Goal: Task Accomplishment & Management: Complete application form

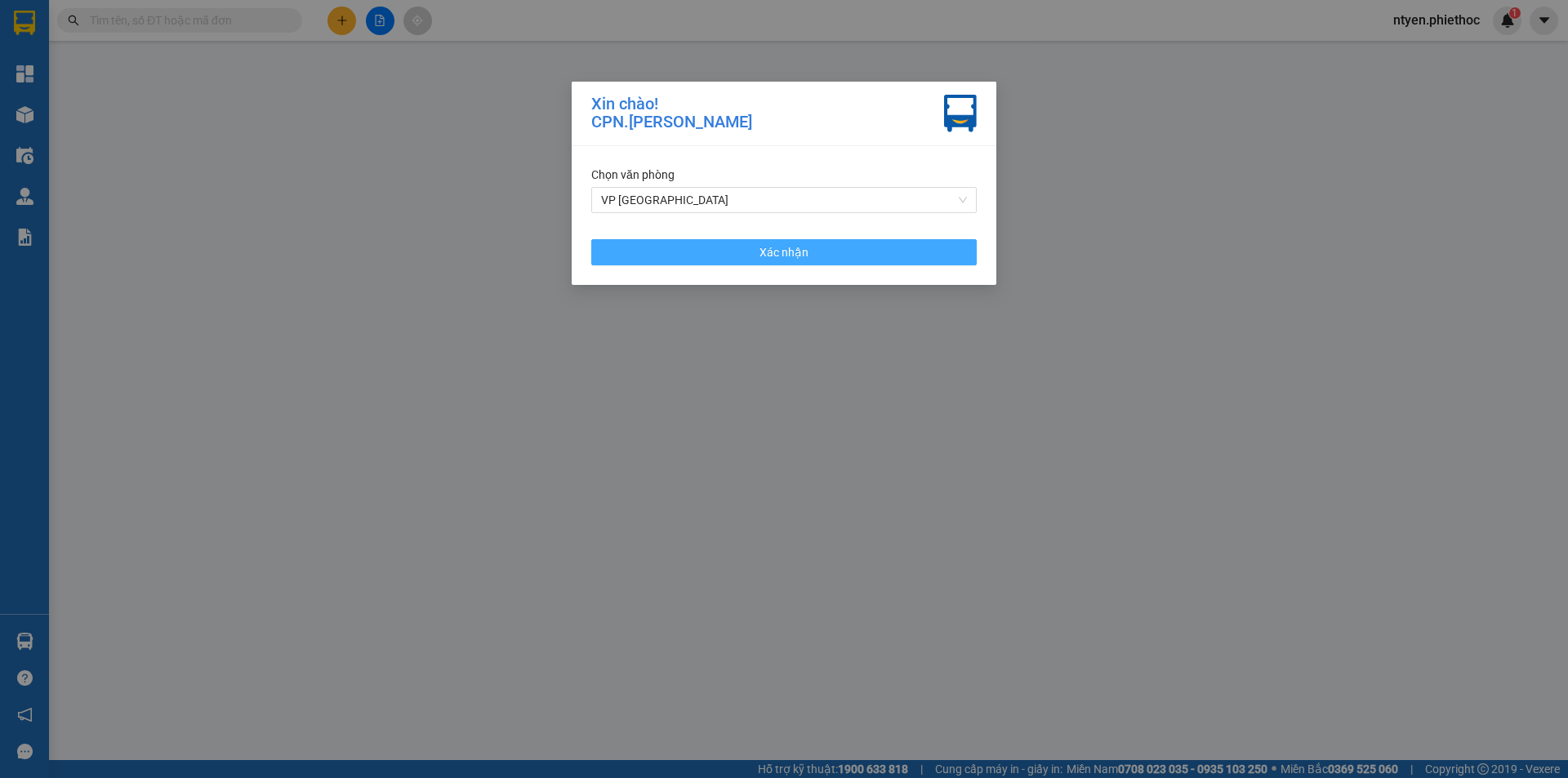
click at [844, 259] on button "Xác nhận" at bounding box center [784, 252] width 385 height 26
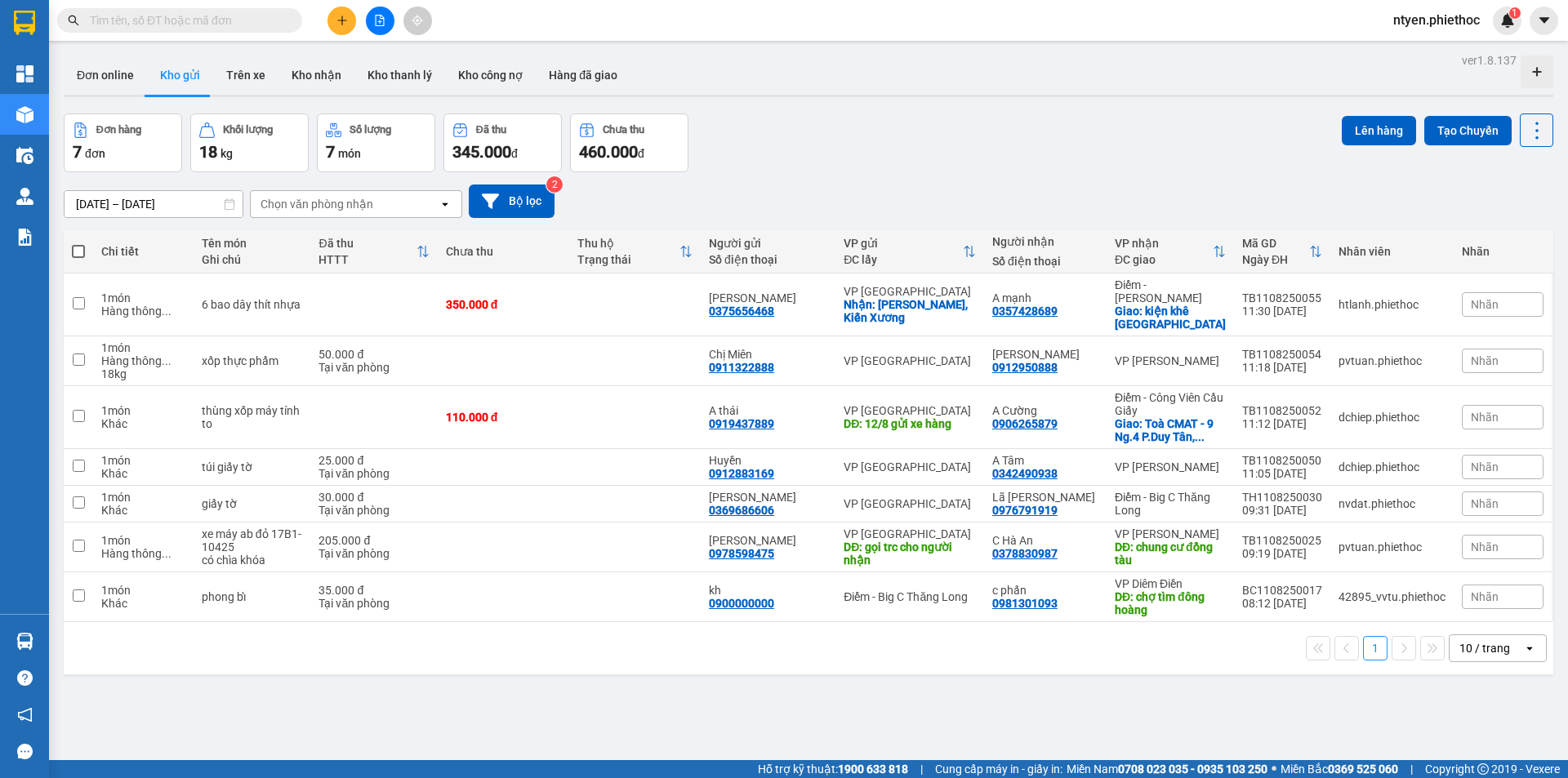
click at [196, 18] on input "text" at bounding box center [186, 20] width 193 height 18
paste input "NX0407250757"
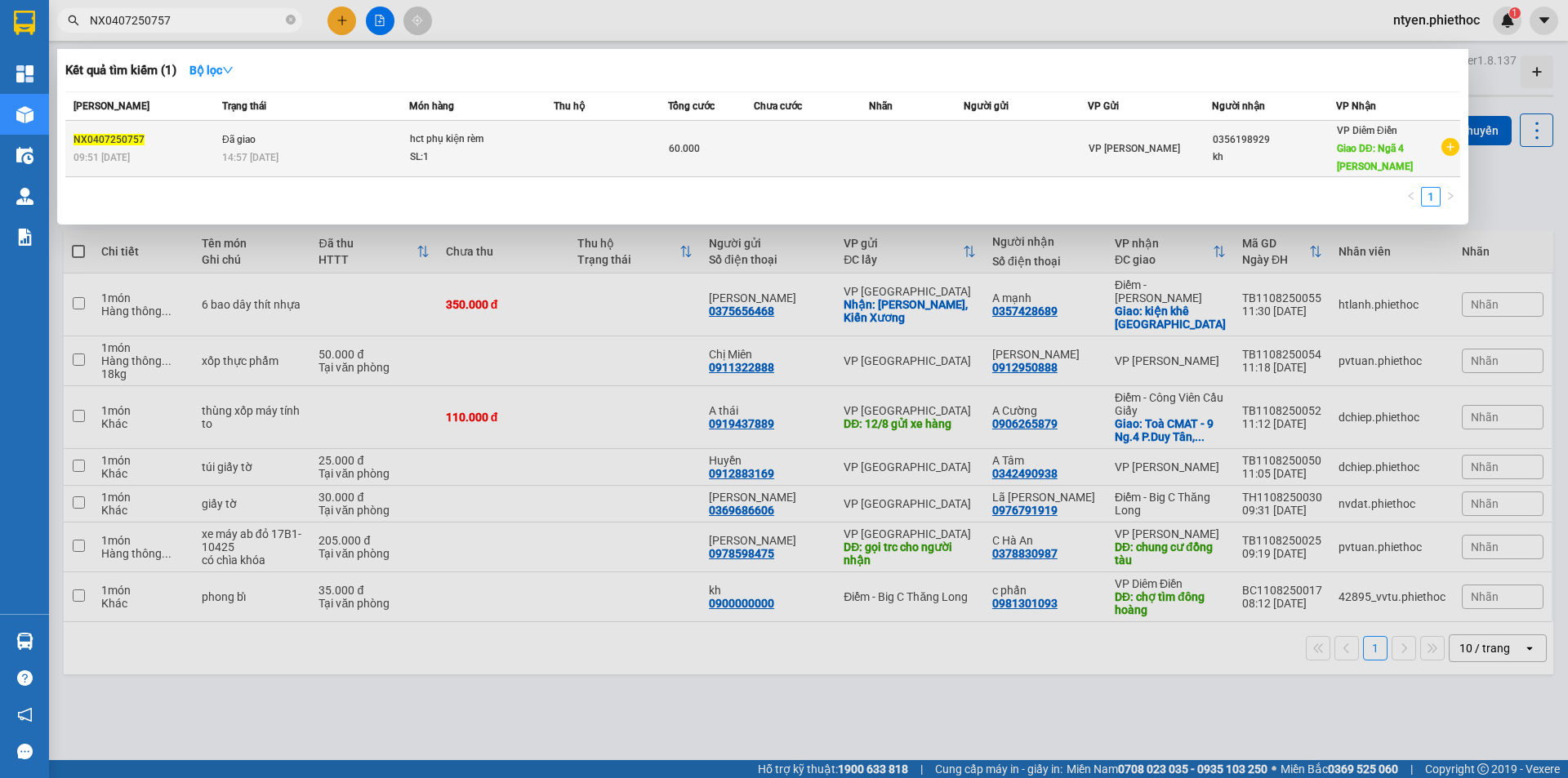
type input "NX0407250757"
click at [500, 148] on div "SL: 1" at bounding box center [472, 157] width 123 height 18
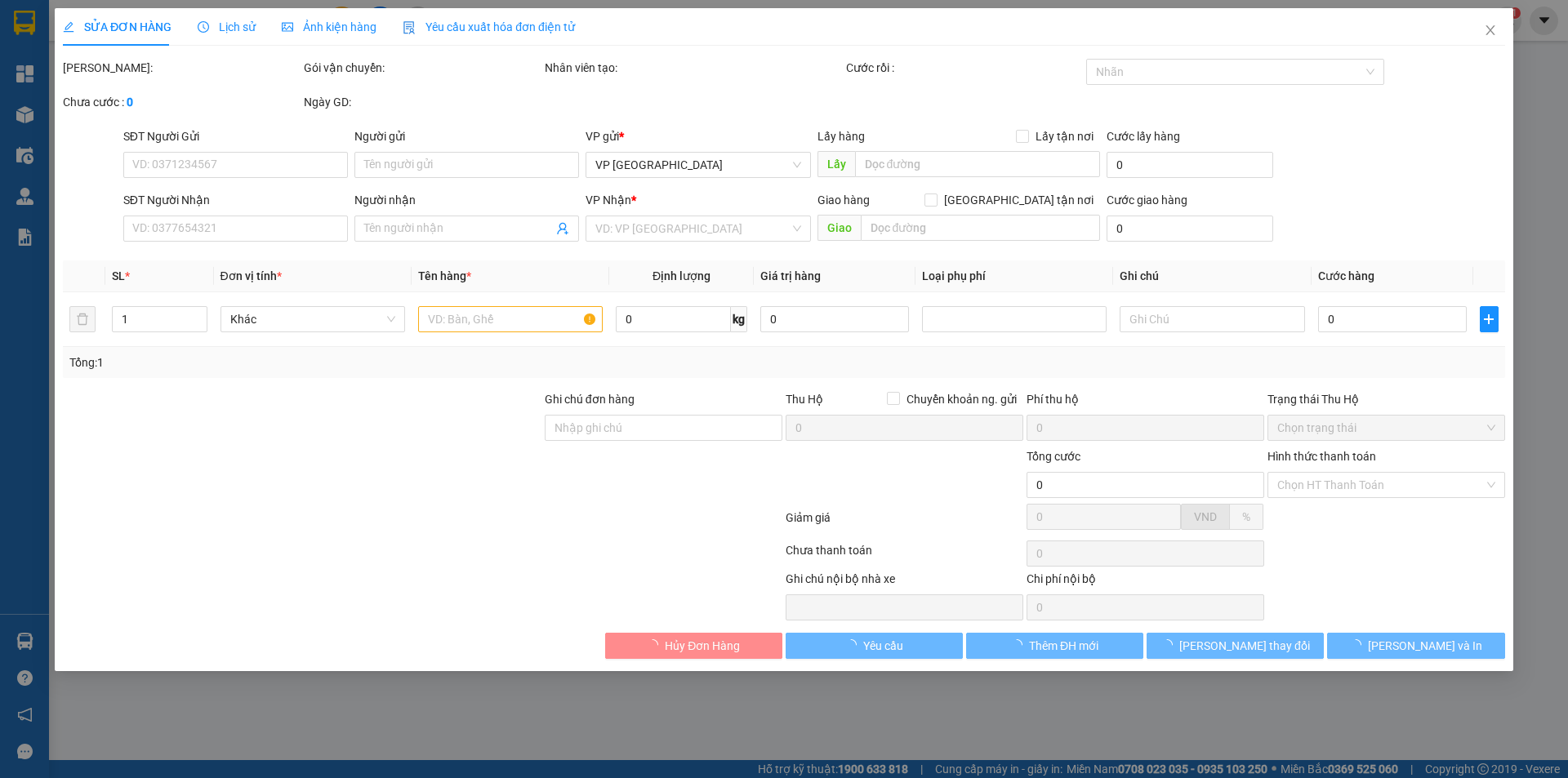
type input "0356198929"
type input "kh"
type input "Ngã 4 Gia Lễ"
type input "10.000"
type input "60.000"
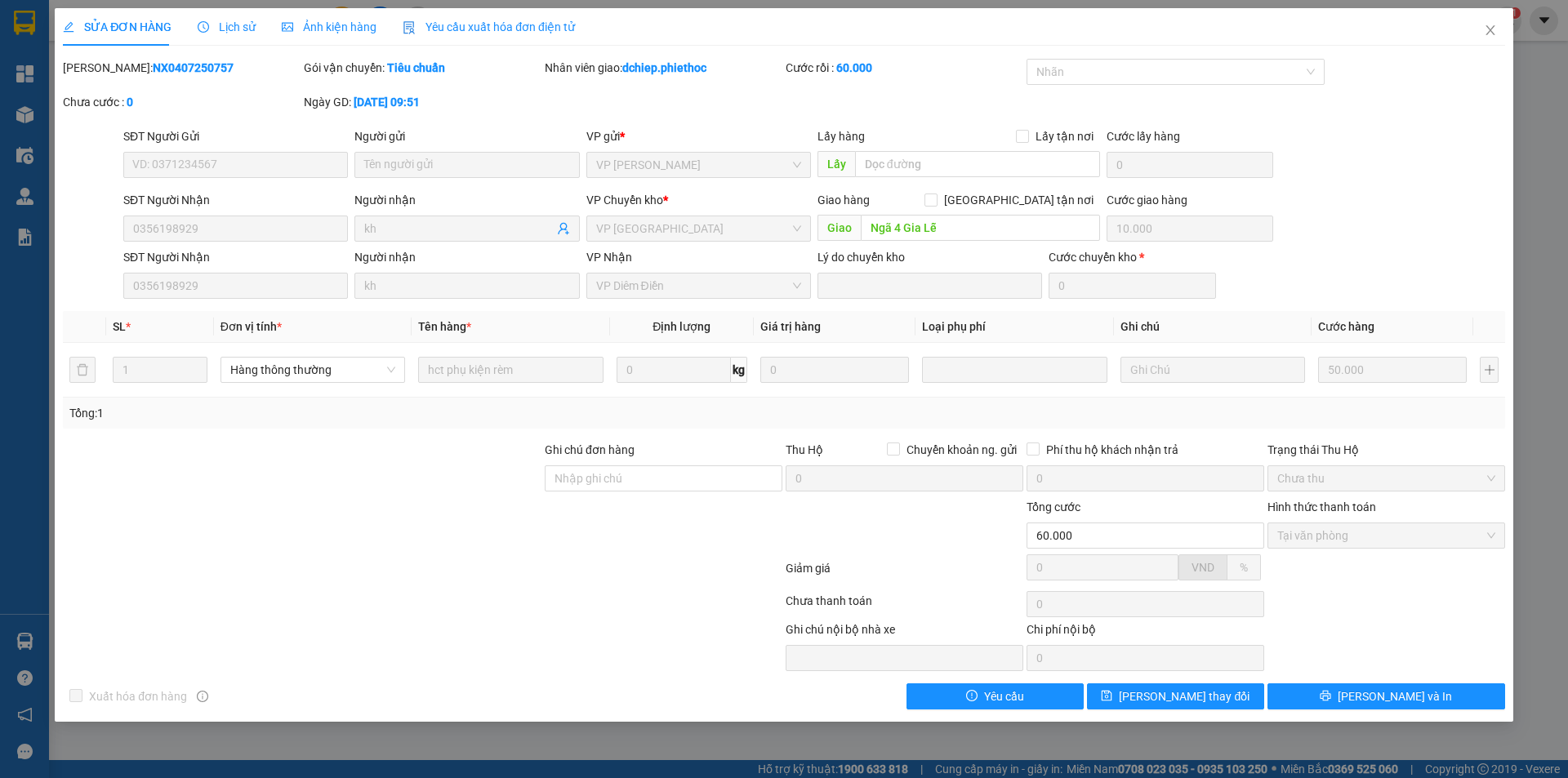
click at [241, 26] on span "Lịch sử" at bounding box center [227, 26] width 58 height 13
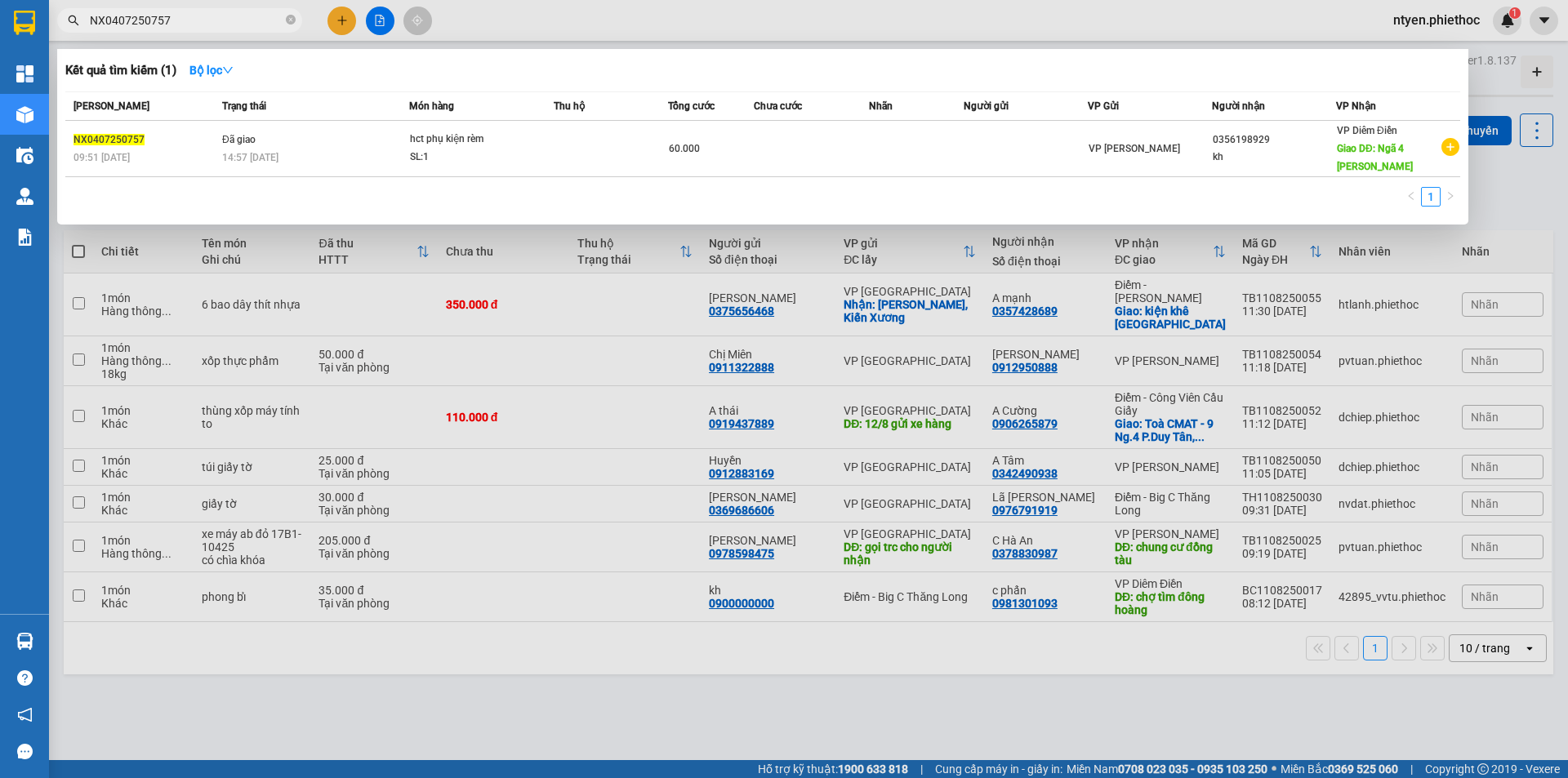
drag, startPoint x: 195, startPoint y: 20, endPoint x: 74, endPoint y: 21, distance: 121.0
click at [74, 21] on div "NX0407250757" at bounding box center [159, 20] width 319 height 25
paste input "507250908"
type input "NX0507250908"
click at [373, 141] on td "Đã giao 13:05 [DATE]" at bounding box center [312, 149] width 189 height 56
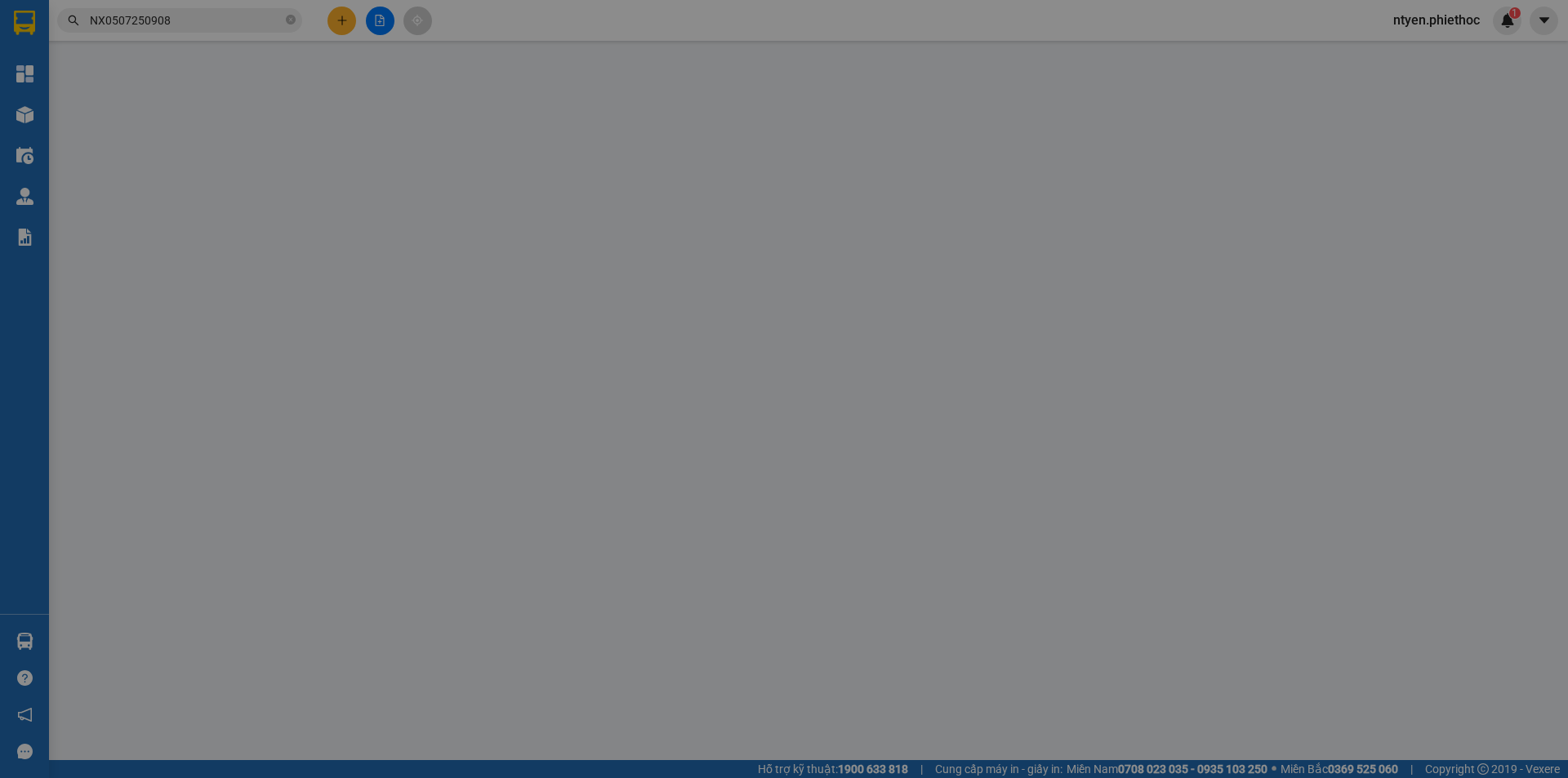
type input "0972860875"
type input "chú hải"
type input "chợ chiều thị trấn [GEOGRAPHIC_DATA]"
type input "10.000"
type input "40.000"
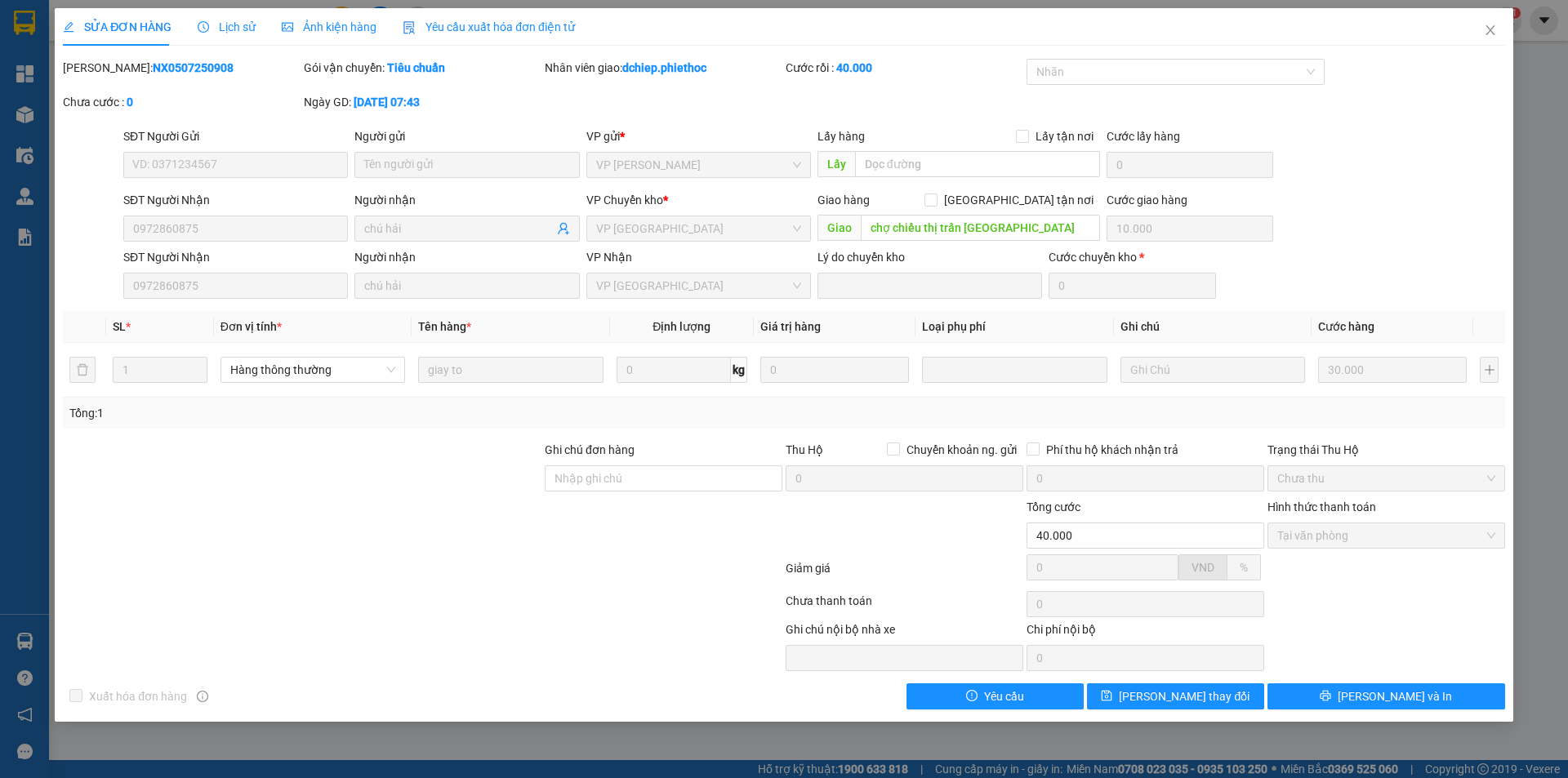
click at [242, 27] on span "Lịch sử" at bounding box center [227, 26] width 58 height 13
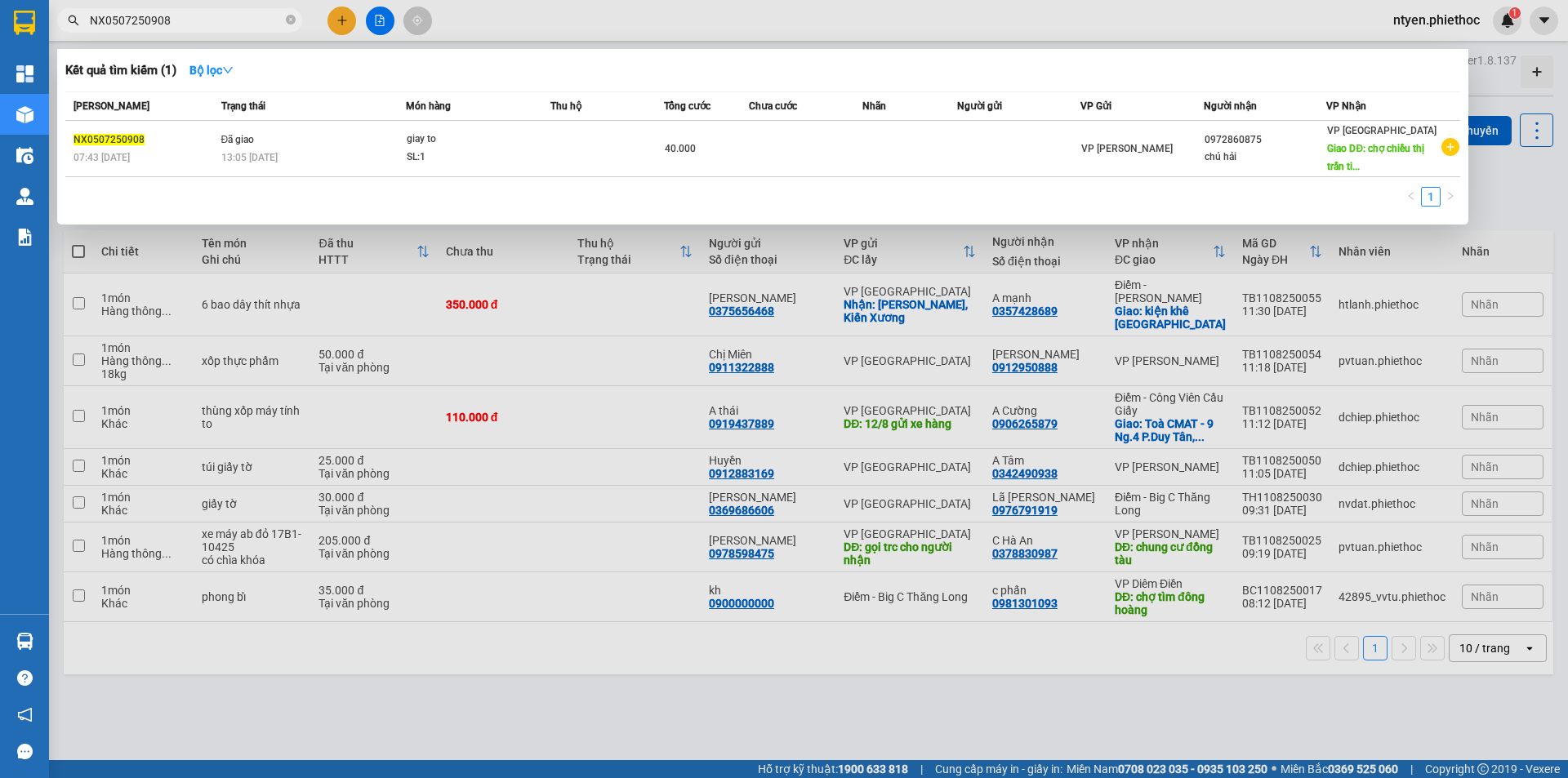
drag, startPoint x: 204, startPoint y: 23, endPoint x: 67, endPoint y: 22, distance: 137.0
click at [67, 22] on span "NX0507250908" at bounding box center [179, 20] width 245 height 25
paste input "1907251040"
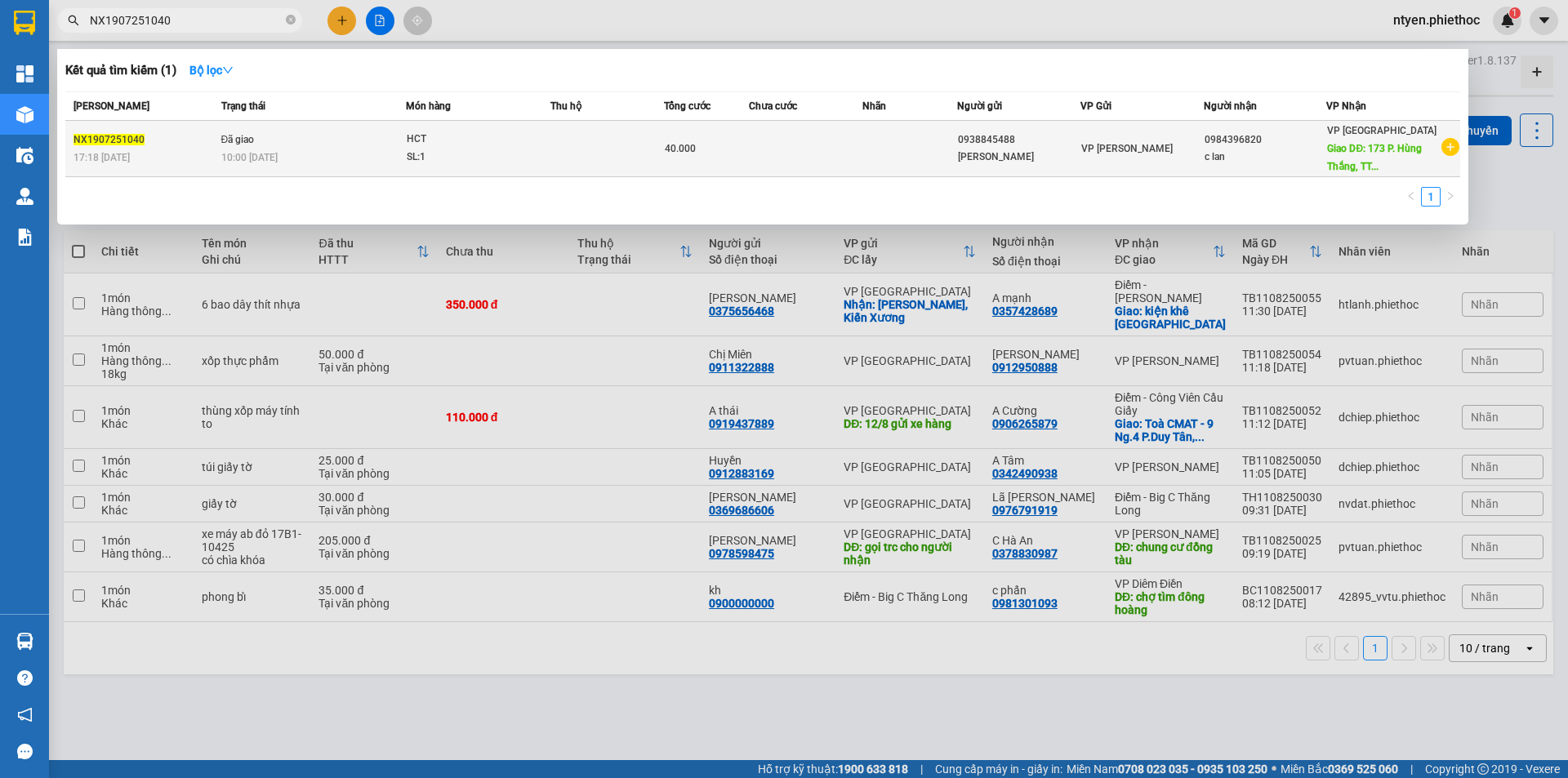
type input "NX1907251040"
click at [378, 148] on div "10:00 [DATE]" at bounding box center [314, 157] width 184 height 18
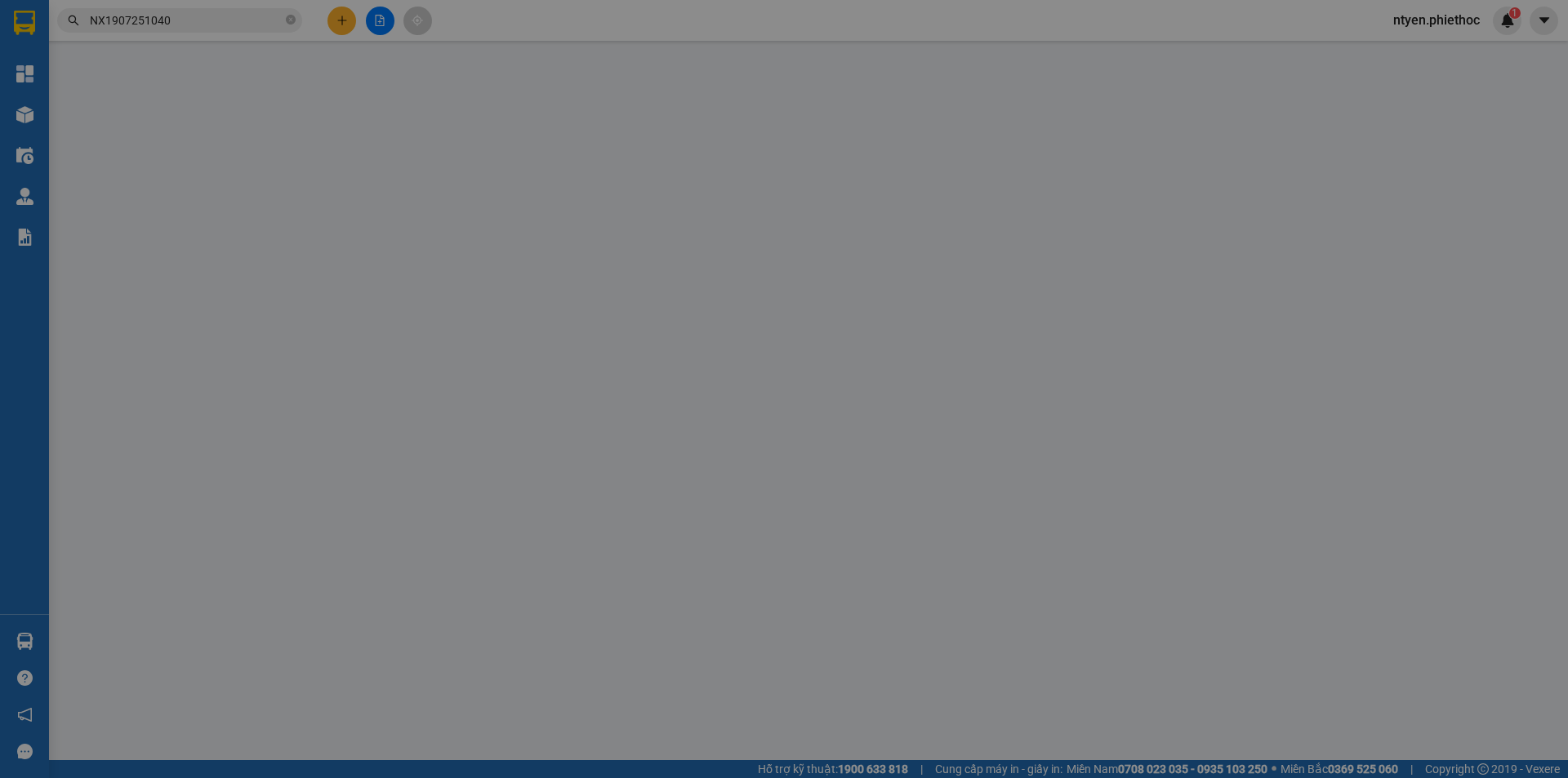
type input "0938845488"
type input "[PERSON_NAME]"
type input "0984396820"
type input "c lan"
type input "173 P. Hùng Thắng, TT. [GEOGRAPHIC_DATA], [GEOGRAPHIC_DATA], [GEOGRAPHIC_DATA],…"
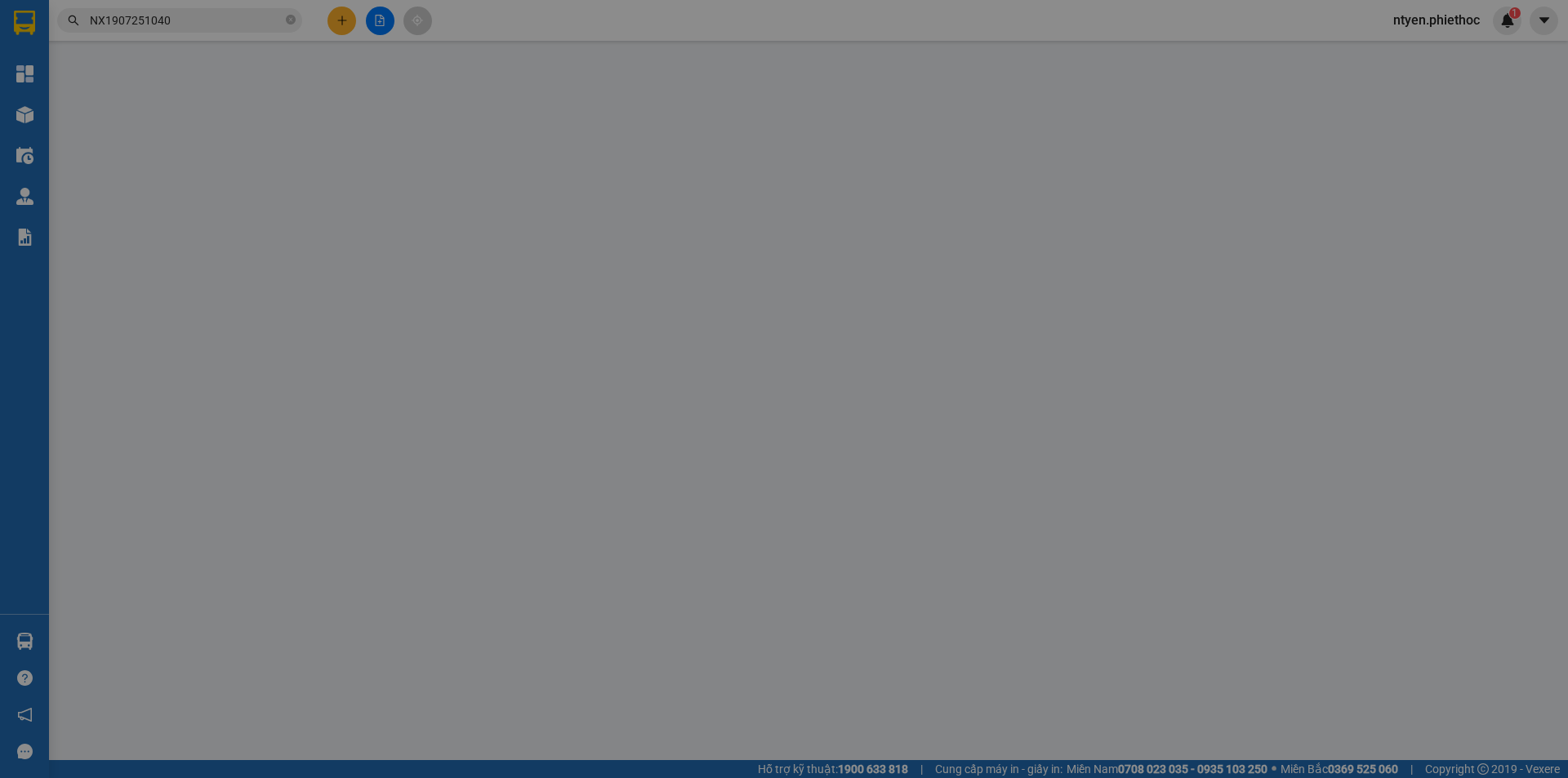
type input "10.000"
type input "40.000"
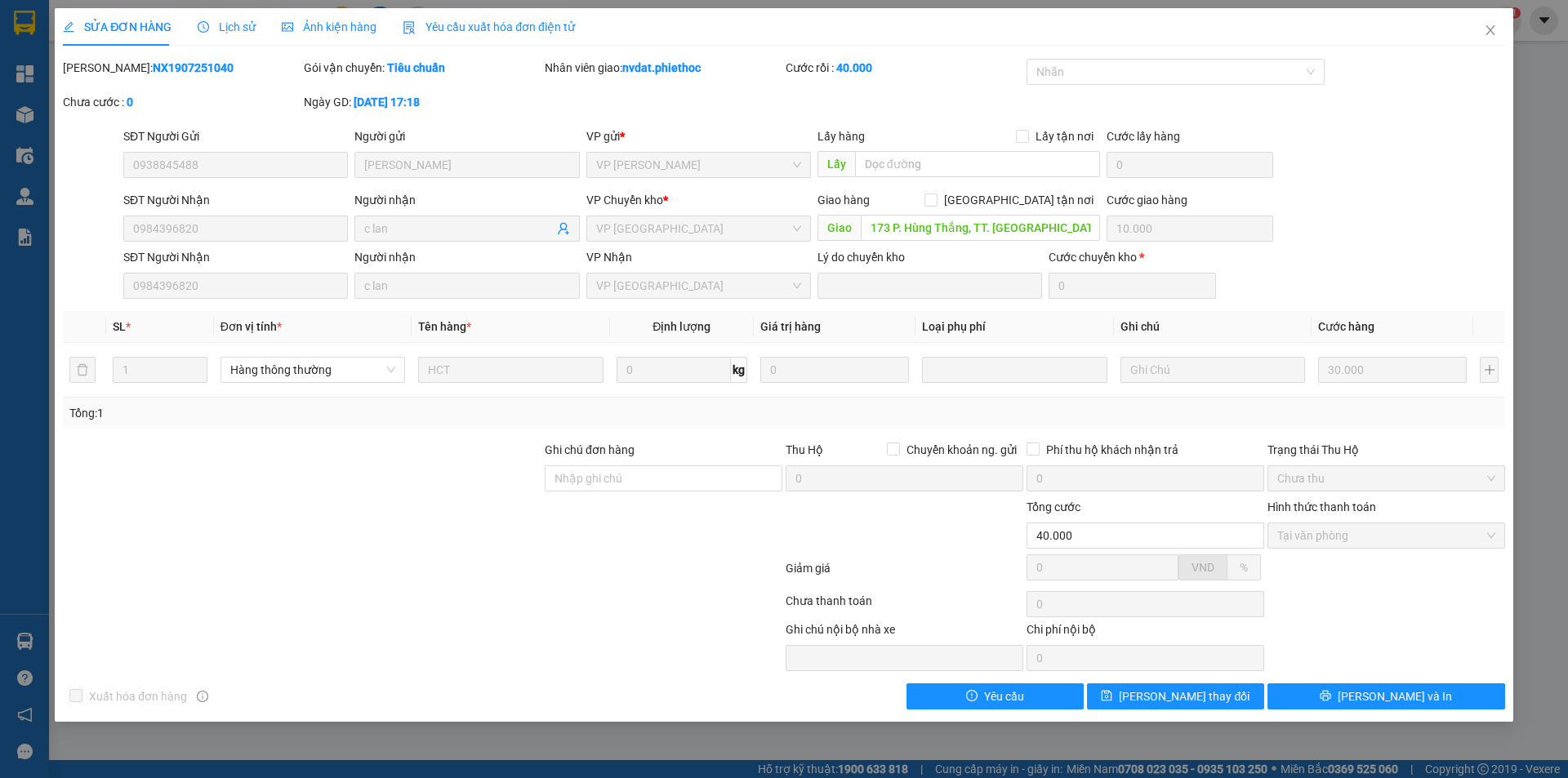
click at [242, 27] on span "Lịch sử" at bounding box center [227, 26] width 58 height 13
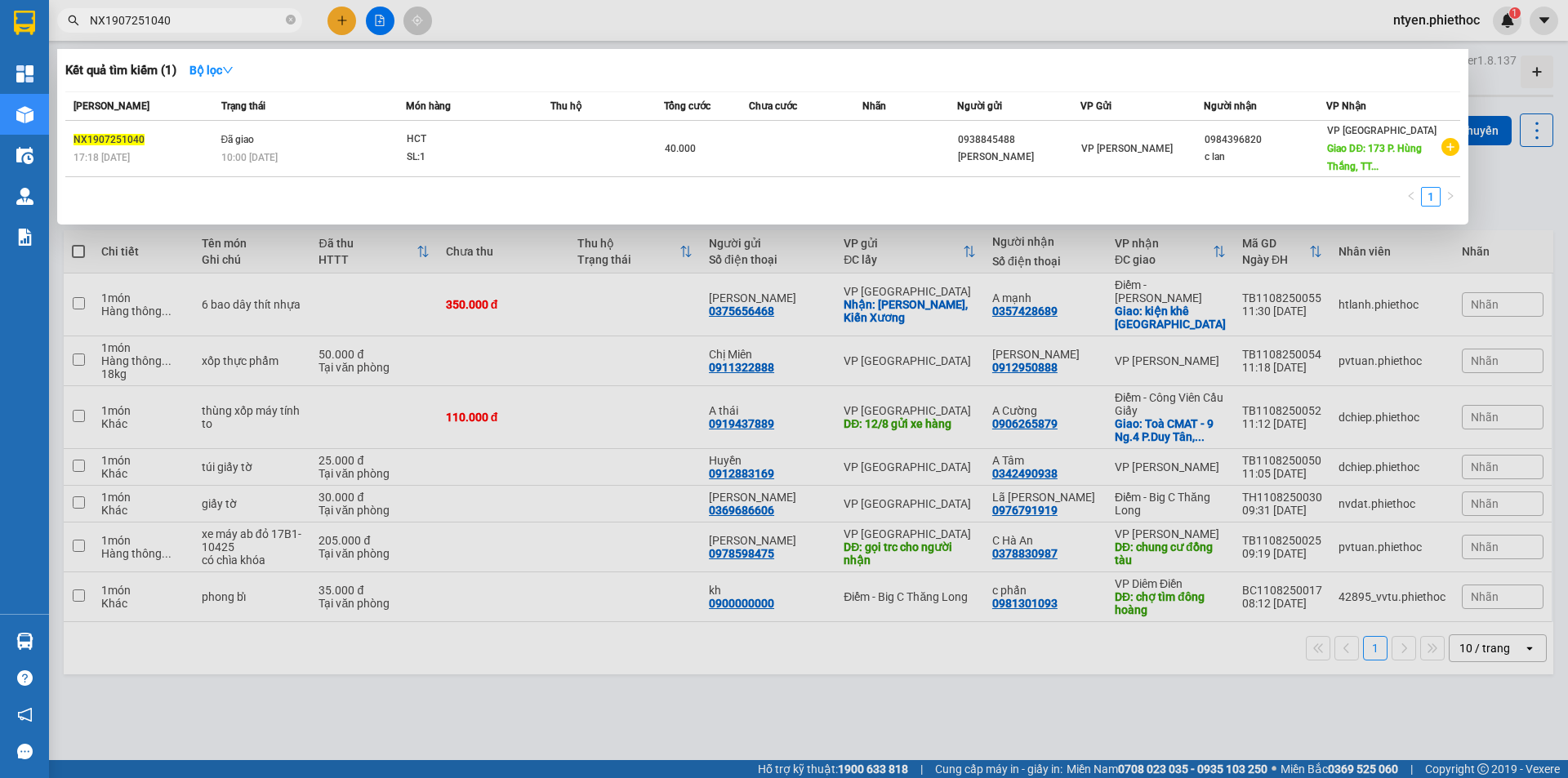
drag, startPoint x: 196, startPoint y: 20, endPoint x: 62, endPoint y: 22, distance: 134.0
click at [62, 22] on span "NX1907251040" at bounding box center [179, 20] width 245 height 25
paste input "23"
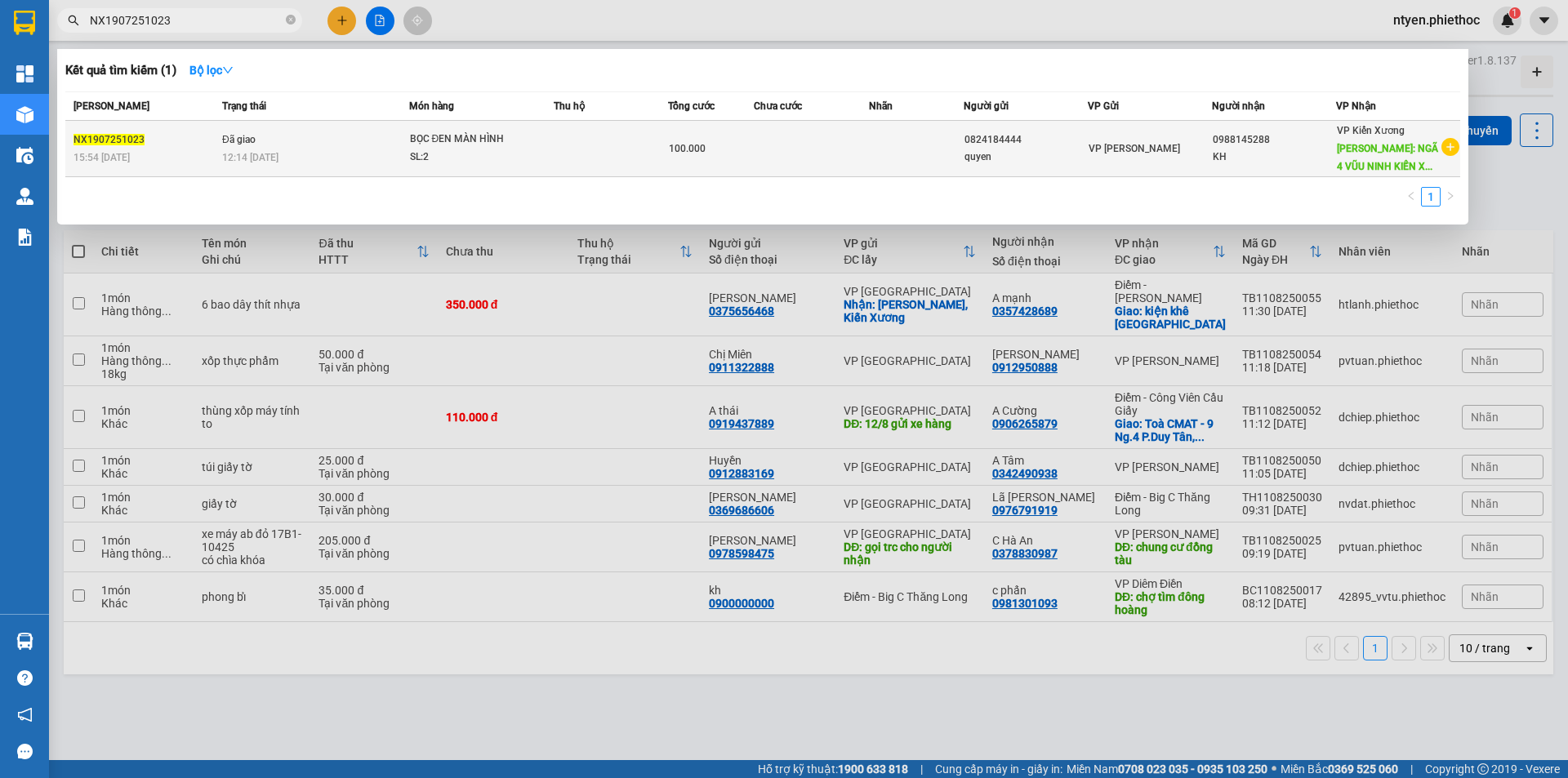
type input "NX1907251023"
click at [517, 148] on div "SL: 2" at bounding box center [472, 157] width 123 height 18
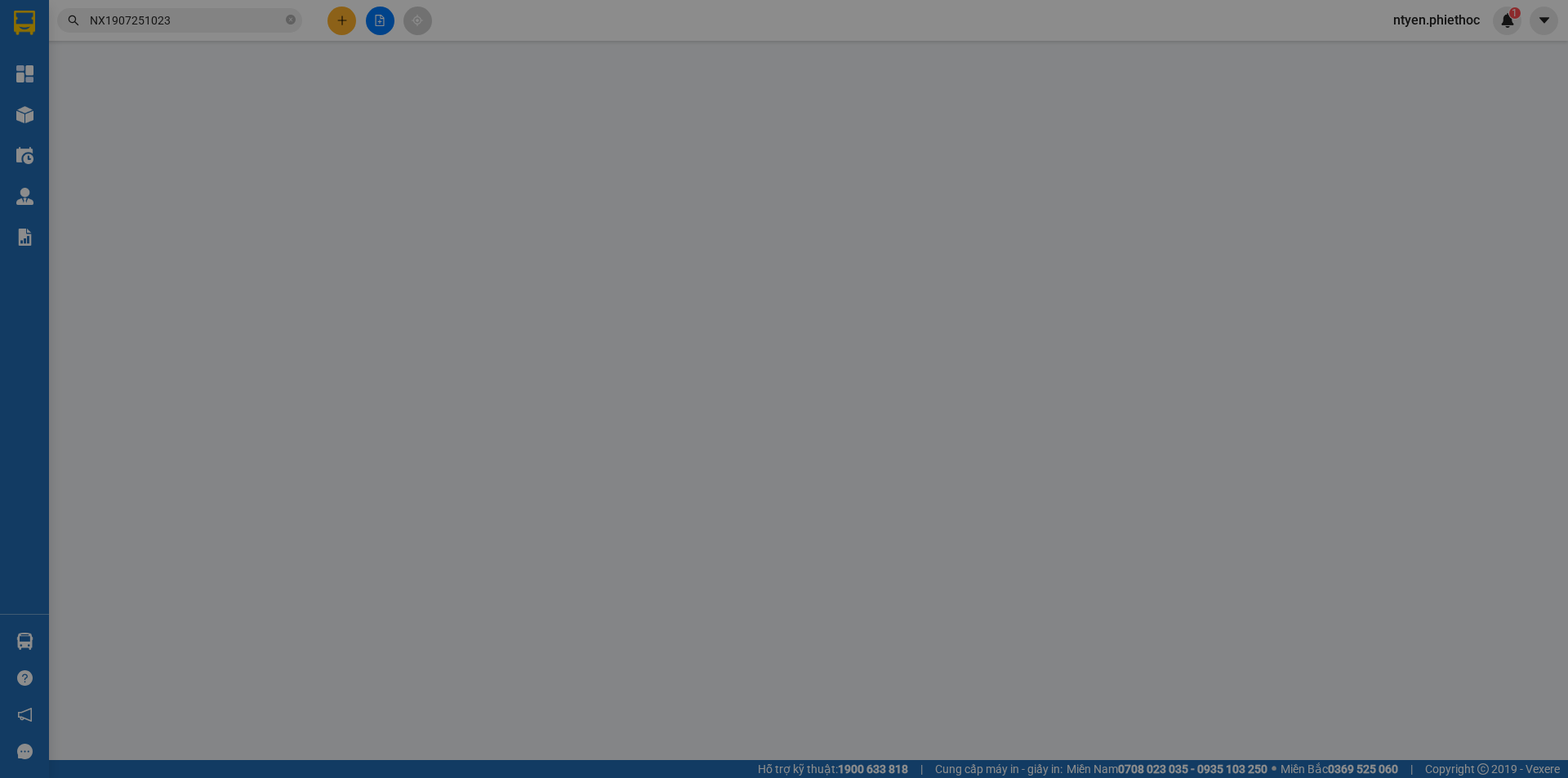
type input "0824184444"
type input "quyen"
type input "0988145288"
type input "KH"
type input "NGÃ 4 [PERSON_NAME]"
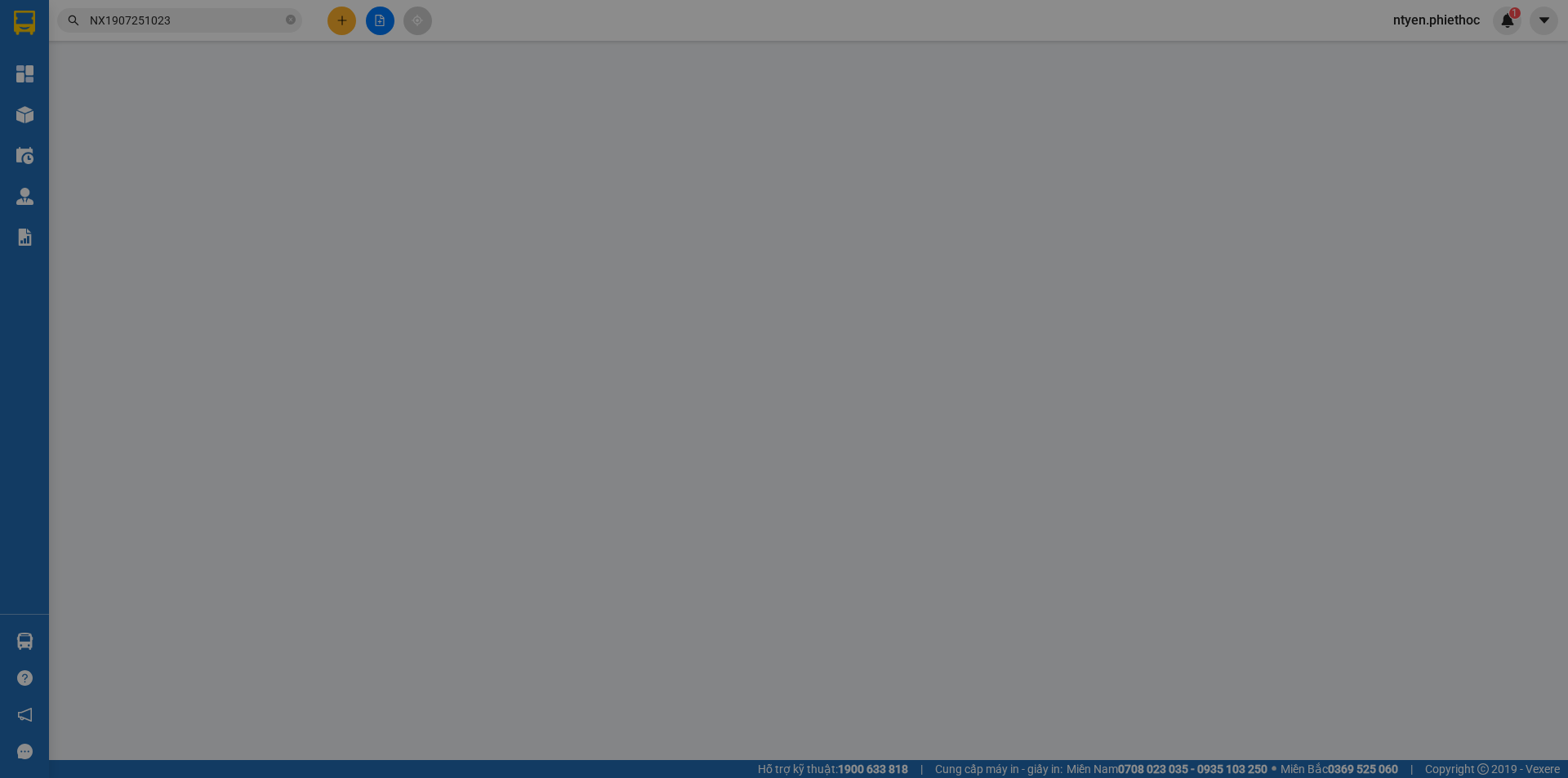
type input "10.000"
type input "100.000"
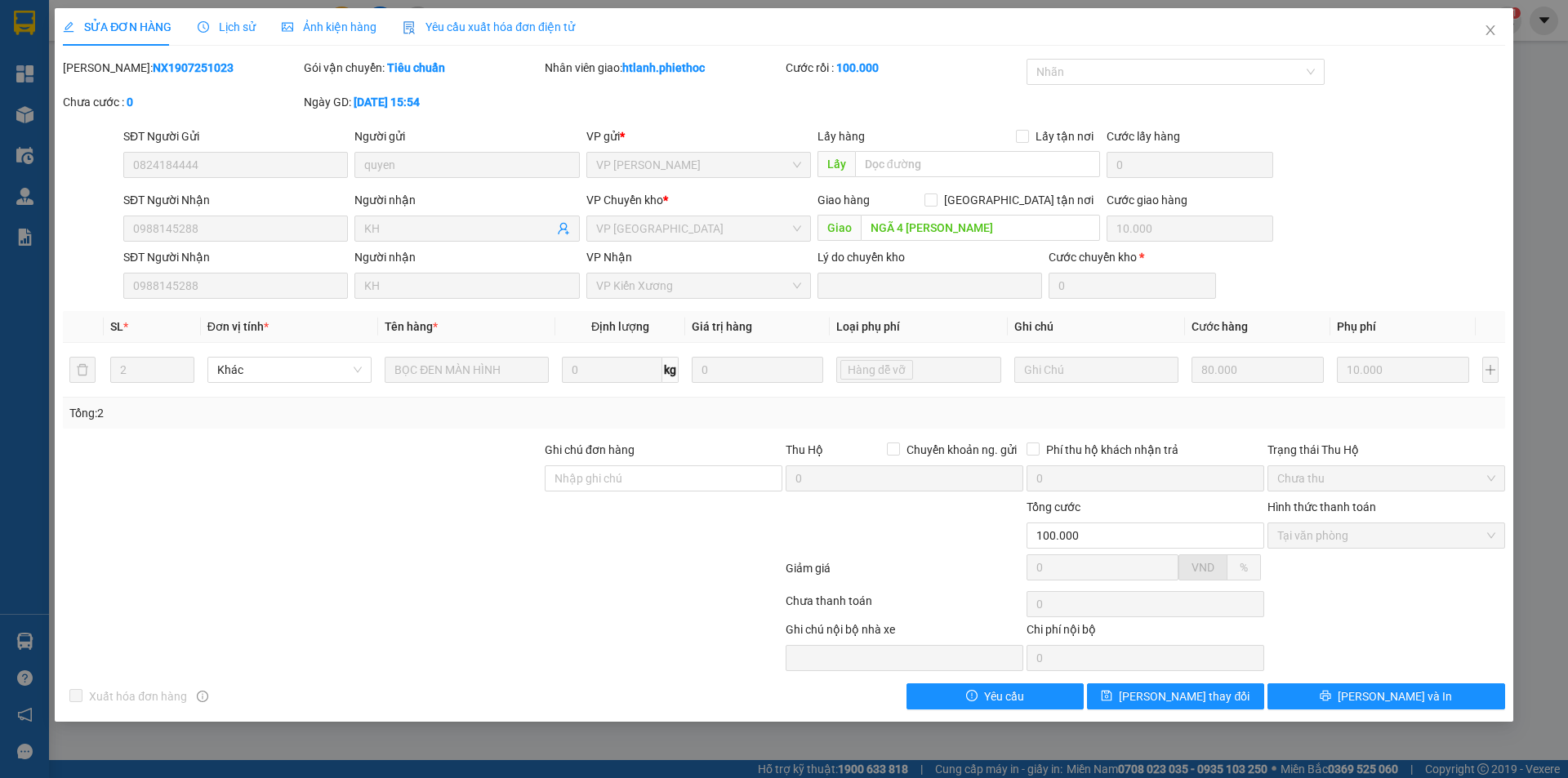
click at [240, 23] on span "Lịch sử" at bounding box center [227, 26] width 58 height 13
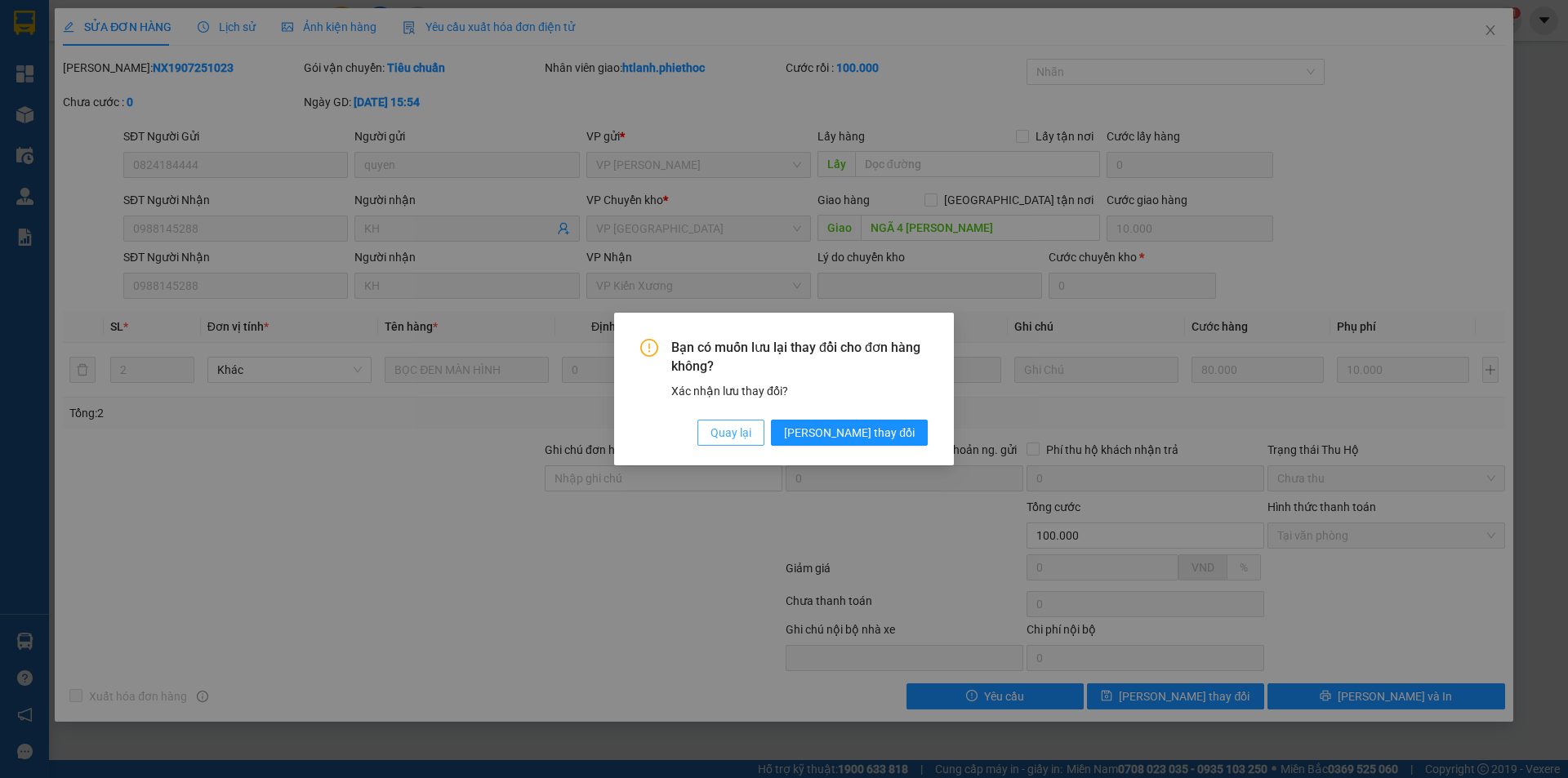
drag, startPoint x: 810, startPoint y: 438, endPoint x: 416, endPoint y: 311, distance: 414.0
click at [751, 435] on span "Quay lại" at bounding box center [731, 432] width 41 height 18
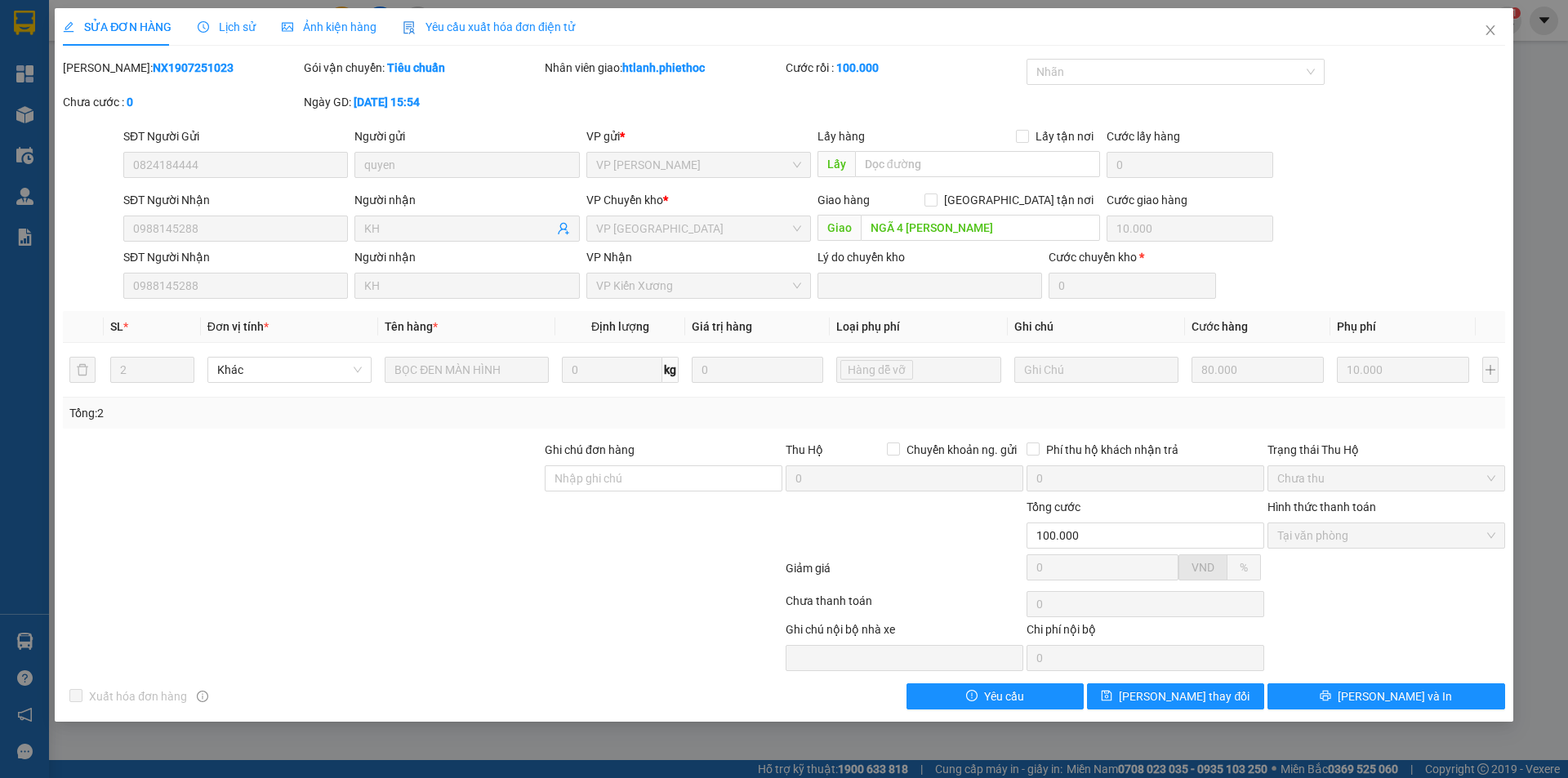
click at [279, 96] on div "Chưa cước : 0" at bounding box center [182, 101] width 238 height 18
click at [242, 26] on span "Lịch sử" at bounding box center [227, 26] width 58 height 13
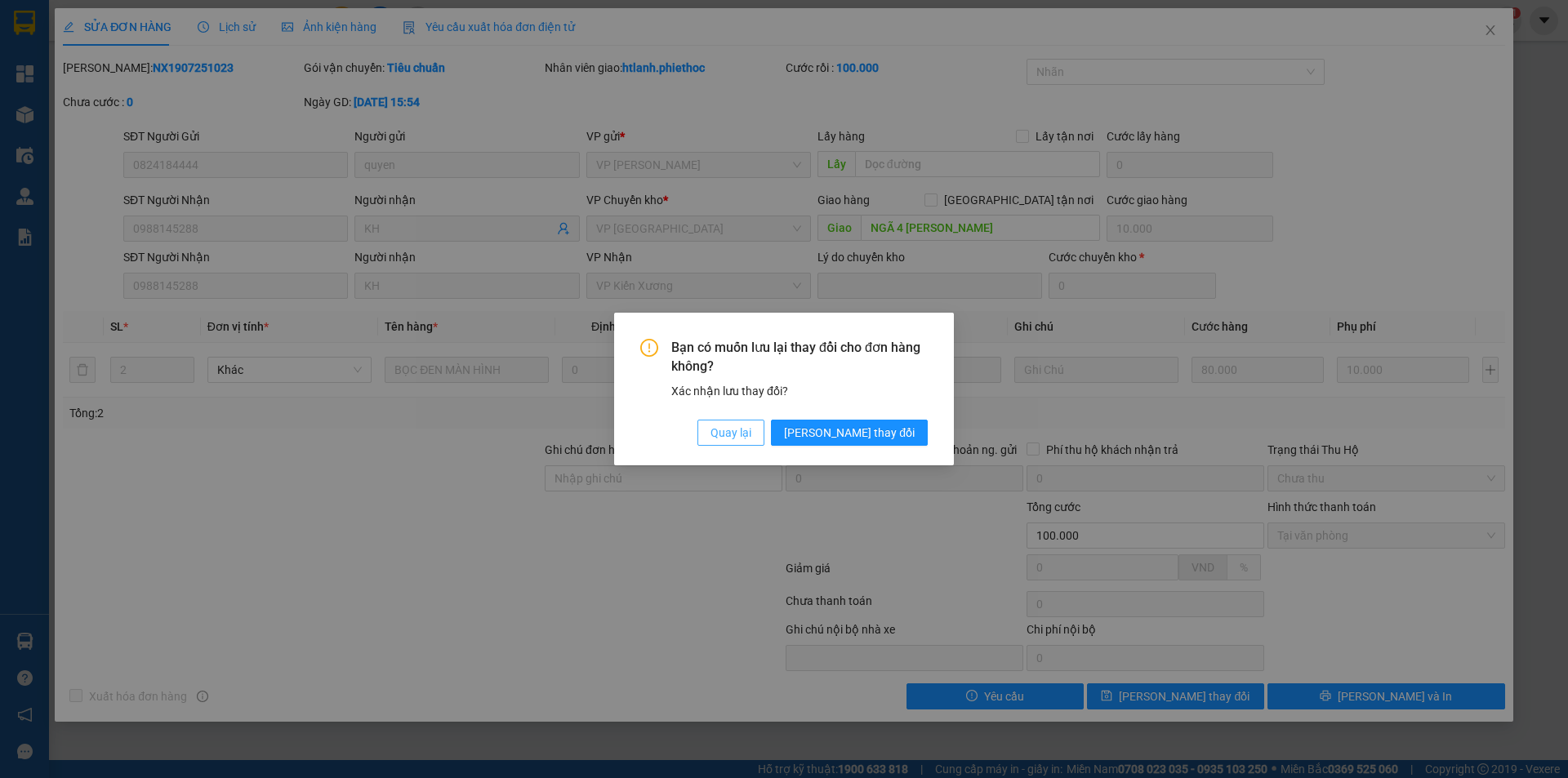
click at [751, 429] on span "Quay lại" at bounding box center [731, 432] width 41 height 18
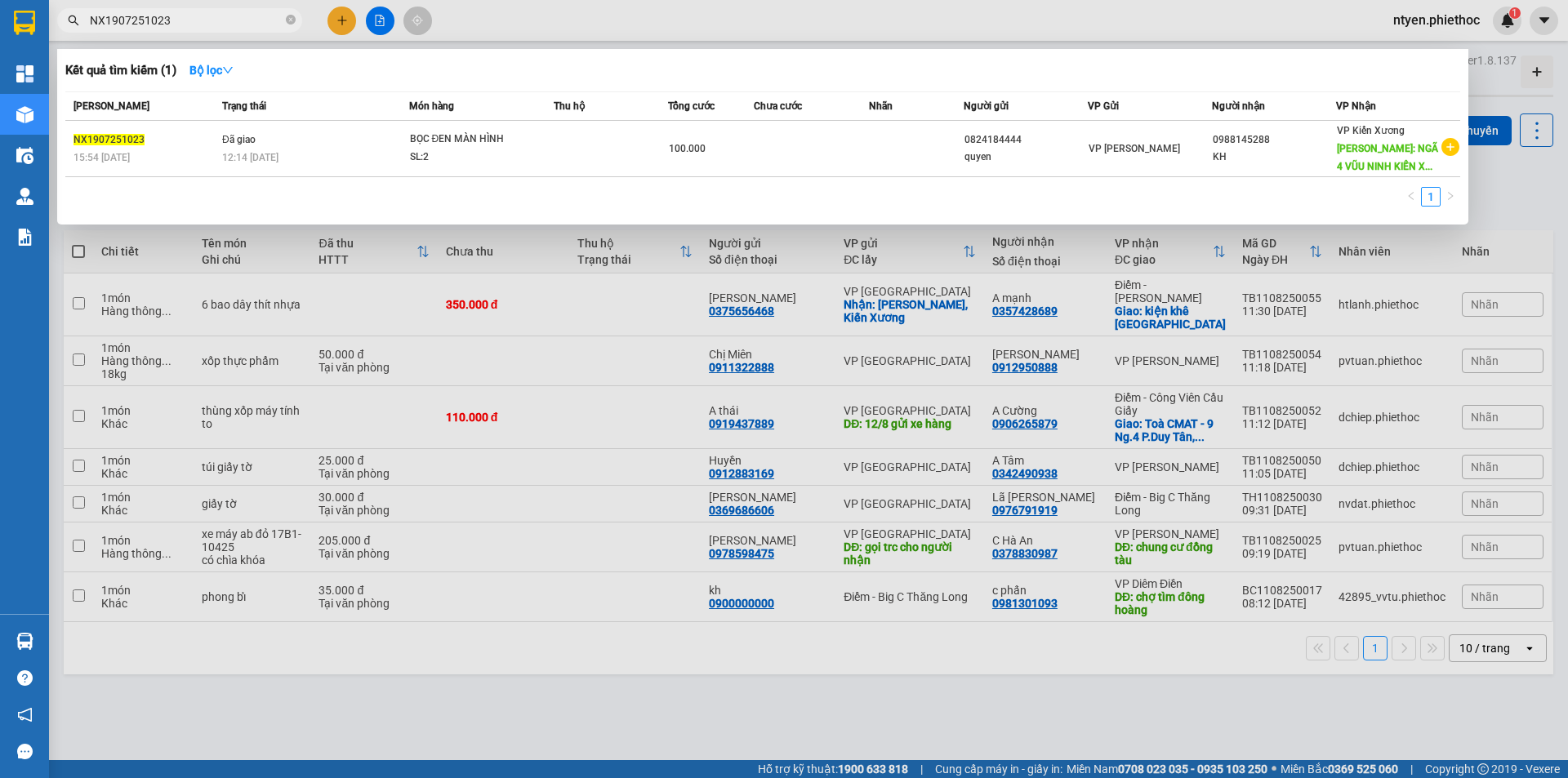
click at [215, 20] on input "NX1907251023" at bounding box center [186, 20] width 193 height 18
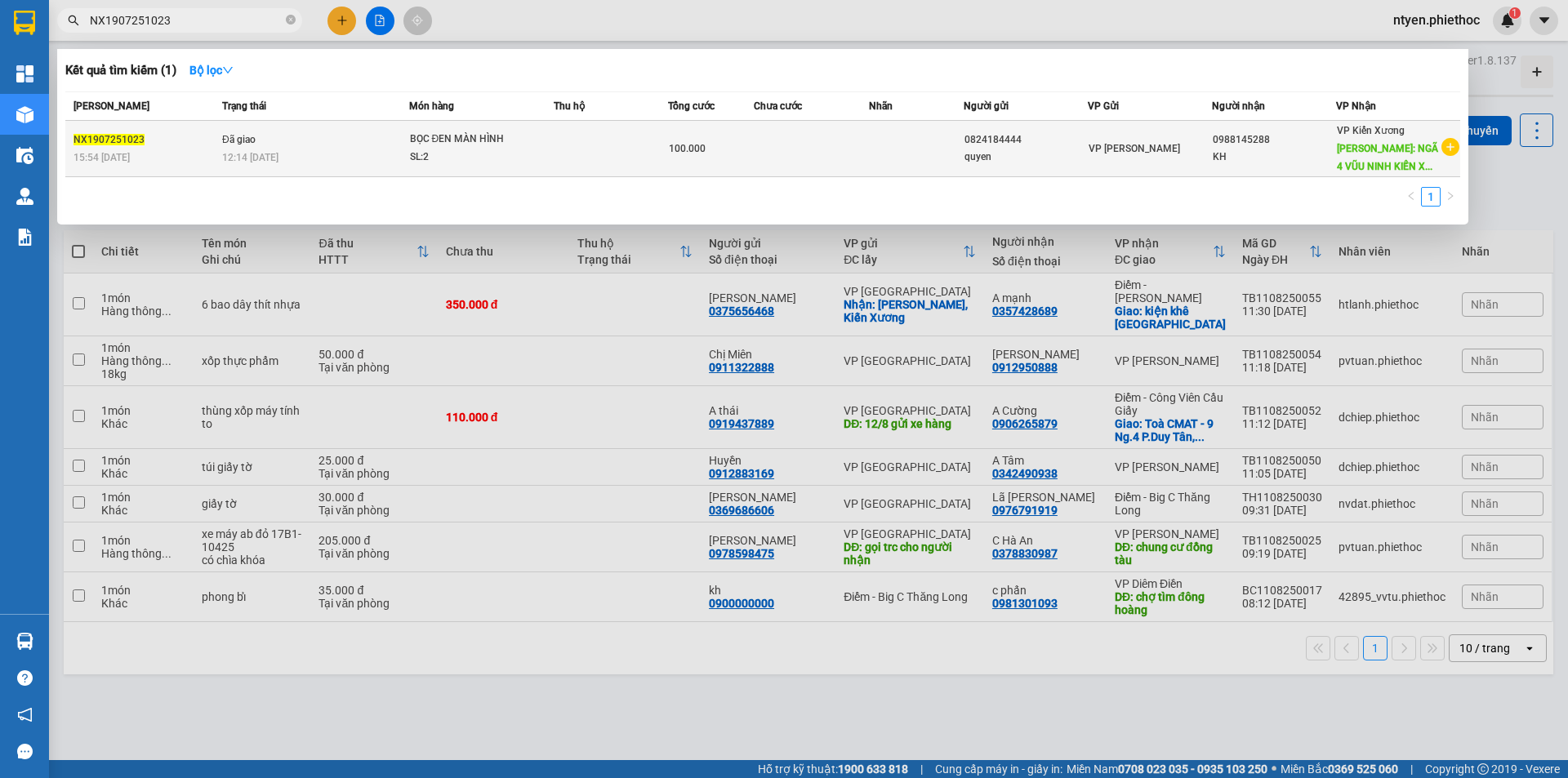
click at [312, 141] on td "Đã giao 12:14 [DATE]" at bounding box center [314, 149] width 191 height 56
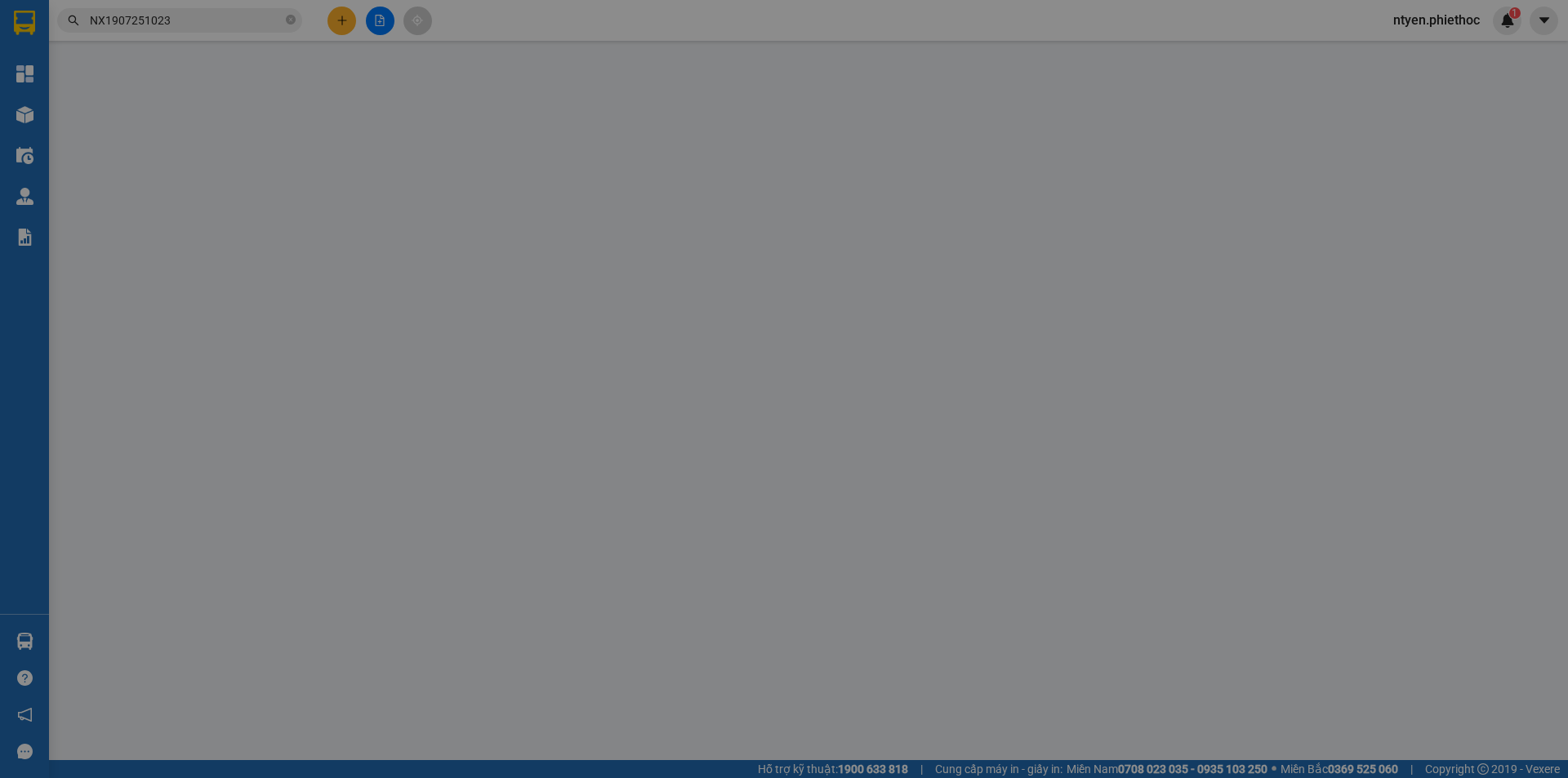
type input "0824184444"
type input "quyen"
type input "0988145288"
type input "KH"
type input "NGÃ 4 [PERSON_NAME]"
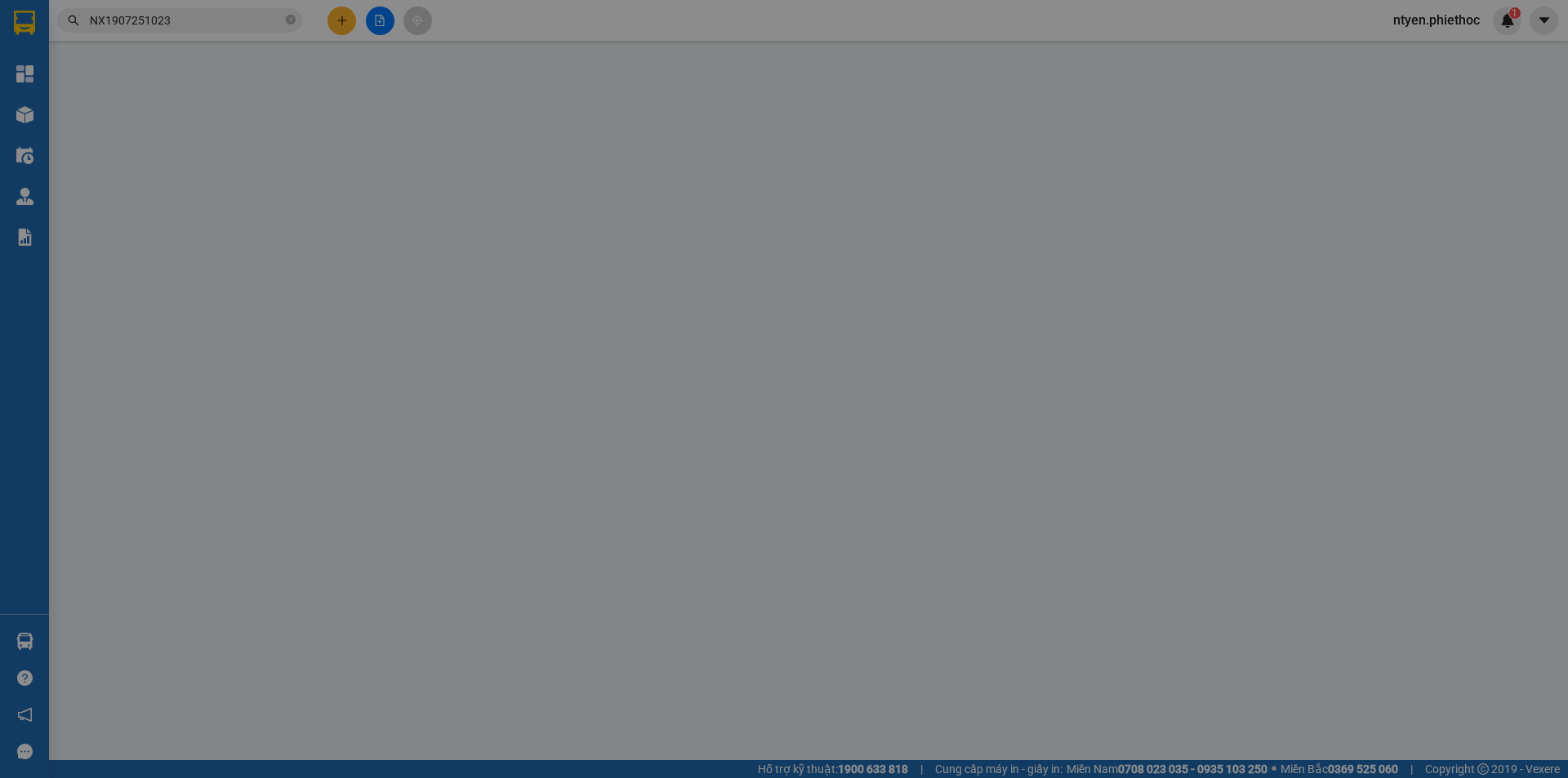
type input "10.000"
type input "100.000"
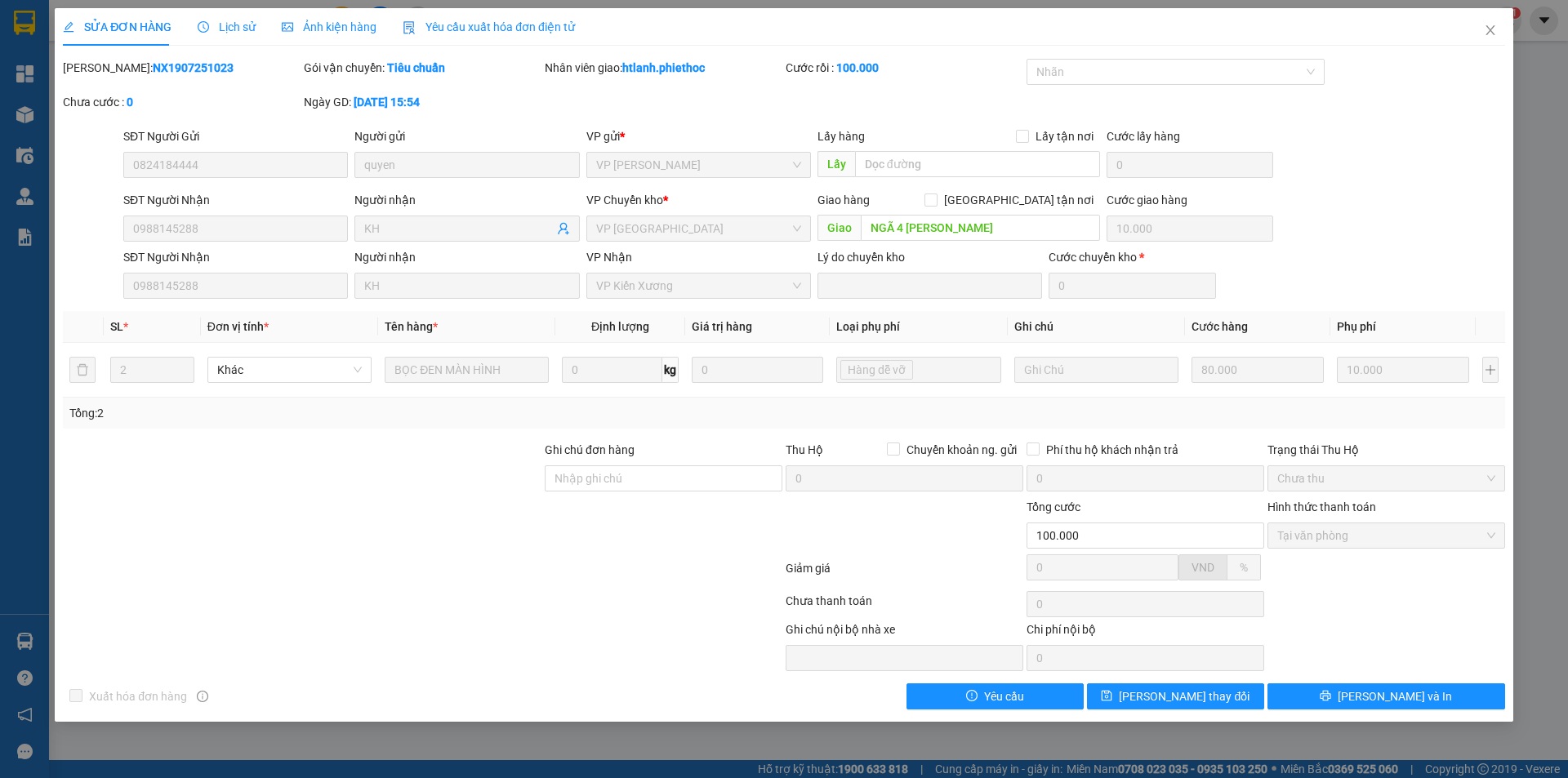
click at [240, 26] on span "Lịch sử" at bounding box center [227, 26] width 58 height 13
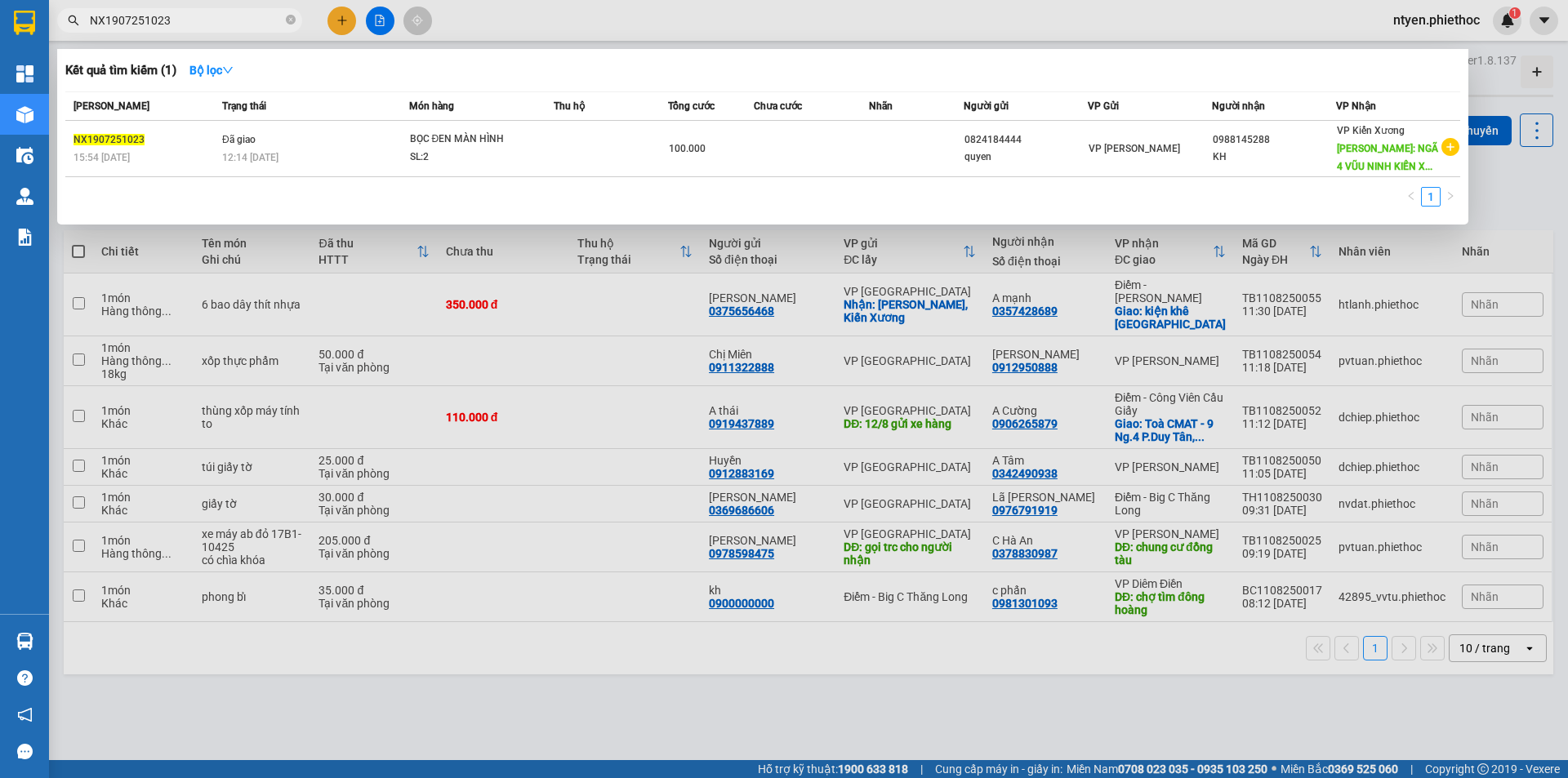
drag, startPoint x: 197, startPoint y: 20, endPoint x: 84, endPoint y: 24, distance: 113.1
click at [84, 24] on span "NX1907251023" at bounding box center [179, 20] width 245 height 25
paste input "PVD10807250386"
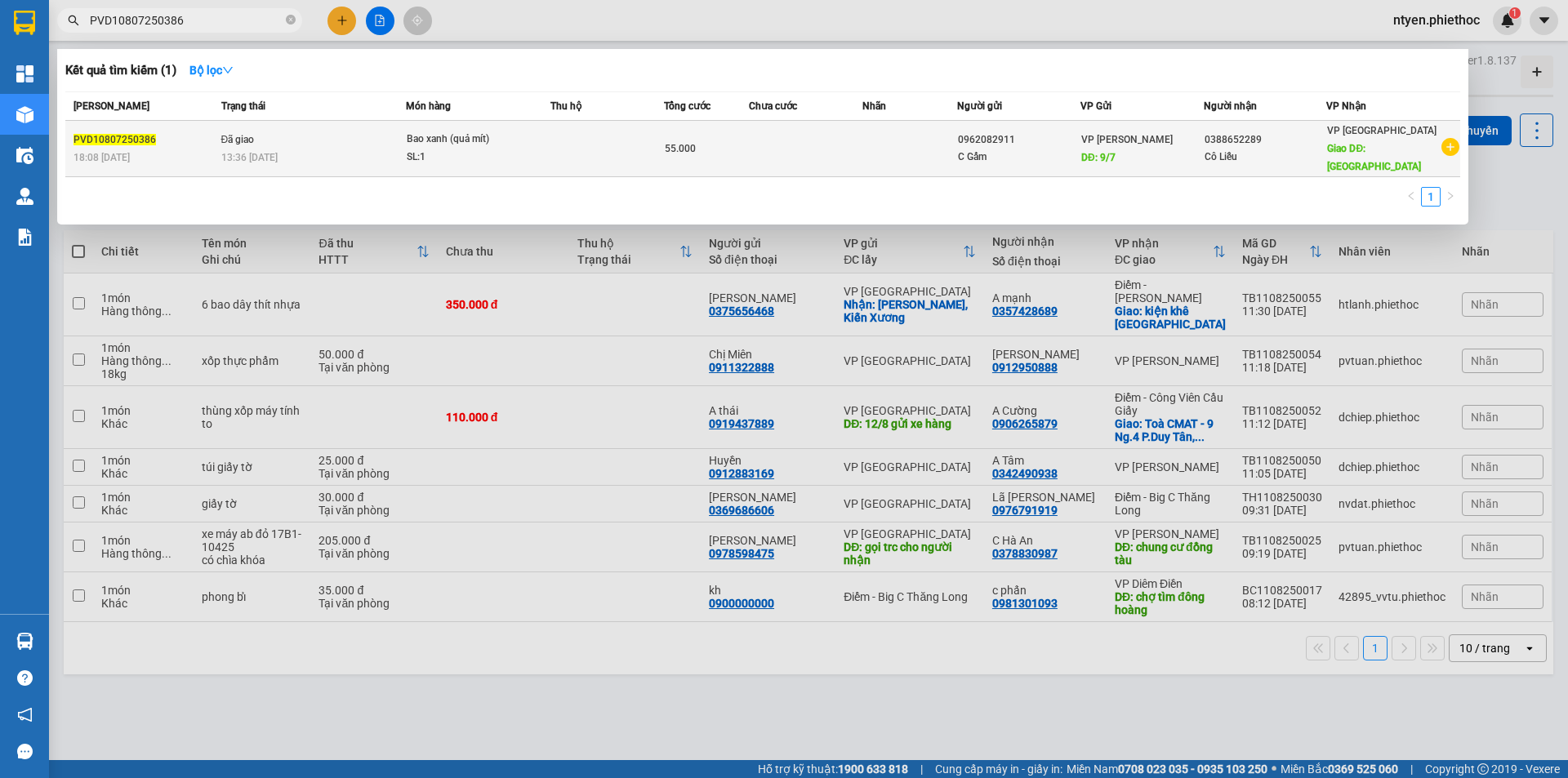
type input "PVD10807250386"
click at [330, 148] on div "13:36 [DATE]" at bounding box center [314, 157] width 184 height 18
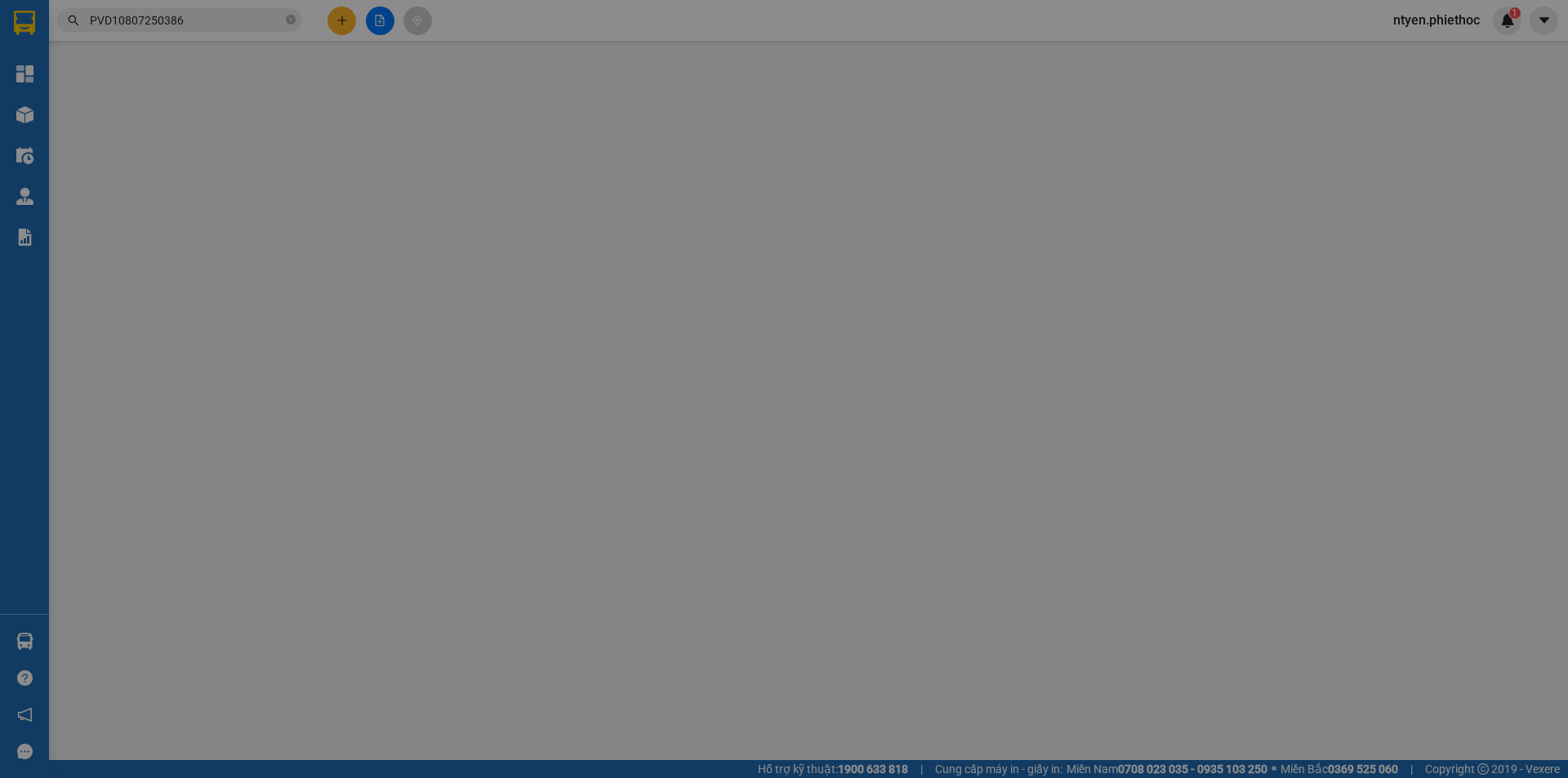
type input "0962082911"
type input "C Gấm"
type input "9/7"
type input "0388652289"
type input "Cô Liễu"
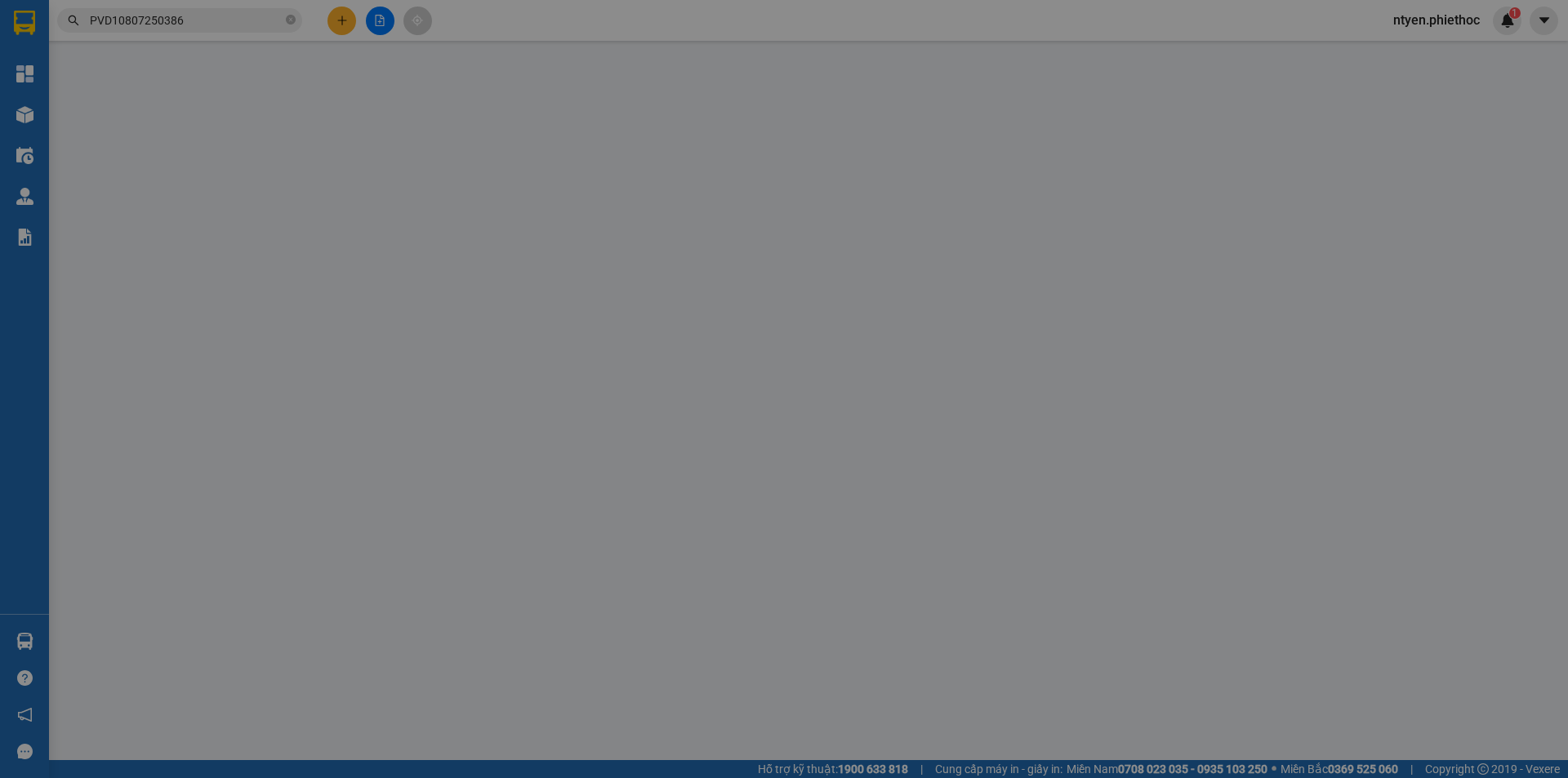
type input "Nam Phú"
type input "10.000"
type input "55.000"
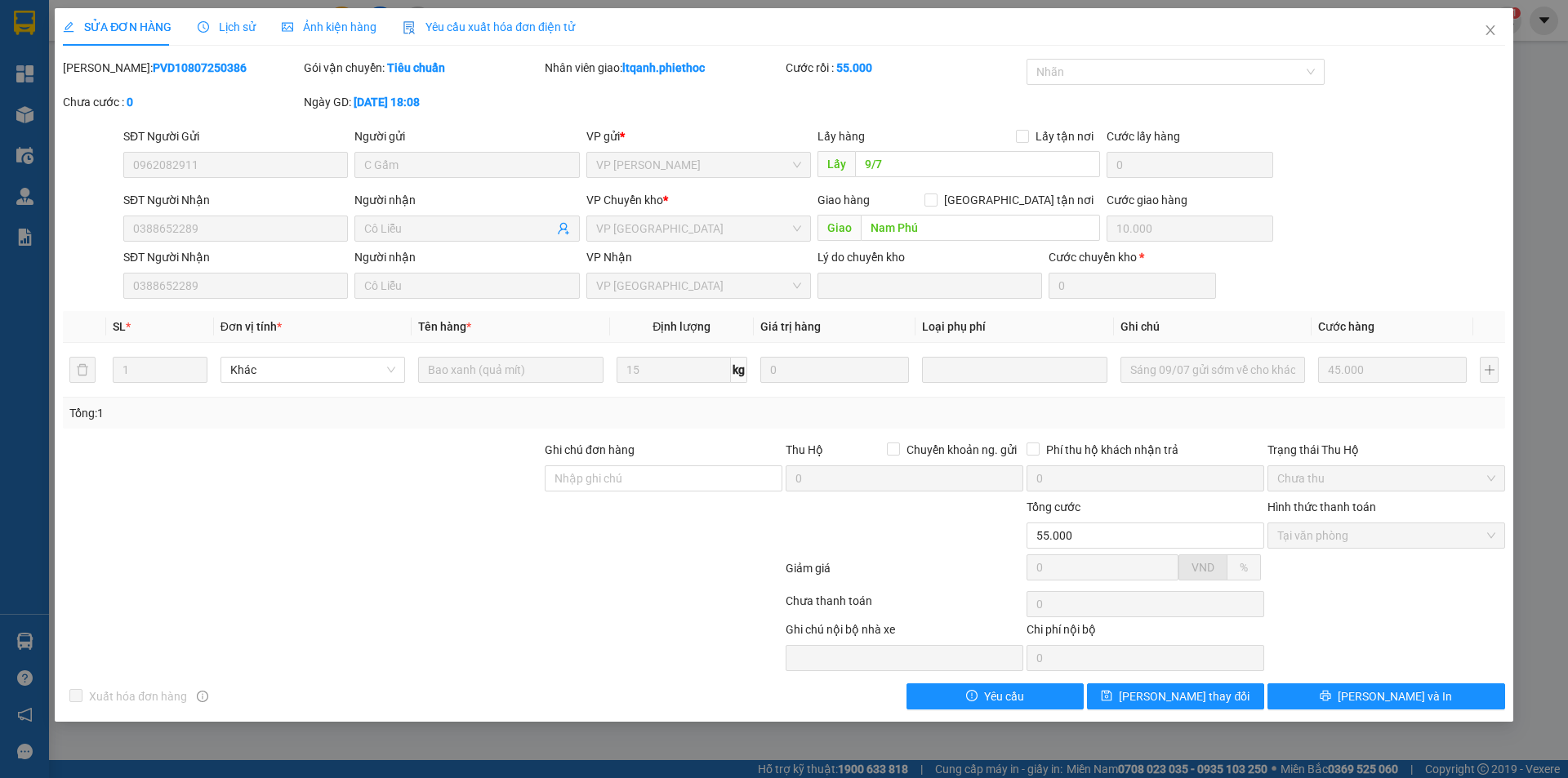
click at [233, 26] on span "Lịch sử" at bounding box center [227, 26] width 58 height 13
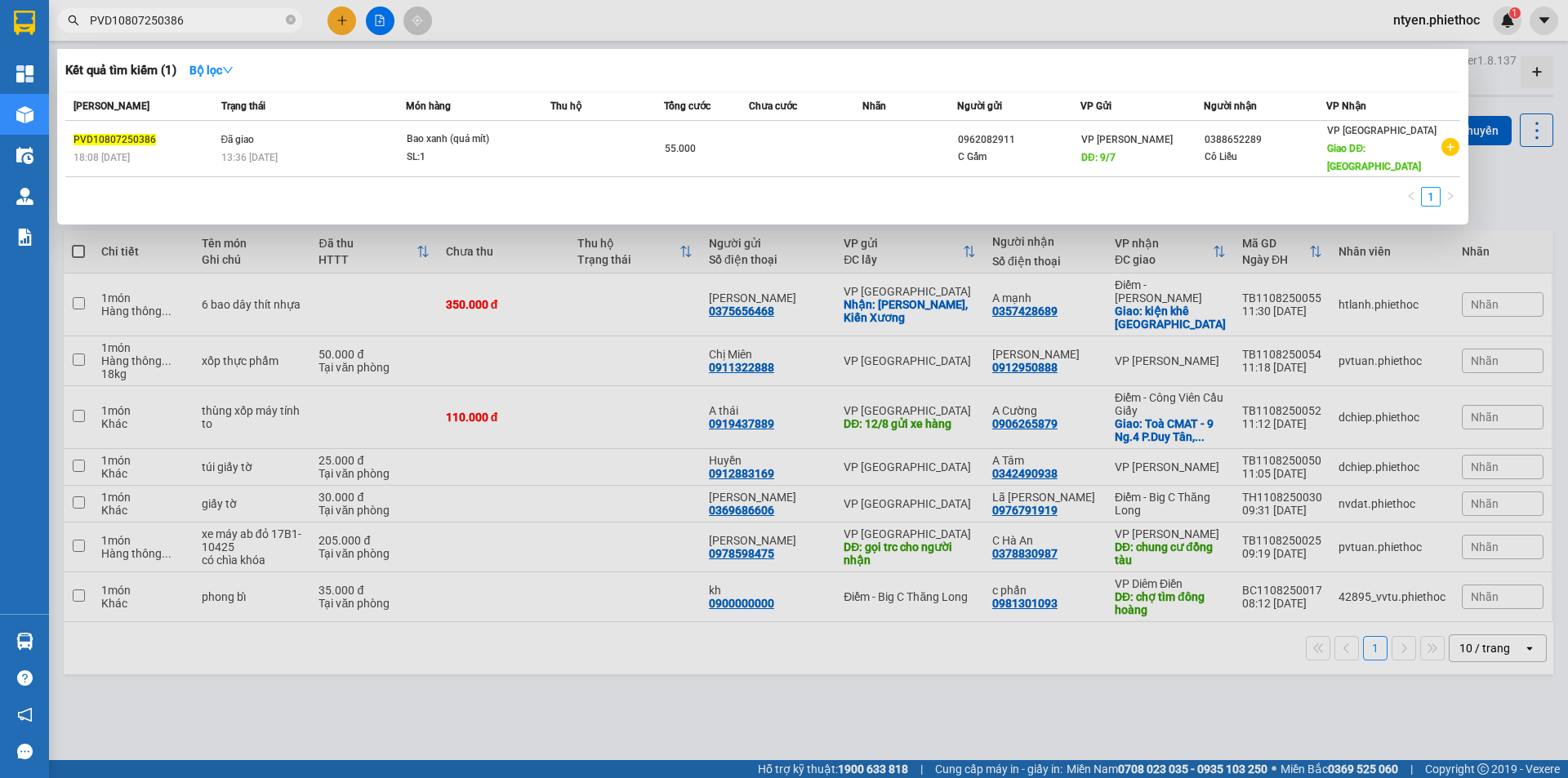
drag, startPoint x: 199, startPoint y: 20, endPoint x: 77, endPoint y: 23, distance: 122.0
click at [77, 23] on div "PVD10807250386" at bounding box center [159, 20] width 319 height 25
paste input "2507250581"
type input "PVD12507250581"
click at [355, 141] on td "Trên xe 17H-029.38 15:00 [DATE]" at bounding box center [312, 149] width 189 height 56
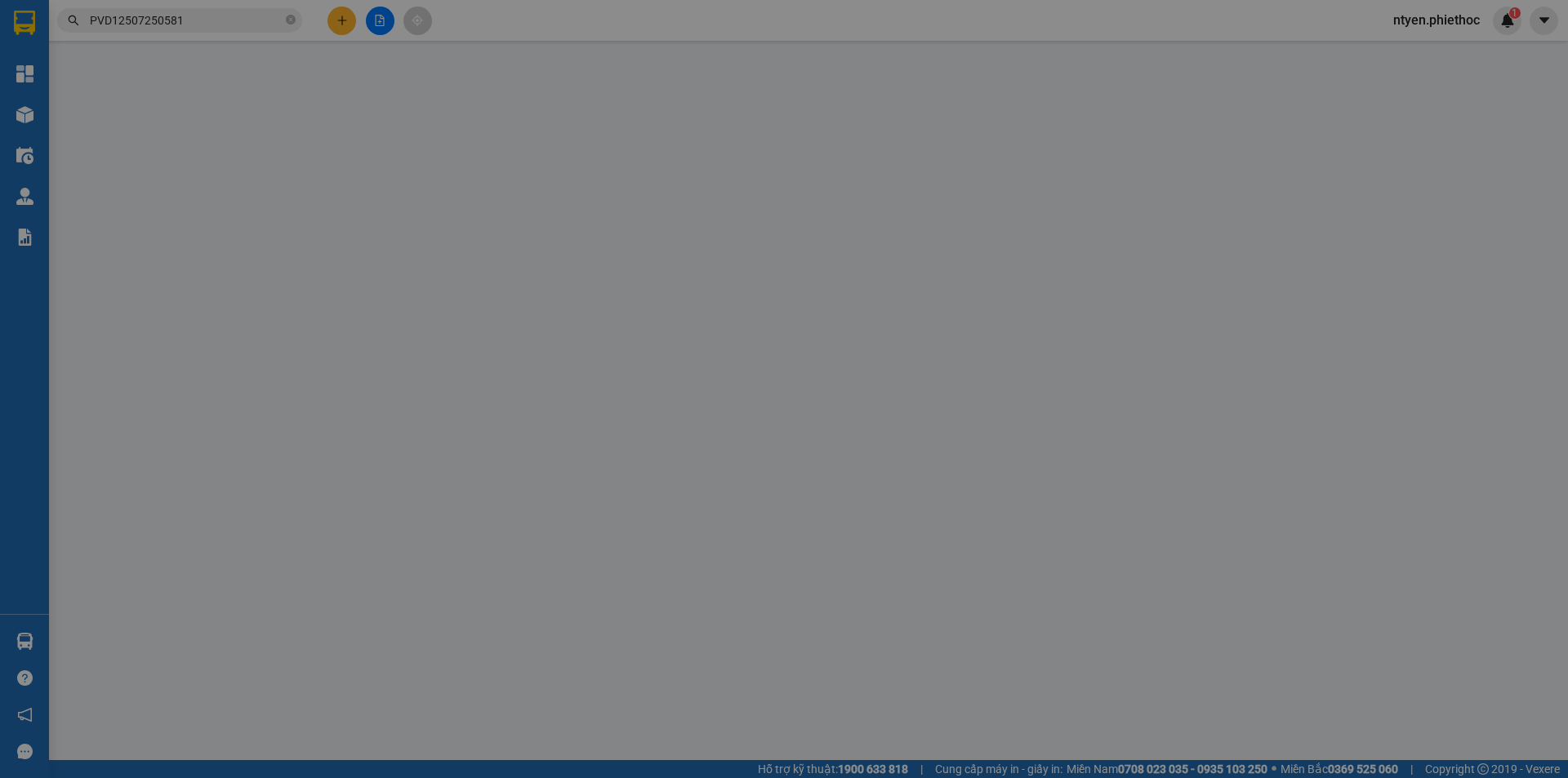
type input "0981957386"
type input "Cty Đại Dương"
type input "Đã nhắn STK khách chưa ck lại"
type input "0812387666"
type input "A Hậu"
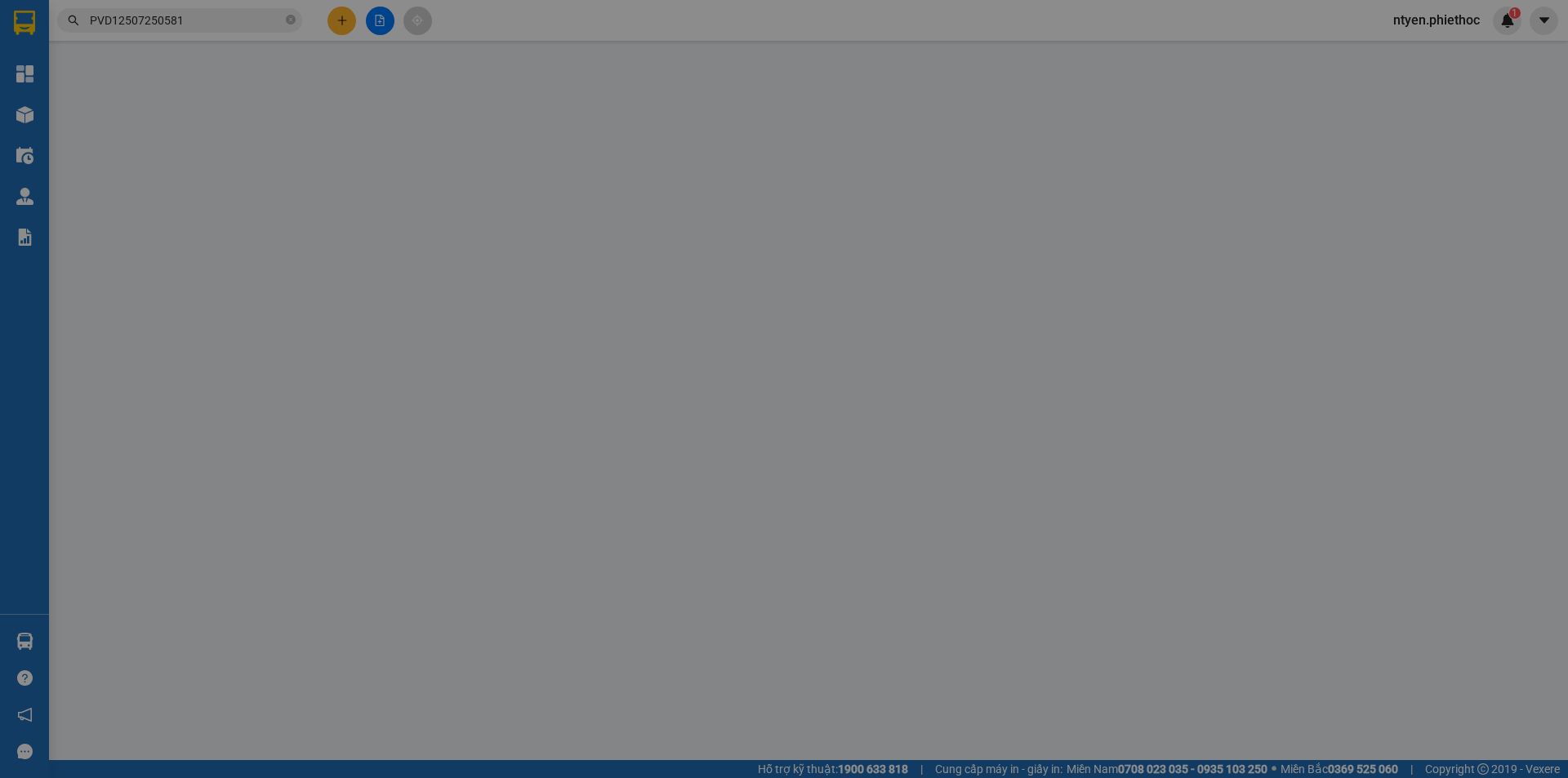
type input "[PERSON_NAME]"
type input "10.000"
type input "110.000"
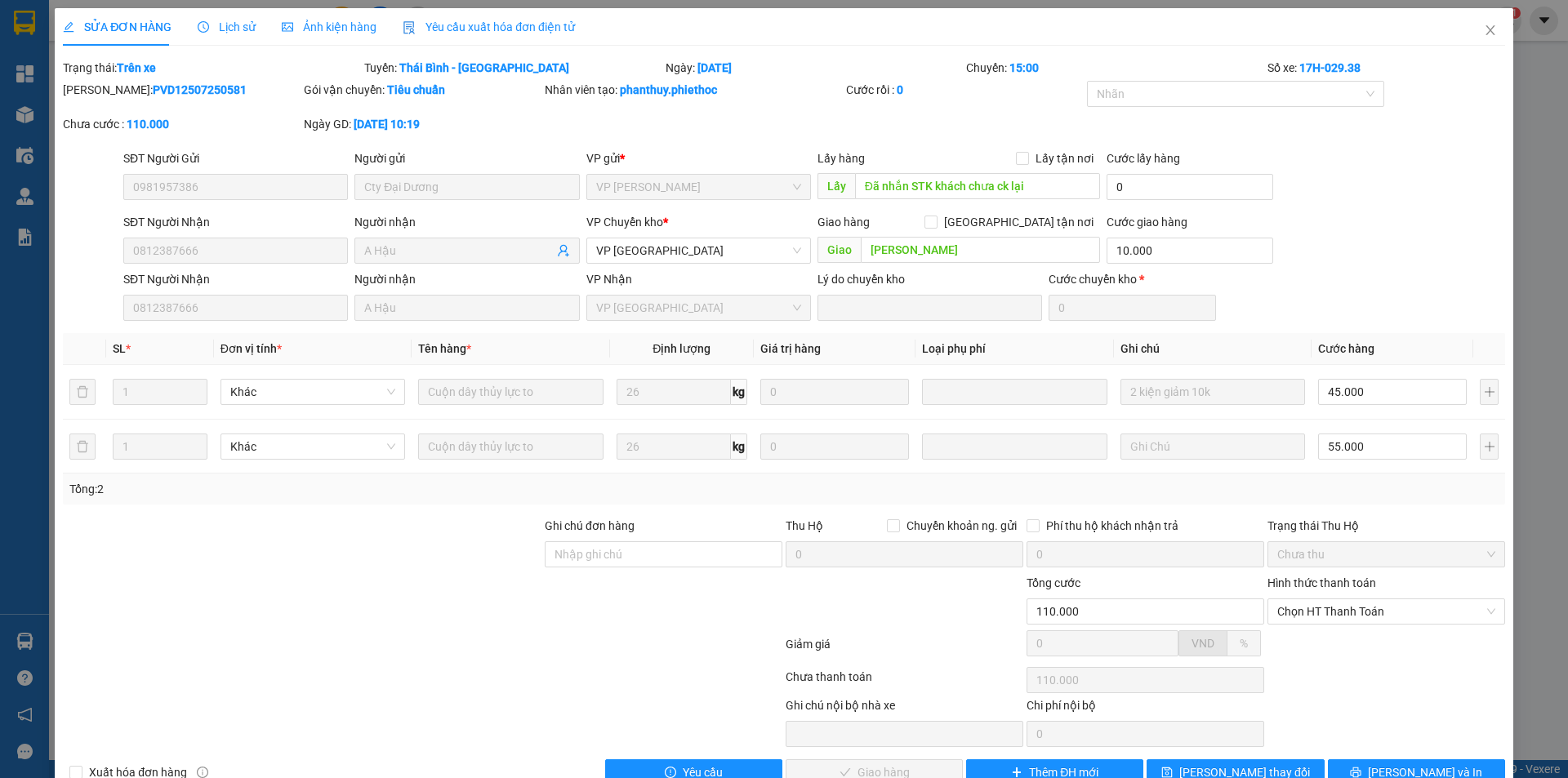
click at [237, 26] on span "Lịch sử" at bounding box center [227, 26] width 58 height 13
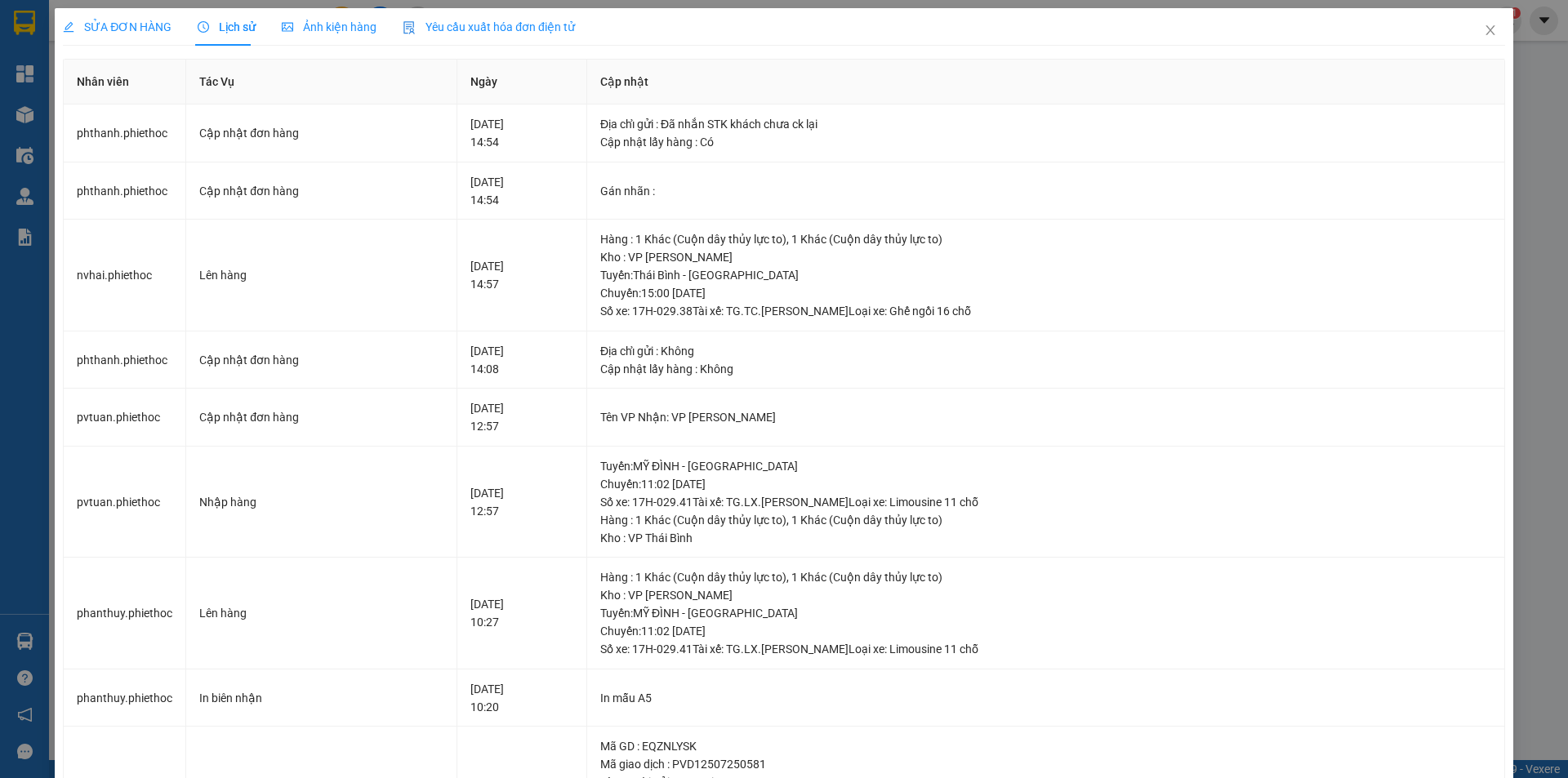
click at [127, 25] on span "SỬA ĐƠN HÀNG" at bounding box center [117, 26] width 108 height 13
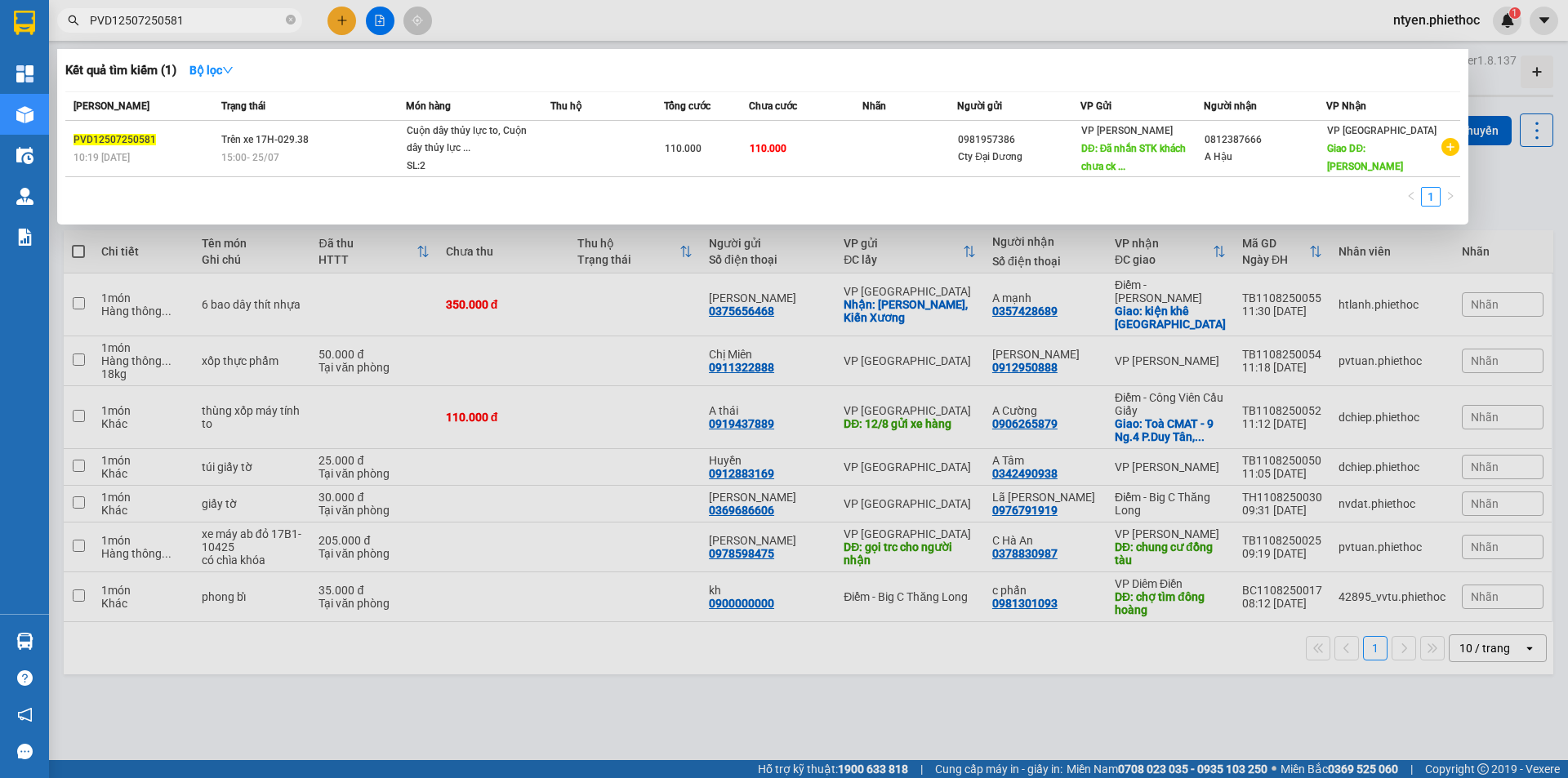
drag, startPoint x: 203, startPoint y: 20, endPoint x: 90, endPoint y: 20, distance: 113.0
click at [90, 20] on input "PVD12507250581" at bounding box center [186, 20] width 193 height 18
paste input "69"
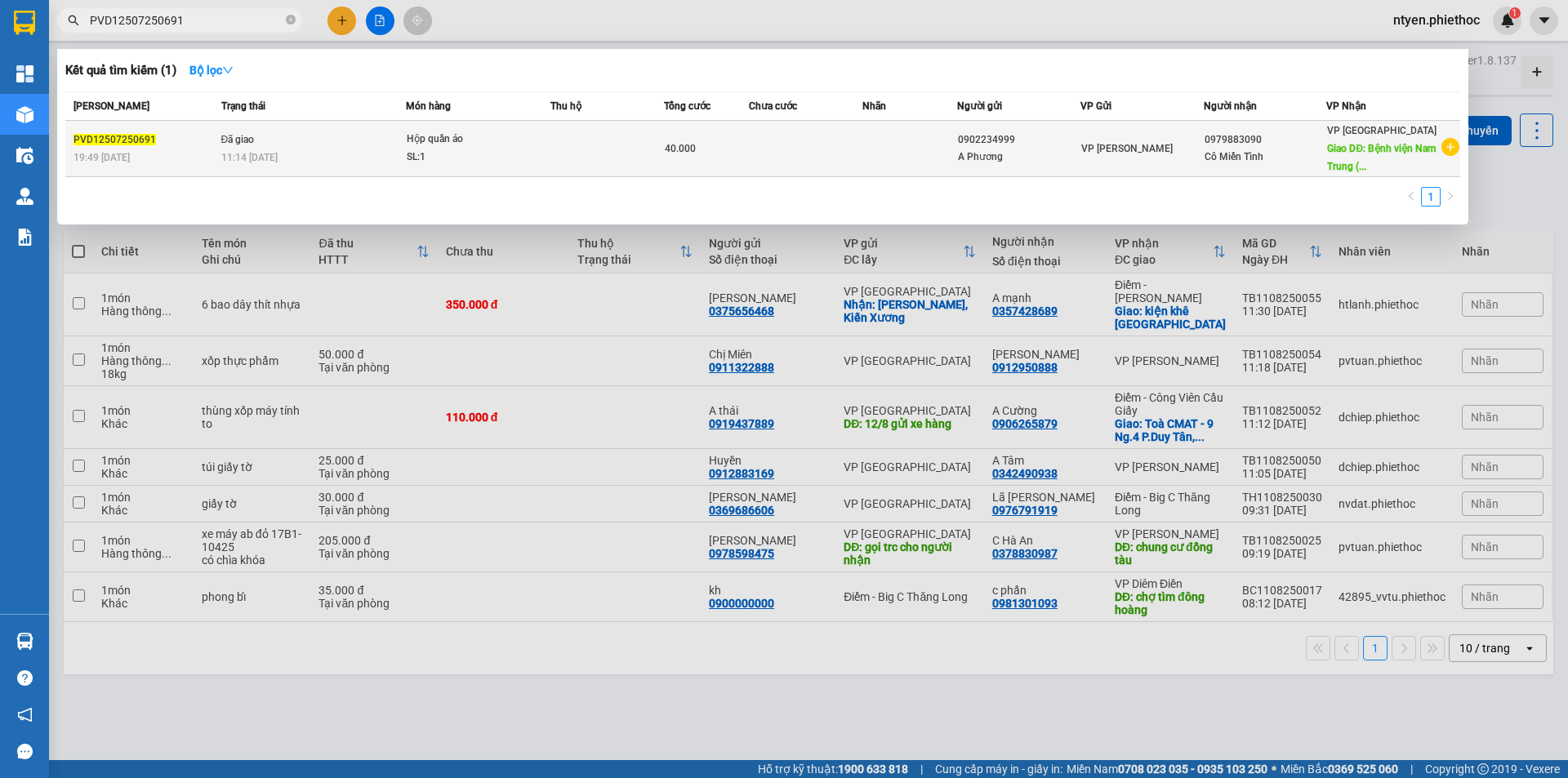
type input "PVD12507250691"
click at [354, 151] on div "11:14 [DATE]" at bounding box center [314, 157] width 184 height 18
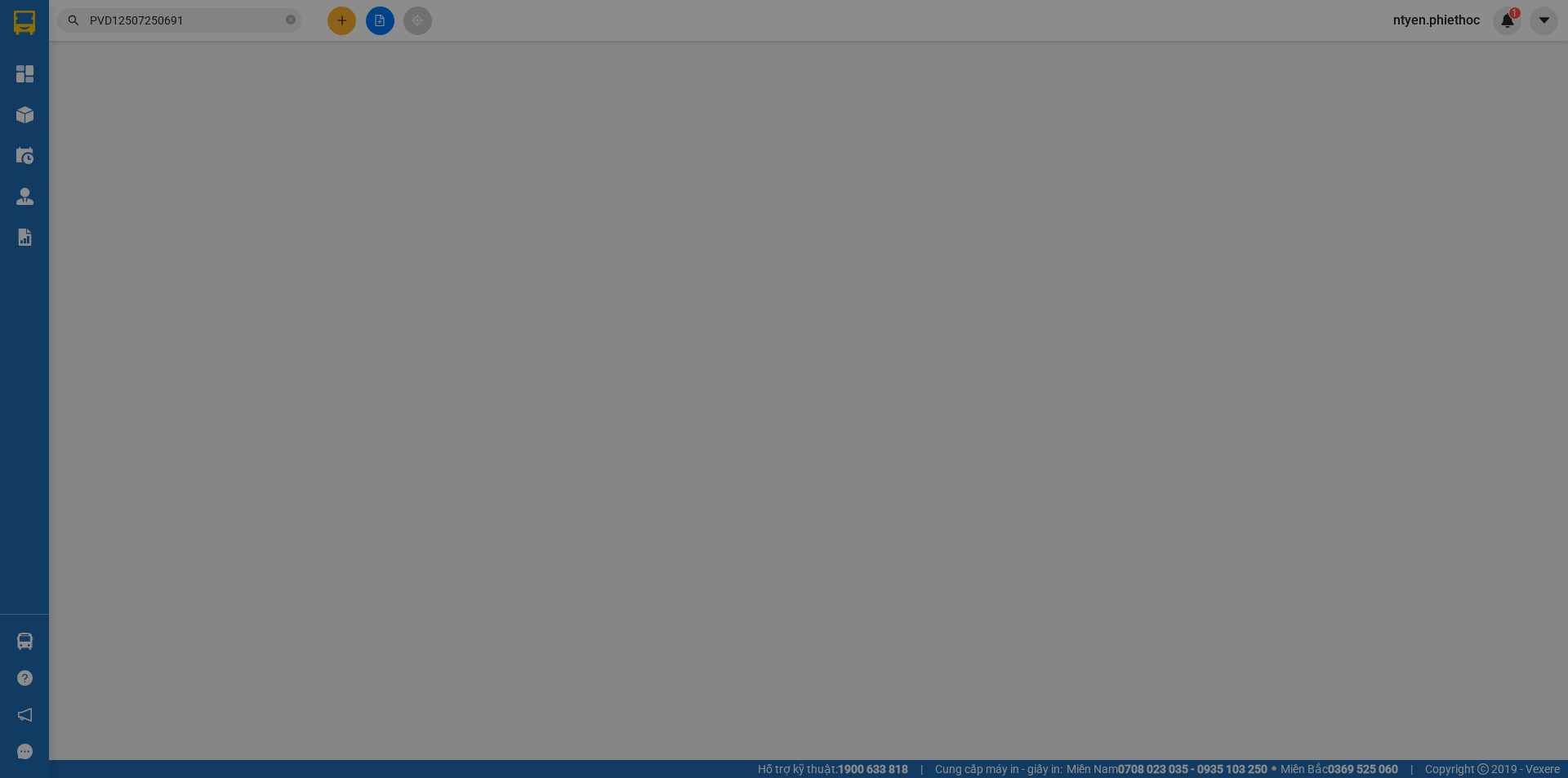
type input "0902234999"
type input "A Phương"
type input "0979883090"
type input "Cô Miến Tình"
type input "[GEOGRAPHIC_DATA] (thôn [GEOGRAPHIC_DATA])"
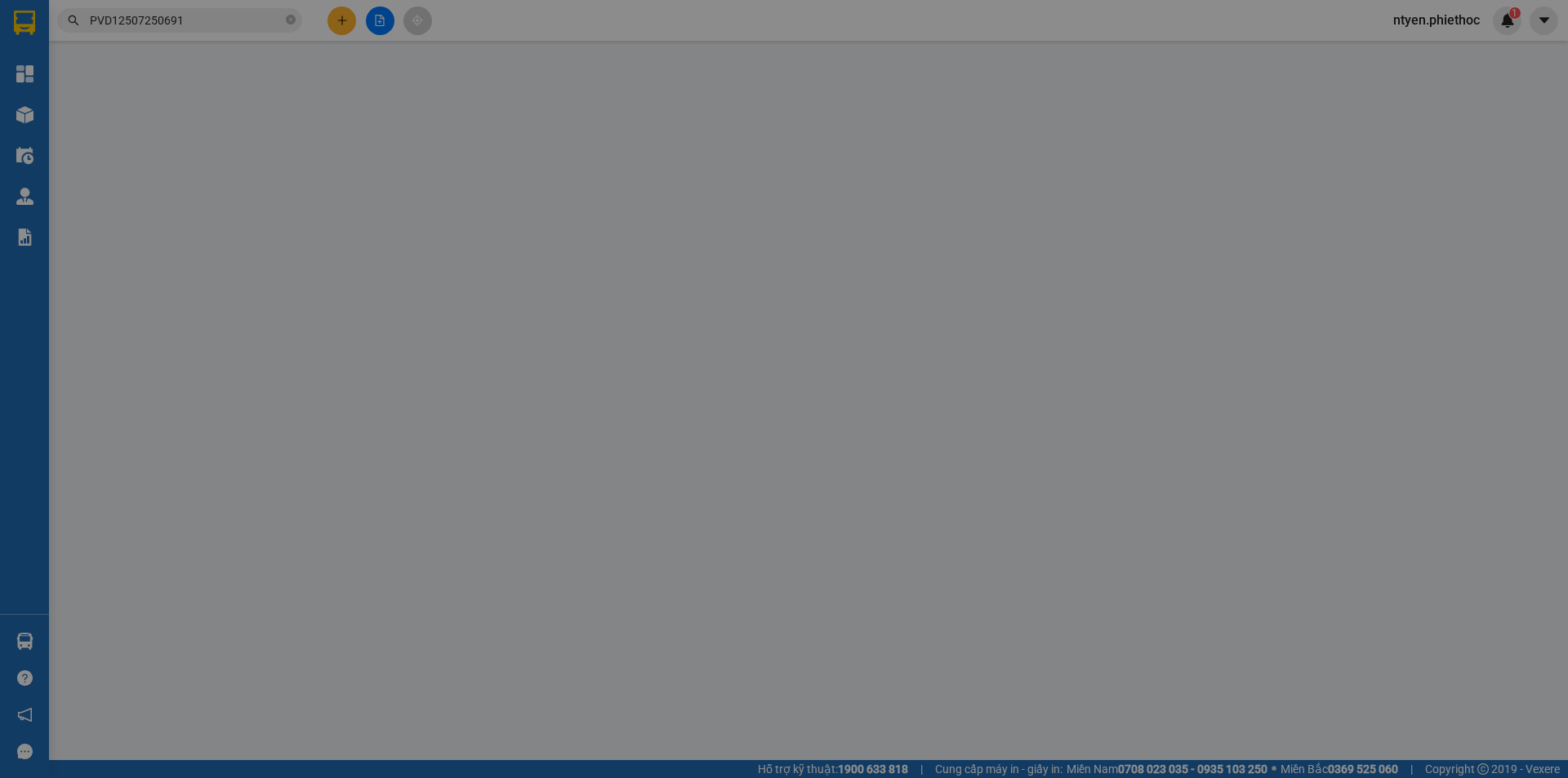
type input "10.000"
type input "40.000"
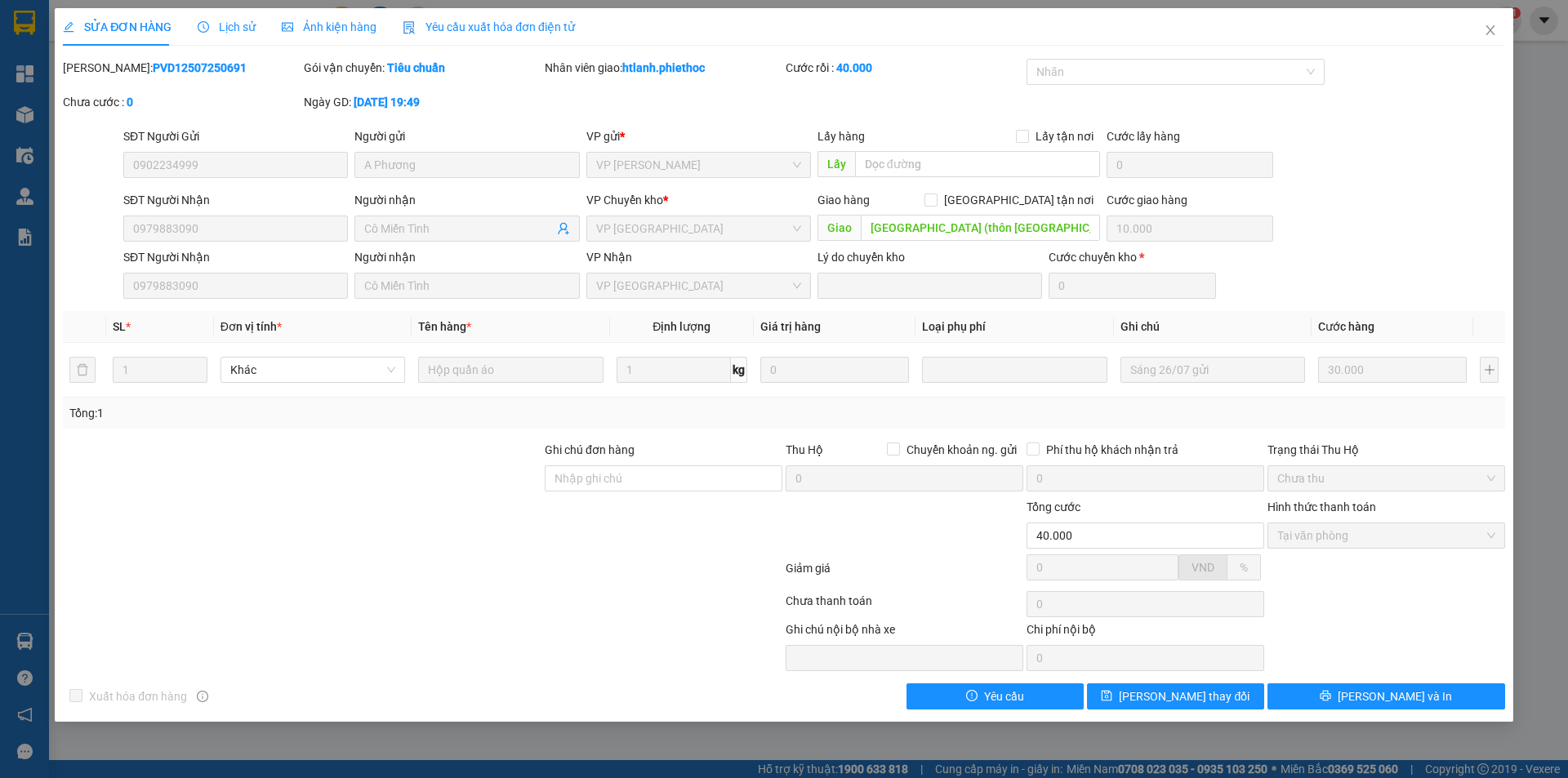
click at [230, 28] on span "Lịch sử" at bounding box center [227, 26] width 58 height 13
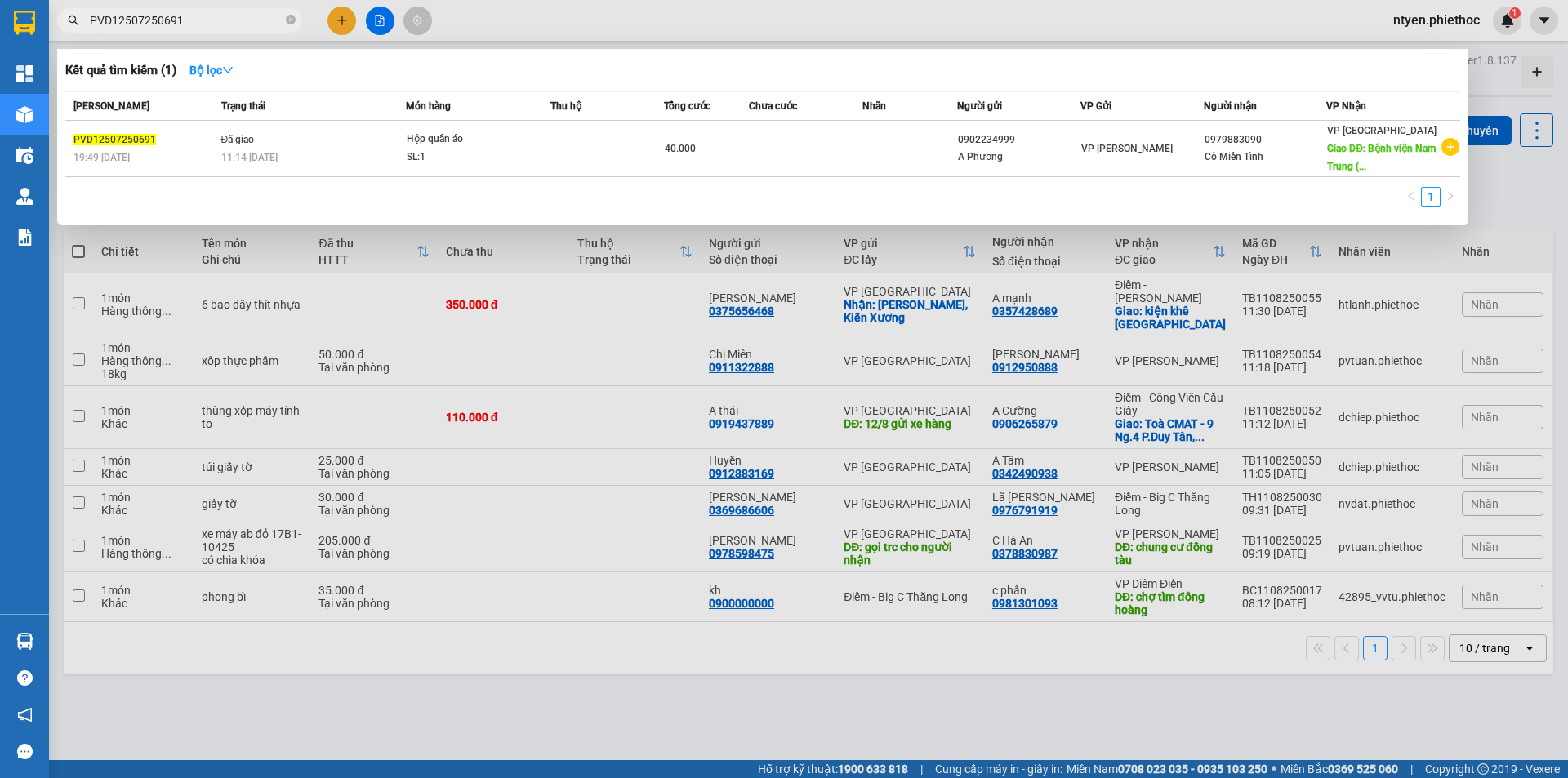
drag, startPoint x: 193, startPoint y: 17, endPoint x: 88, endPoint y: 19, distance: 105.0
click at [88, 19] on span "PVD12507250691" at bounding box center [179, 20] width 245 height 25
paste input "1207250996"
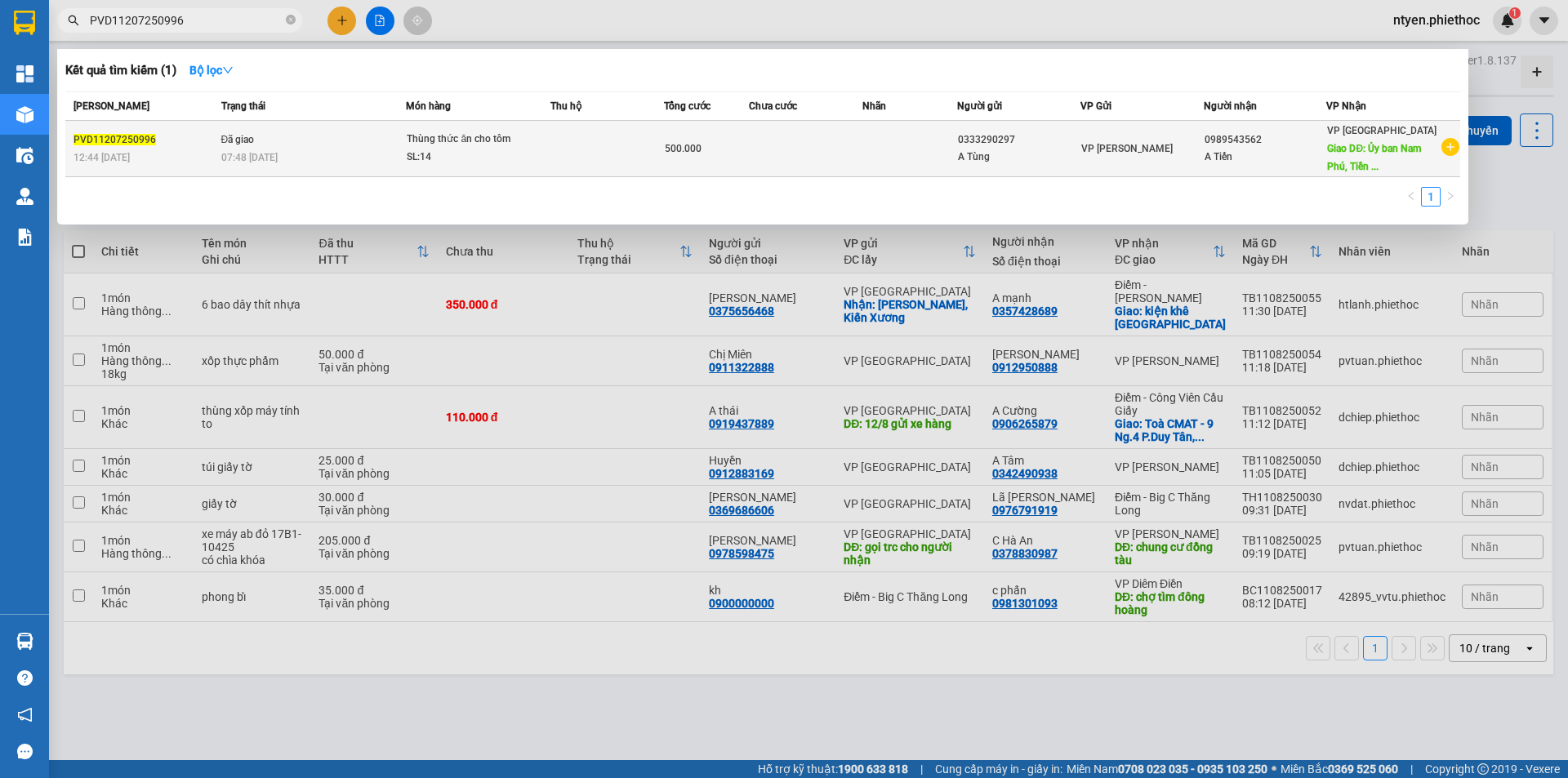
type input "PVD11207250996"
click at [358, 147] on td "Đã giao 07:48 [DATE]" at bounding box center [312, 149] width 189 height 56
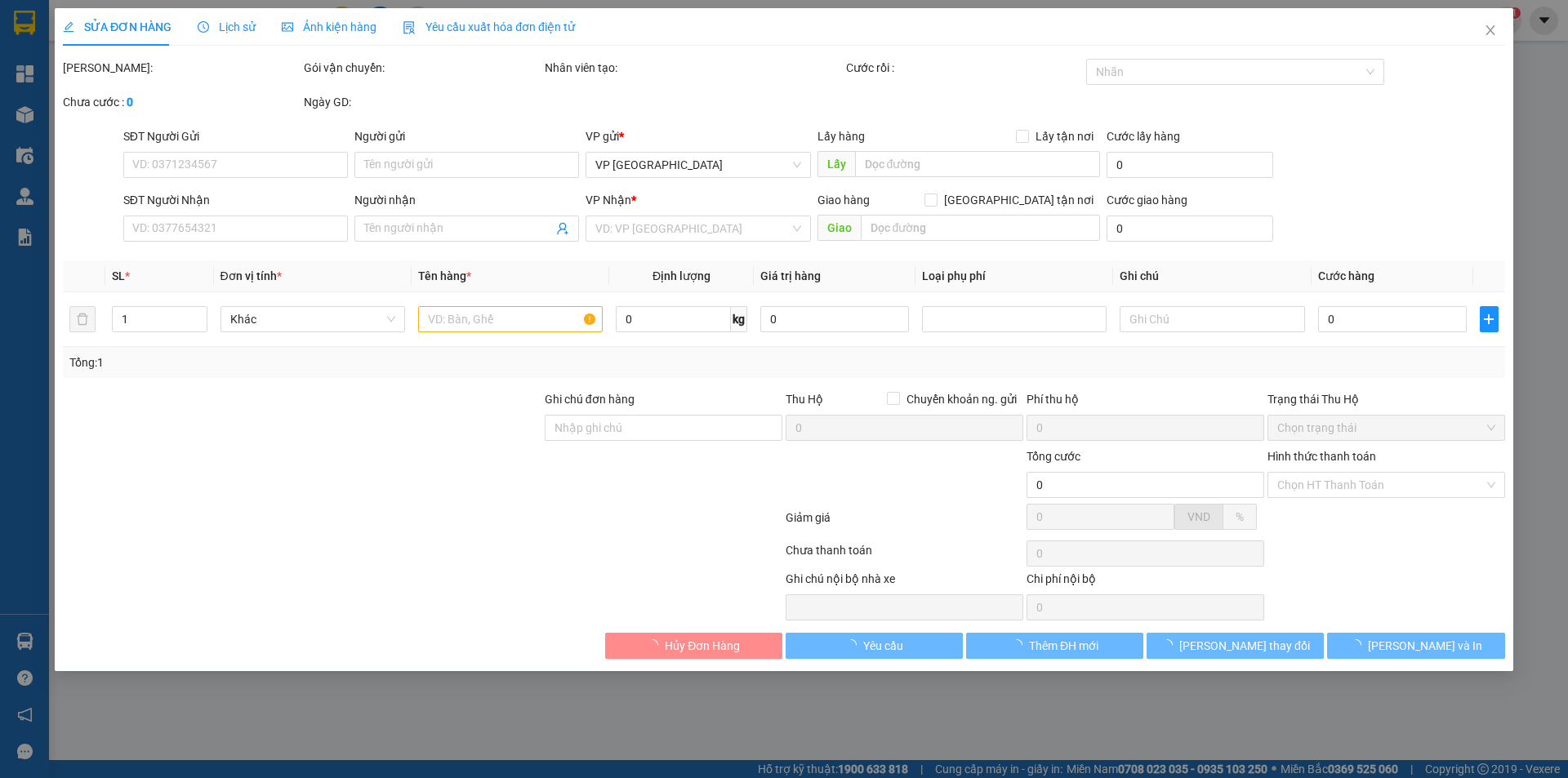
type input "0333290297"
type input "A Tùng"
type input "0989543562"
type input "A Tiến"
type input "Ủy ban [GEOGRAPHIC_DATA], [GEOGRAPHIC_DATA]"
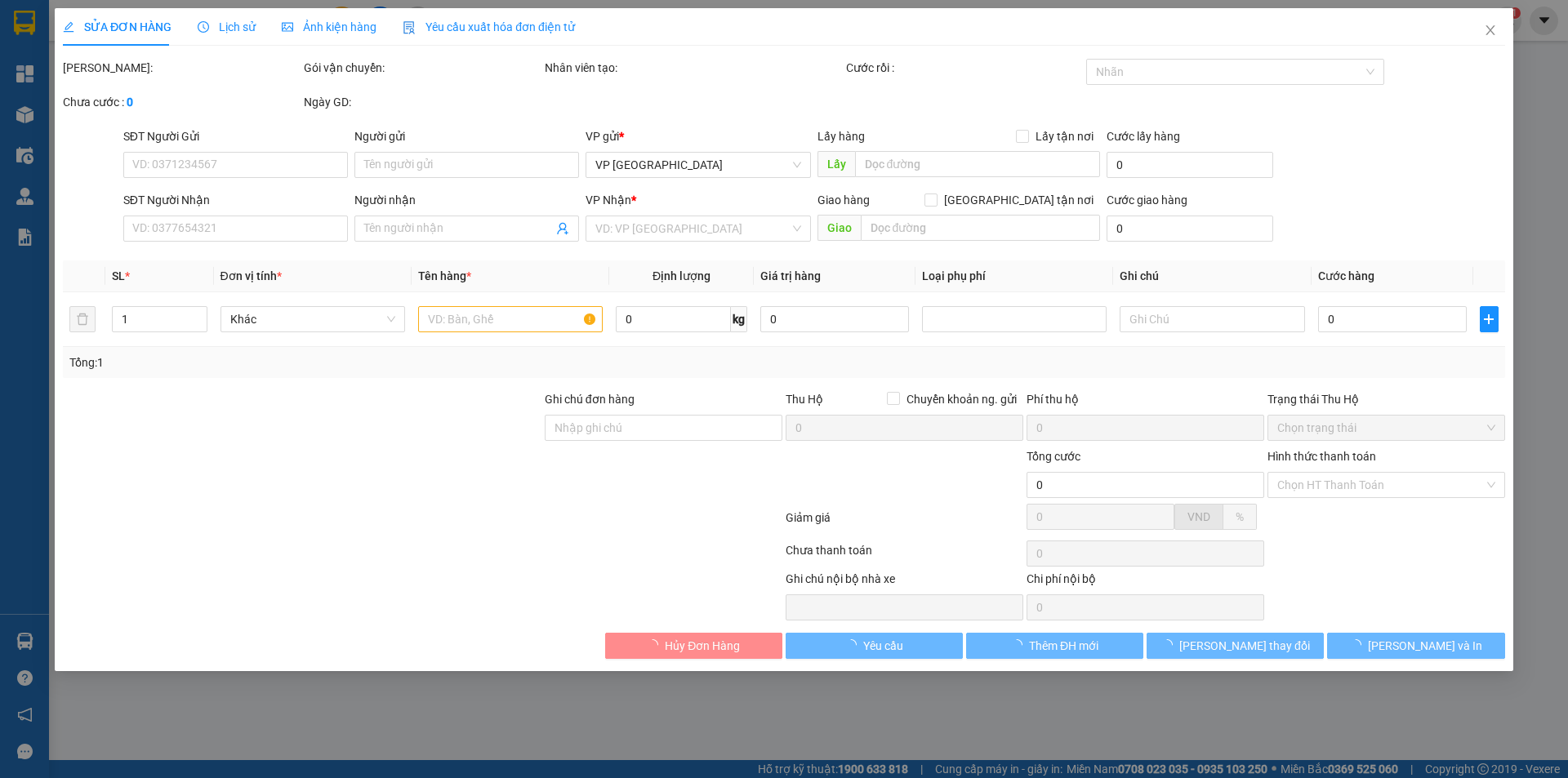
type input "10.000"
type input "500.000"
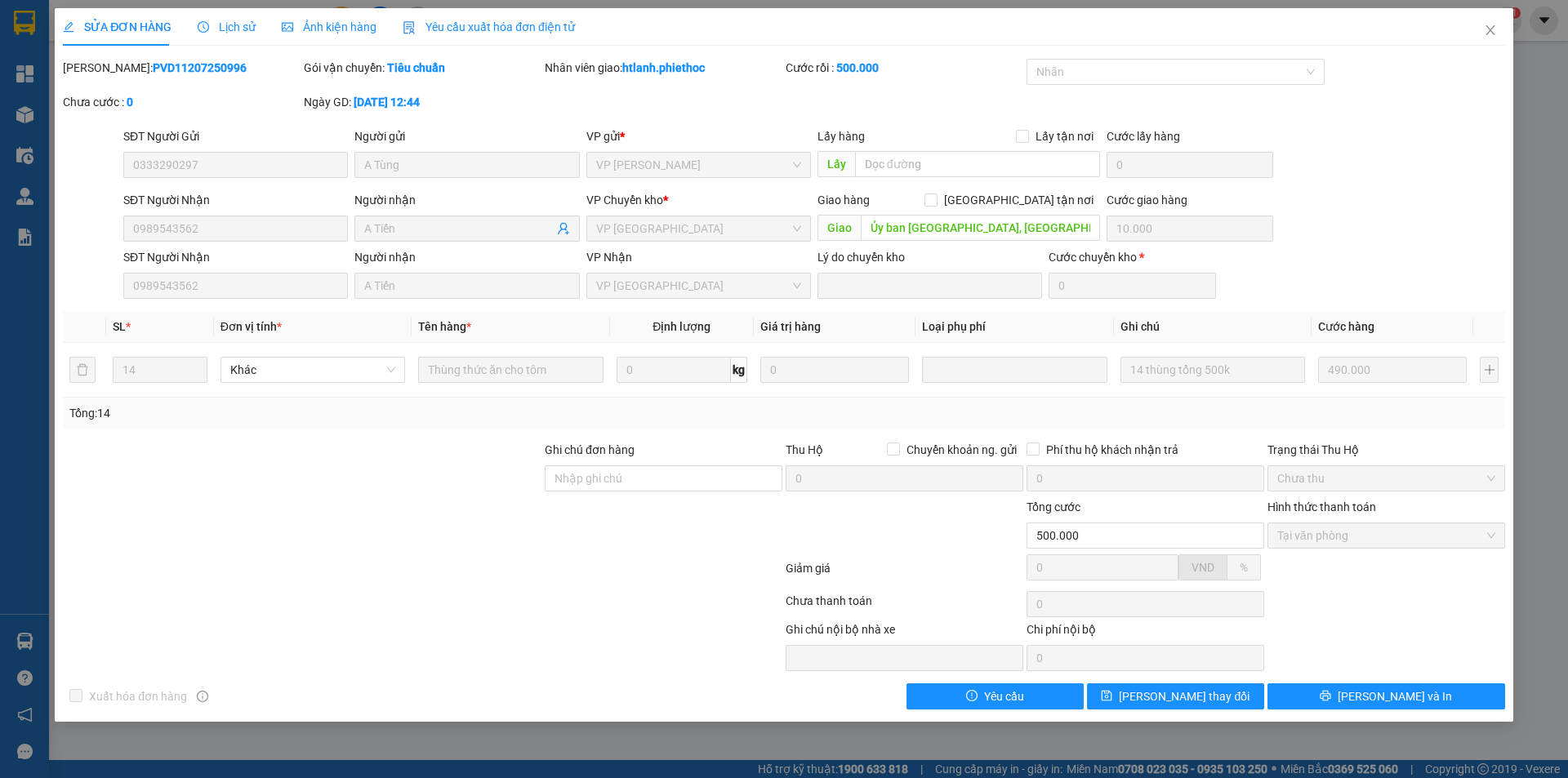
click at [240, 25] on span "Lịch sử" at bounding box center [227, 26] width 58 height 13
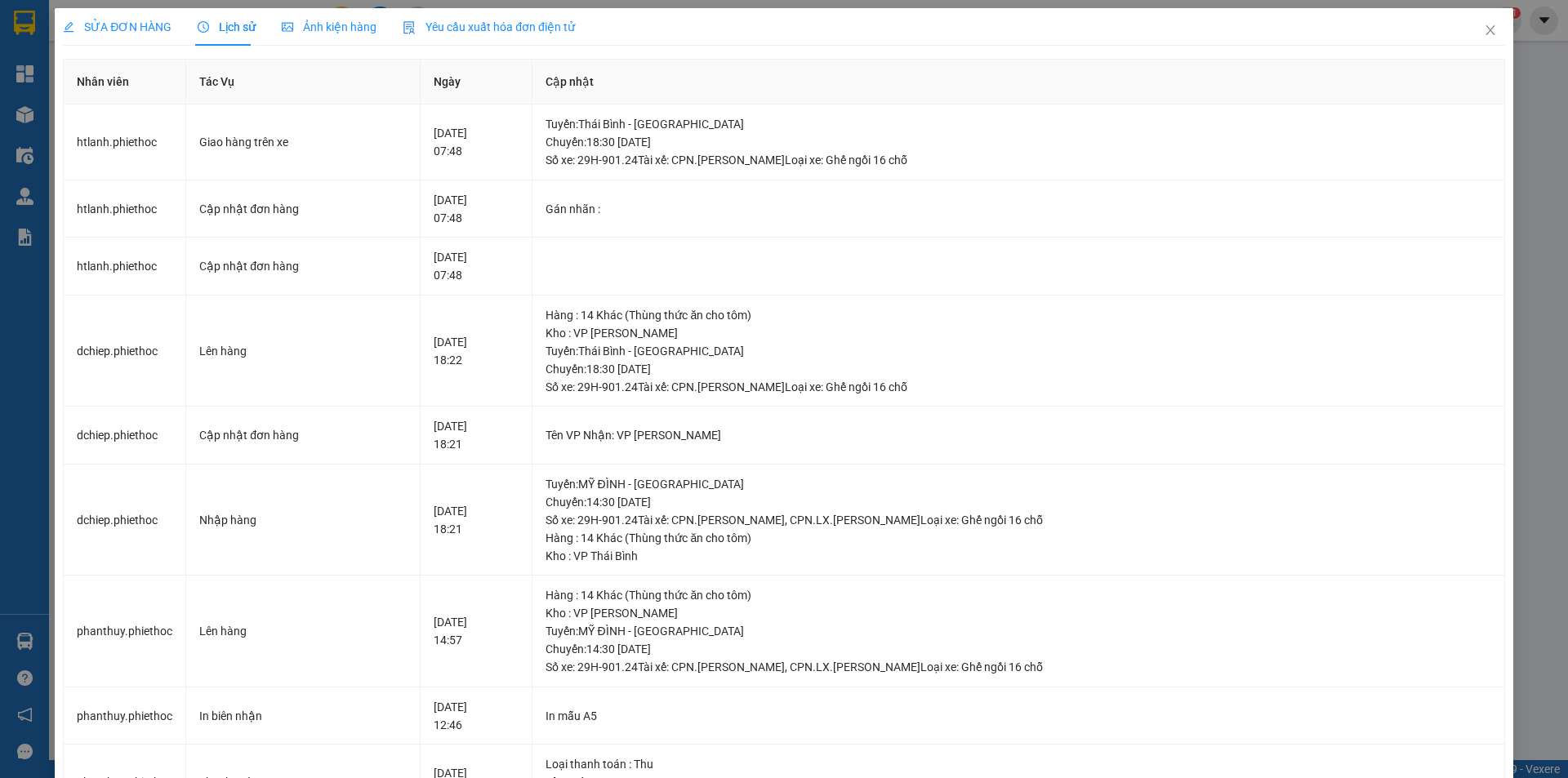
click at [145, 27] on span "SỬA ĐƠN HÀNG" at bounding box center [117, 26] width 108 height 13
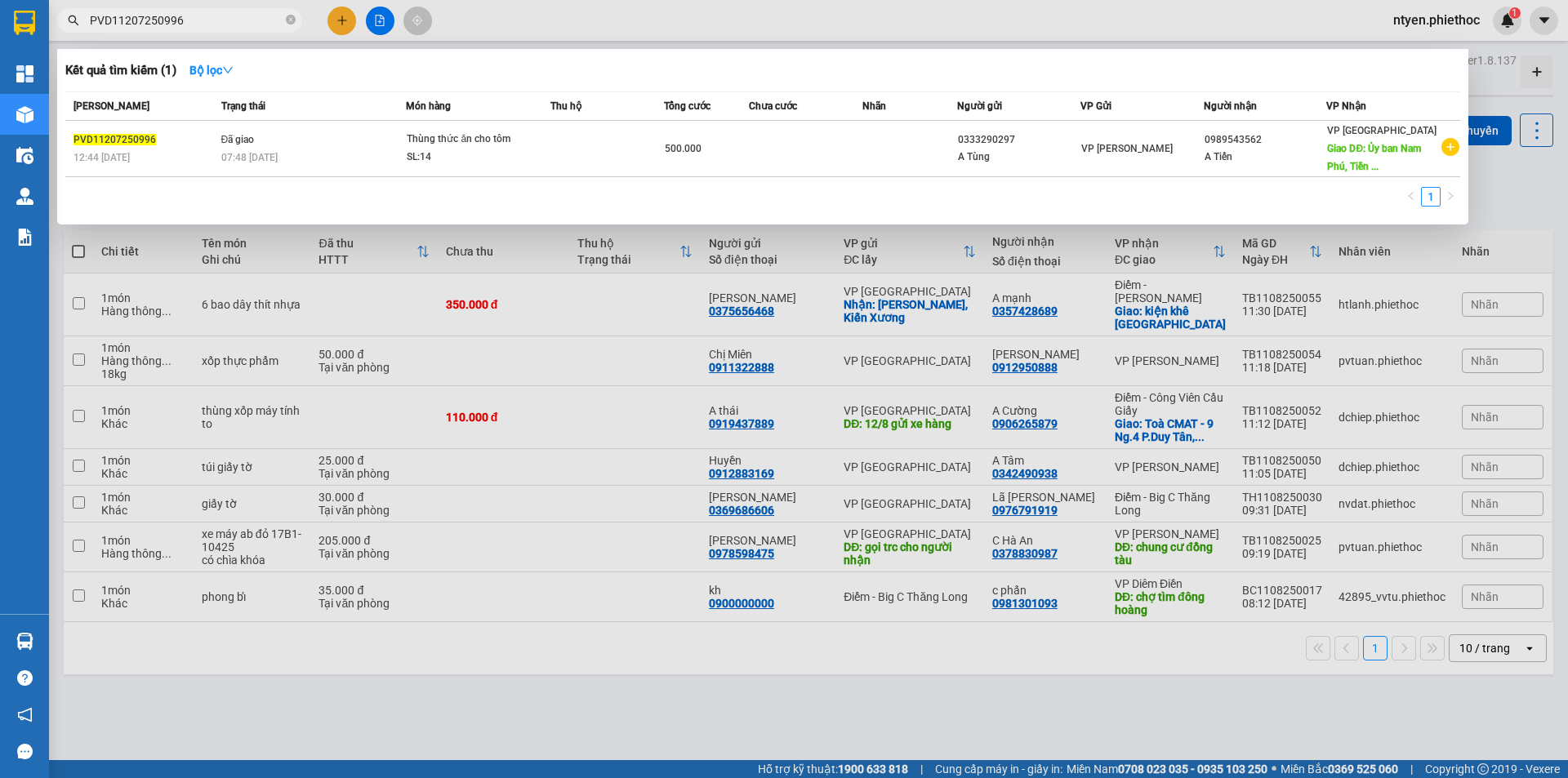
drag, startPoint x: 204, startPoint y: 19, endPoint x: 79, endPoint y: 25, distance: 125.1
click at [79, 25] on span "PVD11207250996" at bounding box center [179, 20] width 245 height 25
paste input "TKC0207250450"
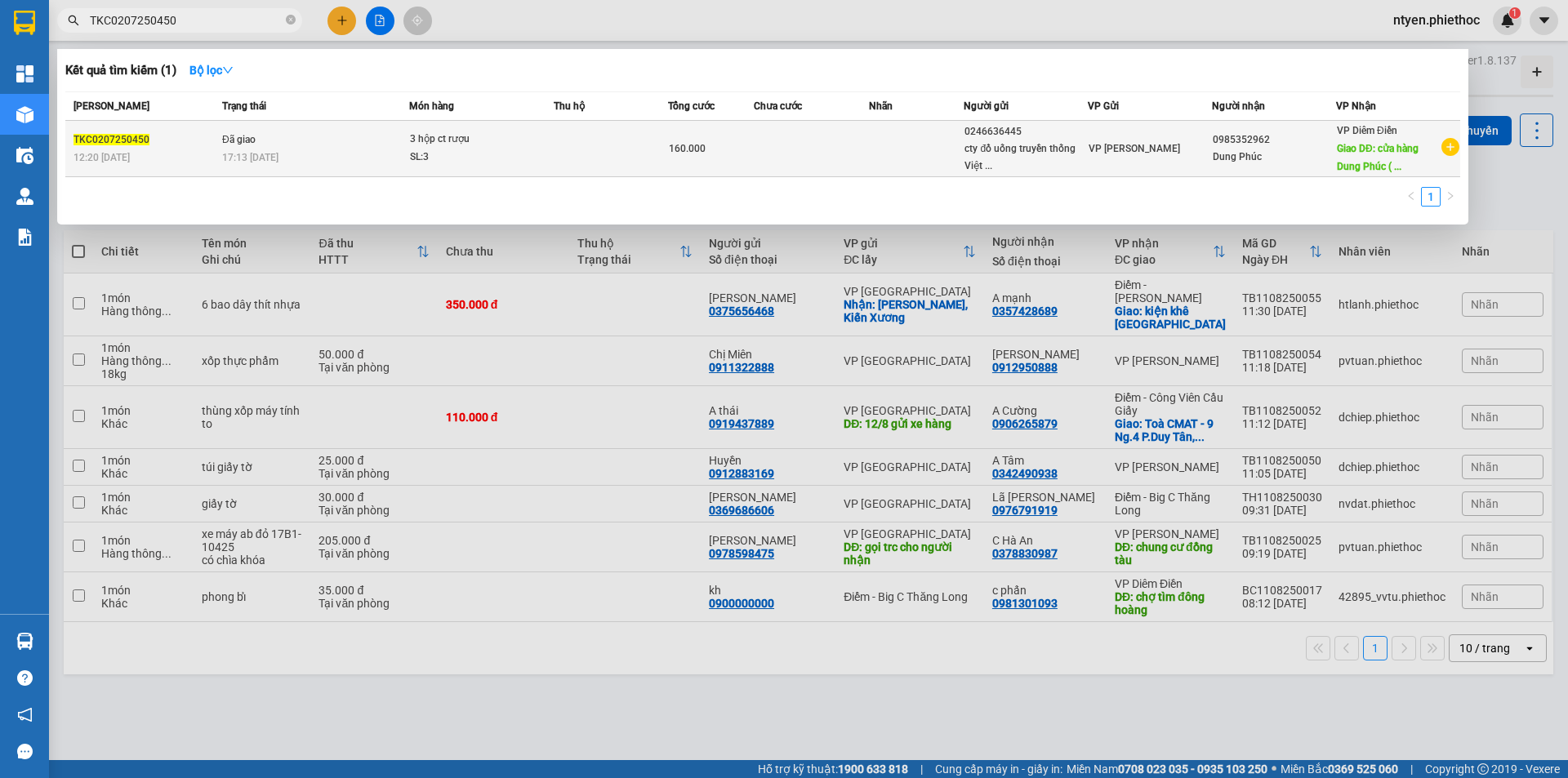
type input "TKC0207250450"
click at [341, 135] on td "Đã giao 17:13 [DATE]" at bounding box center [314, 149] width 191 height 56
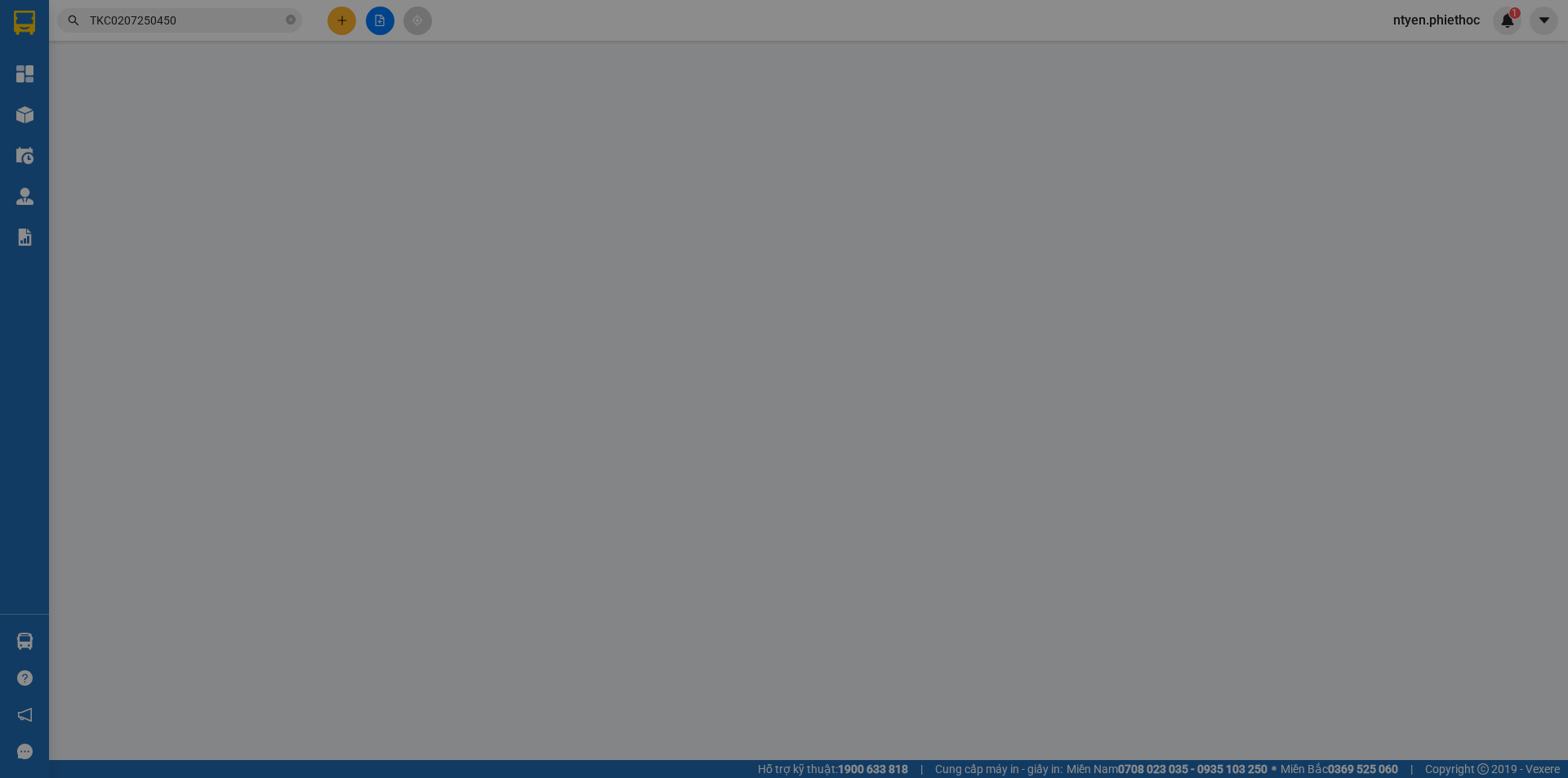
type input "0246636445"
type input "cty đồ uống truyền thống [GEOGRAPHIC_DATA]"
type input "0985352962"
type input "Dung Phúc"
type input "cửa hàng Dung Phúc ( qua cầu Vô Hối 200 m ) mặt đường 456 - Thuỵ Thanh"
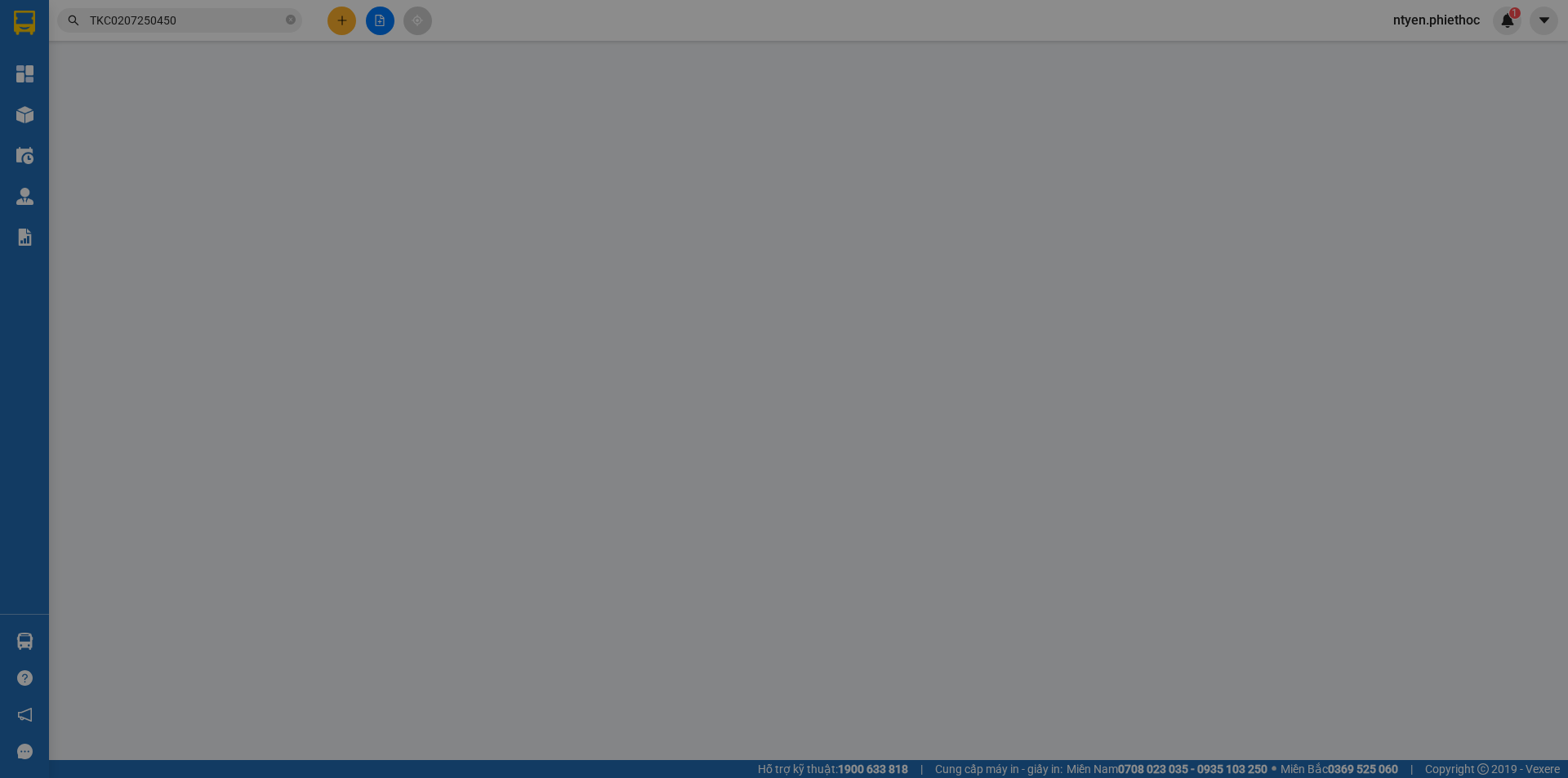
type input "10.000"
type input "160.000"
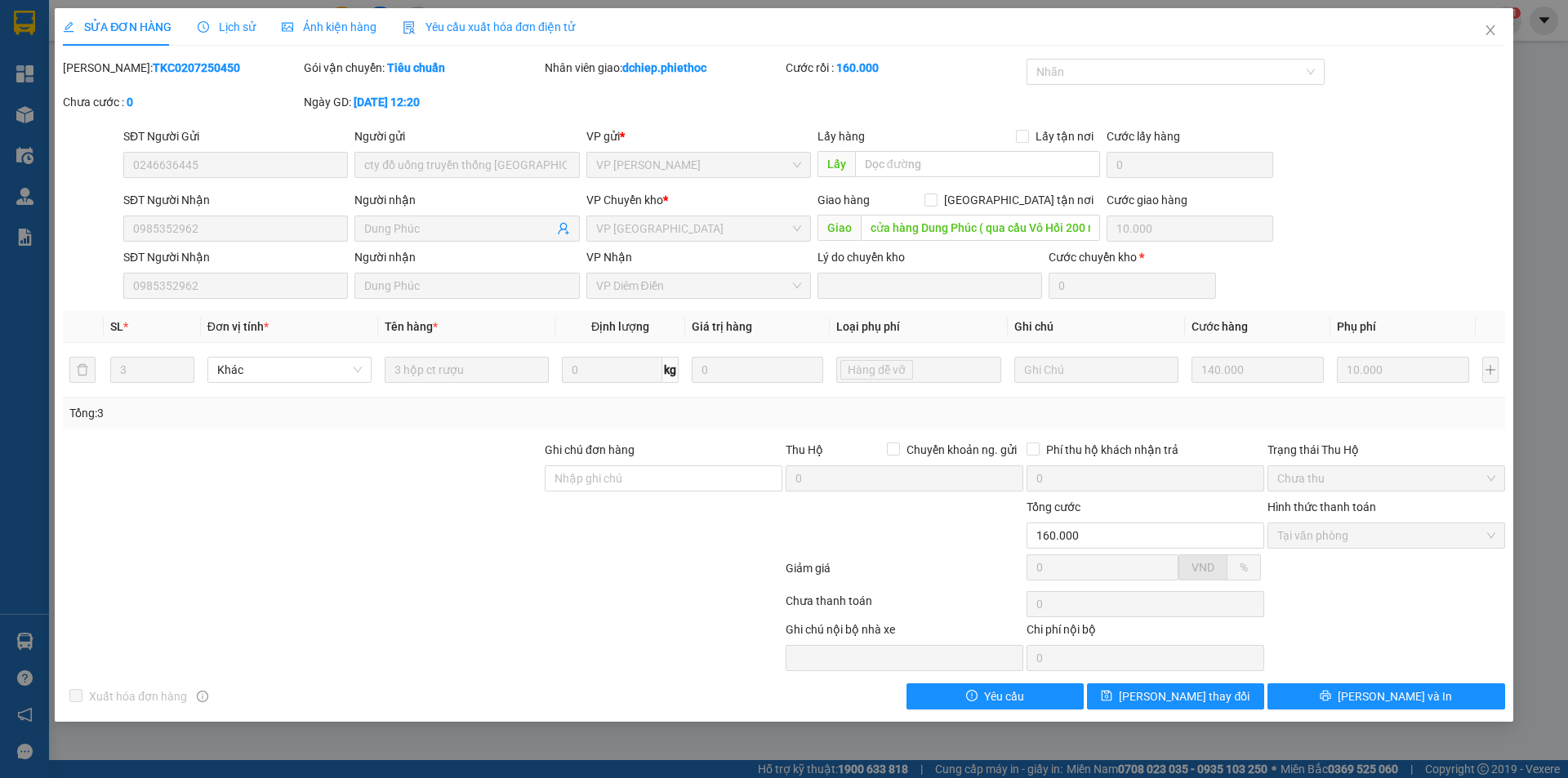
click at [233, 22] on span "Lịch sử" at bounding box center [227, 26] width 58 height 13
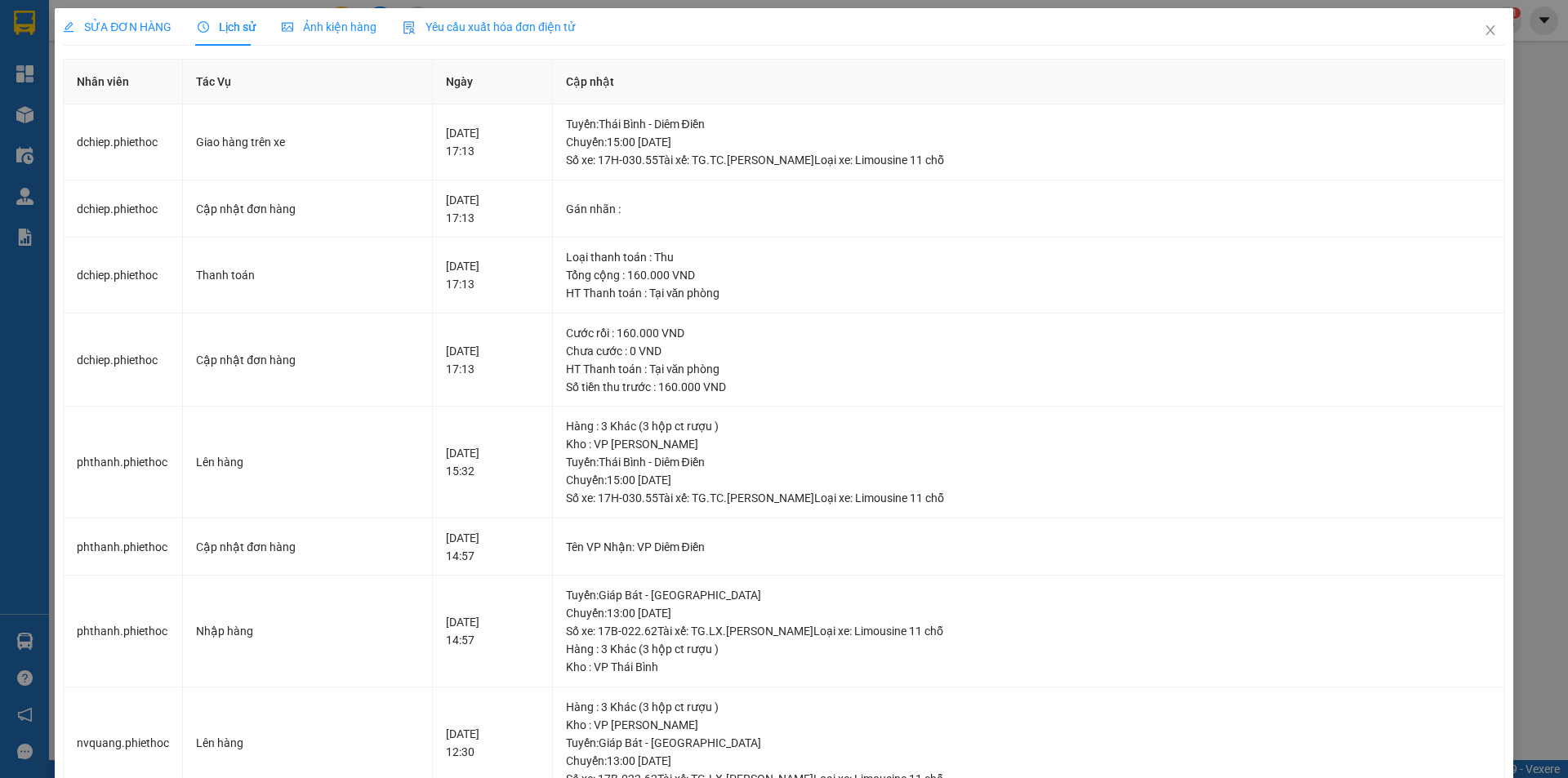
click at [105, 25] on span "SỬA ĐƠN HÀNG" at bounding box center [117, 26] width 108 height 13
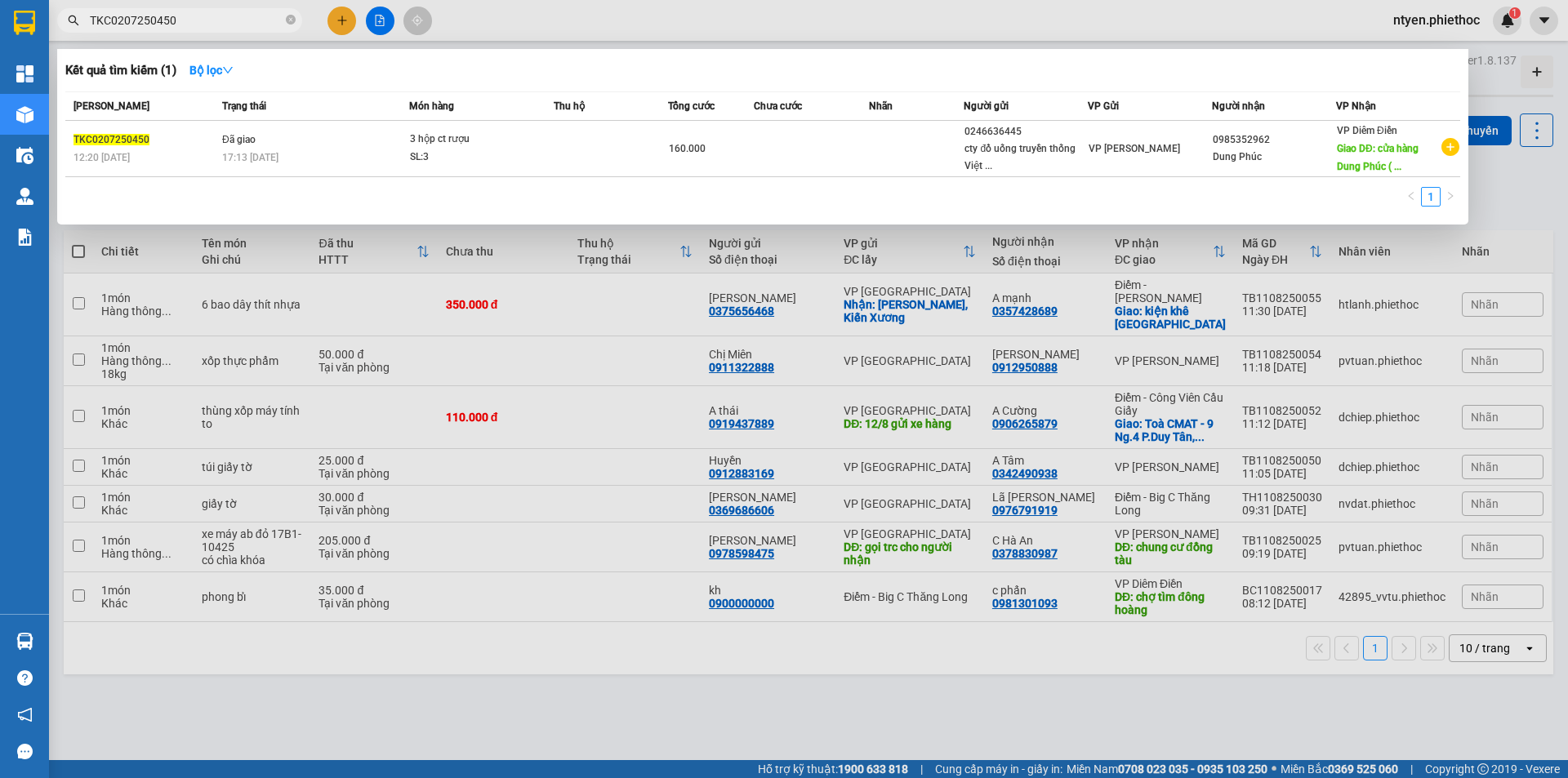
drag, startPoint x: 194, startPoint y: 18, endPoint x: 77, endPoint y: 18, distance: 117.0
click at [77, 18] on div "TKC0207250450" at bounding box center [159, 20] width 319 height 25
paste input "607251136"
type input "TKC0607251136"
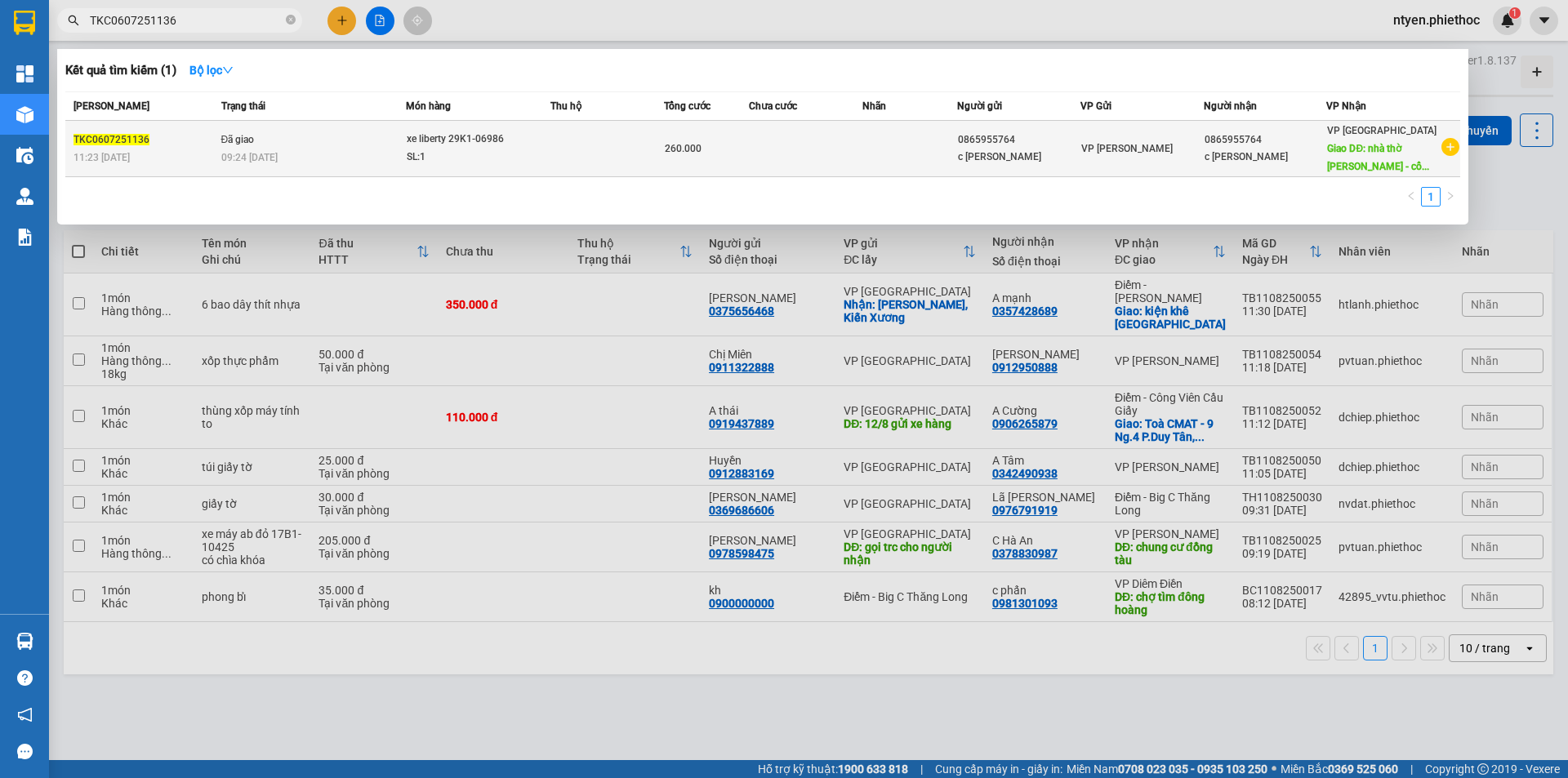
click at [353, 157] on div "09:24 [DATE]" at bounding box center [314, 157] width 184 height 18
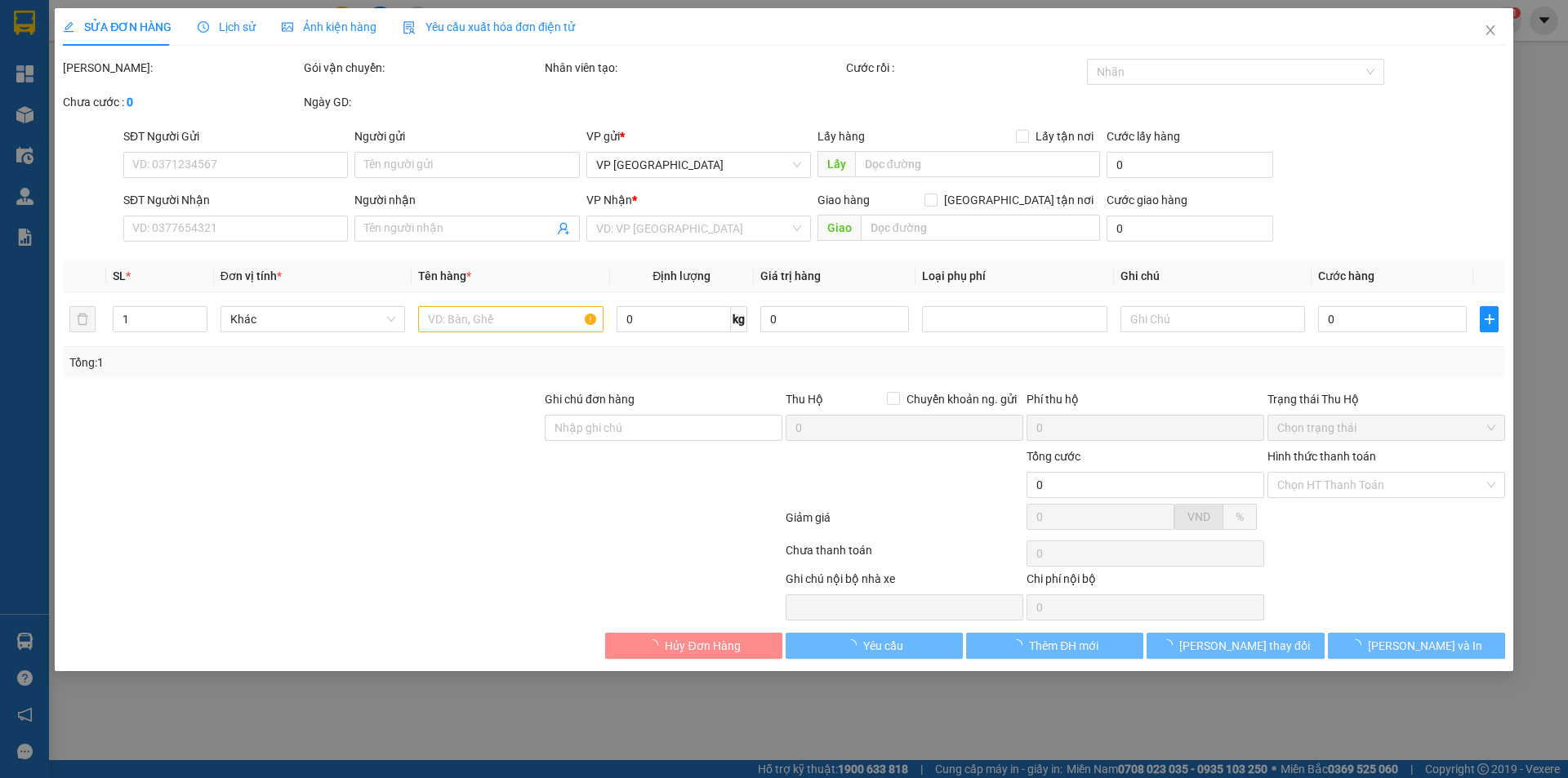
type input "0865955764"
type input "c [PERSON_NAME]"
type input "0865955764"
type input "c [PERSON_NAME]"
type input "nhà thờ [PERSON_NAME] - cổng chào An Ninh - [GEOGRAPHIC_DATA]"
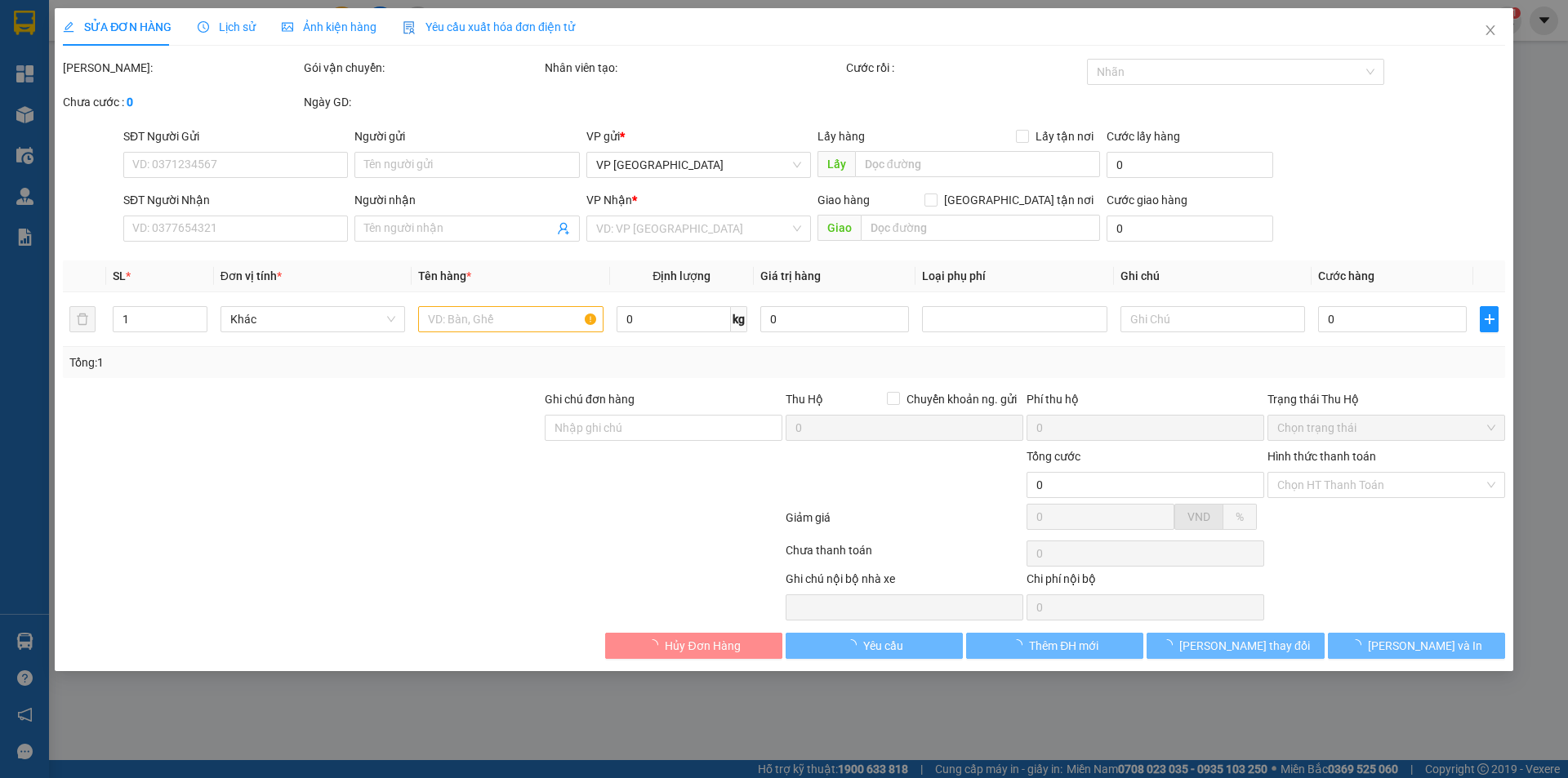
type input "10.000"
type input "260.000"
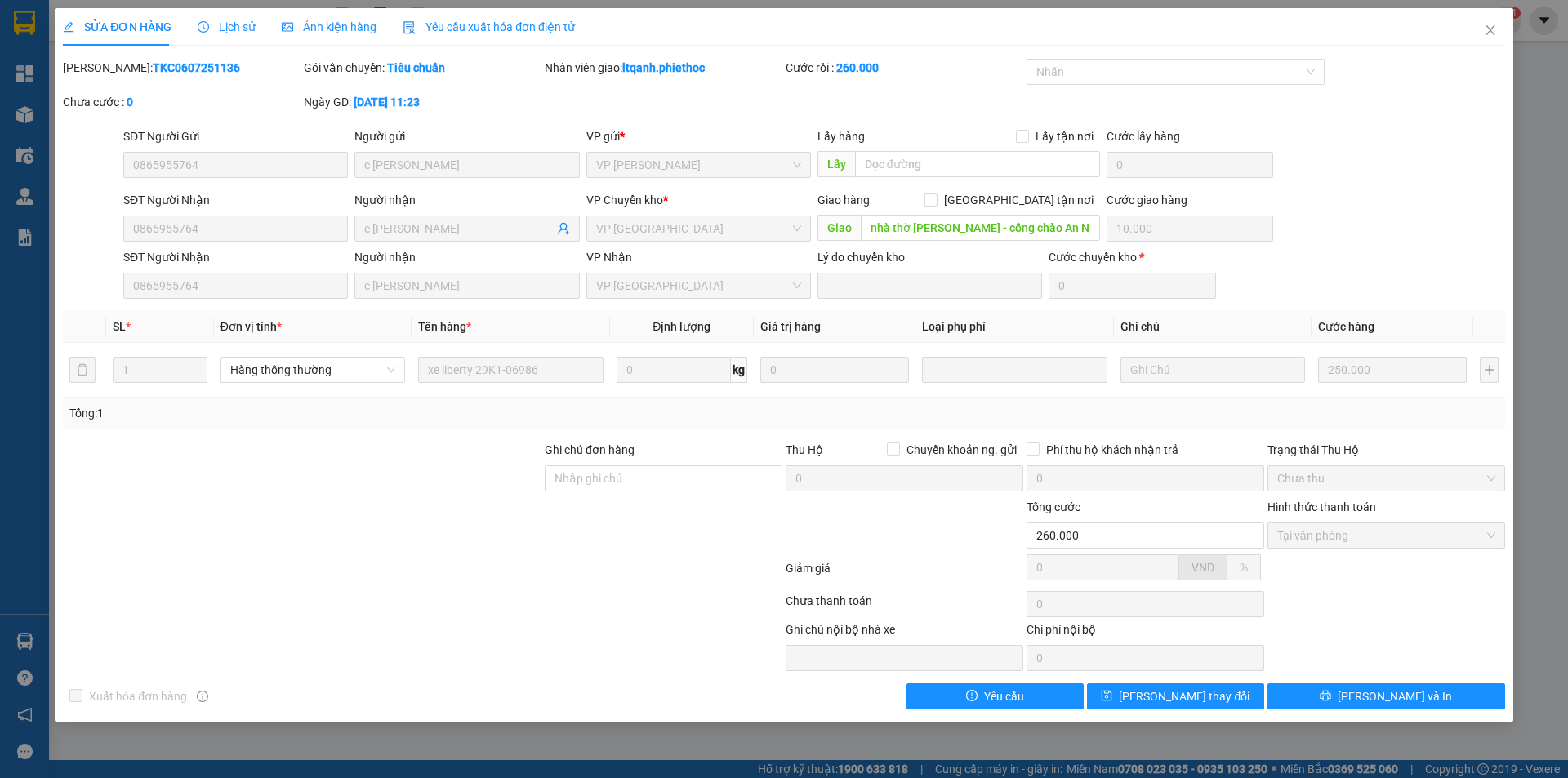
click at [227, 26] on span "Lịch sử" at bounding box center [227, 26] width 58 height 13
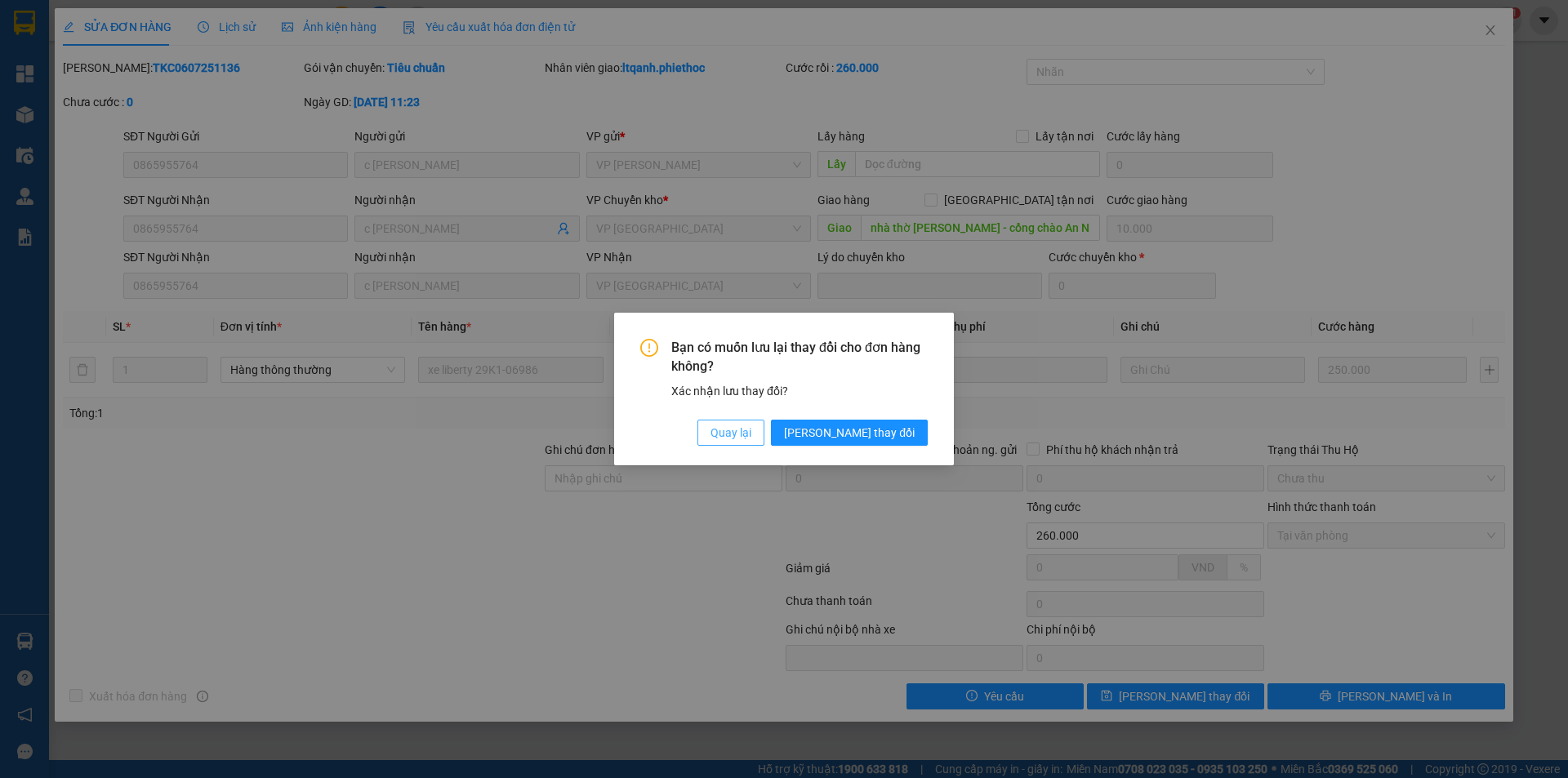
click at [751, 431] on span "Quay lại" at bounding box center [731, 432] width 41 height 18
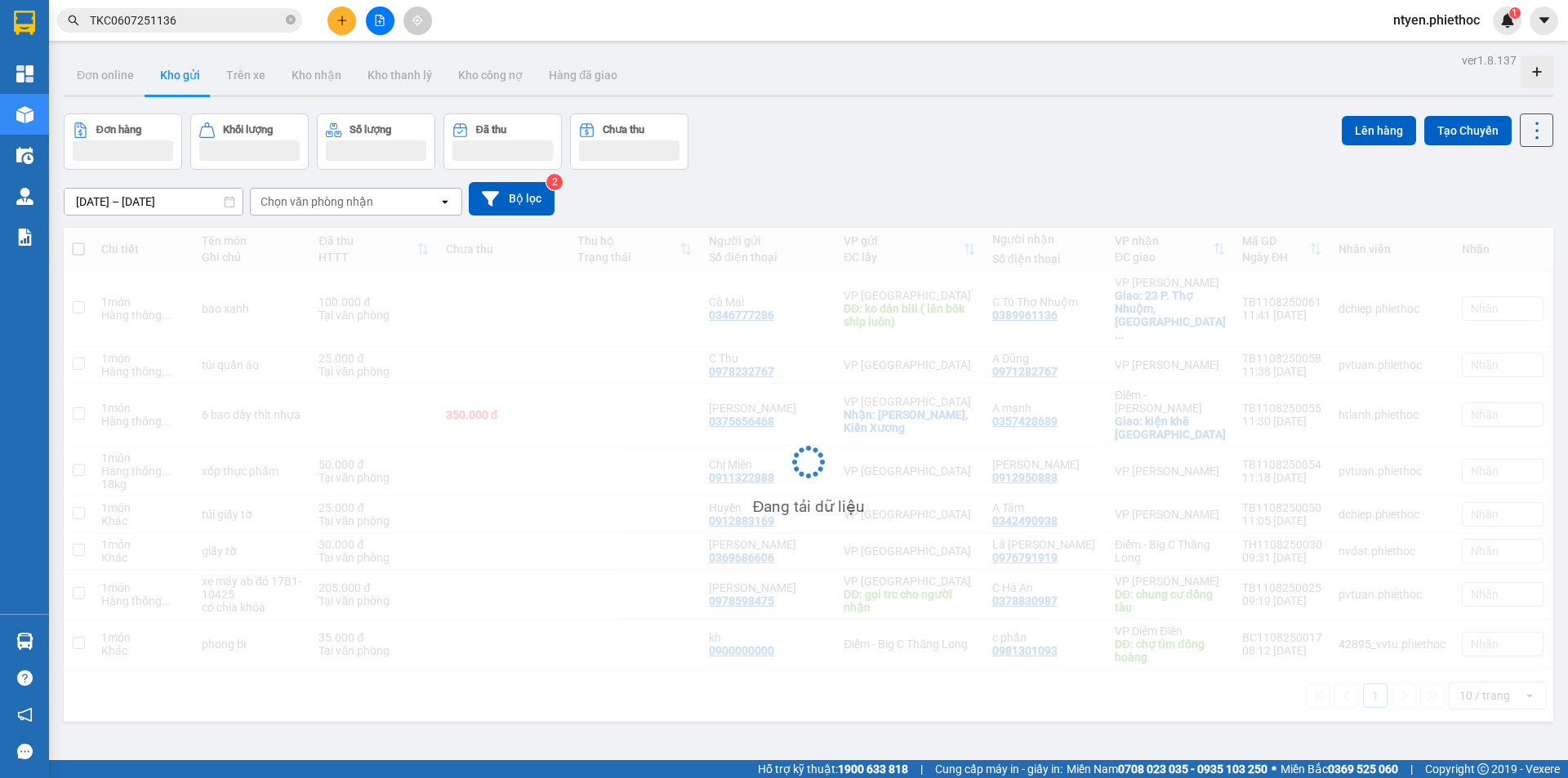
click at [230, 18] on input "TKC0607251136" at bounding box center [186, 20] width 193 height 18
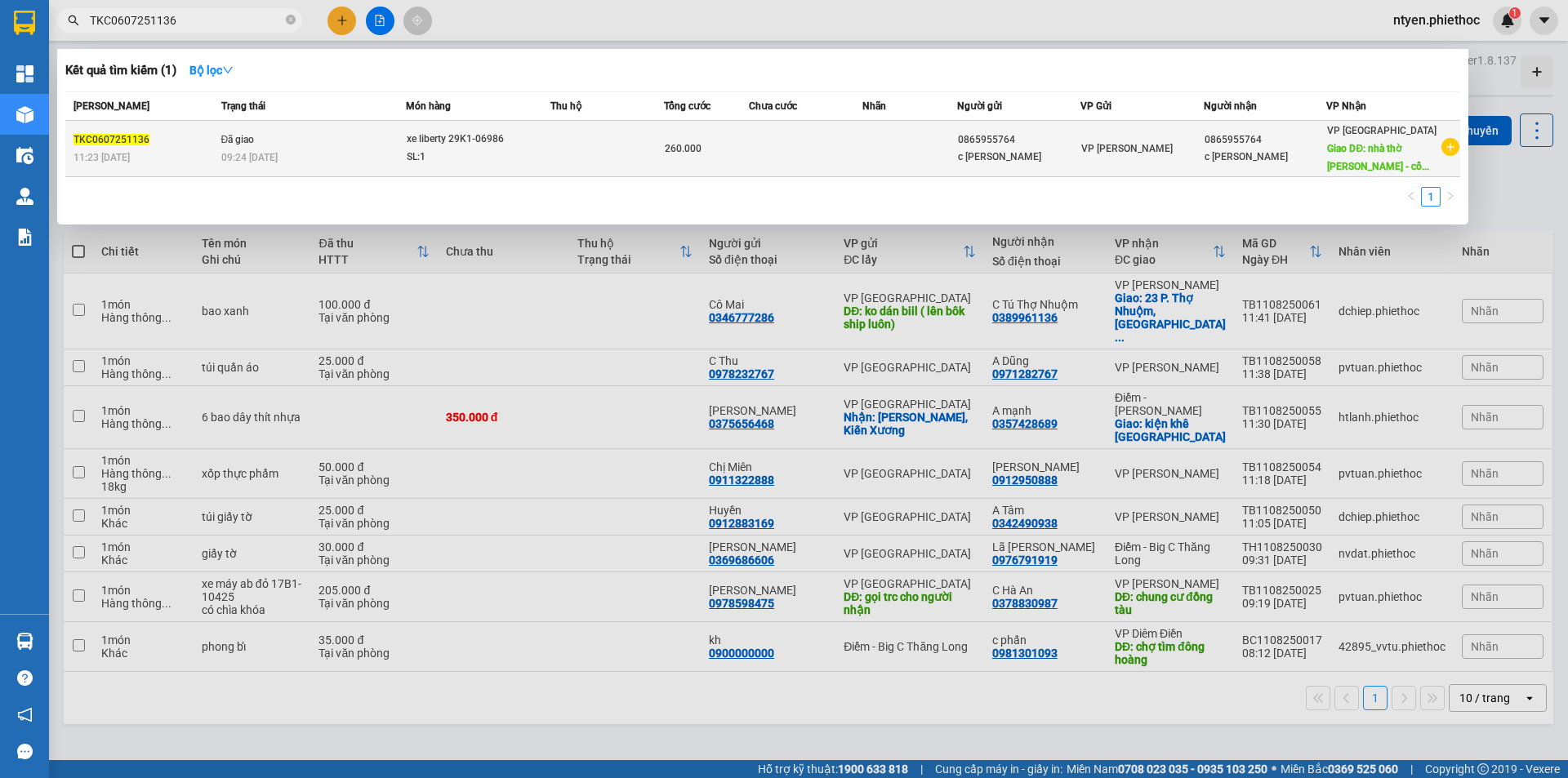
click at [267, 138] on td "Đã giao 09:24 [DATE]" at bounding box center [312, 149] width 189 height 56
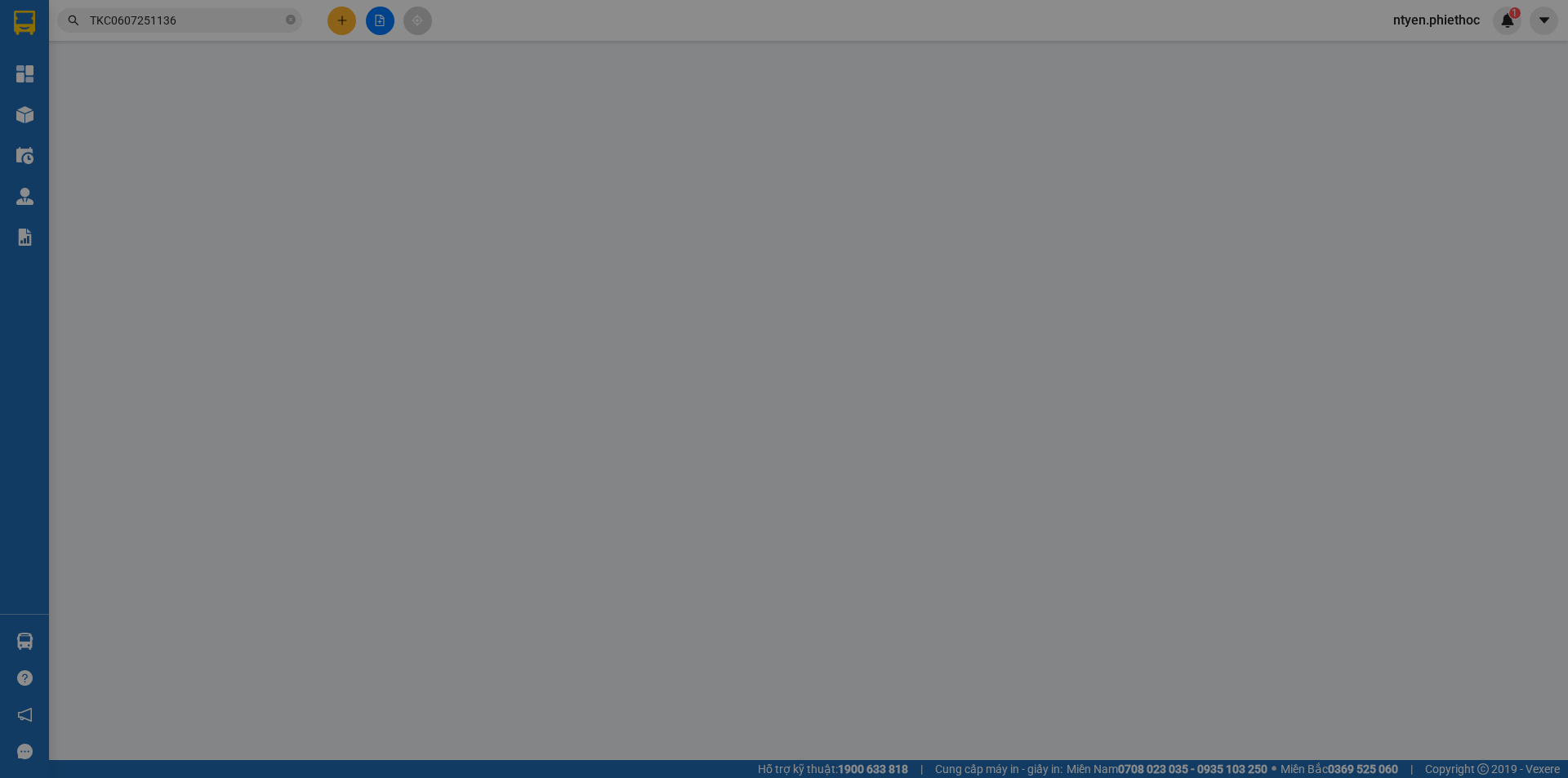
type input "0865955764"
type input "c [PERSON_NAME]"
type input "0865955764"
type input "c [PERSON_NAME]"
type input "nhà thờ [PERSON_NAME] - cổng chào An Ninh - [GEOGRAPHIC_DATA]"
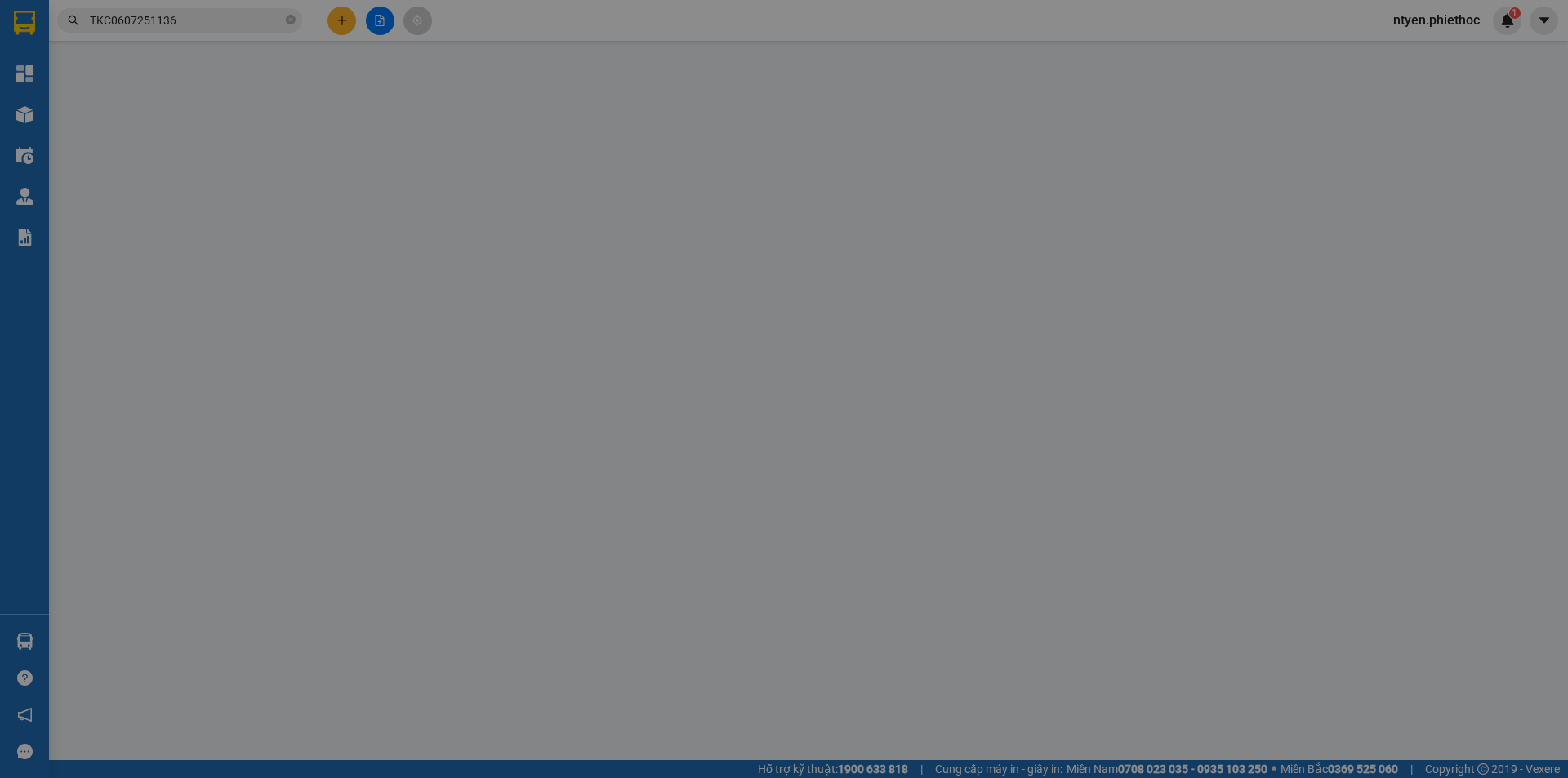
type input "10.000"
type input "260.000"
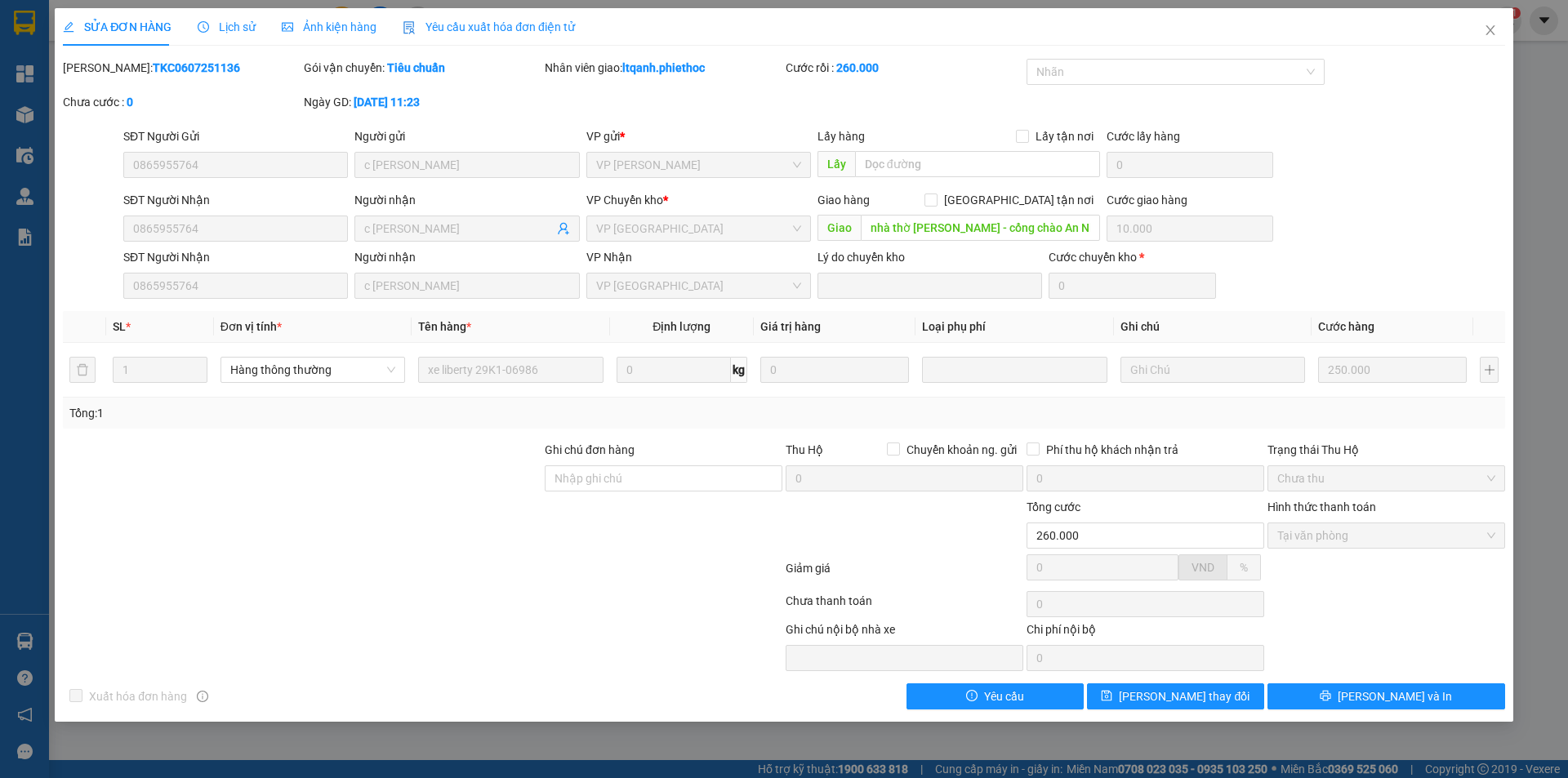
click at [240, 27] on span "Lịch sử" at bounding box center [227, 26] width 58 height 13
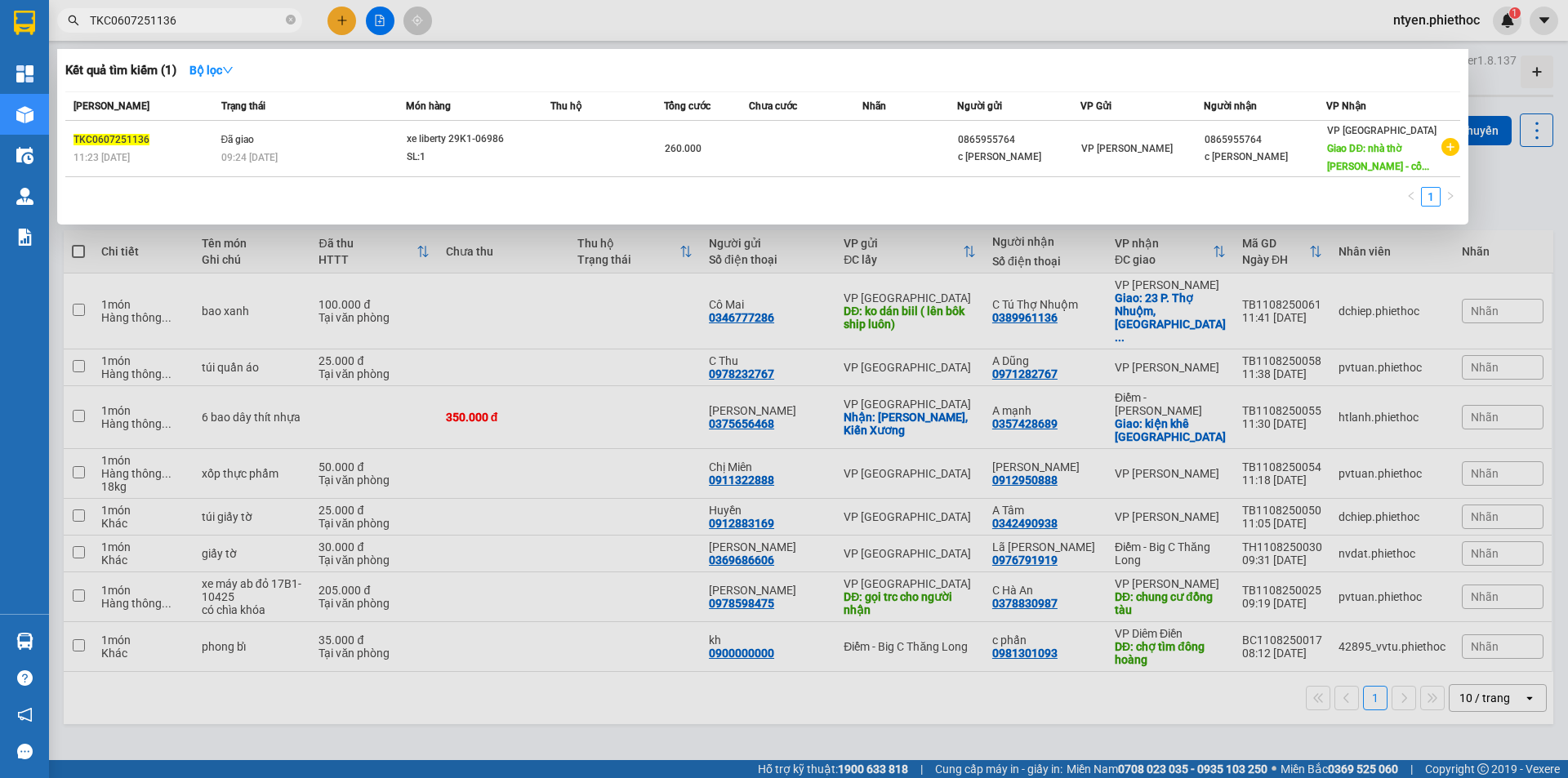
drag, startPoint x: 186, startPoint y: 24, endPoint x: 78, endPoint y: 21, distance: 108.0
click at [78, 21] on div "TKC0607251136" at bounding box center [159, 20] width 319 height 25
paste input "KX2807250112"
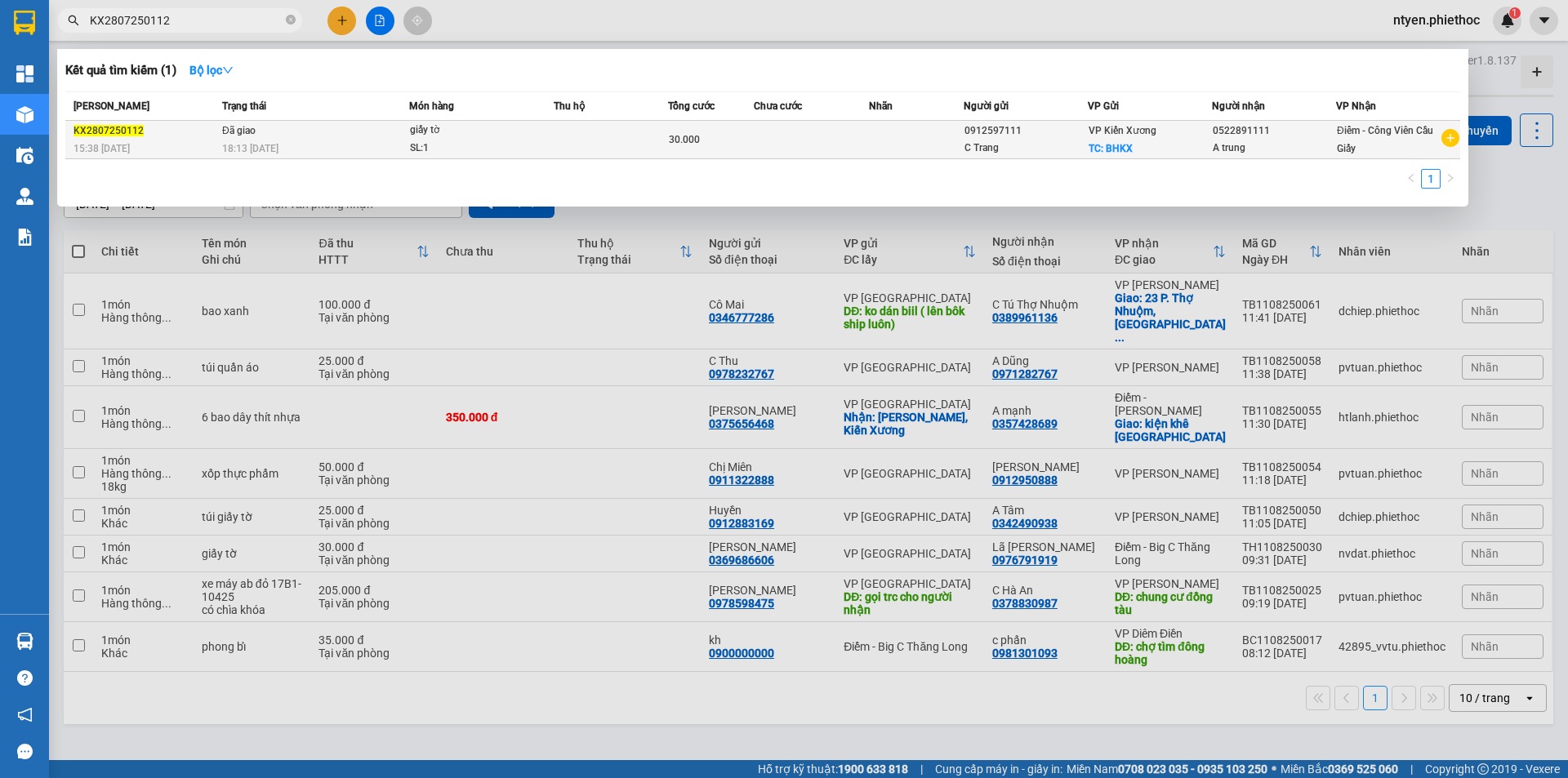
type input "KX2807250112"
click at [358, 145] on div "18:13 [DATE]" at bounding box center [315, 148] width 186 height 18
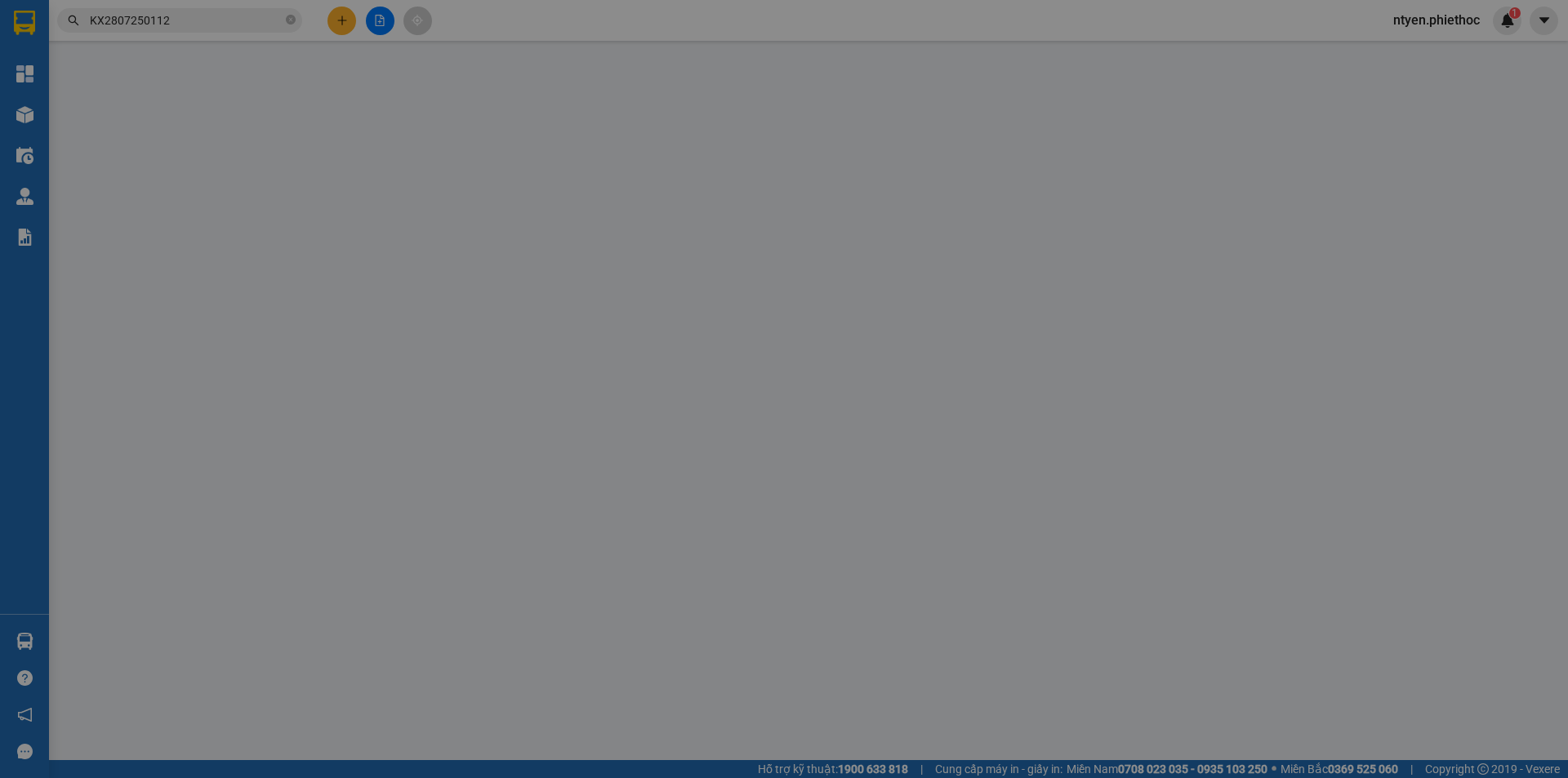
type input "0912597111"
type input "C Trang"
checkbox input "true"
type input "BHKX"
type input "5.000"
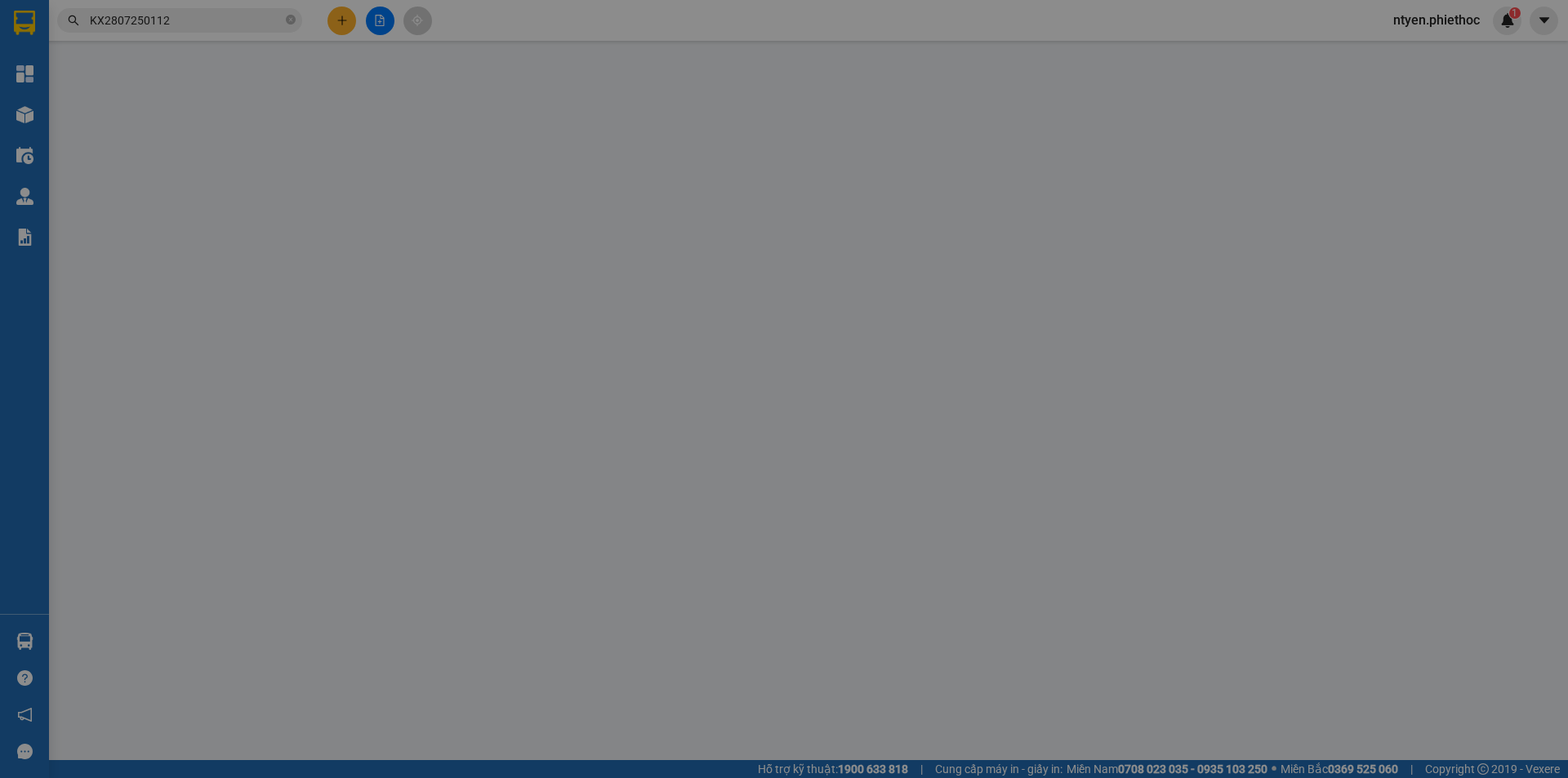
type input "0522891111"
type input "A trung"
type input "30.000"
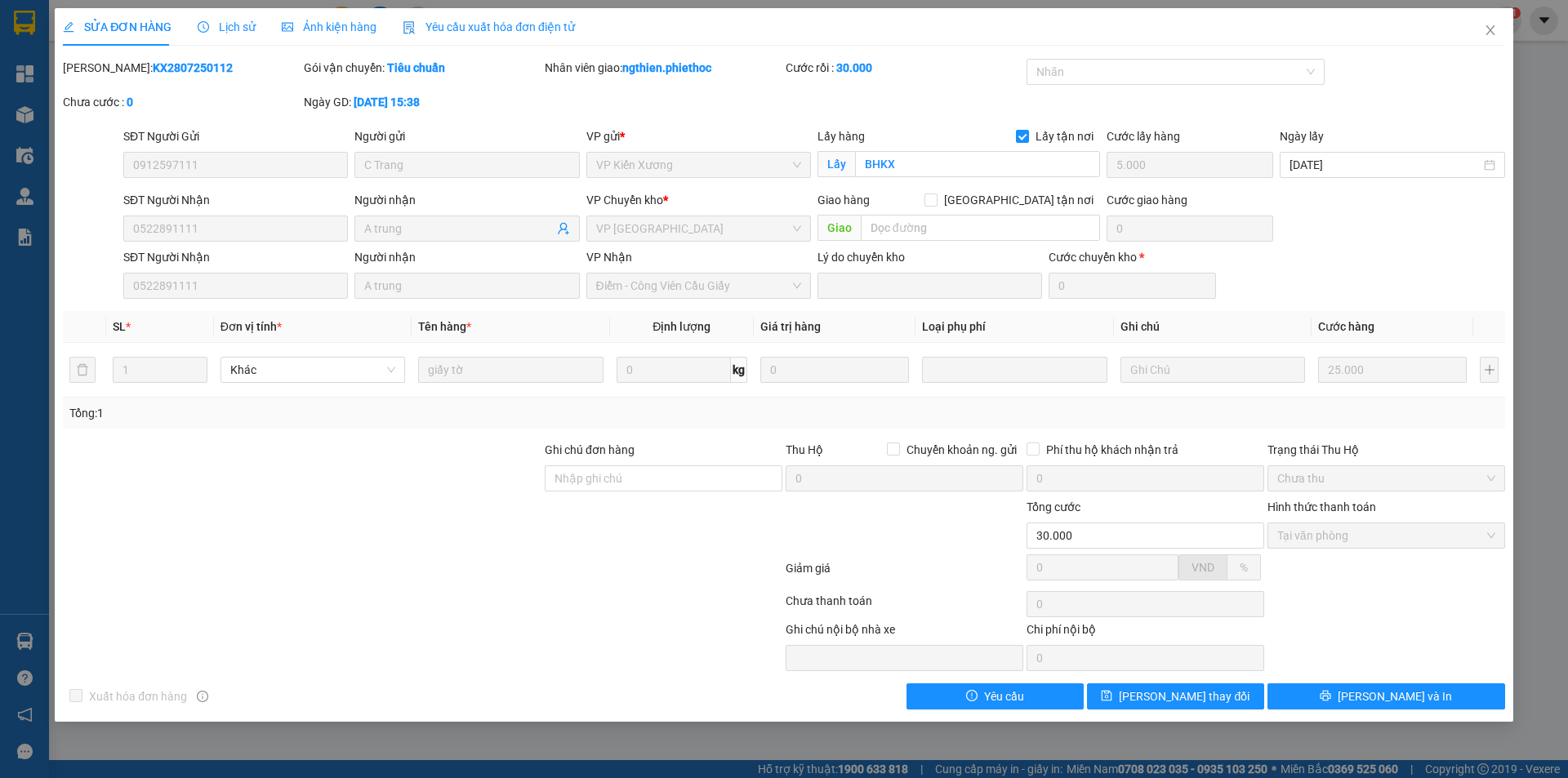
click at [236, 25] on span "Lịch sử" at bounding box center [227, 26] width 58 height 13
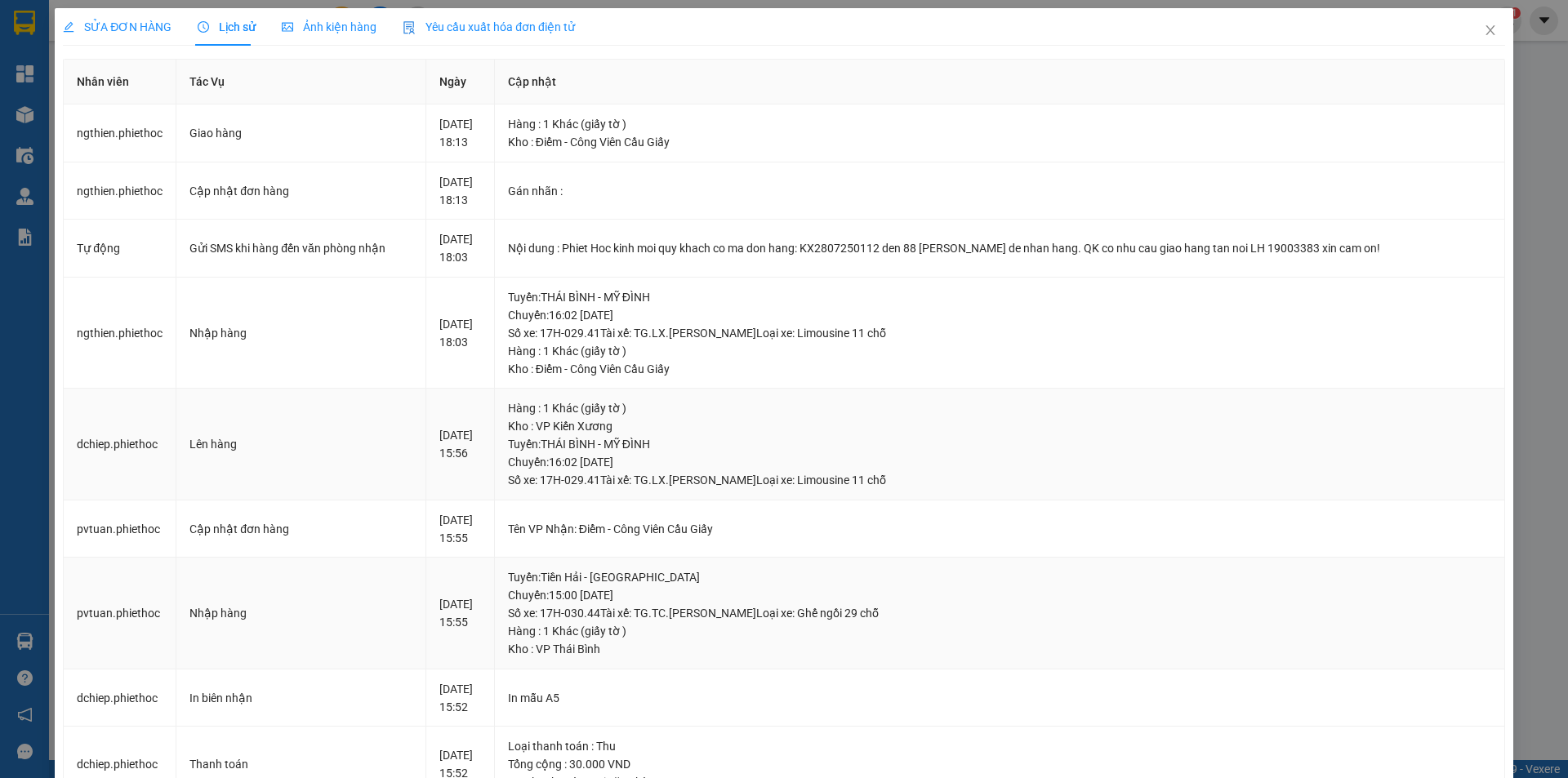
scroll to position [490, 0]
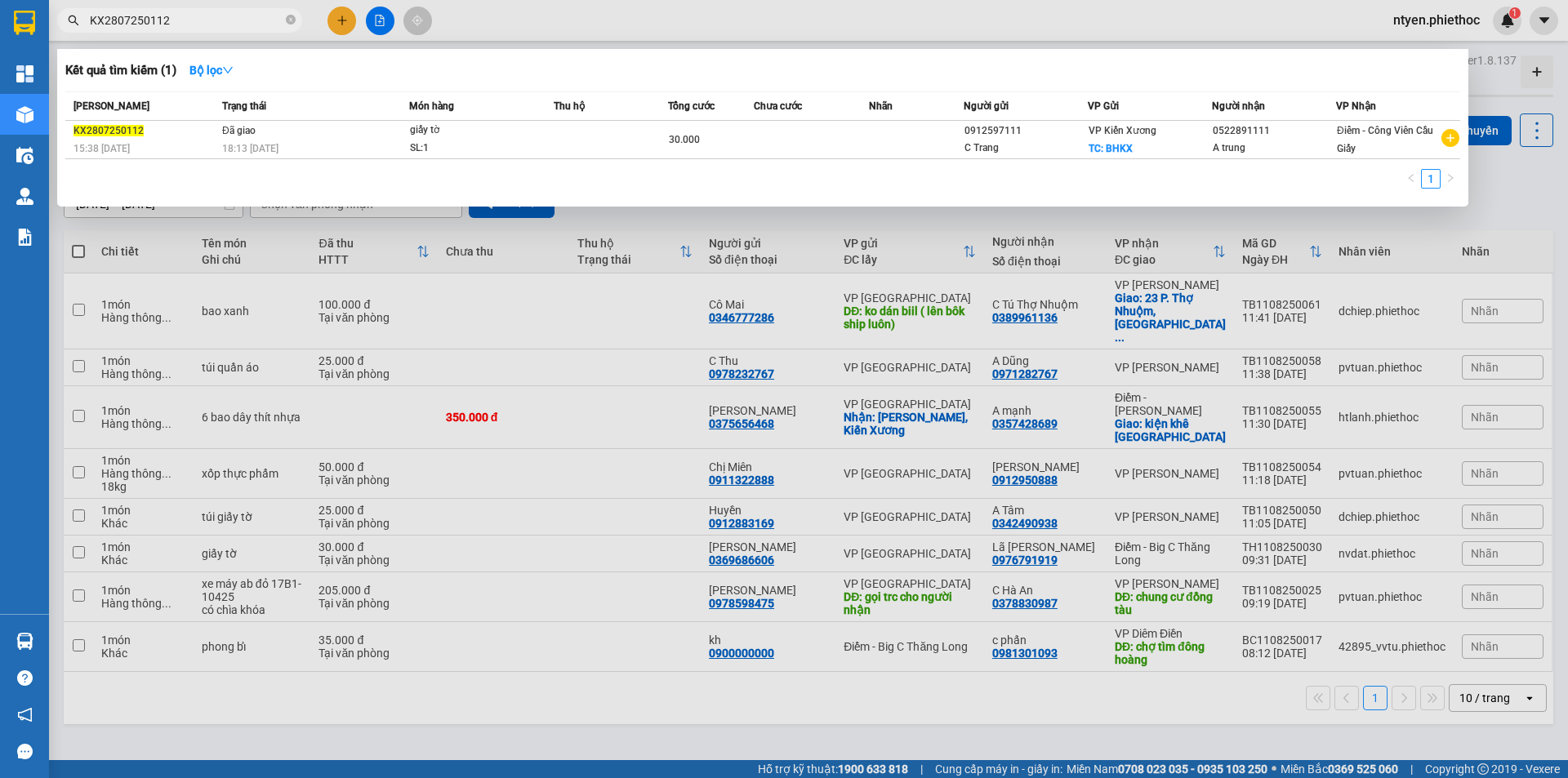
drag, startPoint x: 189, startPoint y: 23, endPoint x: 78, endPoint y: 23, distance: 111.0
click at [78, 23] on div "KX2807250112" at bounding box center [159, 20] width 319 height 25
paste input "CG1307251130"
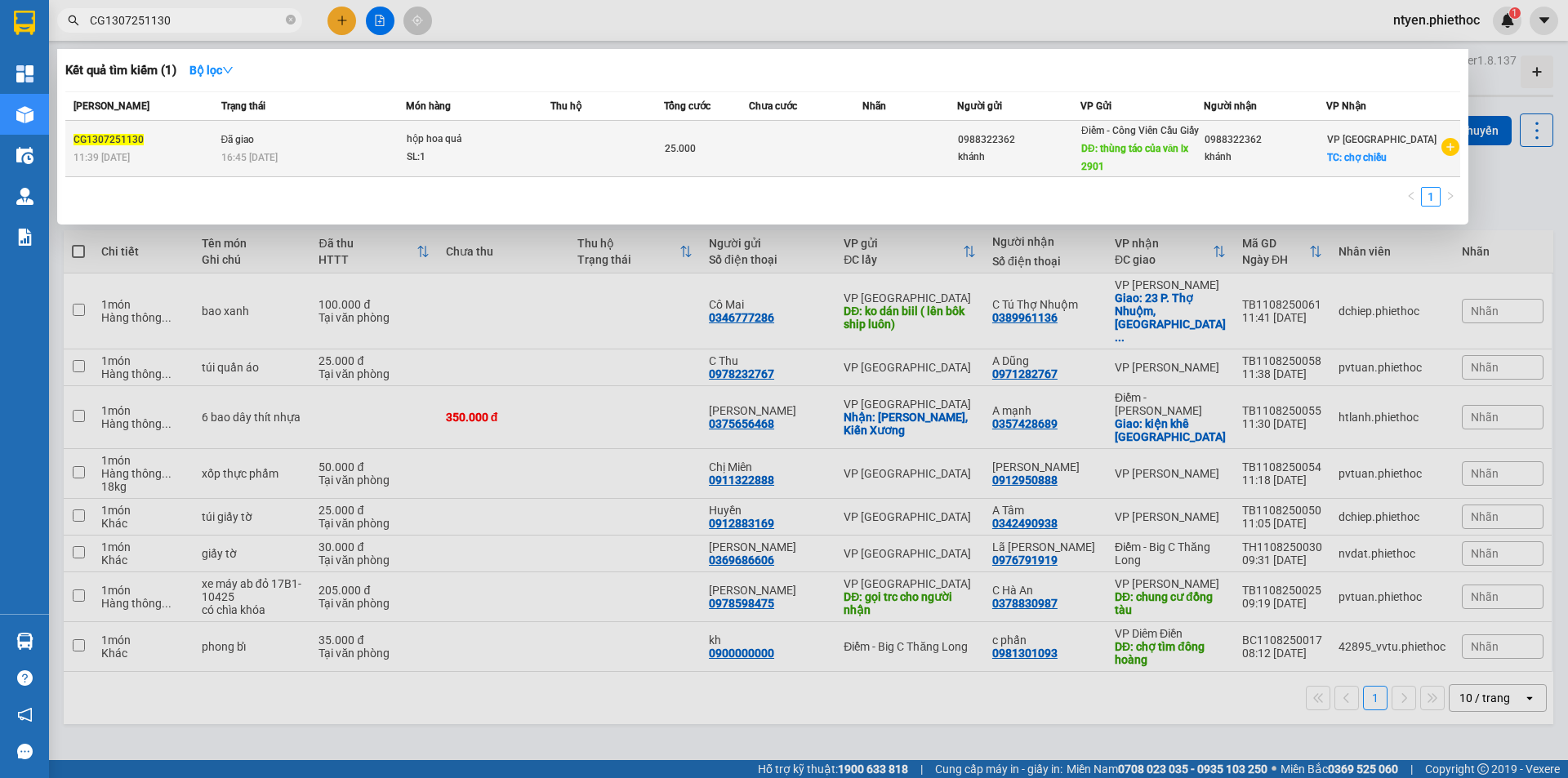
type input "CG1307251130"
click at [308, 133] on td "Đã giao 16:45 [DATE]" at bounding box center [312, 149] width 189 height 56
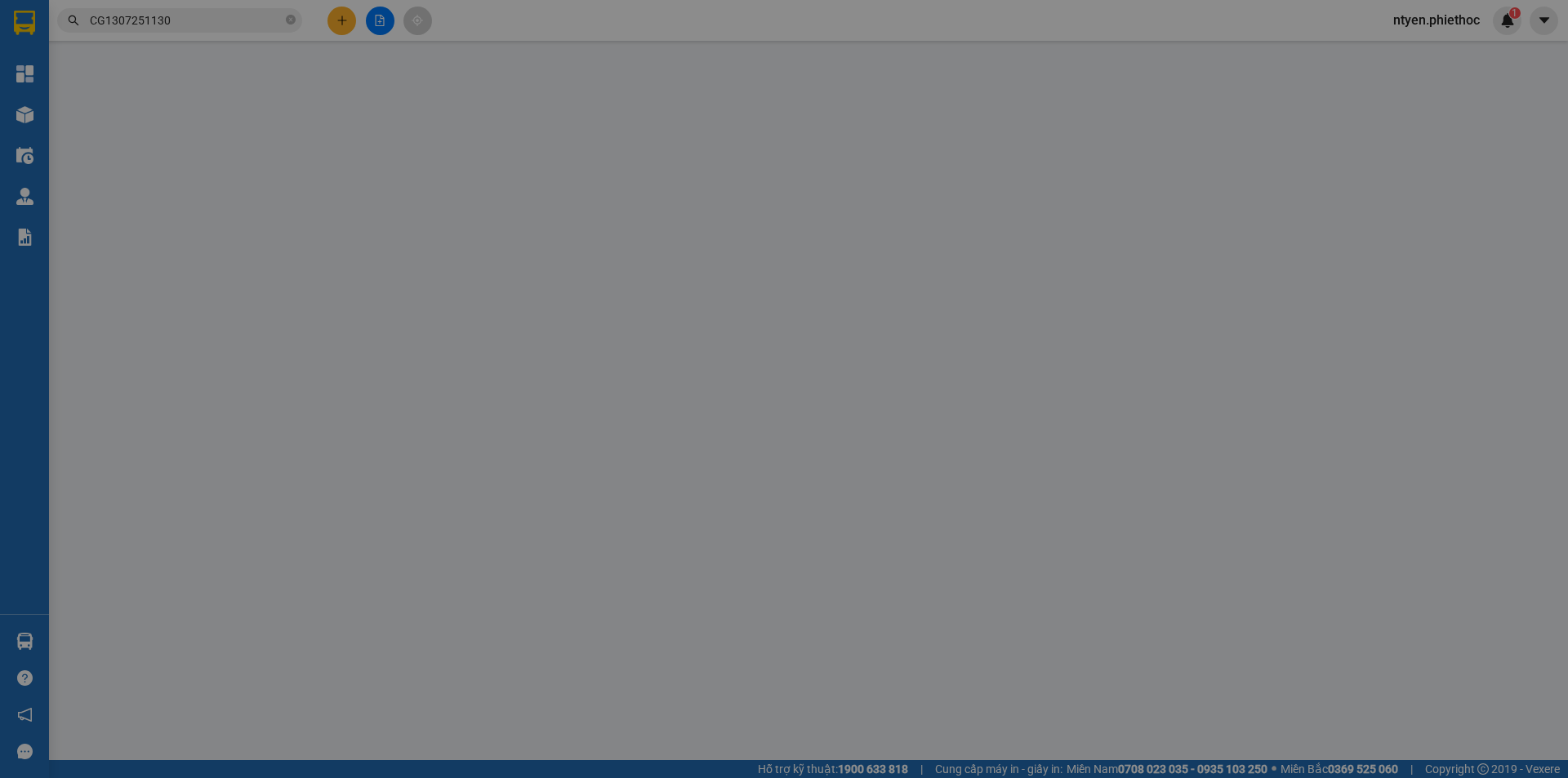
type input "0988322362"
type input "khánh"
type input "thùng táo của văn lx 2901"
type input "0988322362"
type input "khánh"
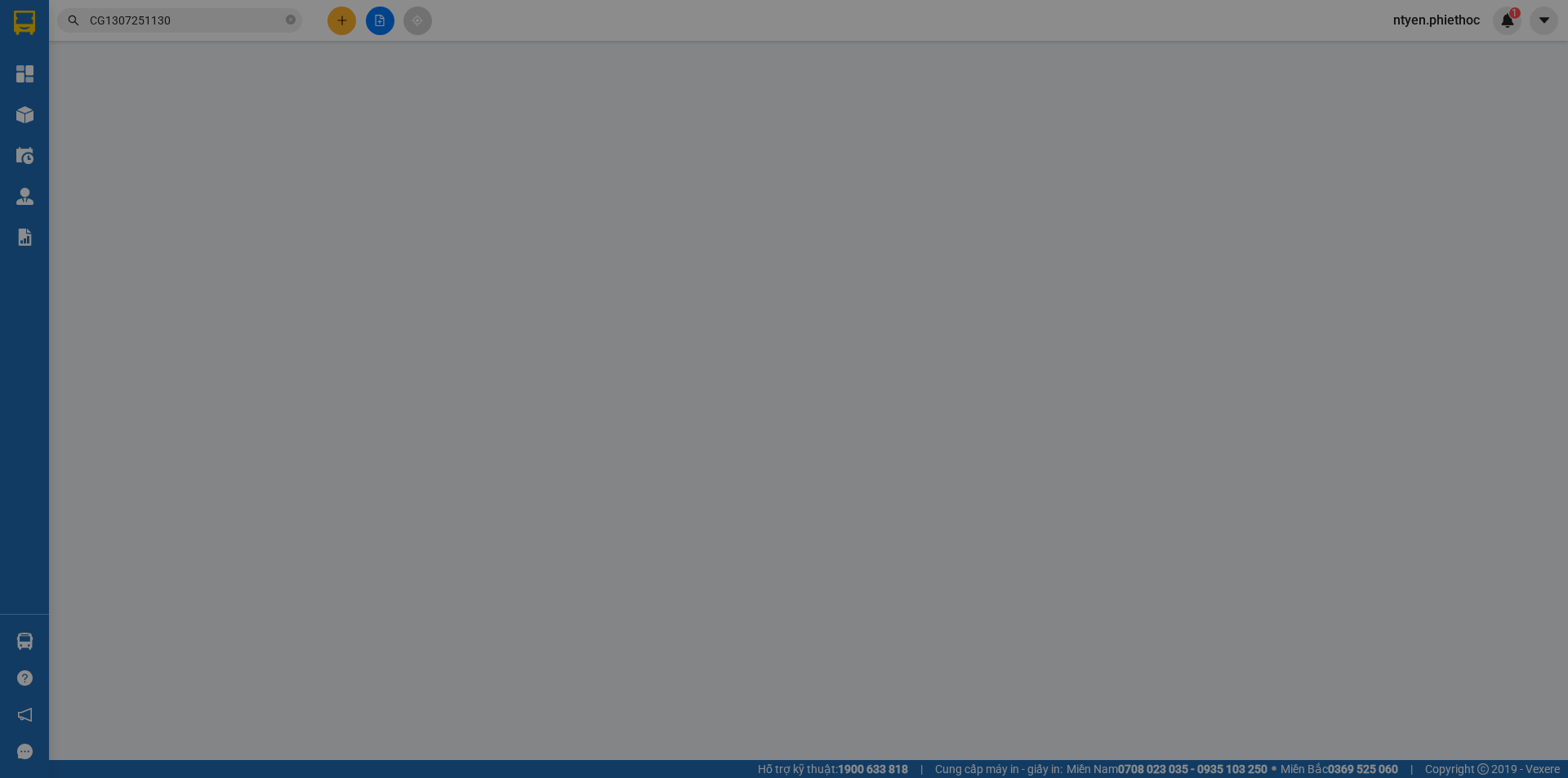
checkbox input "true"
type input "chợ chiều"
type input "5.000"
type input "25.000"
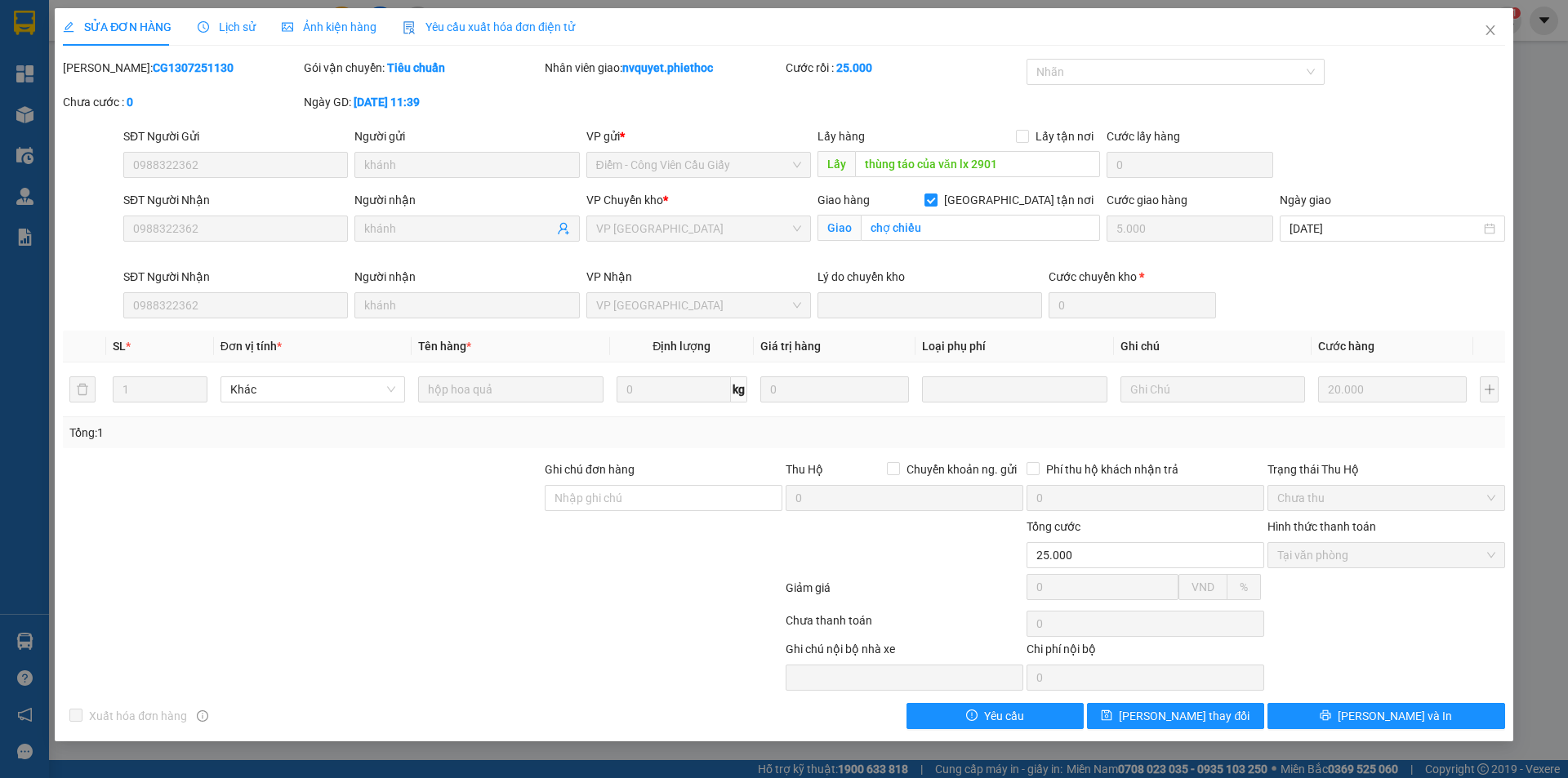
click at [235, 28] on span "Lịch sử" at bounding box center [227, 26] width 58 height 13
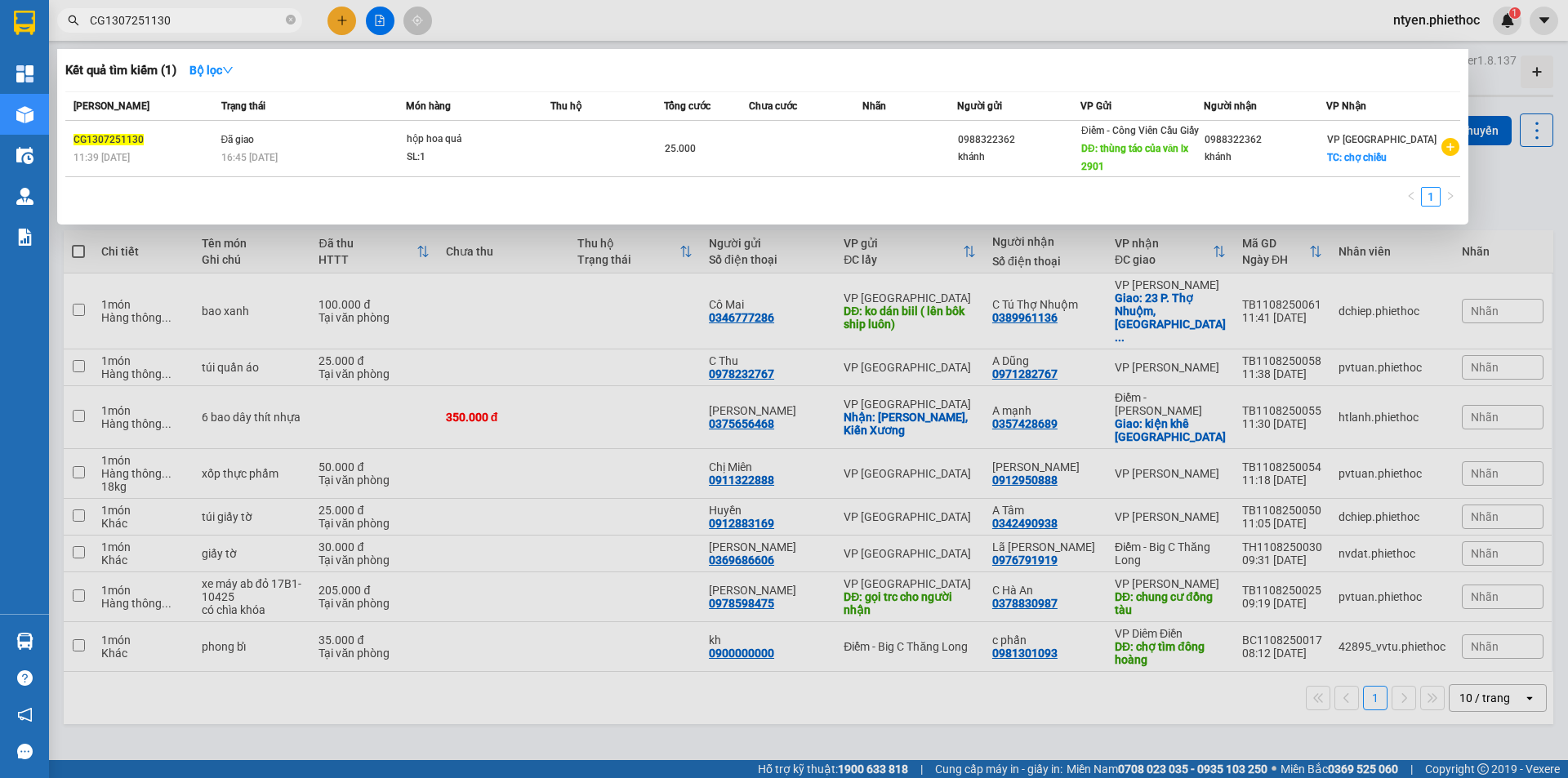
drag, startPoint x: 200, startPoint y: 25, endPoint x: 55, endPoint y: 25, distance: 145.0
click at [55, 25] on div "CG1307251130" at bounding box center [159, 20] width 319 height 25
paste input "NX0807250322"
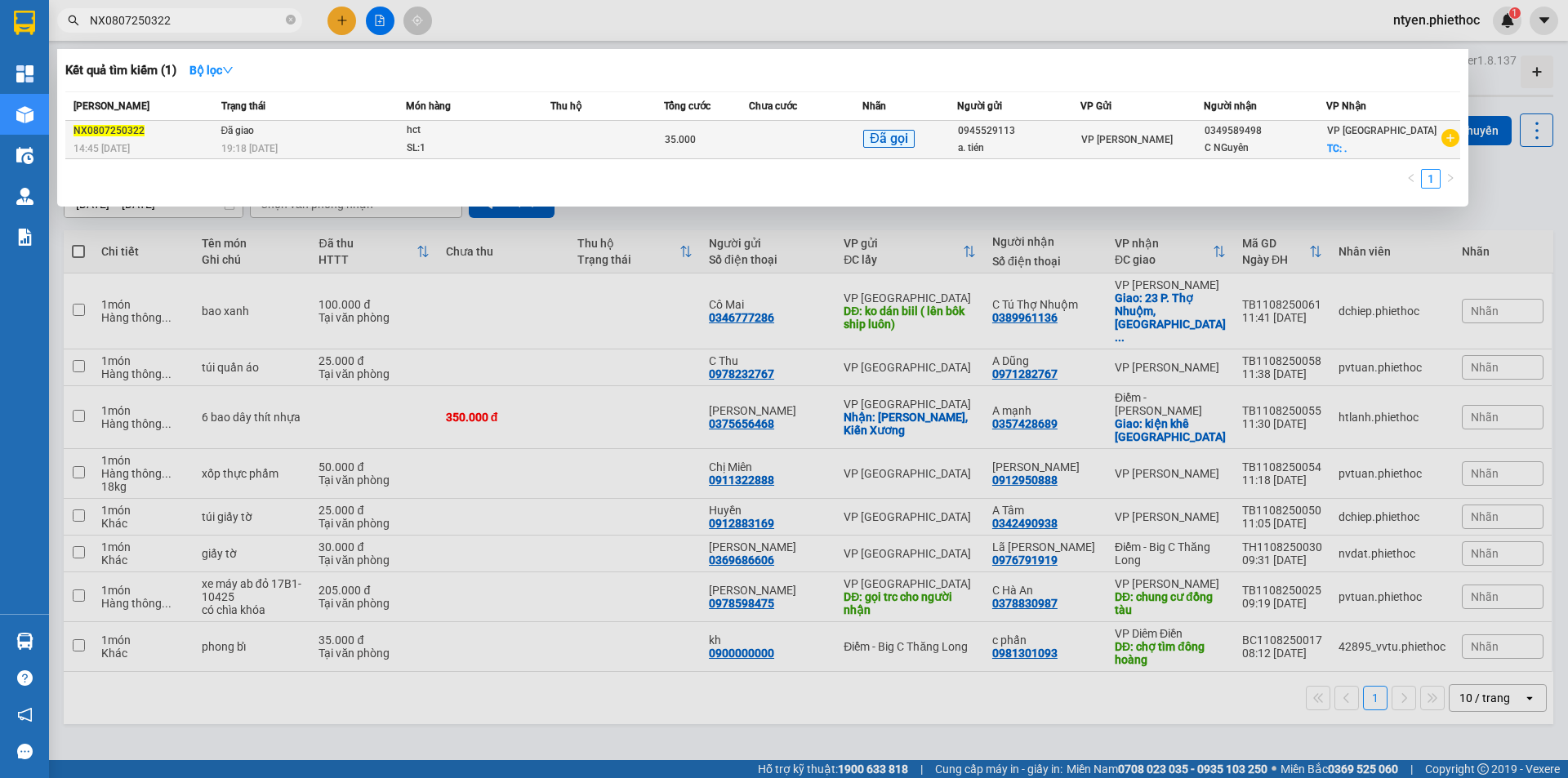
type input "NX0807250322"
click at [316, 143] on div "19:18 [DATE]" at bounding box center [314, 148] width 184 height 18
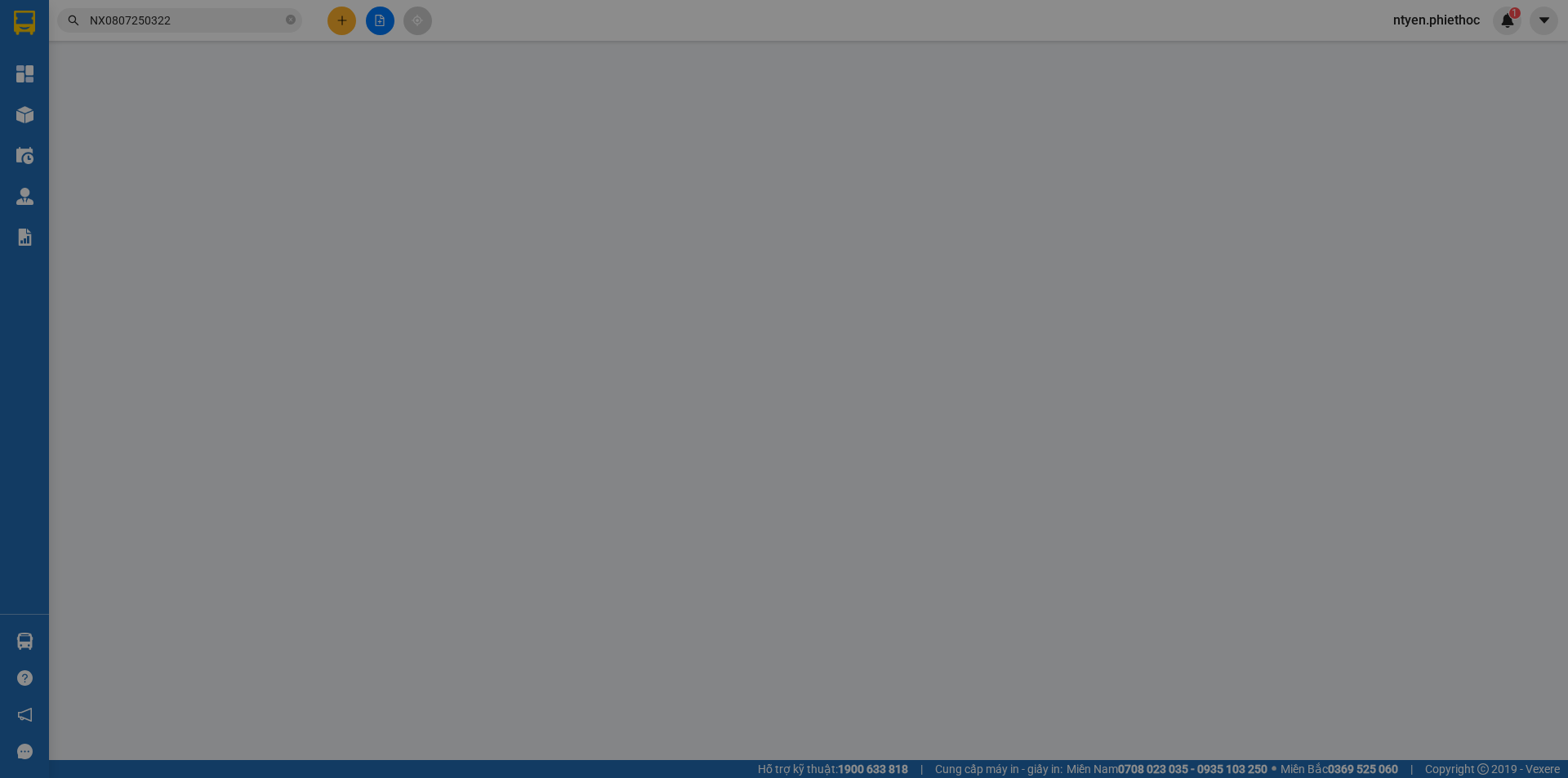
type input "0945529113"
type input "a. tién"
type input "0349589498"
type input "C NGuyên"
checkbox input "true"
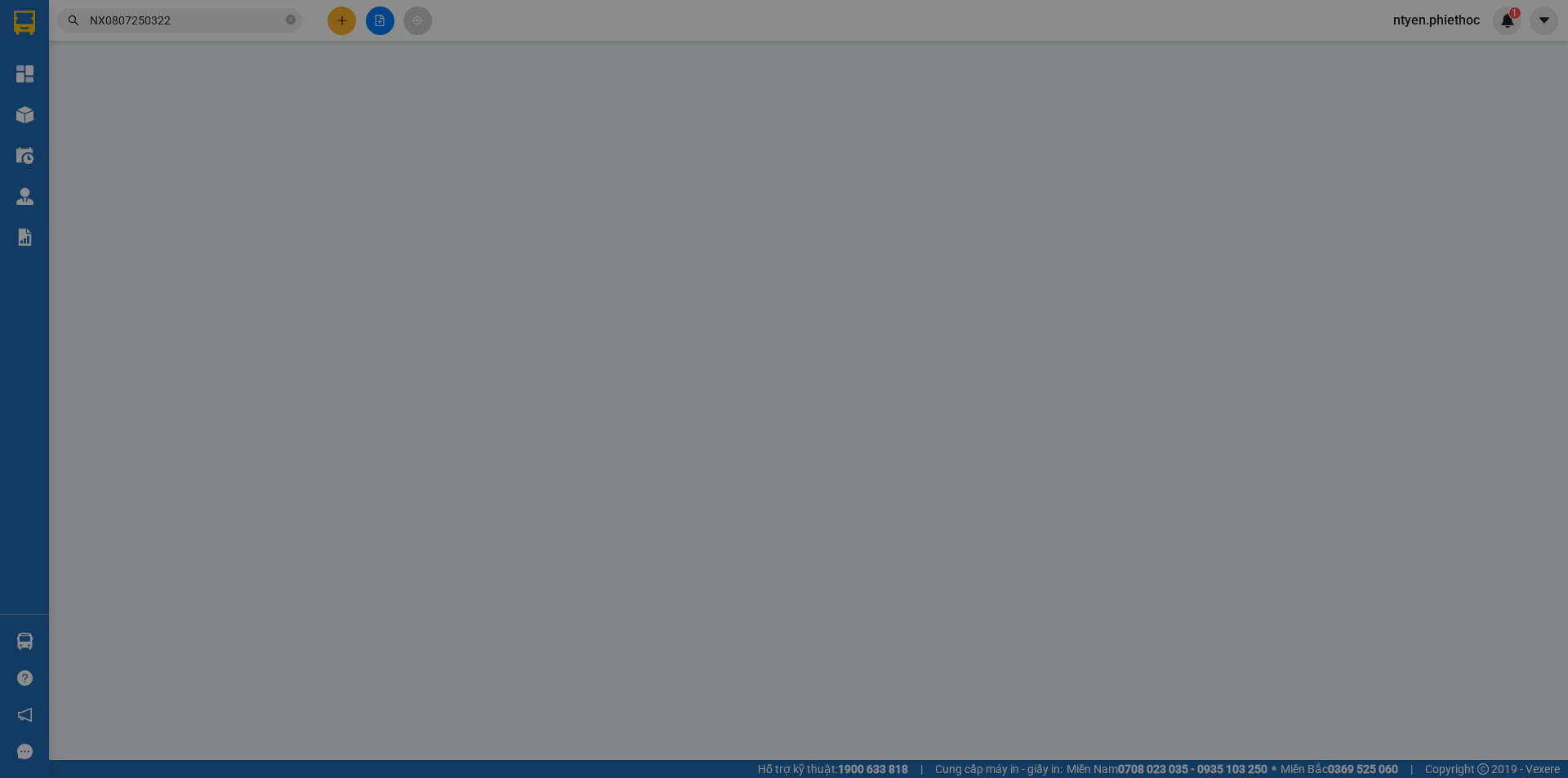
type input "."
type input "5.000"
type input "35.000"
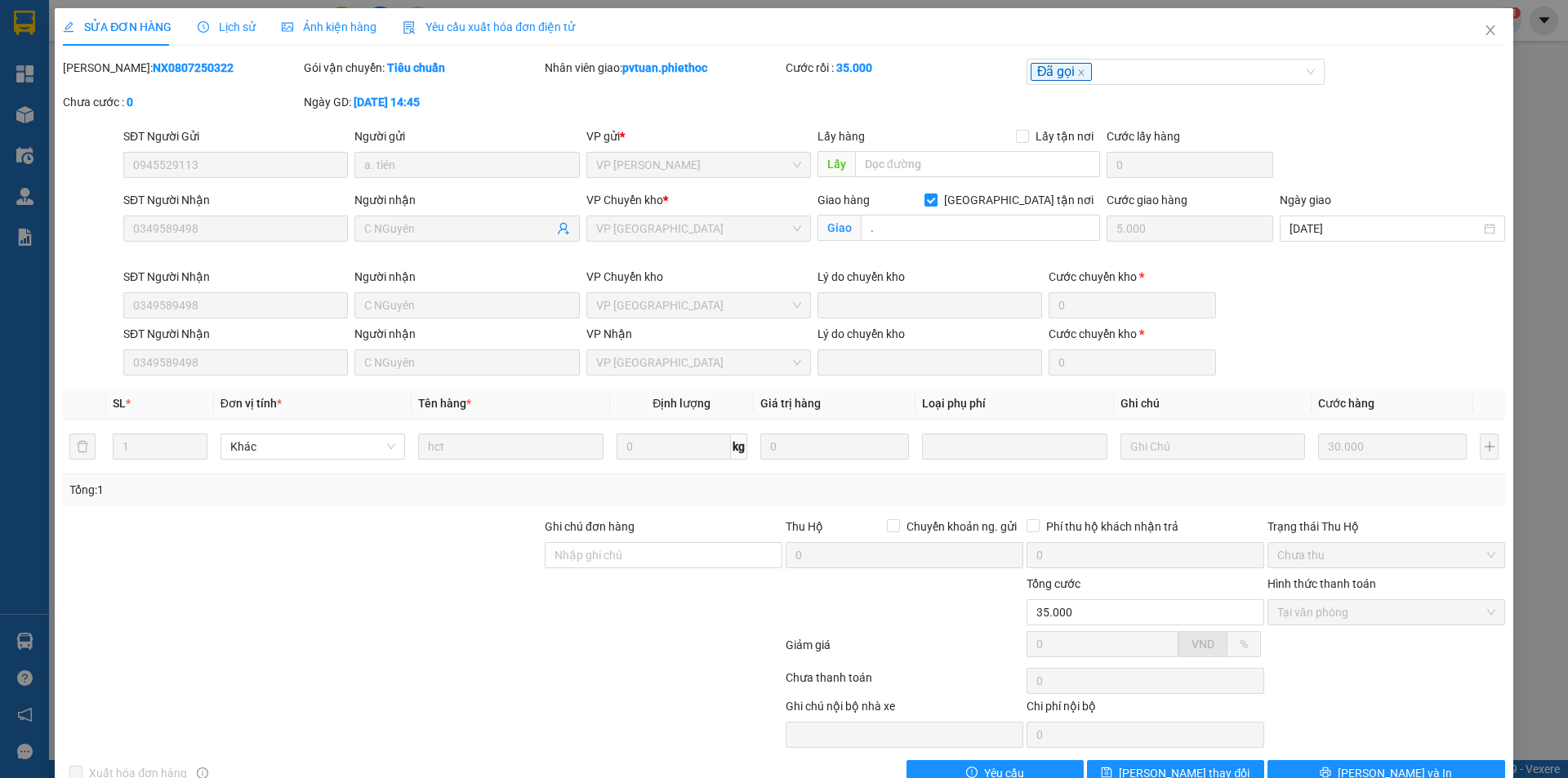
click at [225, 26] on span "Lịch sử" at bounding box center [227, 26] width 58 height 13
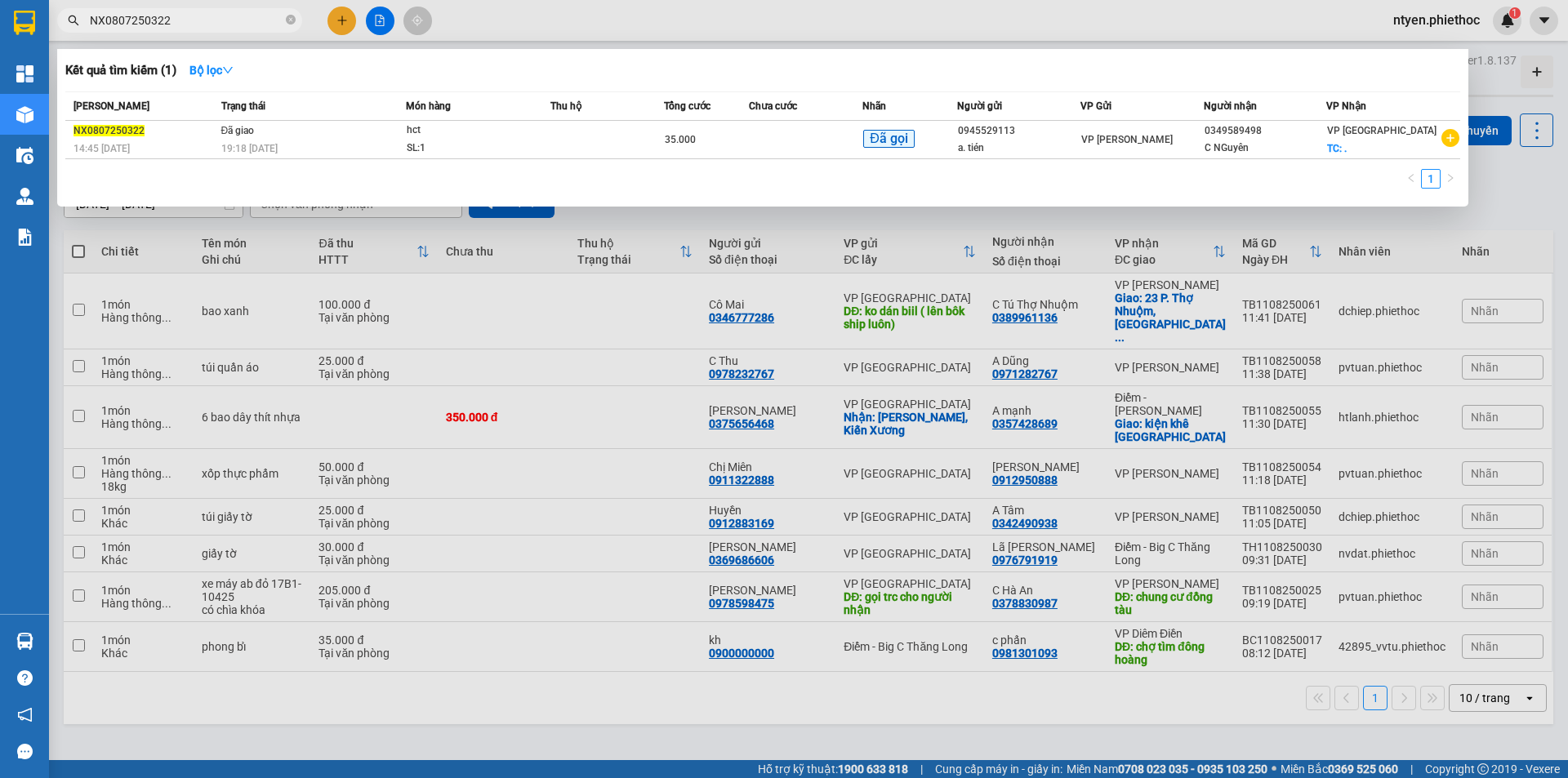
drag, startPoint x: 182, startPoint y: 23, endPoint x: 90, endPoint y: 30, distance: 92.3
click at [90, 30] on span "NX0807250322" at bounding box center [179, 20] width 245 height 25
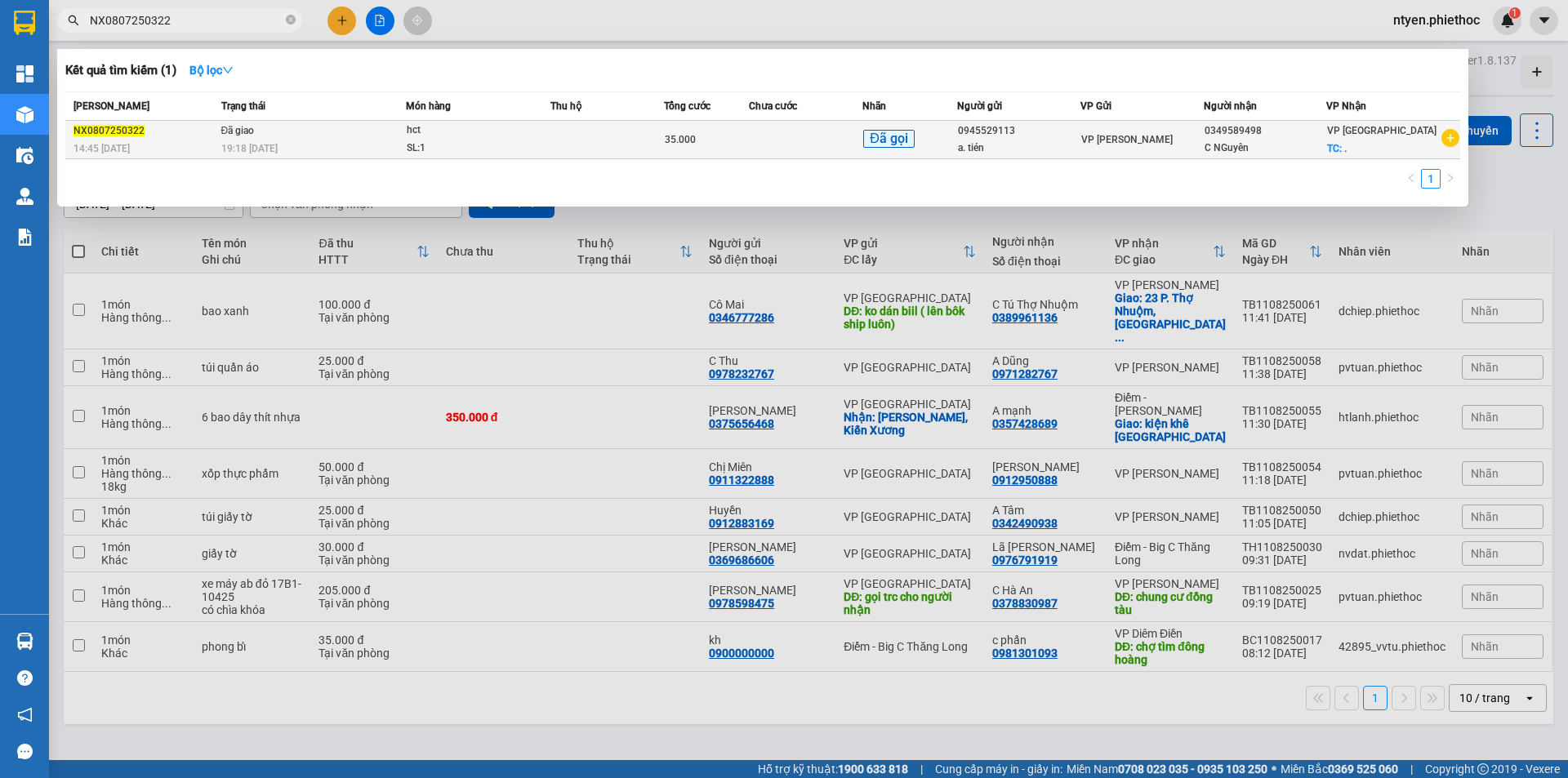
click at [363, 138] on td "Đã giao 19:18 [DATE]" at bounding box center [312, 140] width 189 height 38
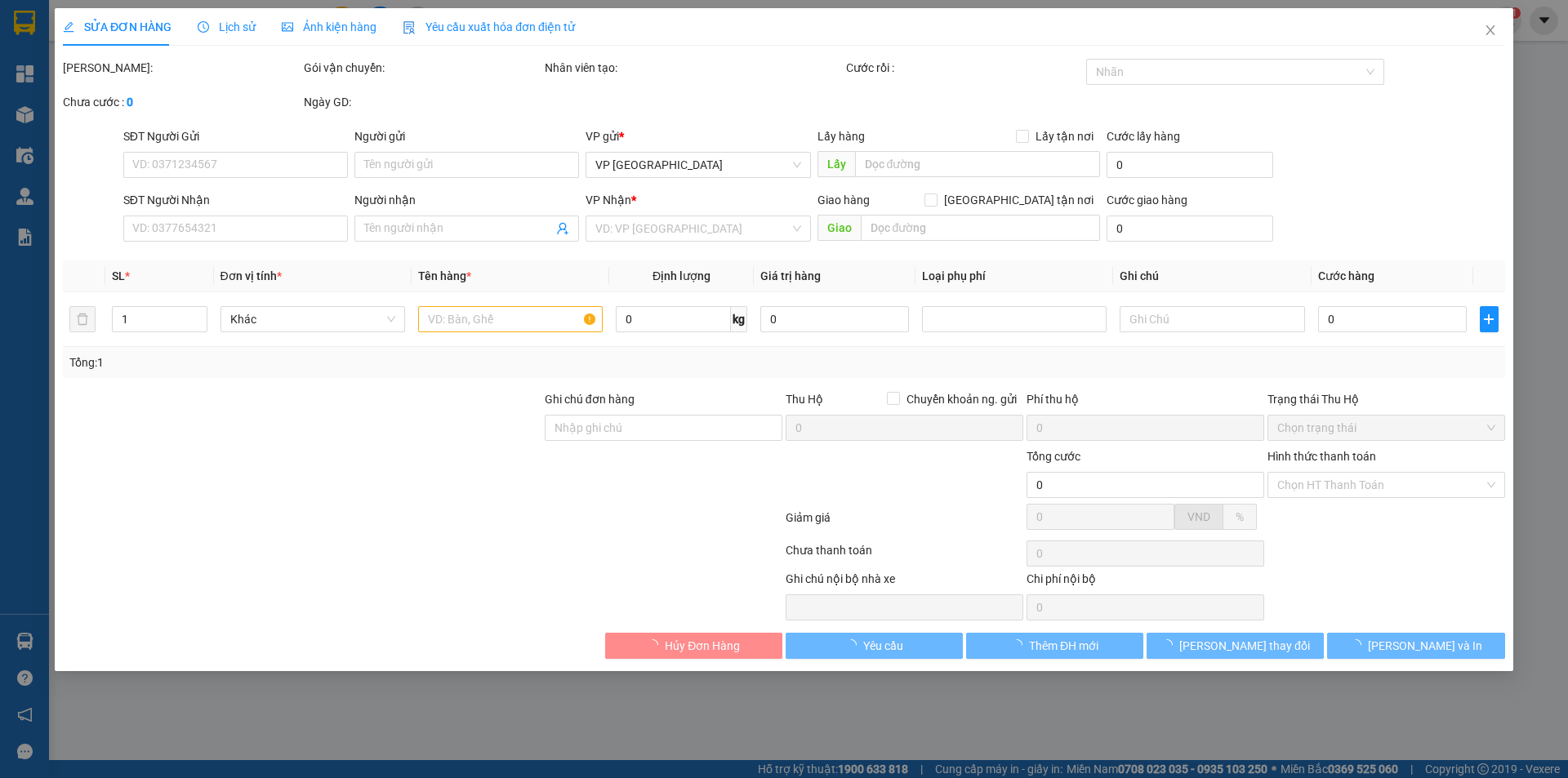
type input "0945529113"
type input "a. tién"
type input "0349589498"
type input "C NGuyên"
checkbox input "true"
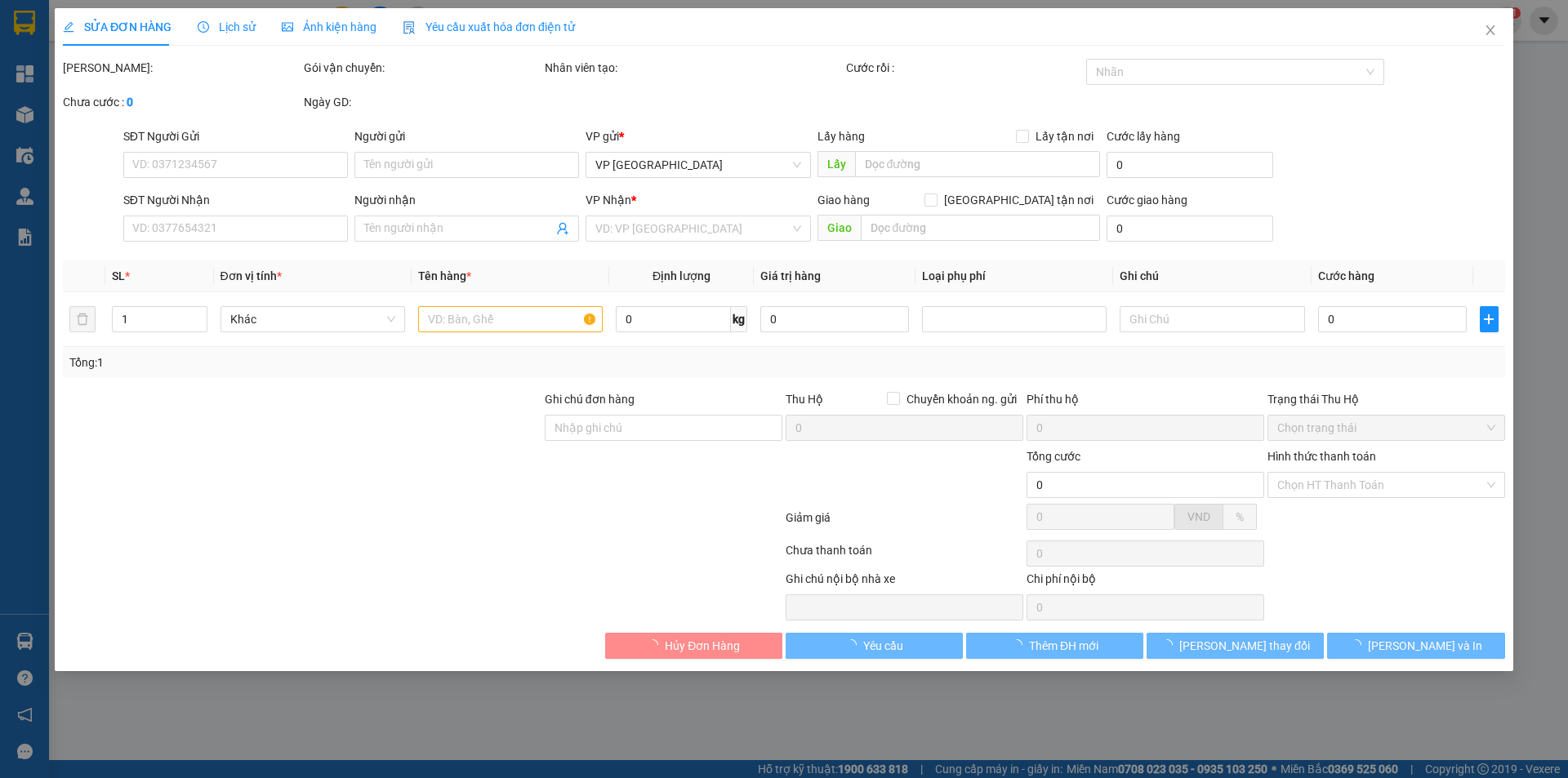
type input "."
type input "5.000"
type input "35.000"
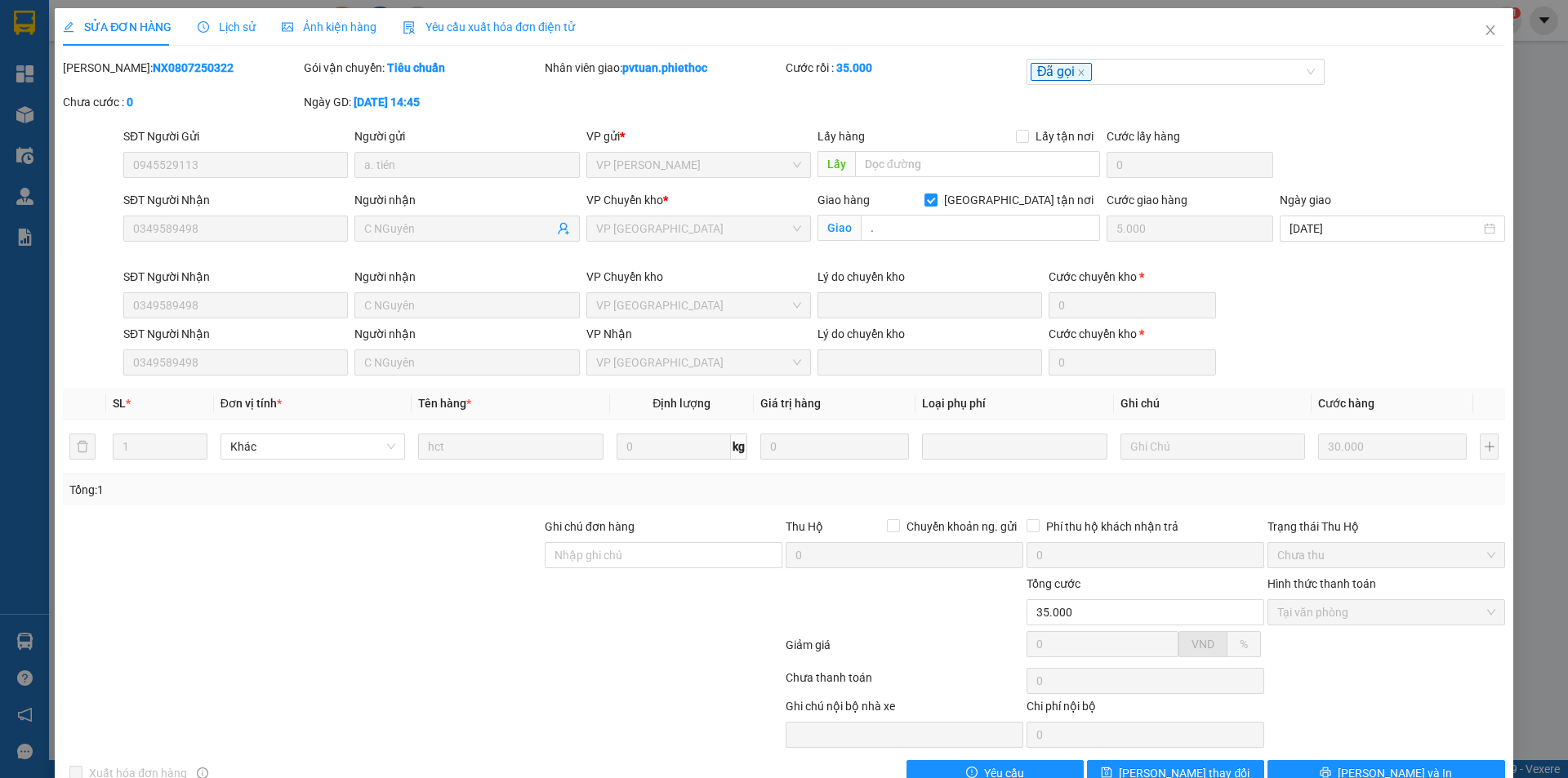
click at [231, 29] on span "Lịch sử" at bounding box center [227, 26] width 58 height 13
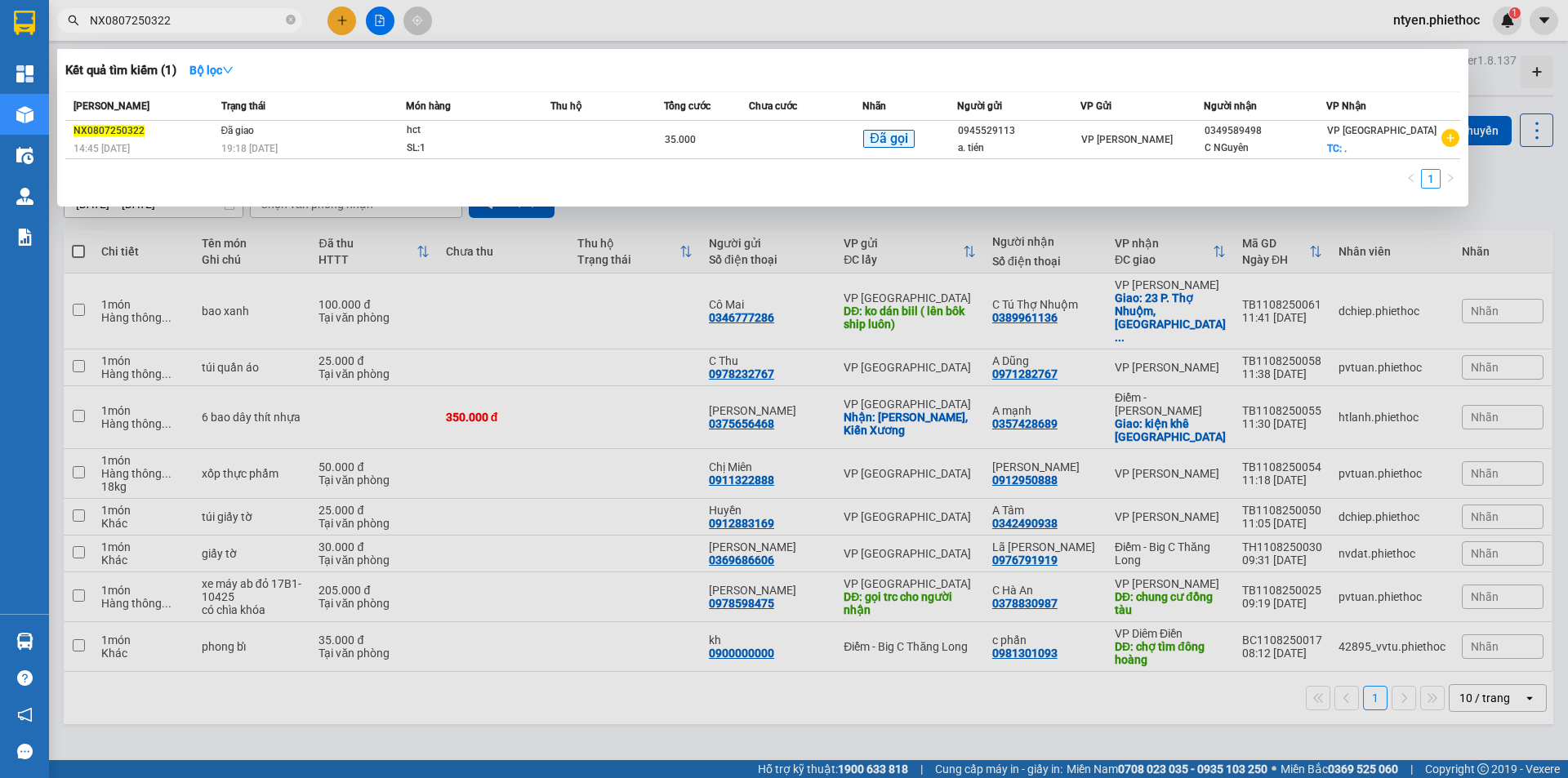
drag, startPoint x: 203, startPoint y: 19, endPoint x: 67, endPoint y: 21, distance: 136.0
click at [67, 21] on div "NX0807250322" at bounding box center [159, 20] width 319 height 25
paste input "1307251161"
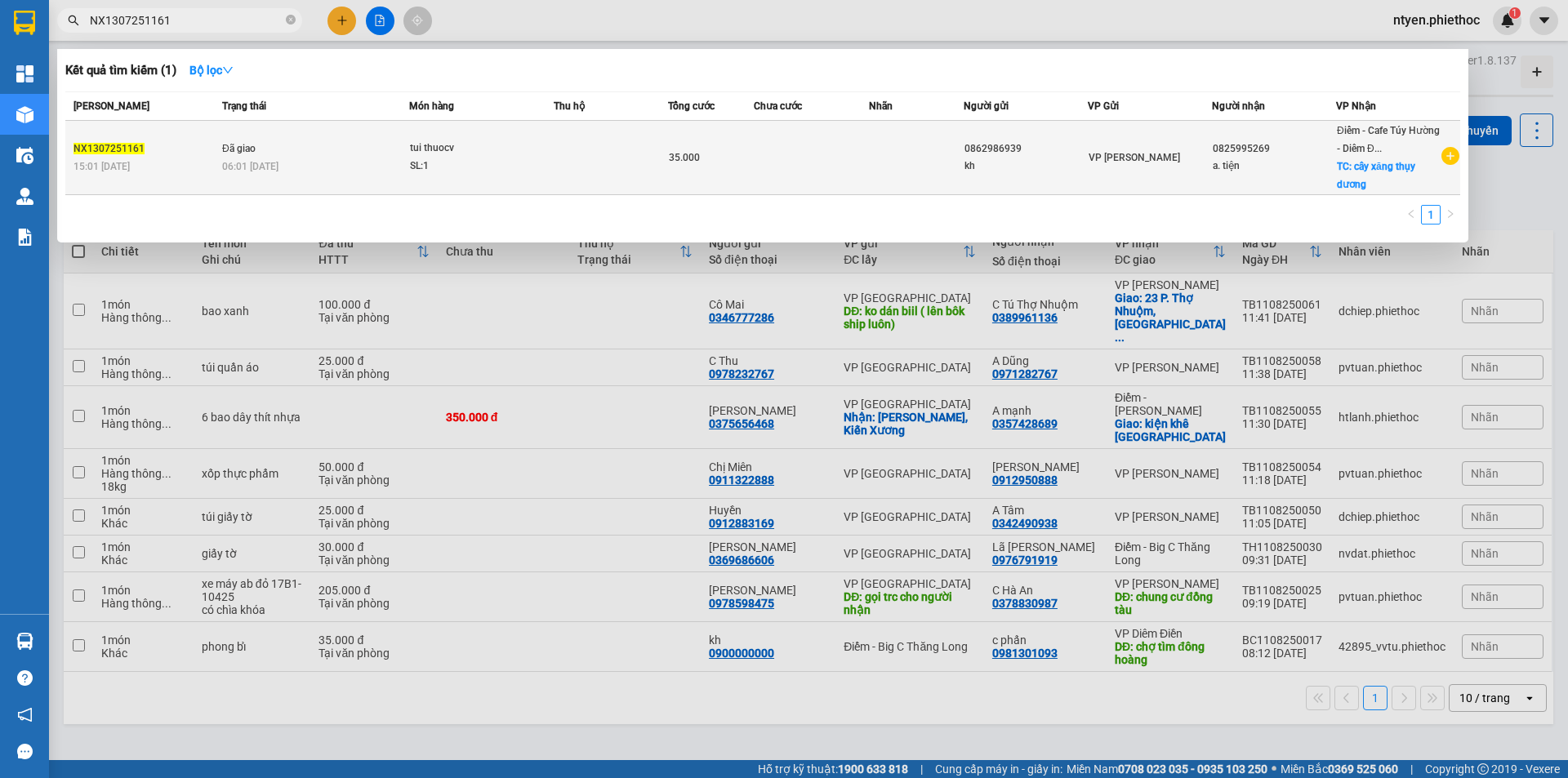
type input "NX1307251161"
click at [378, 141] on td "Đã giao 06:01 [DATE]" at bounding box center [314, 158] width 191 height 74
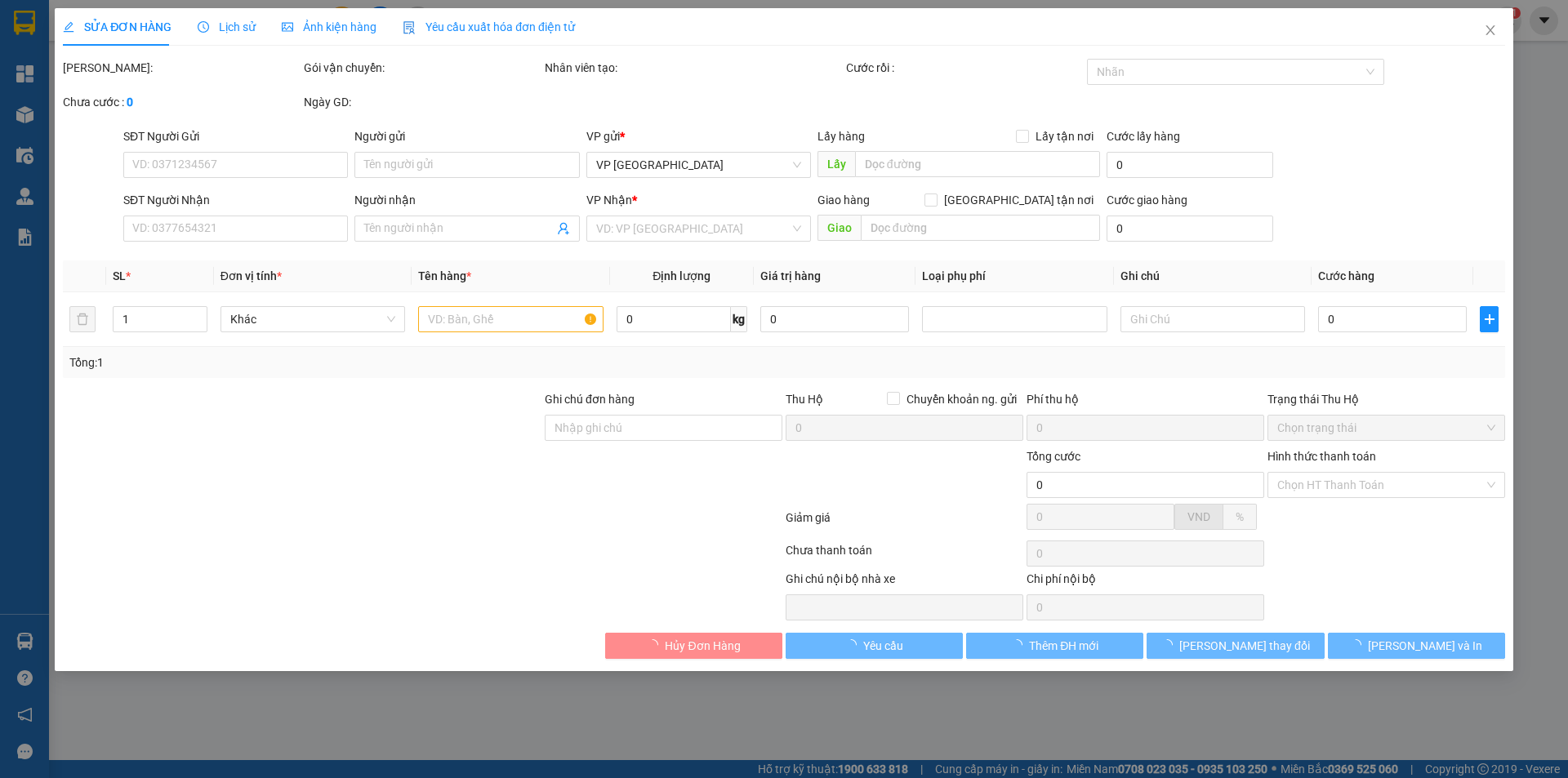
type input "0862986939"
type input "kh"
type input "0825995269"
type input "a. tiện"
checkbox input "true"
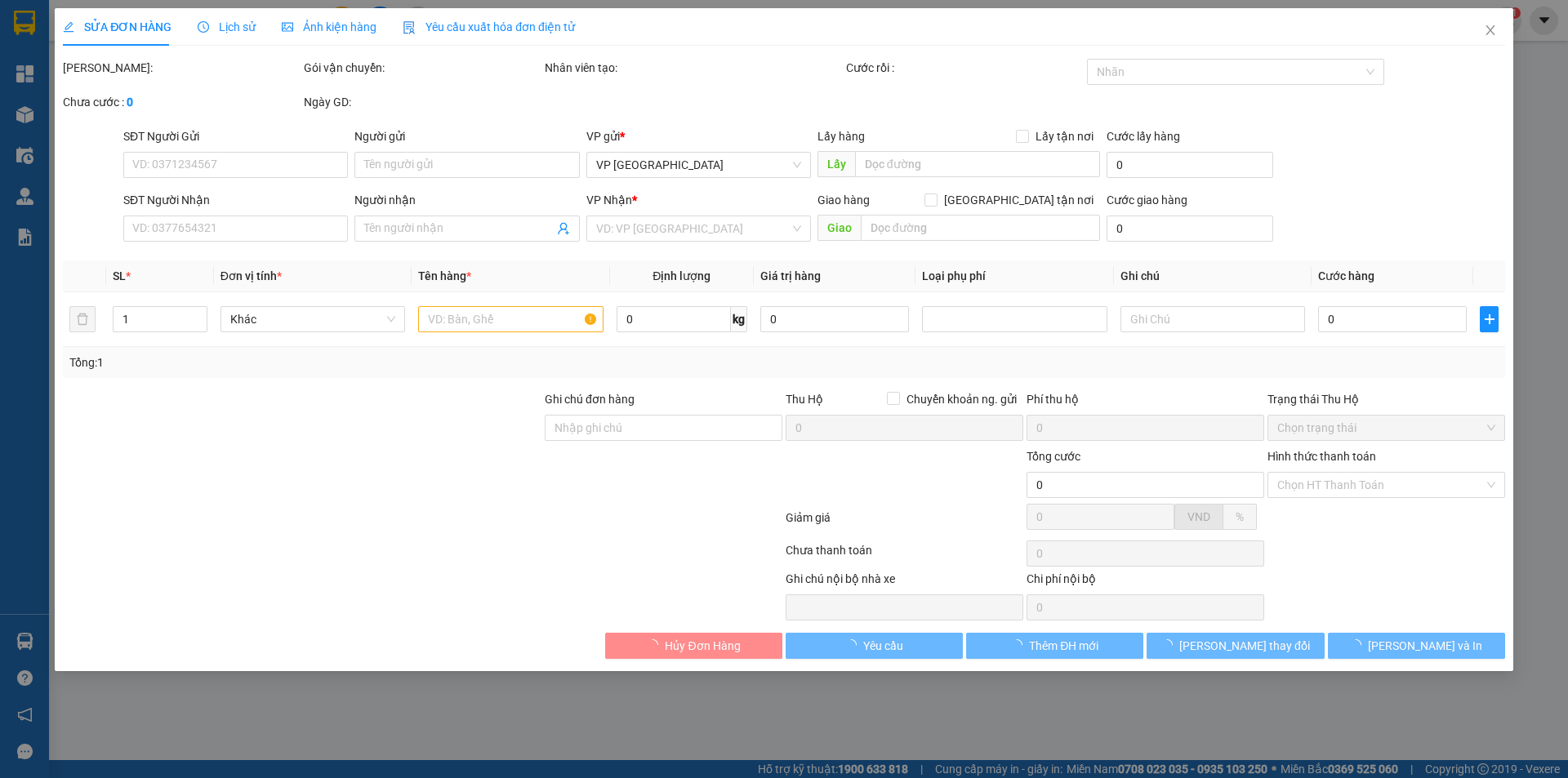
type input "cây xăng thụy dương"
type input "5.000"
type input "35.000"
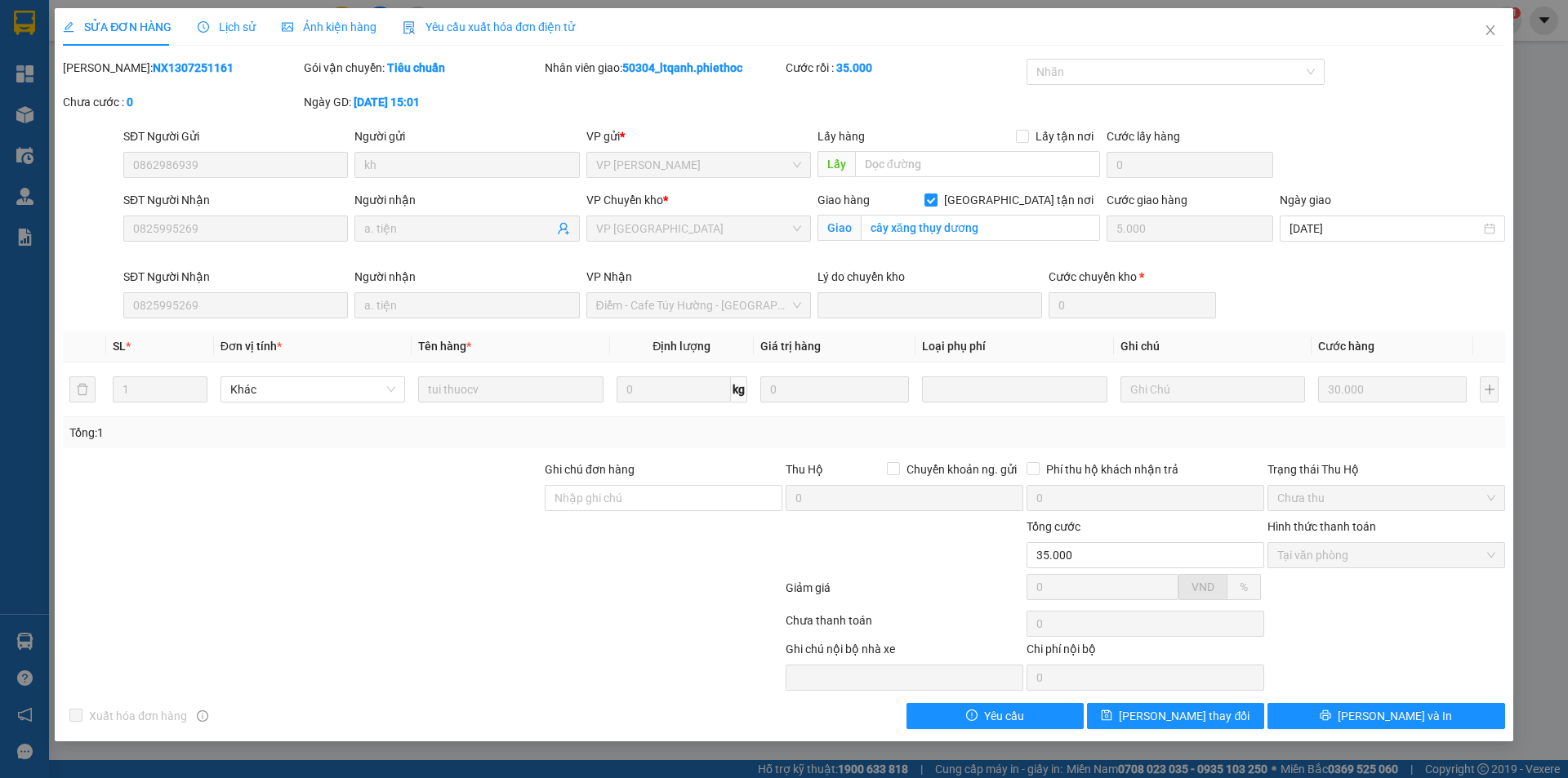
click at [240, 26] on span "Lịch sử" at bounding box center [227, 26] width 58 height 13
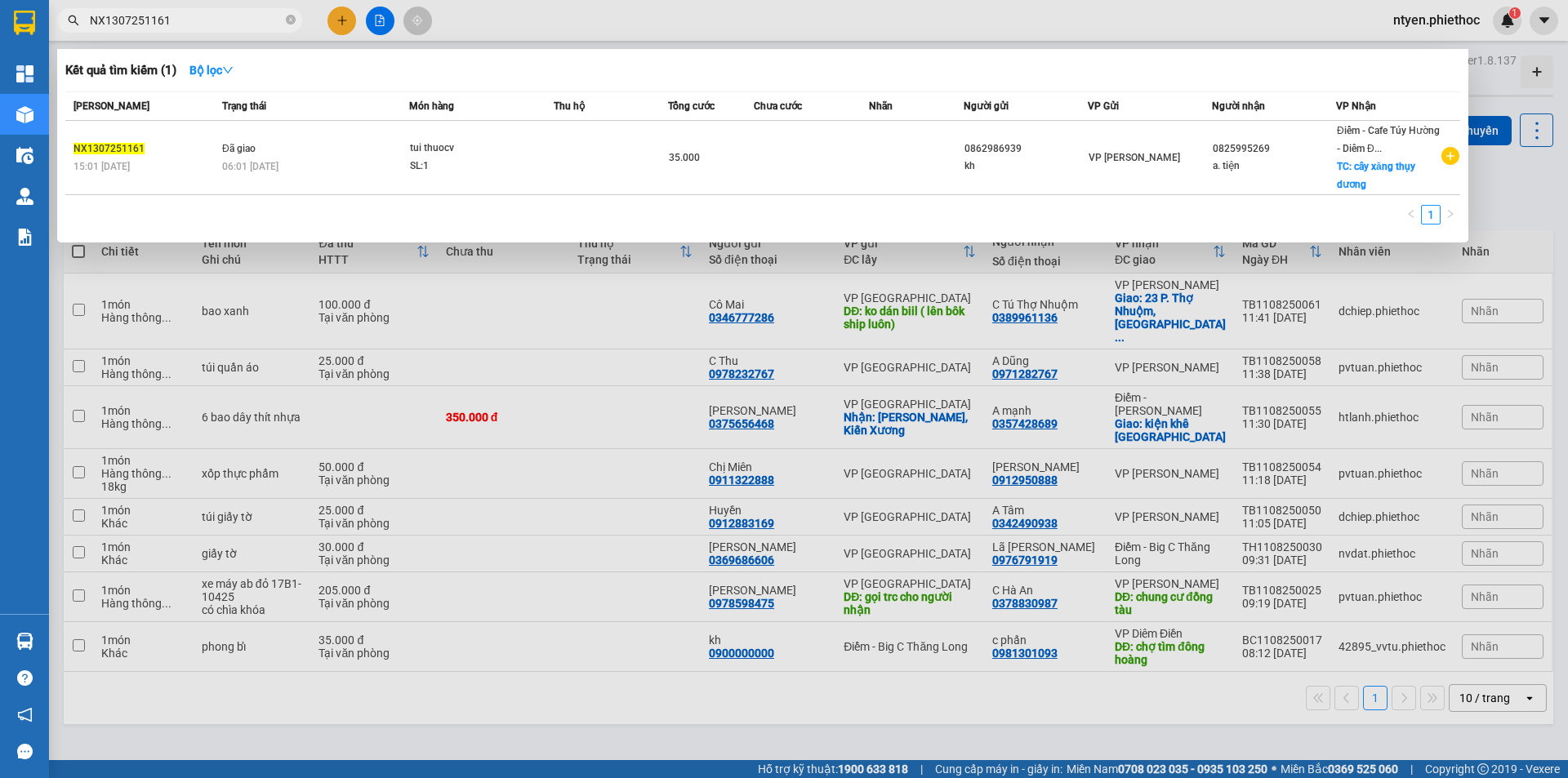
drag, startPoint x: 187, startPoint y: 20, endPoint x: 74, endPoint y: 22, distance: 113.0
click at [74, 22] on div "NX1307251161" at bounding box center [159, 20] width 319 height 25
paste input "PVD11307251124"
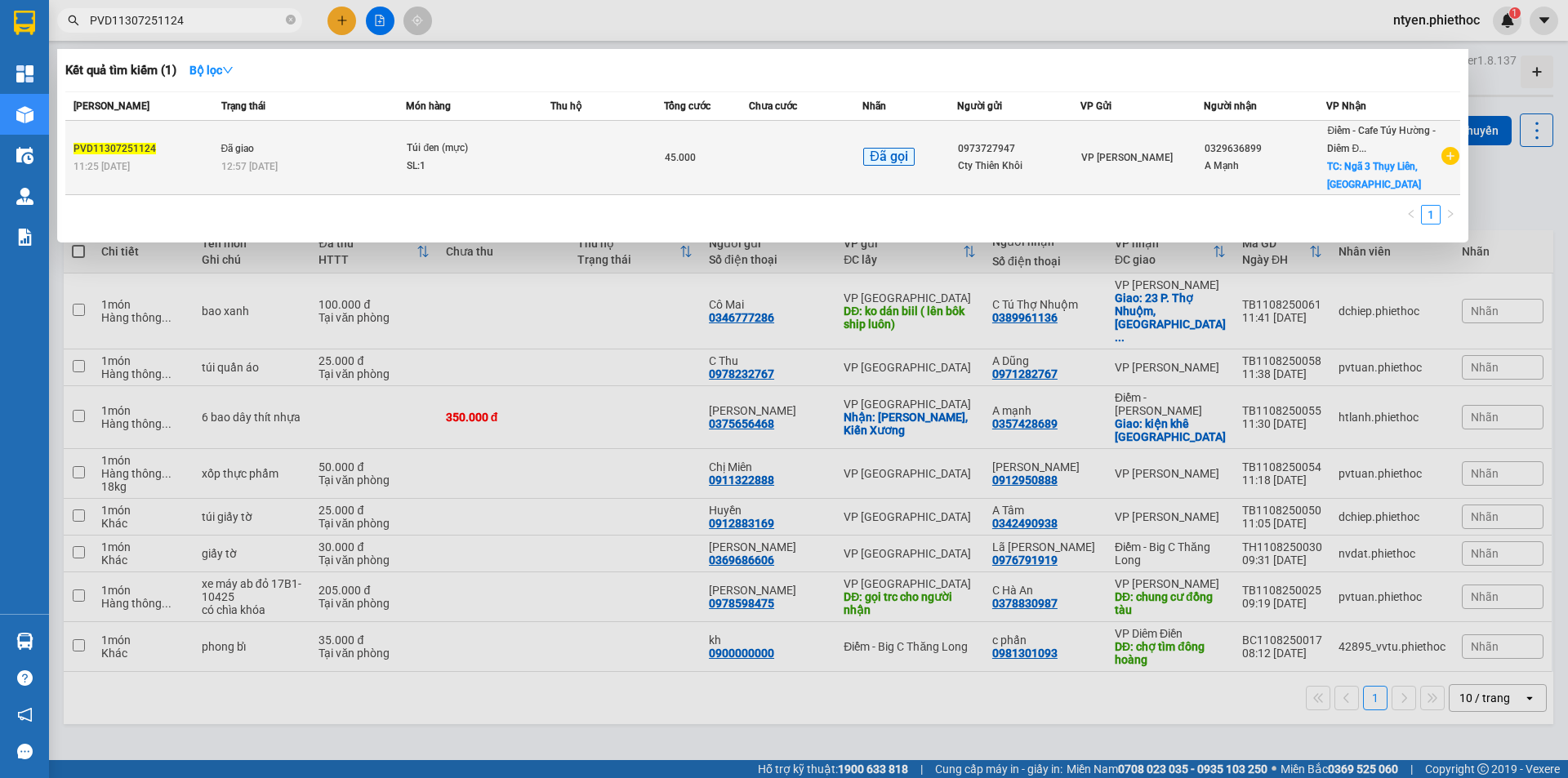
click at [373, 159] on div "12:57 [DATE]" at bounding box center [314, 166] width 184 height 18
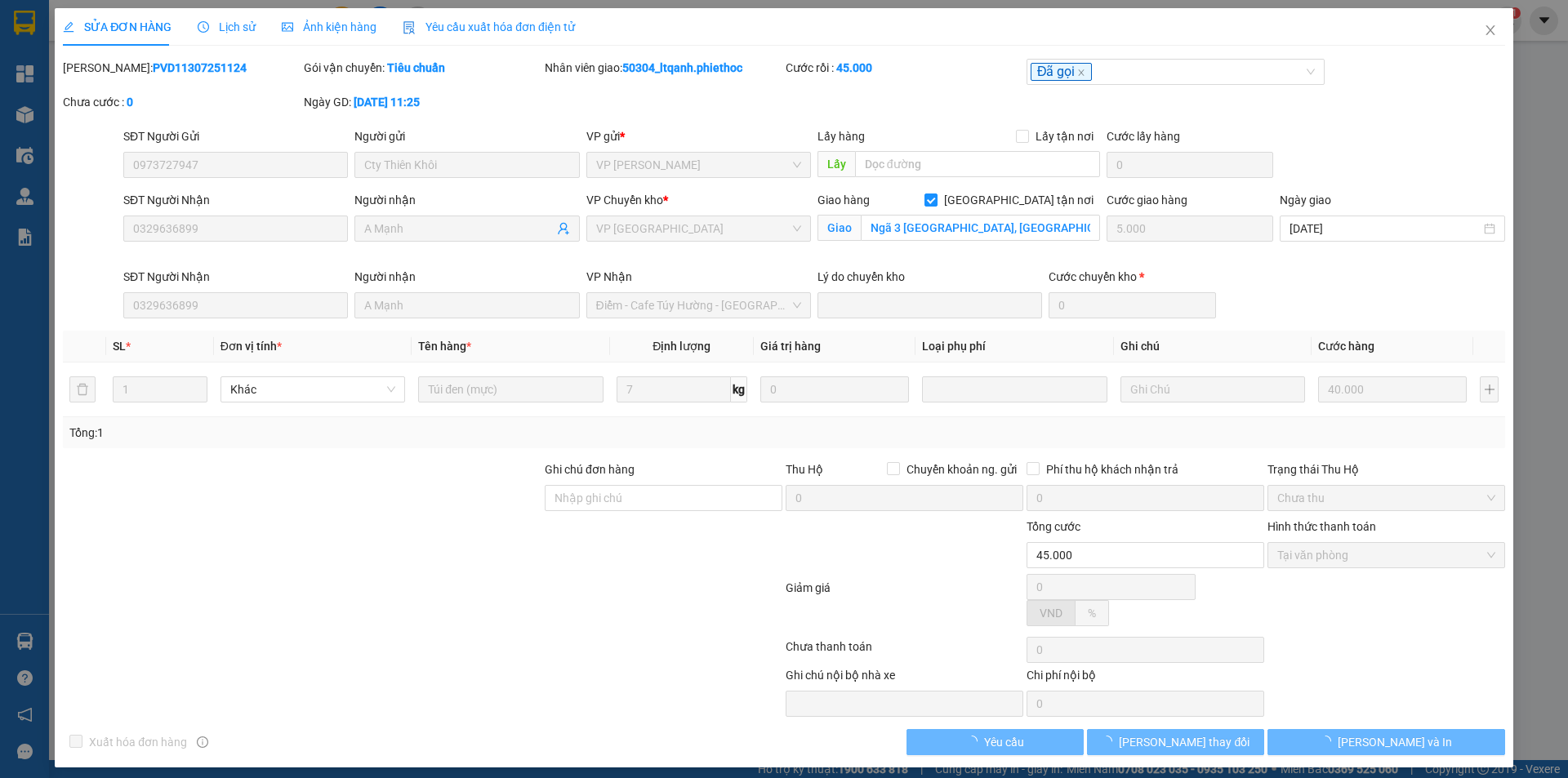
click at [228, 32] on span "Lịch sử" at bounding box center [227, 26] width 58 height 13
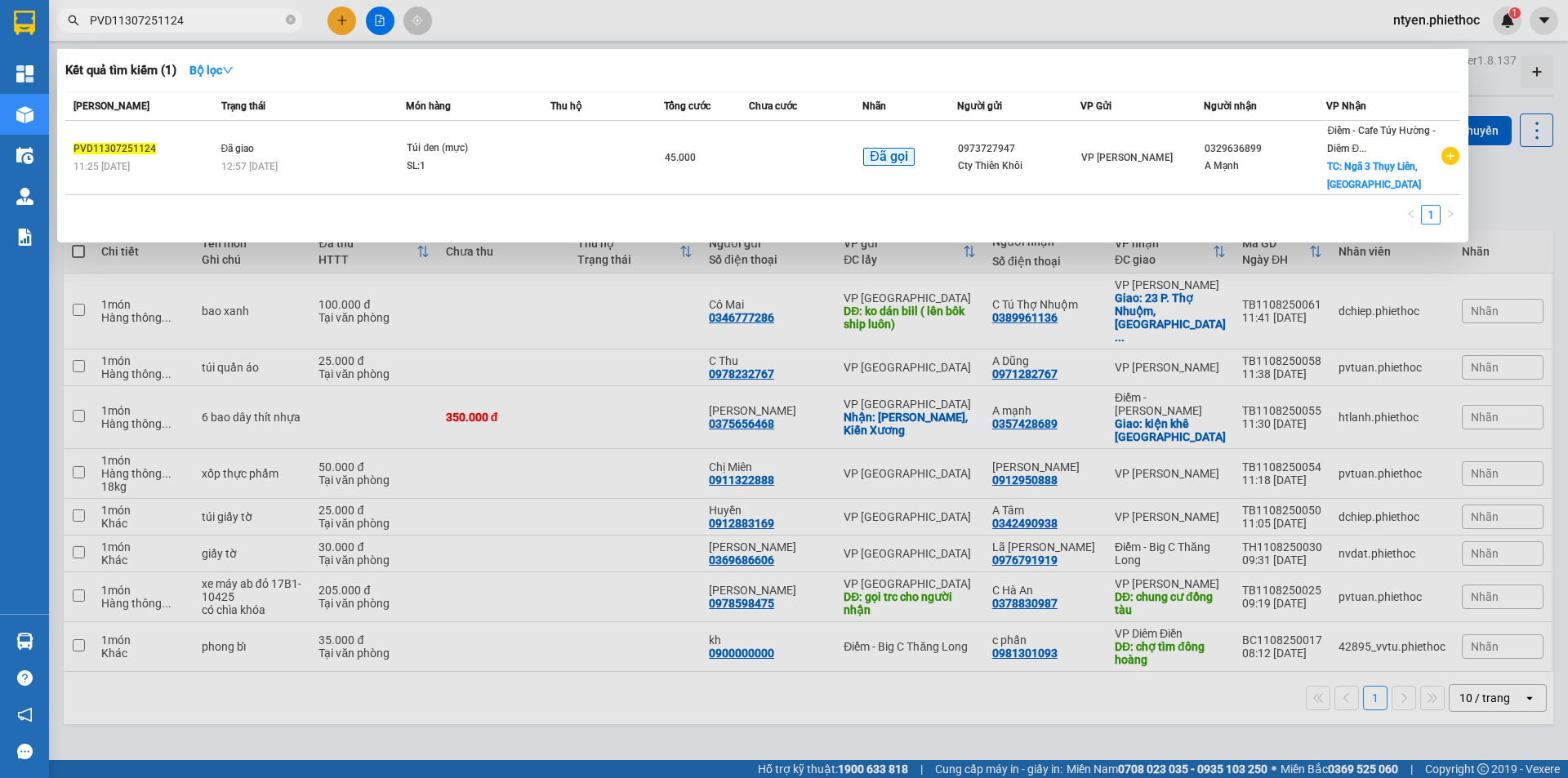
drag, startPoint x: 199, startPoint y: 20, endPoint x: 80, endPoint y: 32, distance: 119.6
click at [80, 32] on span "PVD11307251124" at bounding box center [179, 20] width 245 height 25
paste input "TH0607251190"
click at [354, 150] on td "Đã giao 08:56 [DATE]" at bounding box center [314, 158] width 191 height 74
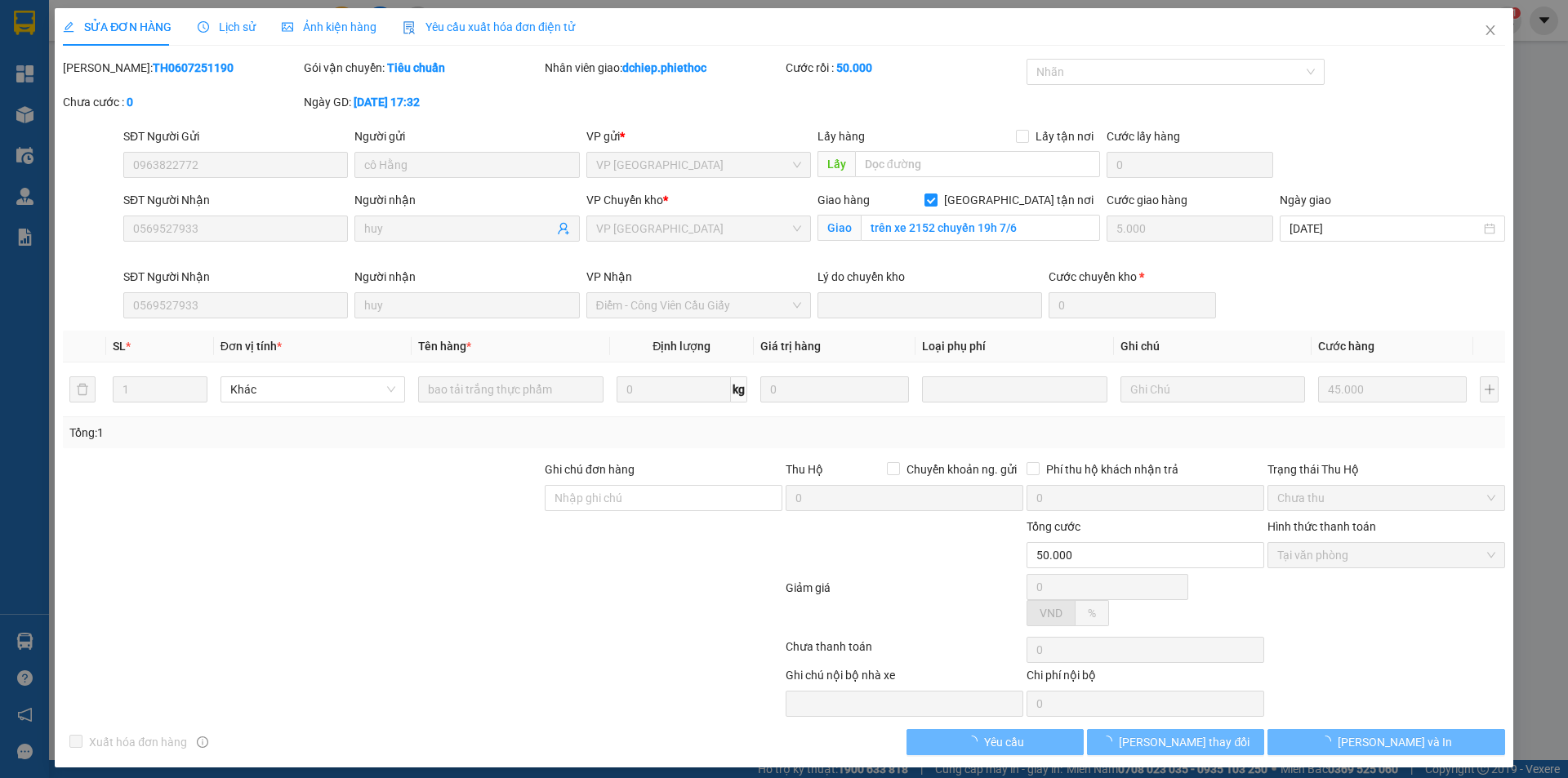
click at [233, 28] on span "Lịch sử" at bounding box center [227, 26] width 58 height 13
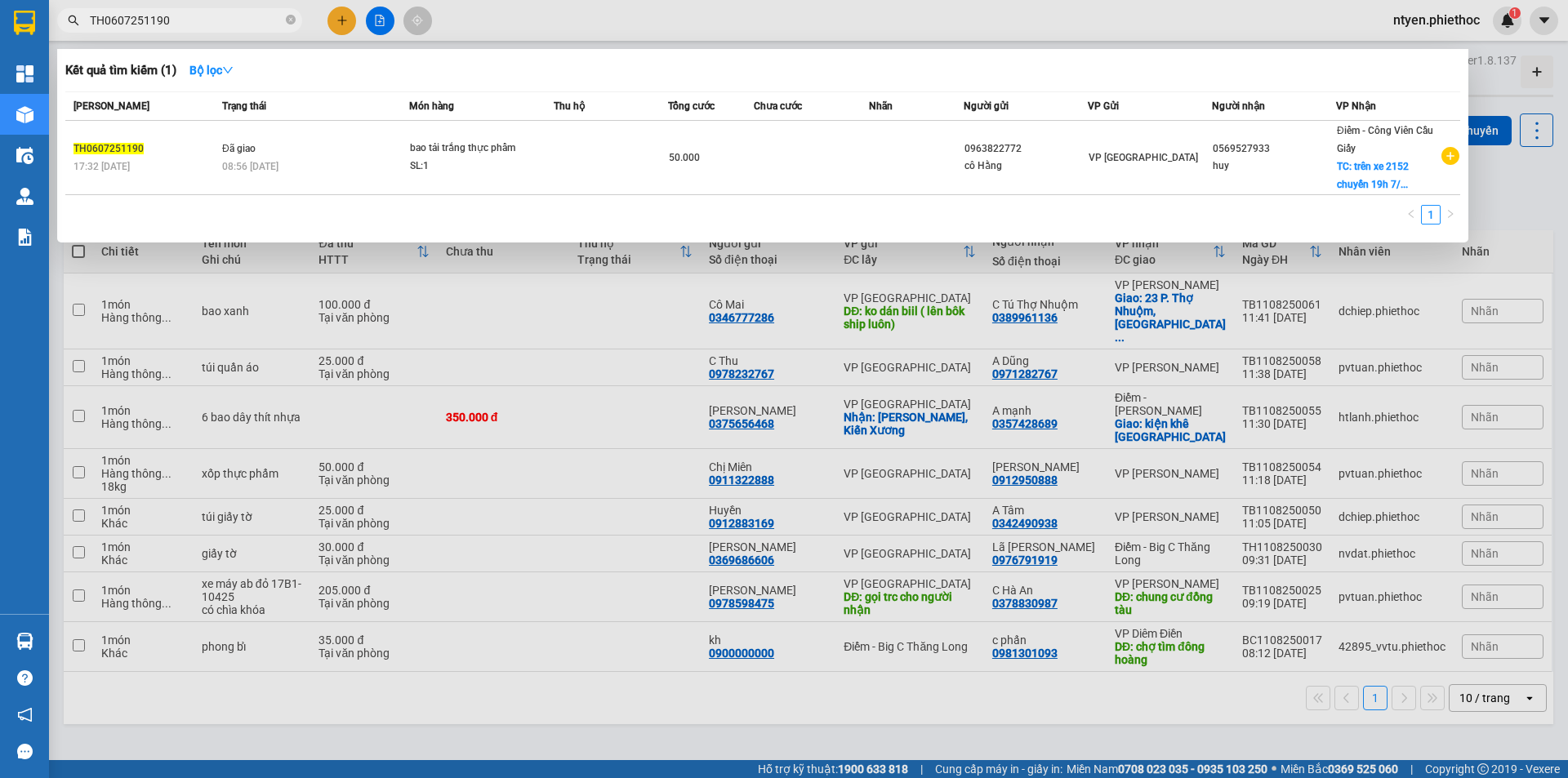
drag, startPoint x: 201, startPoint y: 23, endPoint x: 86, endPoint y: 25, distance: 115.0
click at [86, 25] on span "TH0607251190" at bounding box center [179, 20] width 245 height 25
paste input "1007250691"
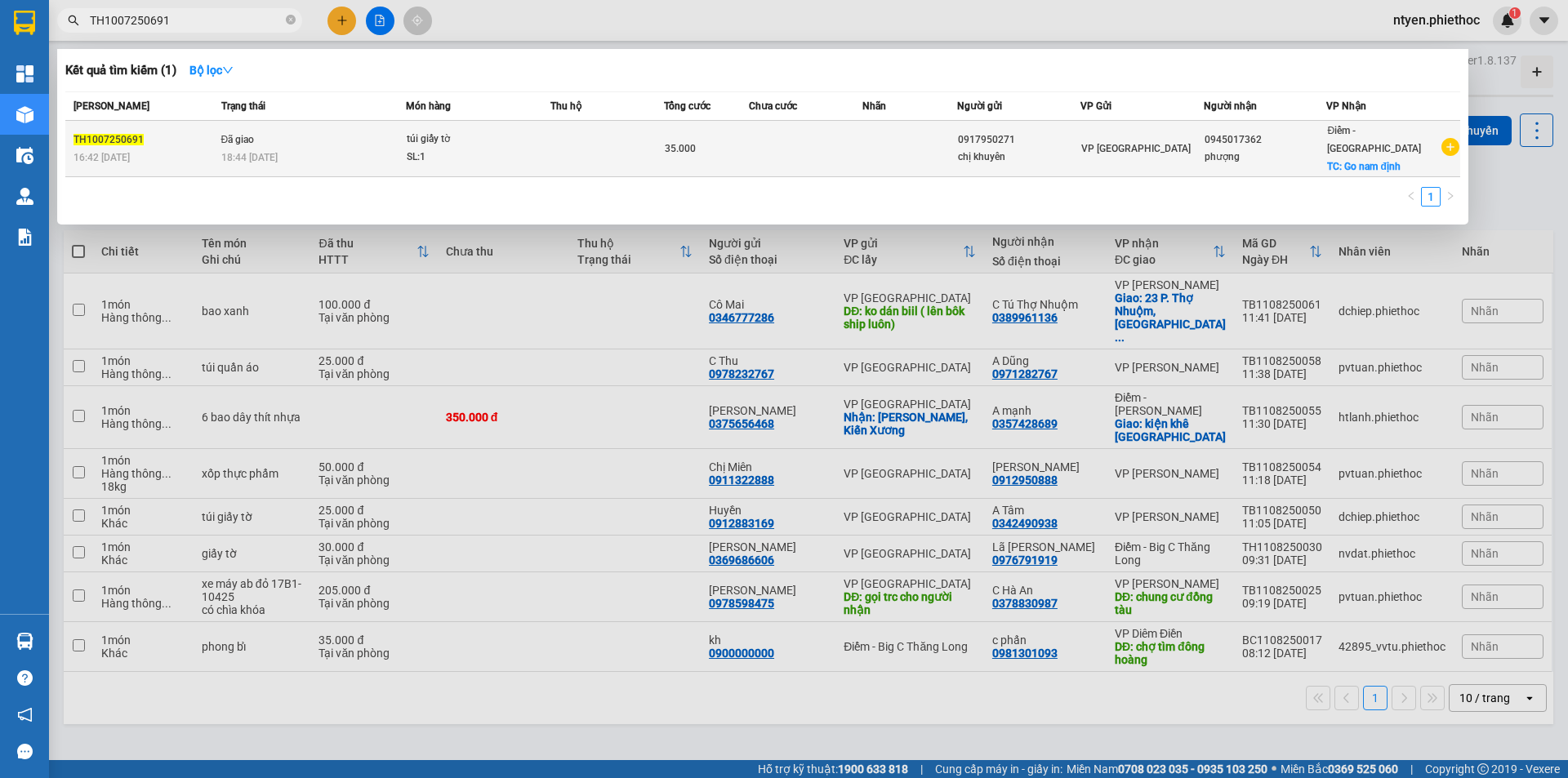
type input "TH1007250691"
click at [545, 149] on span "túi giấy tờ SL: 1" at bounding box center [477, 147] width 142 height 35
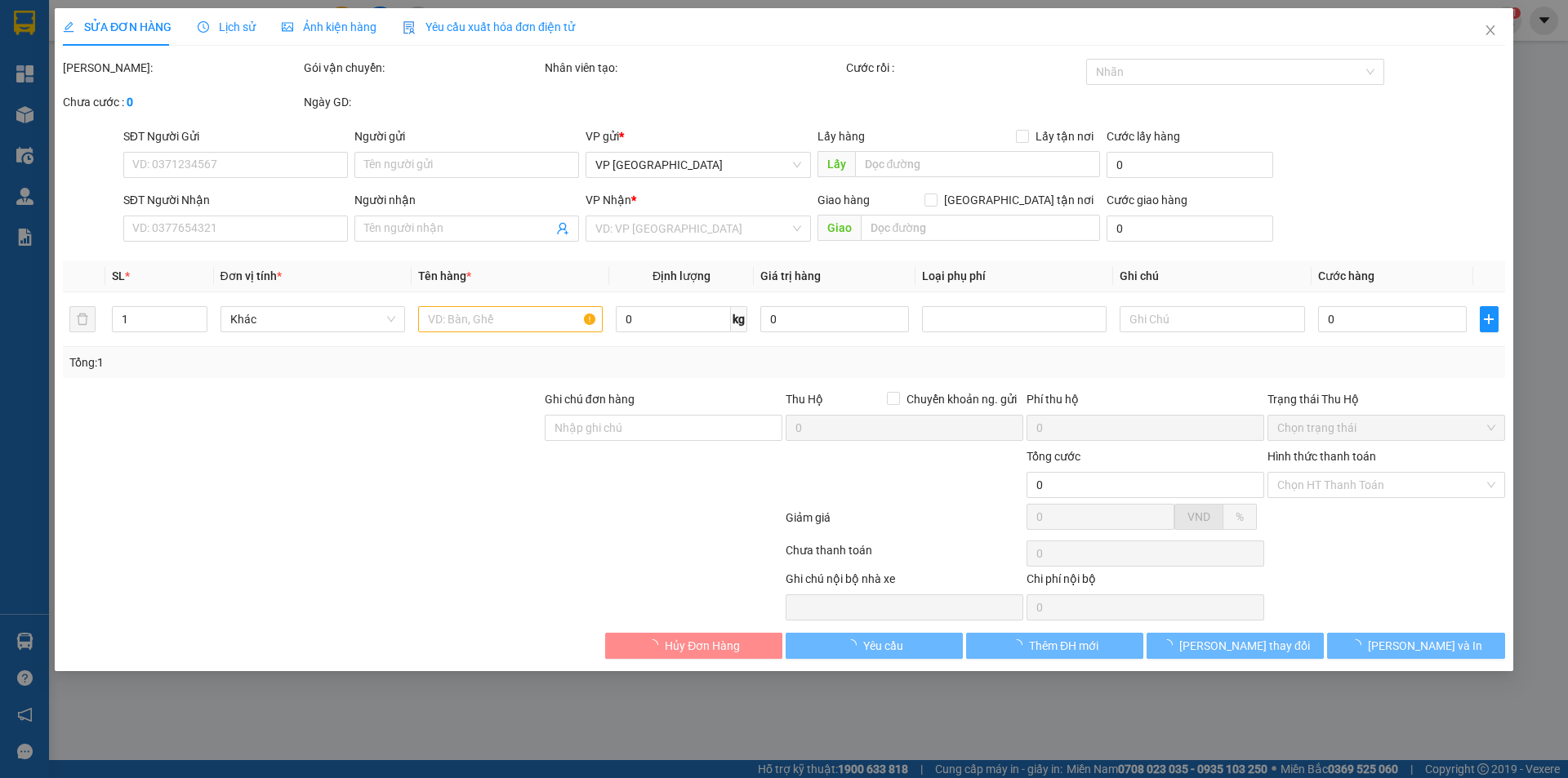
type input "0917950271"
type input "chị khuyên"
type input "0945017362"
type input "phượng"
checkbox input "true"
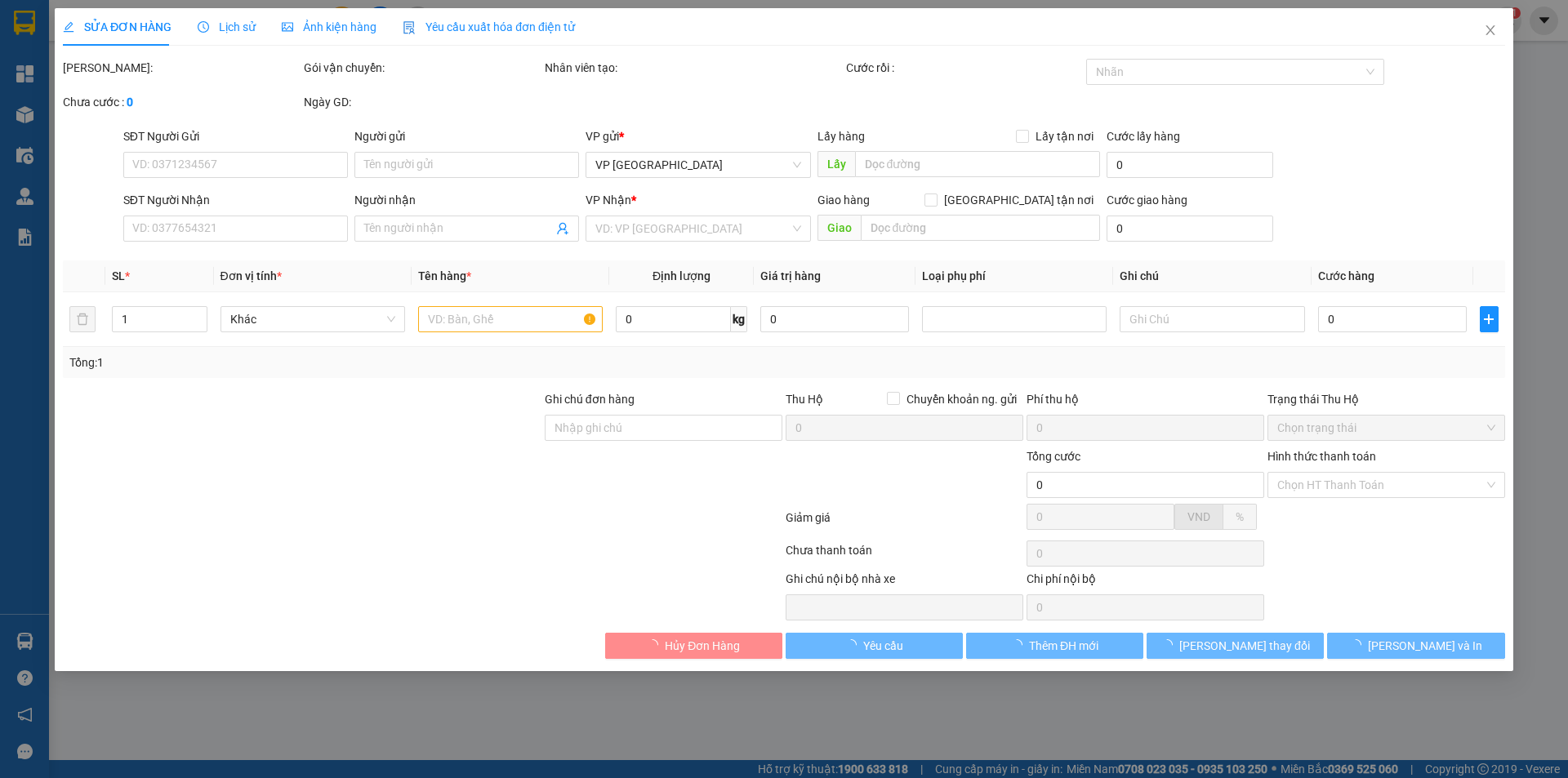
type input "Go nam định"
type input "5.000"
type input "35.000"
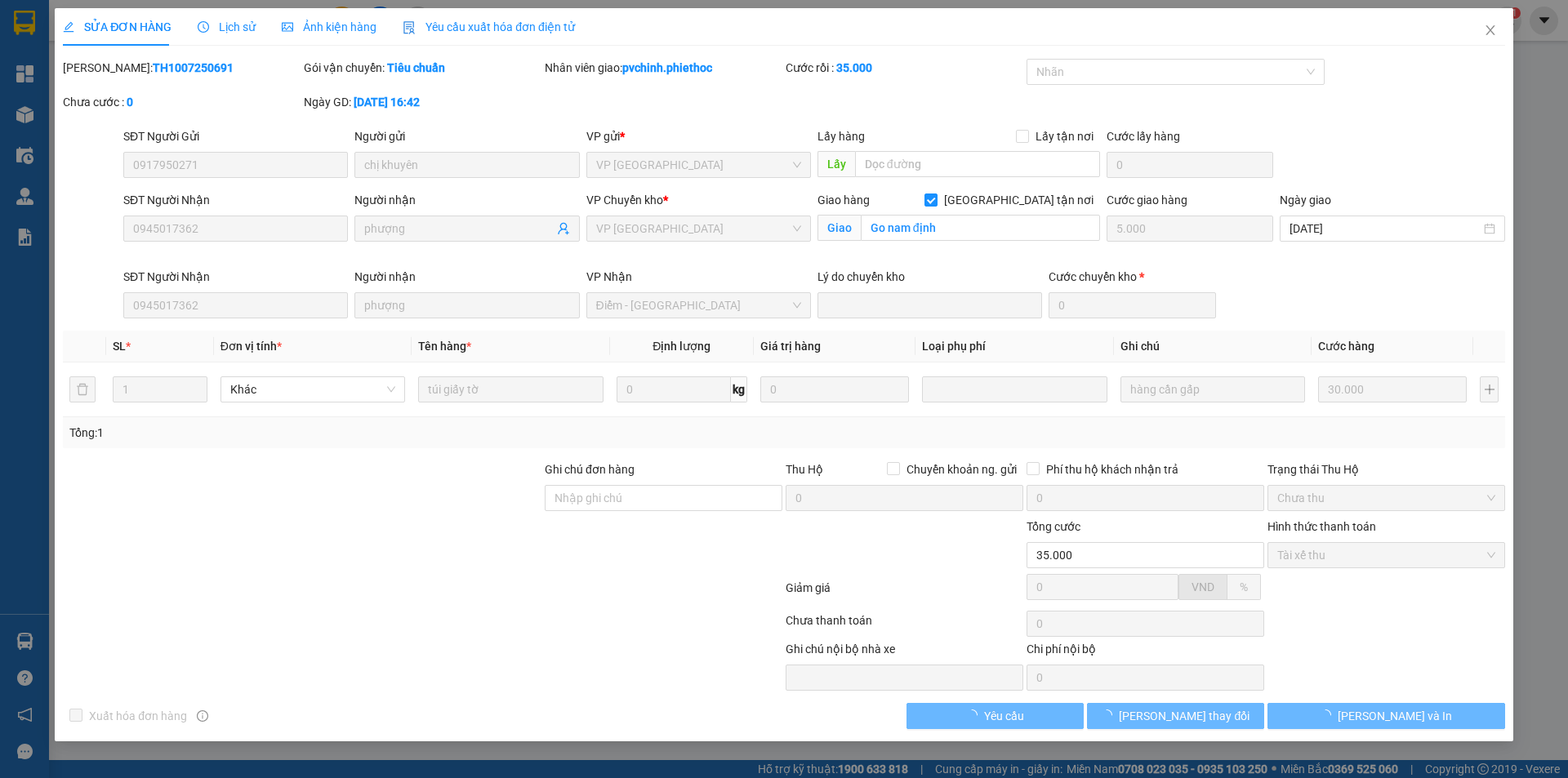
click at [240, 29] on span "Lịch sử" at bounding box center [227, 26] width 58 height 13
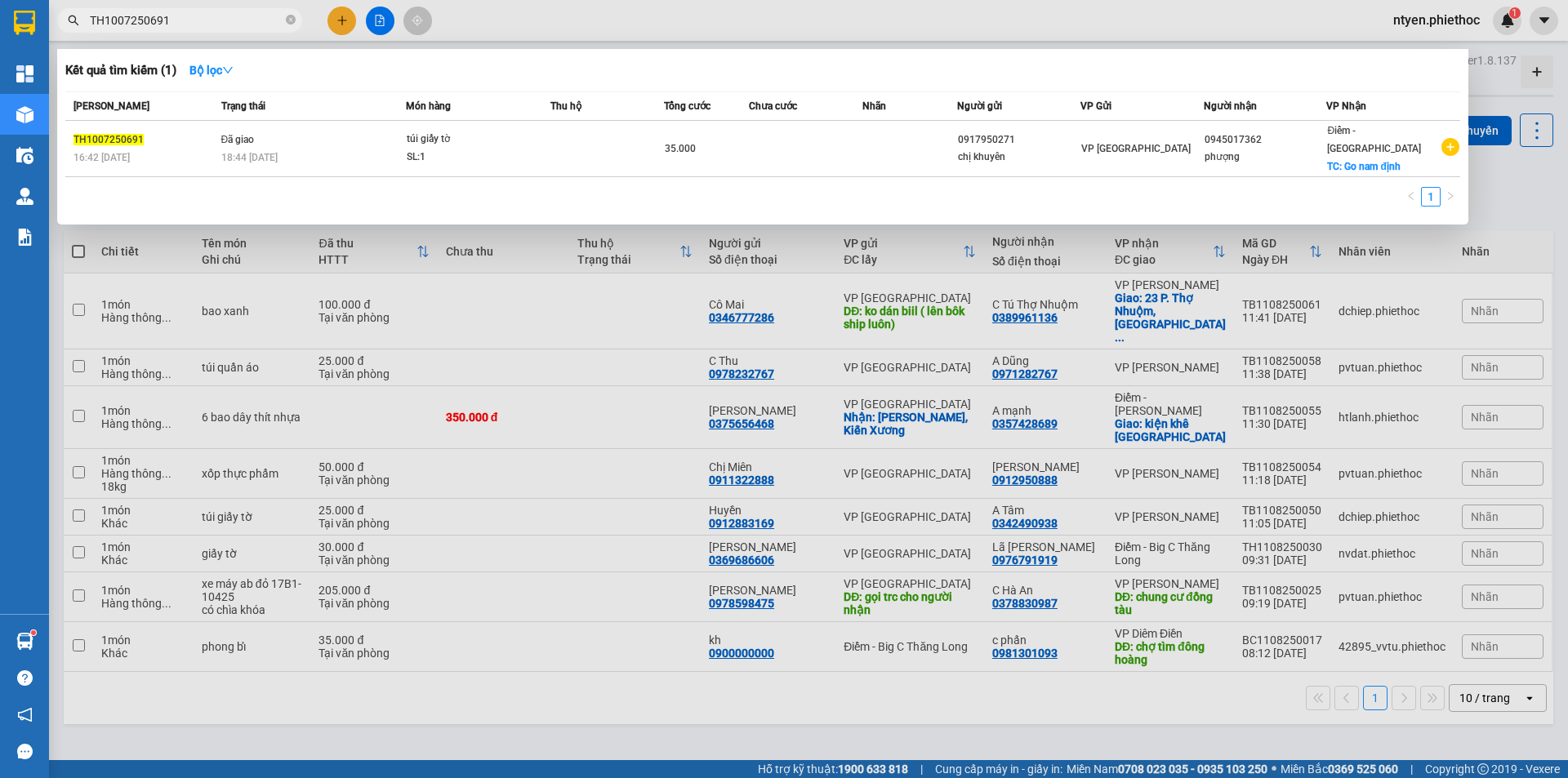
drag, startPoint x: 194, startPoint y: 16, endPoint x: 84, endPoint y: 24, distance: 110.3
click at [84, 24] on span "TH1007250691" at bounding box center [179, 20] width 245 height 25
paste input "KC0407250834"
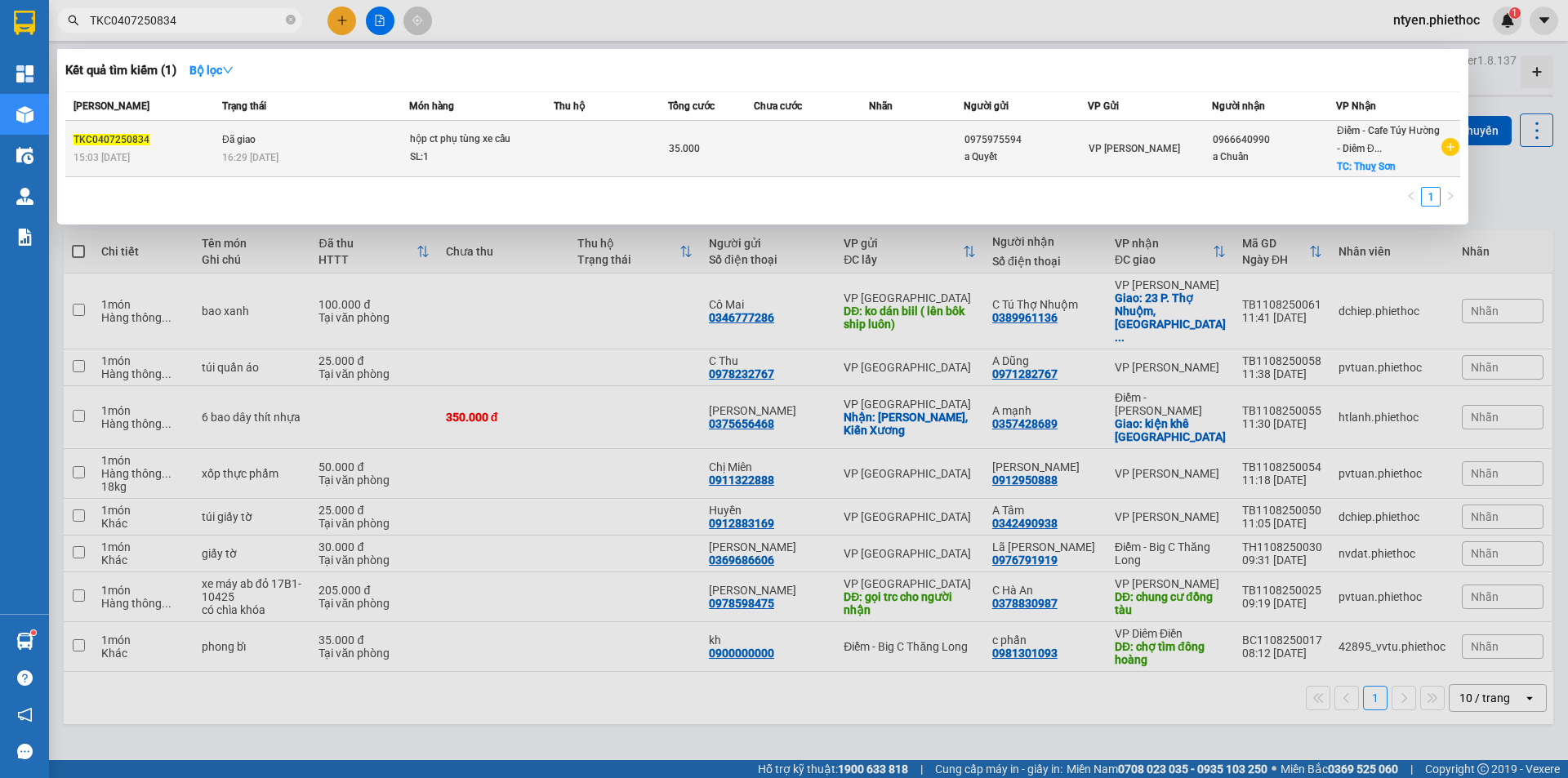
type input "TKC0407250834"
click at [461, 150] on div "SL: 1" at bounding box center [472, 157] width 123 height 18
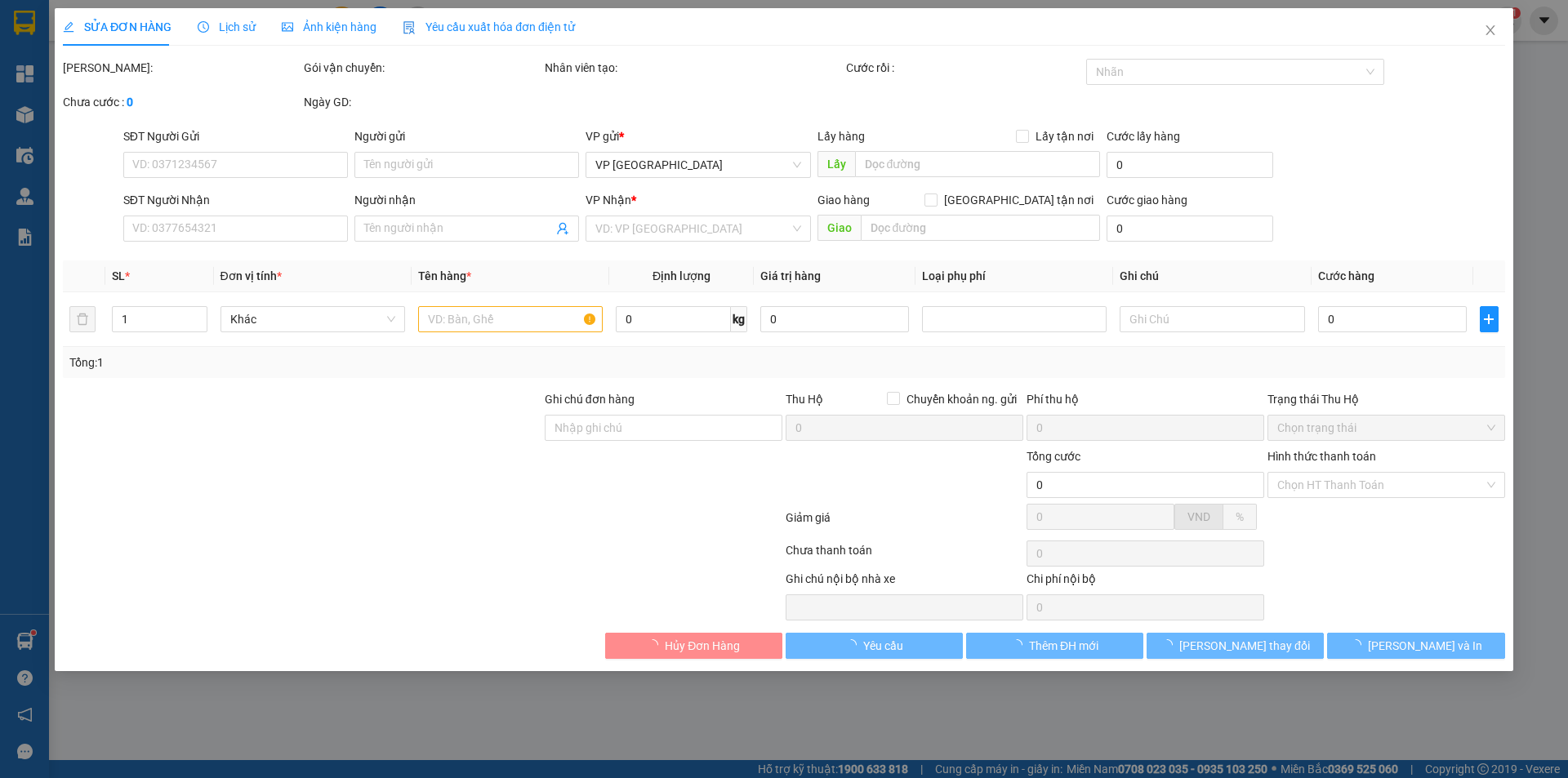
type input "0975975594"
type input "a Quyết"
type input "0966640990"
type input "a Chuẩn"
checkbox input "true"
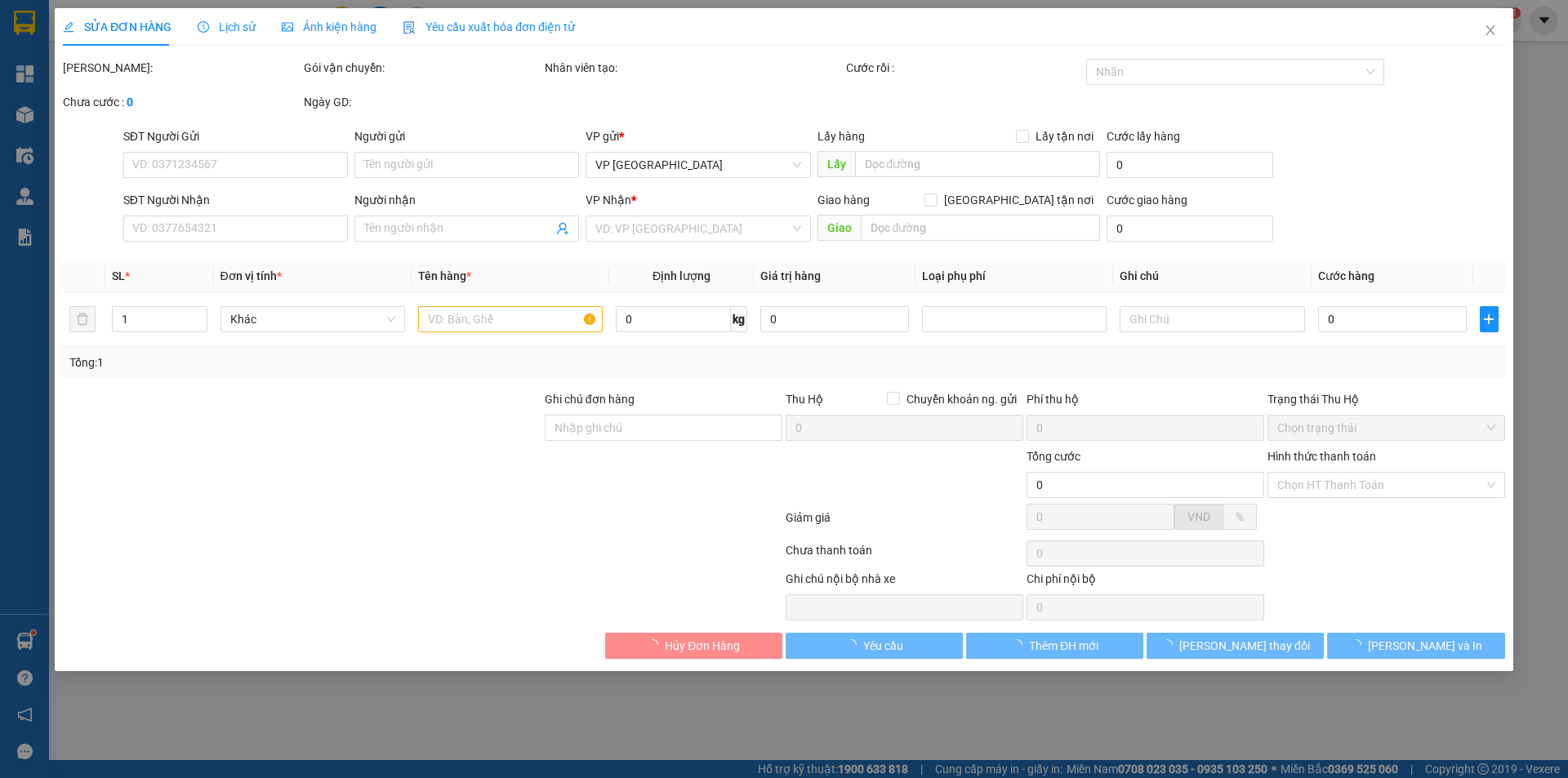
type input "Thuỵ Sơn"
type input "5.000"
type input "35.000"
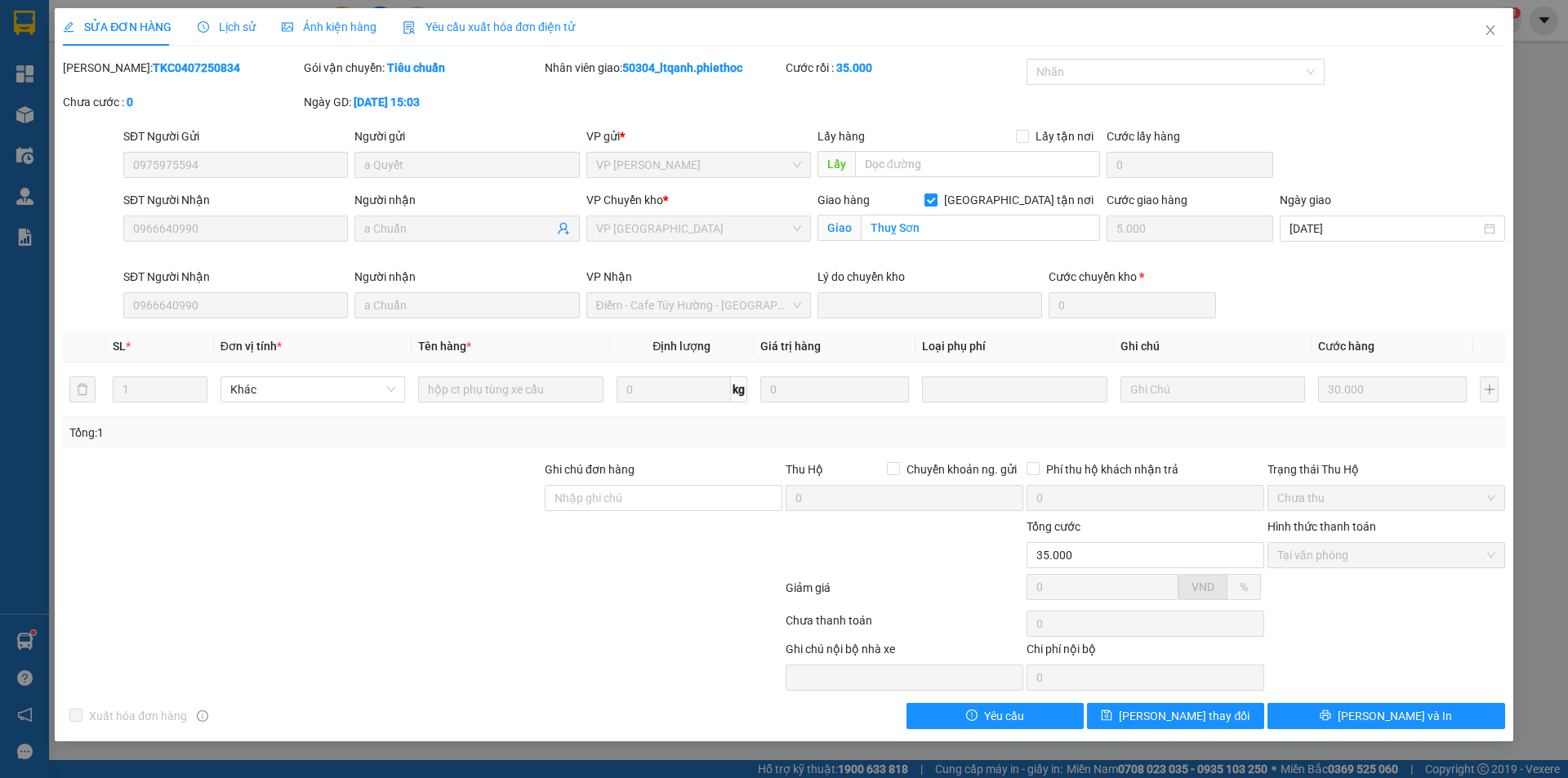
click at [242, 26] on span "Lịch sử" at bounding box center [227, 26] width 58 height 13
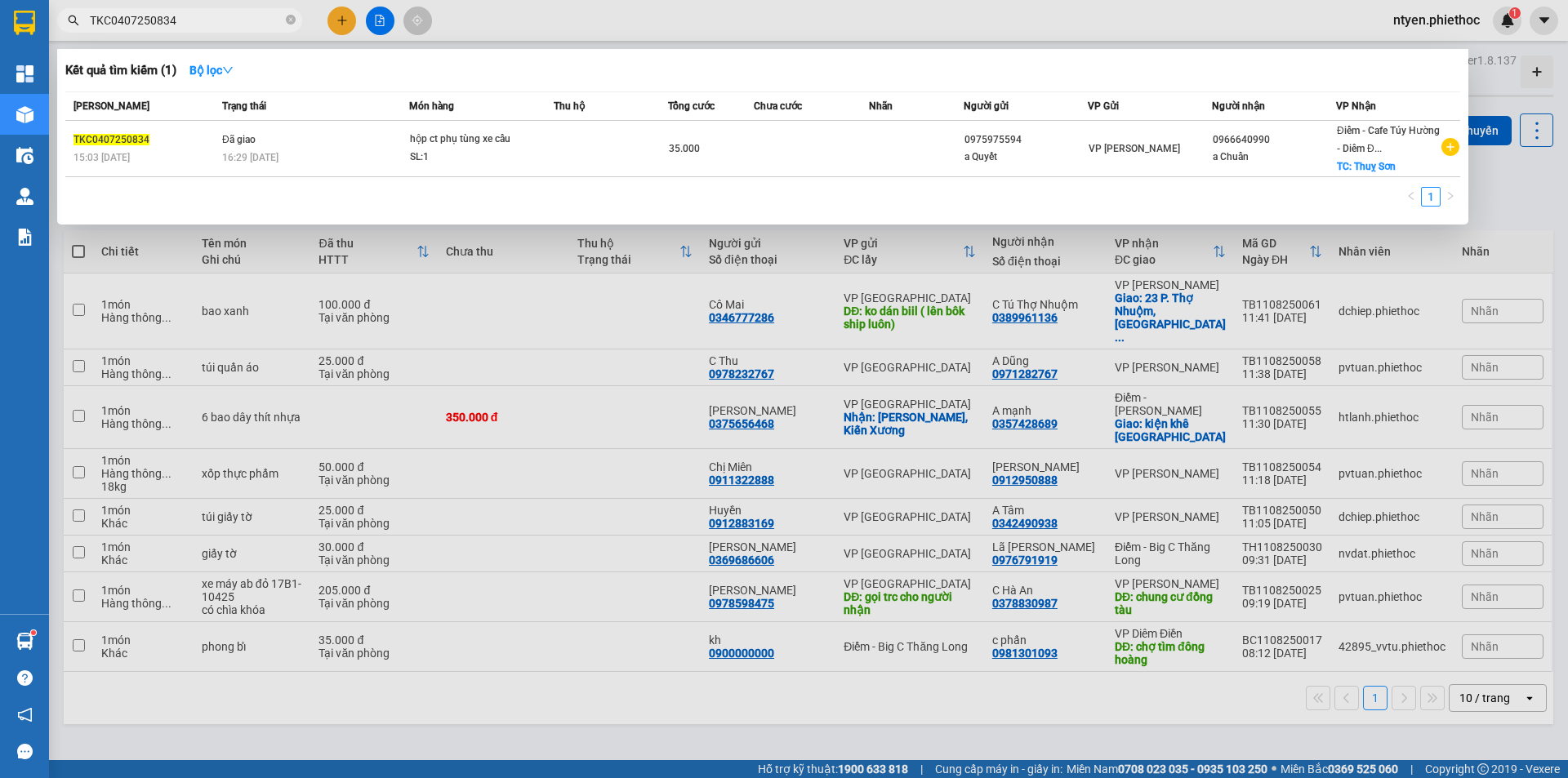
drag, startPoint x: 208, startPoint y: 20, endPoint x: 83, endPoint y: 24, distance: 125.1
click at [83, 24] on span "TKC0407250834" at bounding box center [179, 20] width 245 height 25
paste input "1507250303"
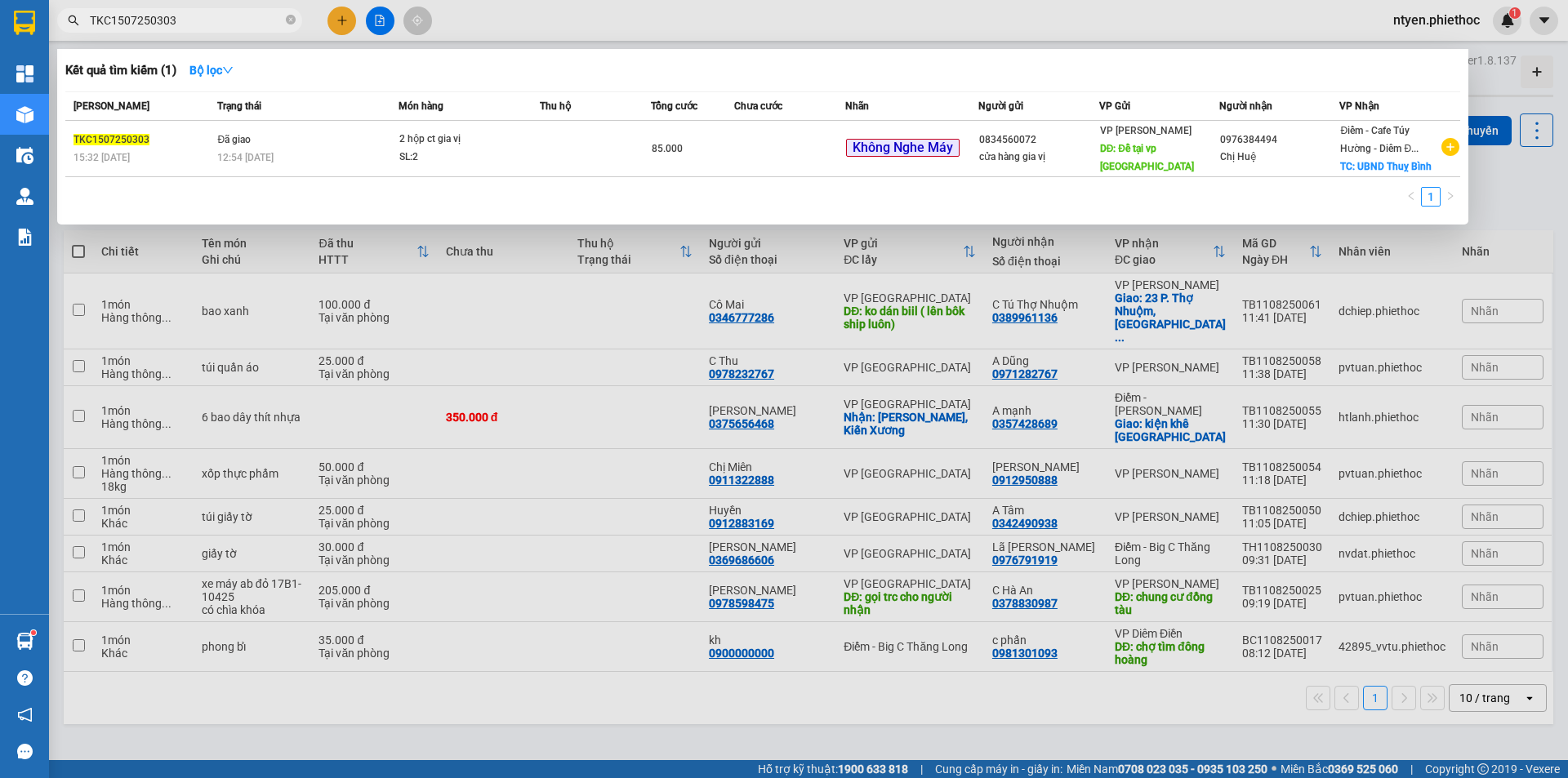
type input "TKC1507250303"
click at [335, 147] on td "Đã giao 12:54 [DATE]" at bounding box center [305, 149] width 185 height 56
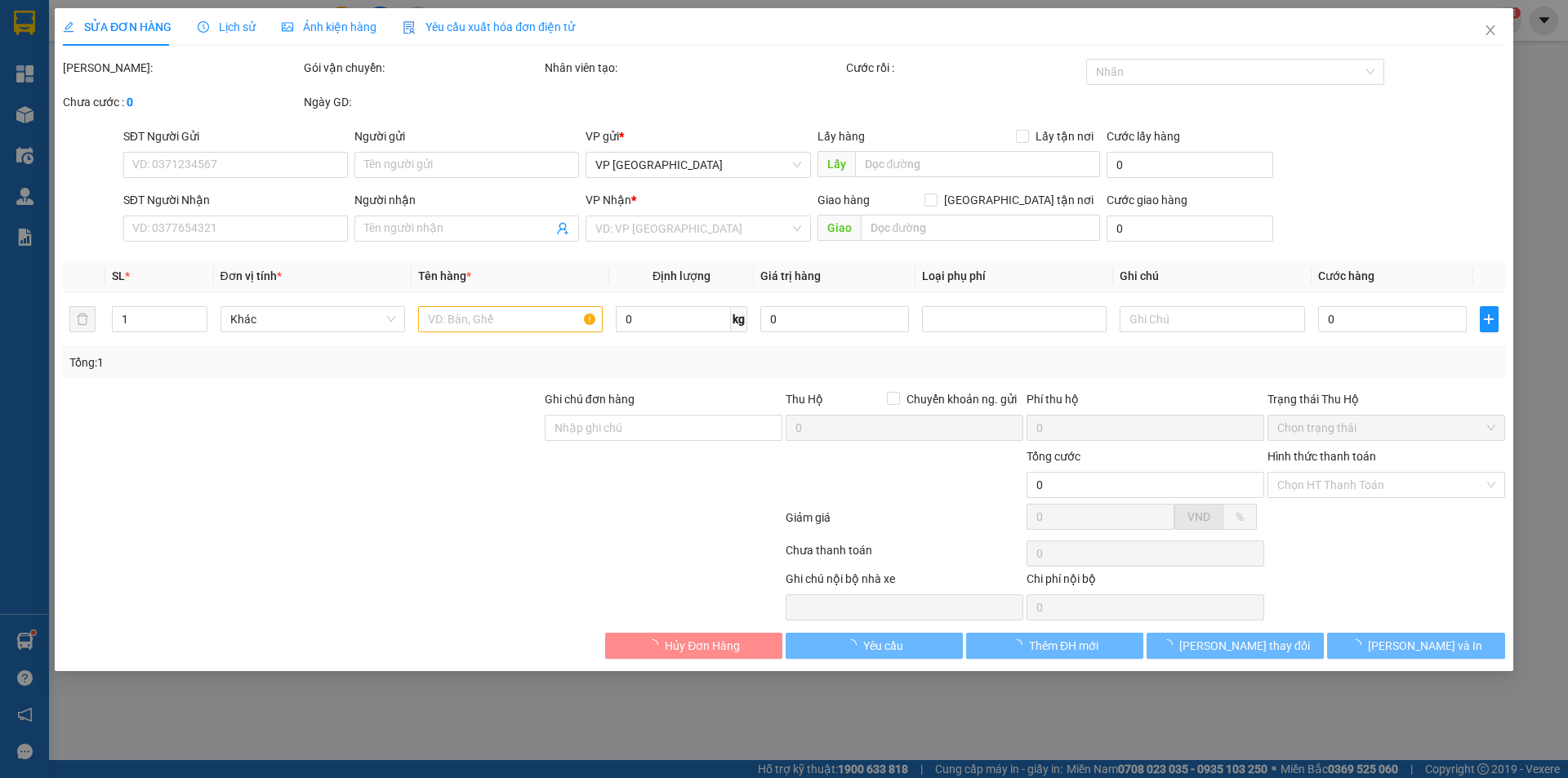
type input "0834560072"
type input "cửa hàng gia vị"
type input "Để tại vp [GEOGRAPHIC_DATA]"
type input "0976384494"
type input "Chị Huệ"
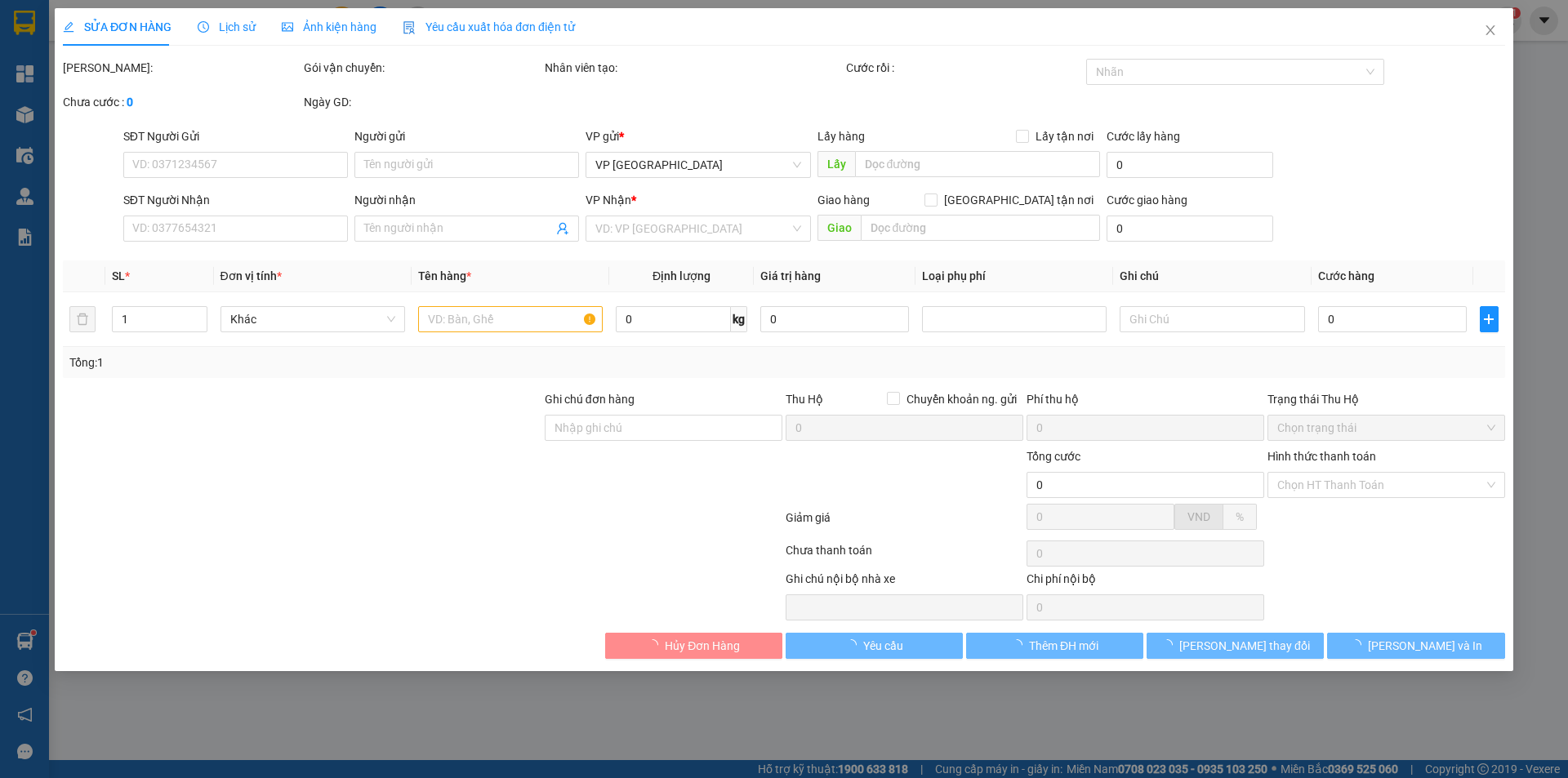
checkbox input "true"
type input "UBND [GEOGRAPHIC_DATA]"
type input "5.000"
type input "85.000"
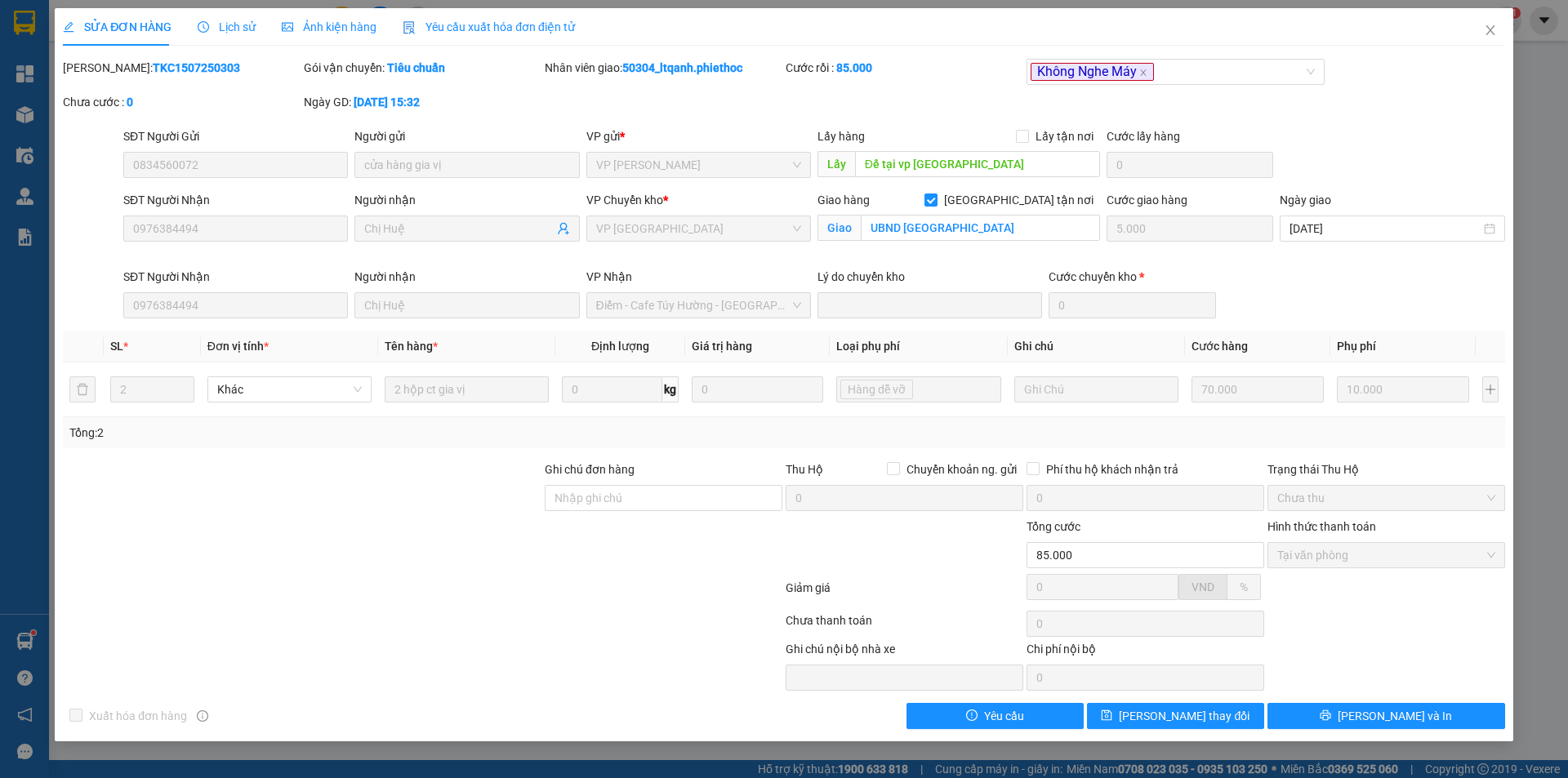
click at [231, 29] on span "Lịch sử" at bounding box center [227, 26] width 58 height 13
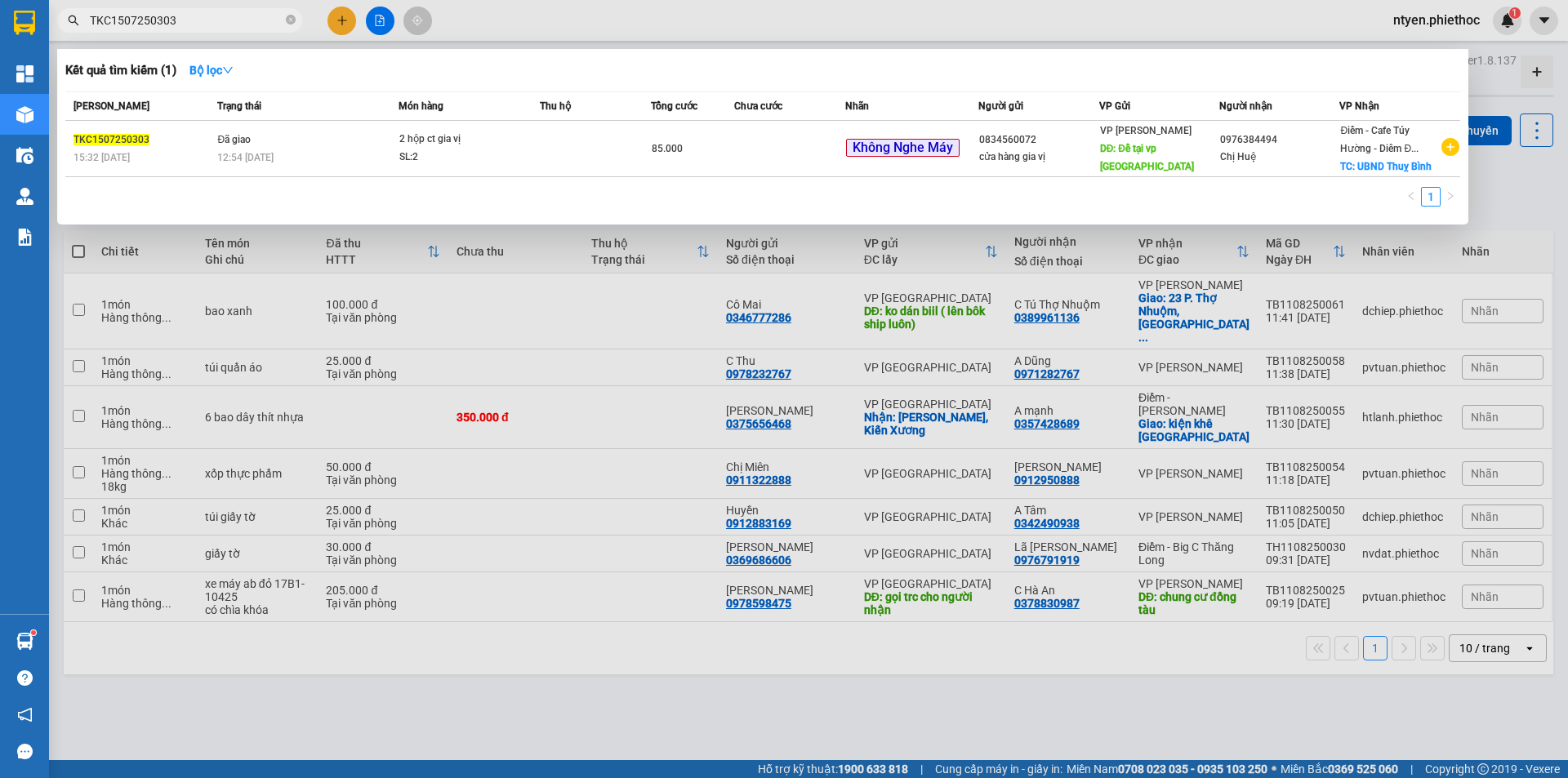
drag, startPoint x: 184, startPoint y: 21, endPoint x: 91, endPoint y: 22, distance: 93.0
click at [91, 22] on input "TKC1507250303" at bounding box center [186, 20] width 193 height 18
paste input "CG2107250078"
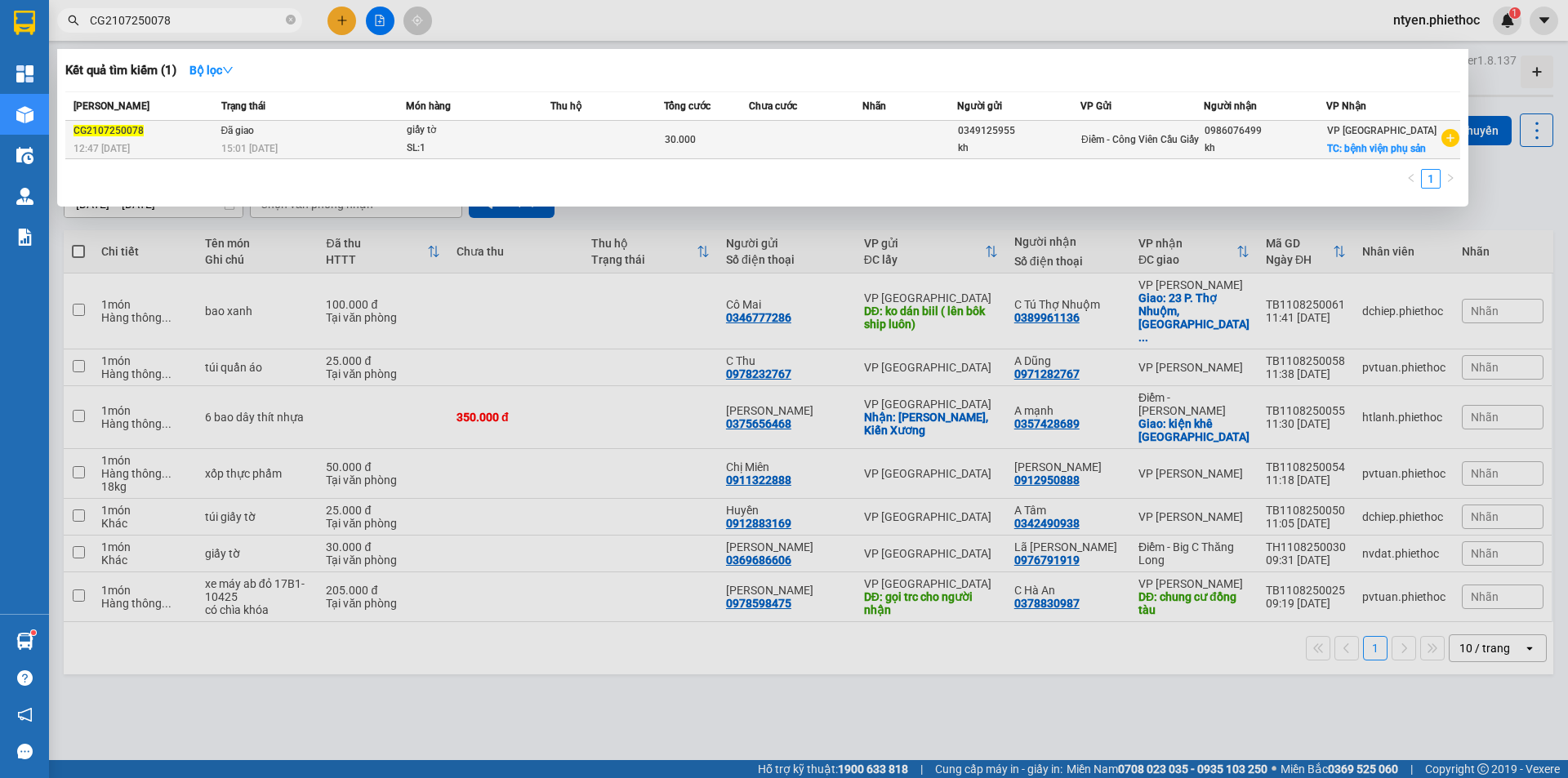
type input "CG2107250078"
click at [300, 143] on div "15:01 [DATE]" at bounding box center [314, 148] width 184 height 18
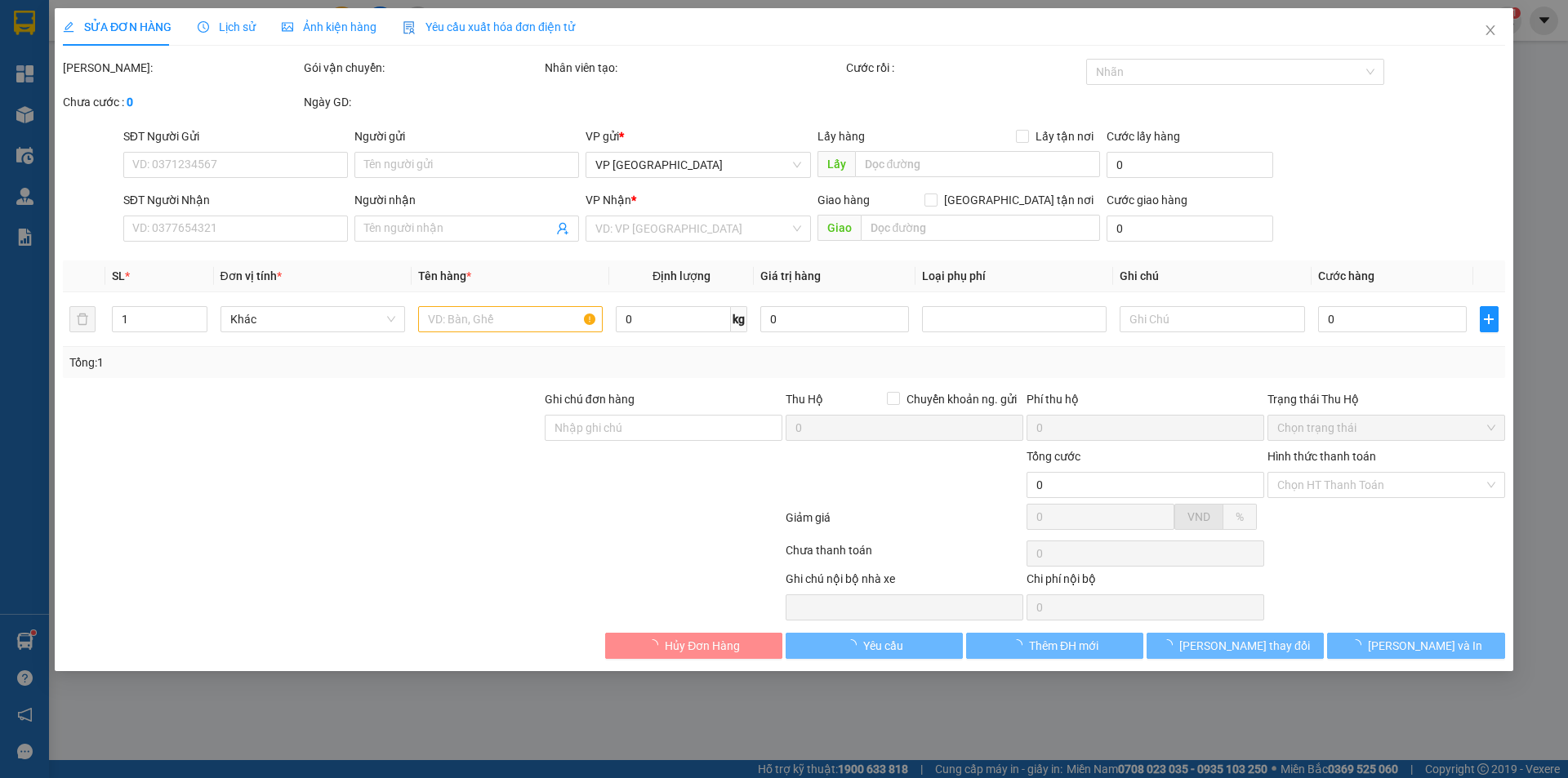
type input "0349125955"
type input "kh"
type input "0986076499"
type input "kh"
checkbox input "true"
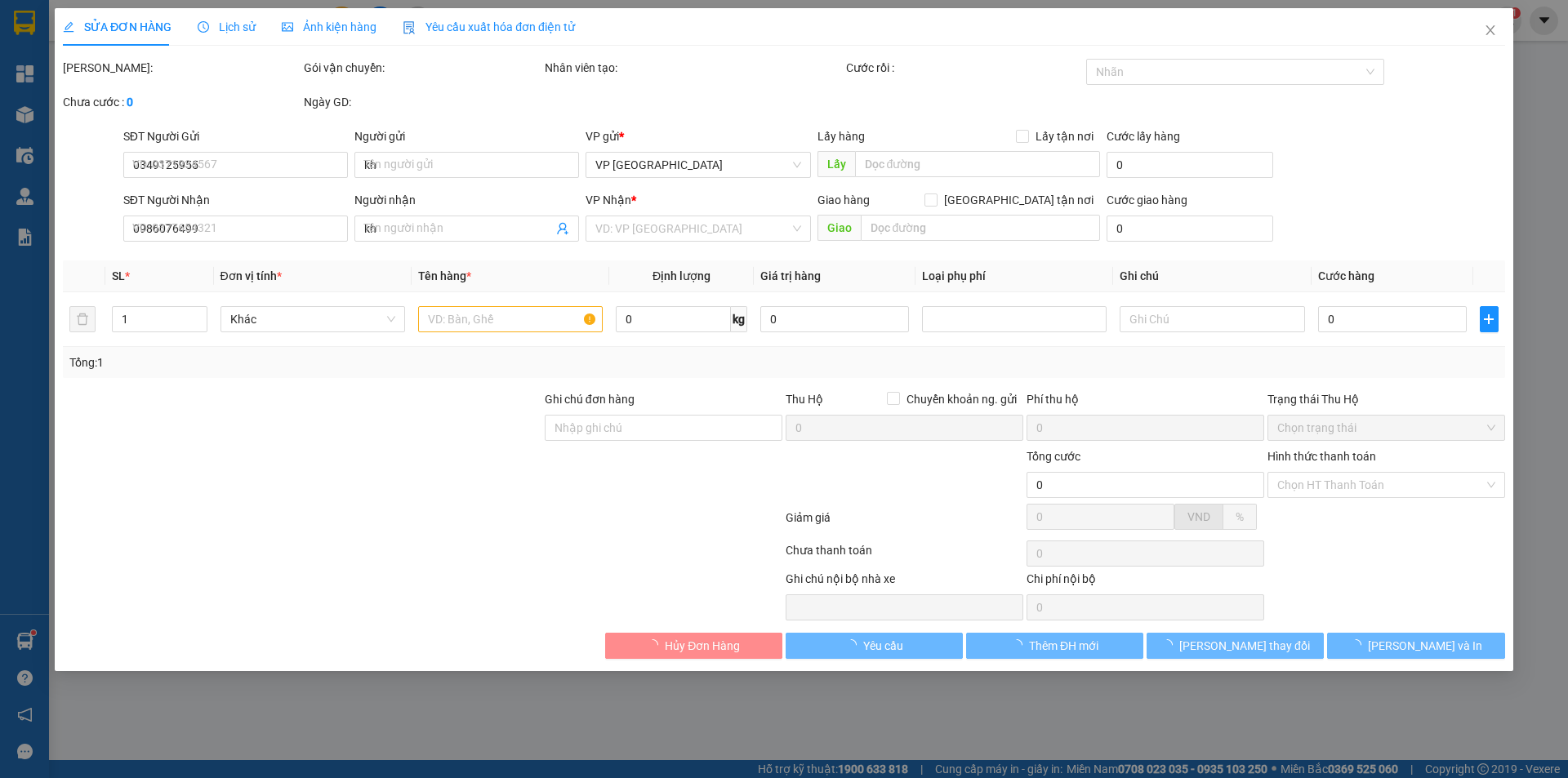
type input "bệnh viện phụ sản"
type input "5.000"
type input "30.000"
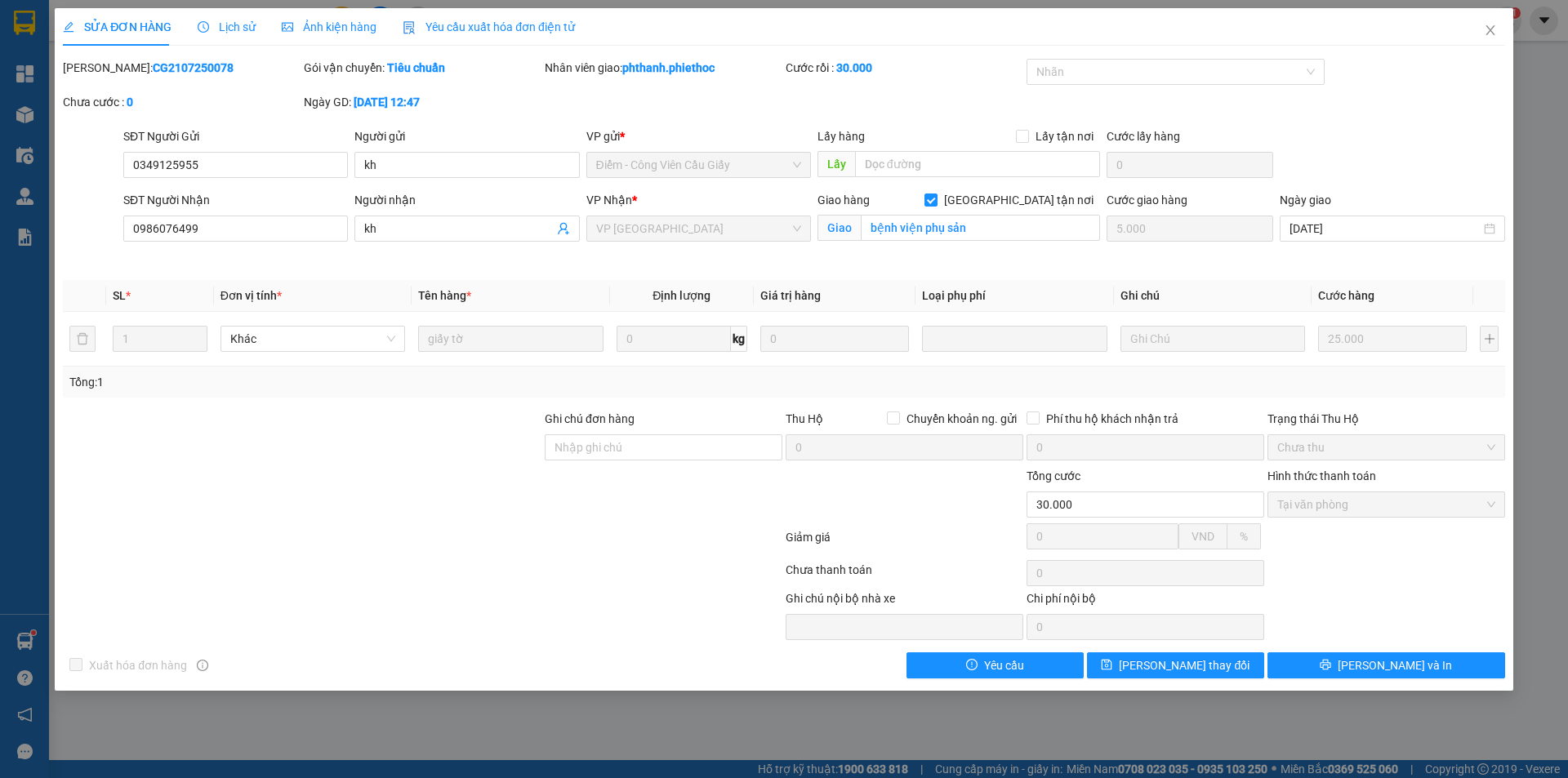
click at [240, 27] on span "Lịch sử" at bounding box center [227, 26] width 58 height 13
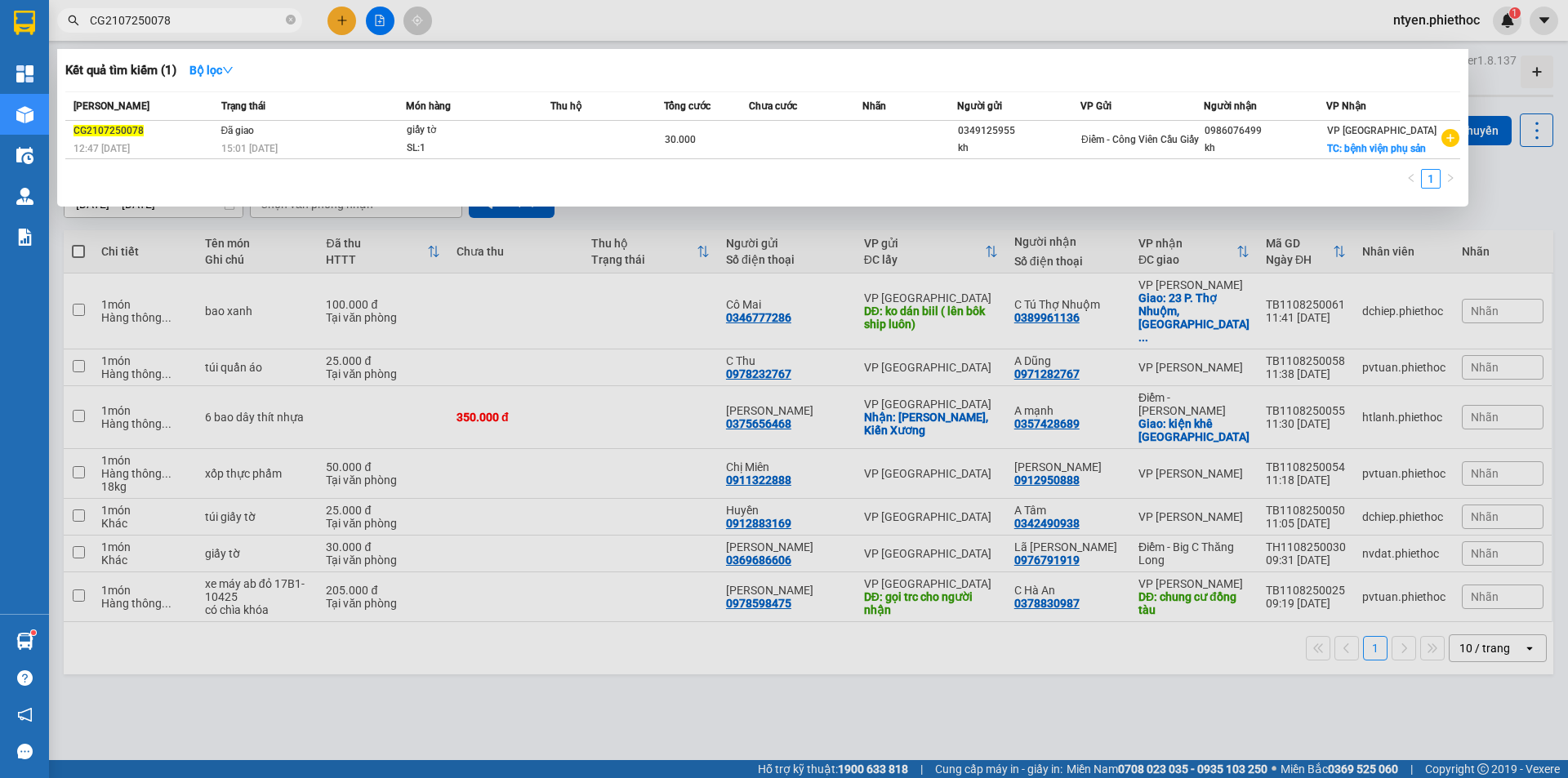
drag, startPoint x: 203, startPoint y: 20, endPoint x: 66, endPoint y: 22, distance: 137.0
click at [66, 22] on span "CG2107250078" at bounding box center [179, 20] width 245 height 25
paste input "1307251130"
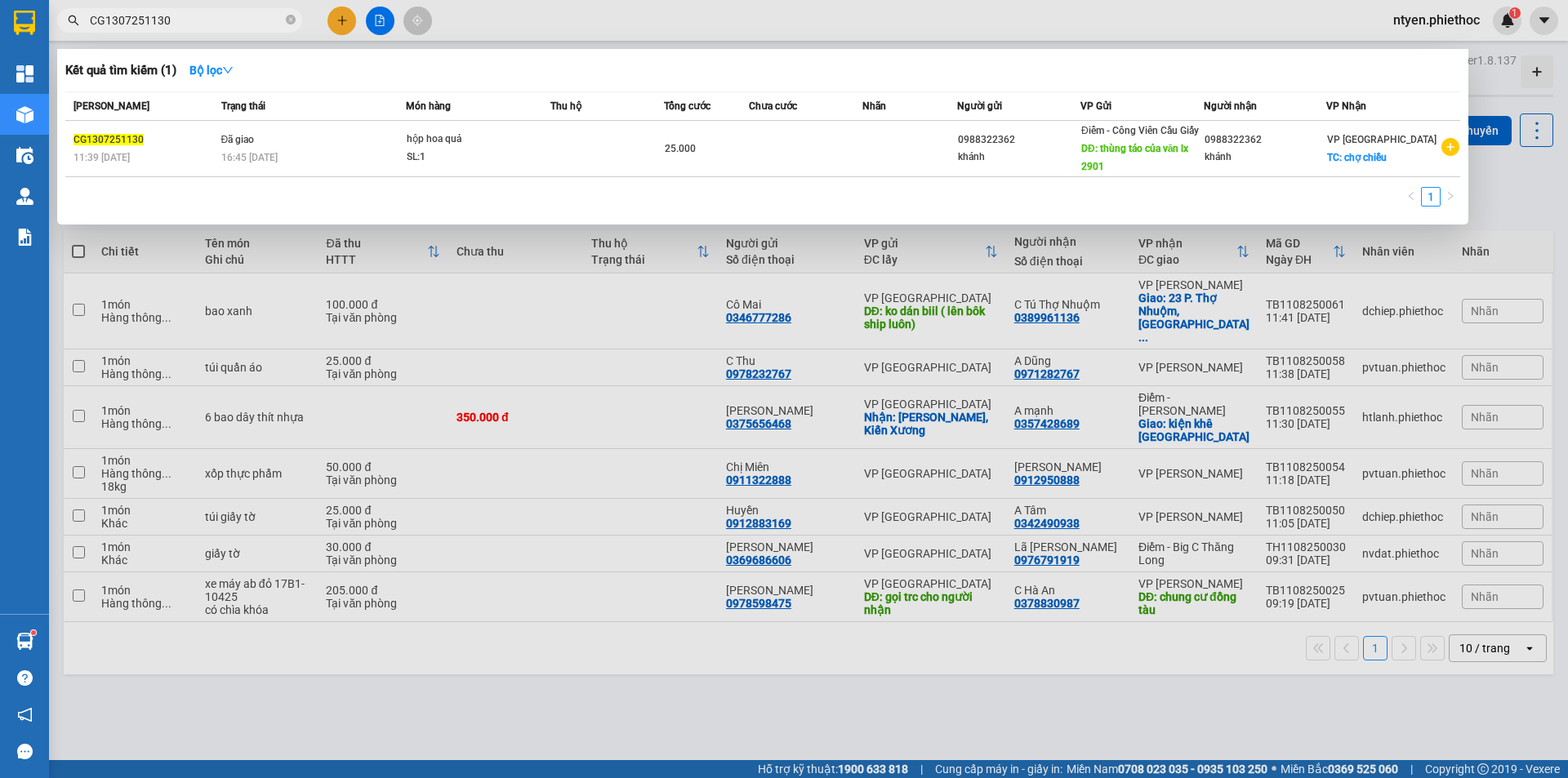
type input "CG1307251130"
click at [524, 139] on div "hộp hoa quả" at bounding box center [468, 139] width 123 height 18
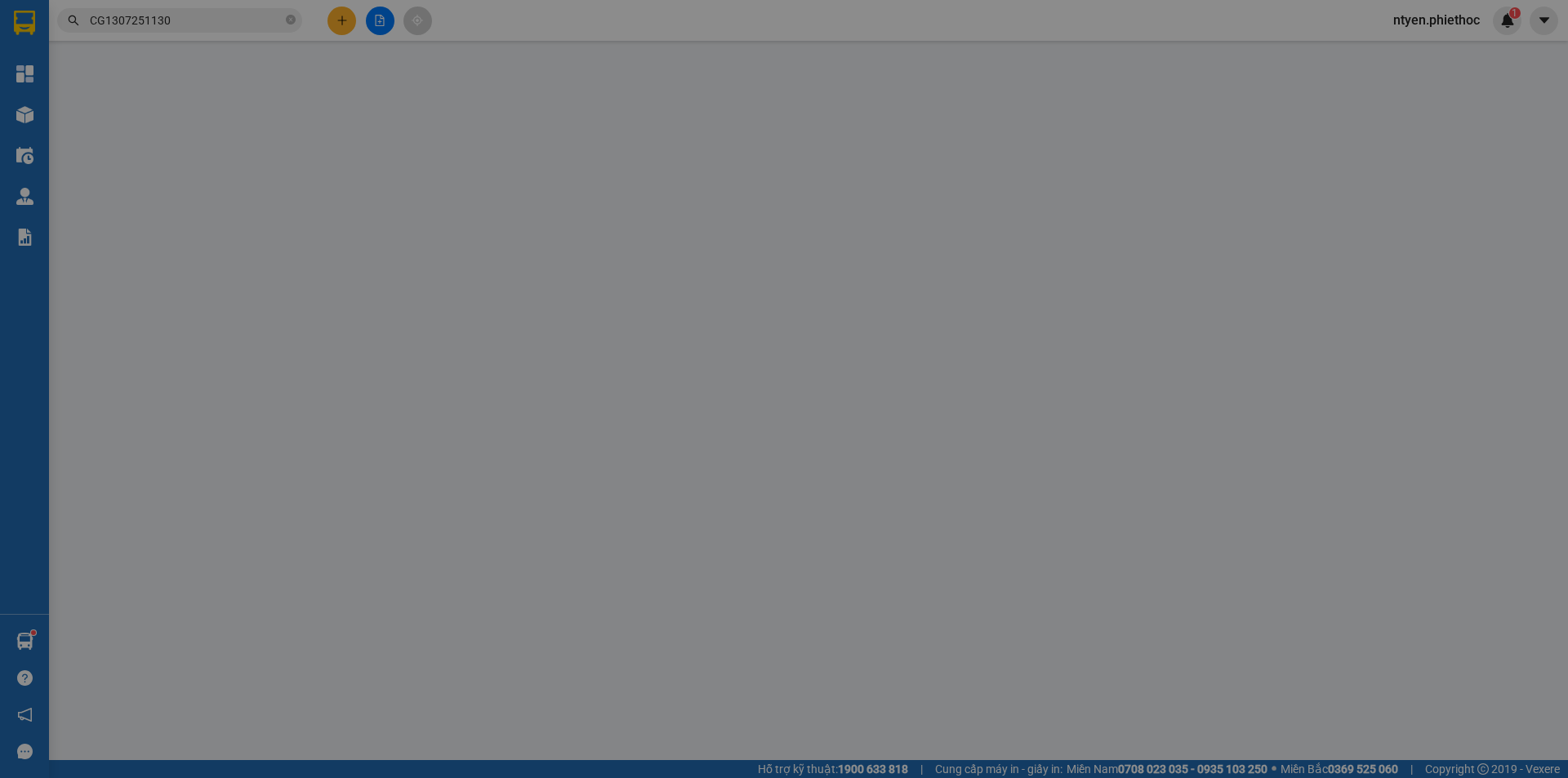
type input "0988322362"
type input "khánh"
type input "thùng táo của văn lx 2901"
type input "0988322362"
type input "khánh"
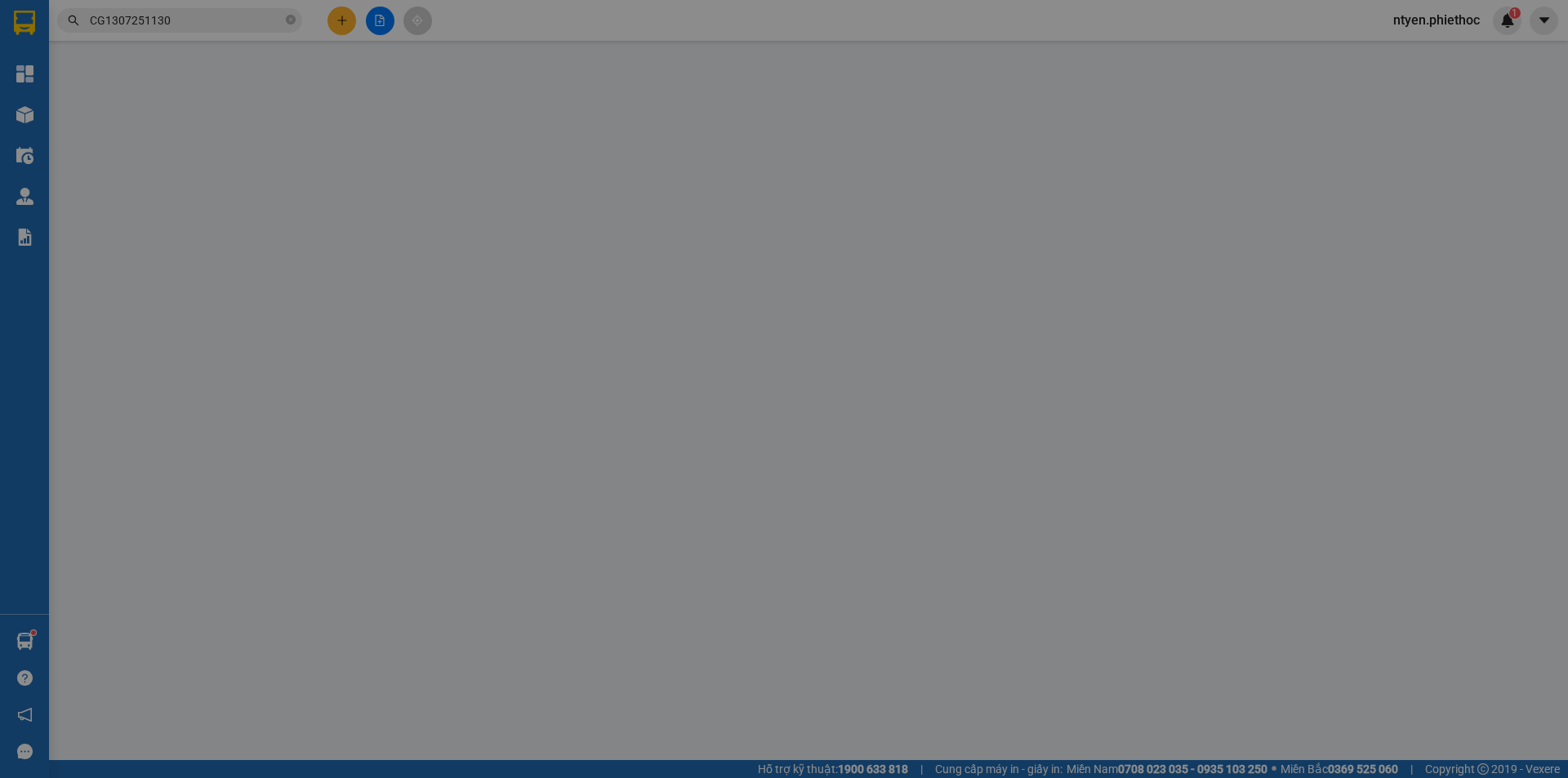
checkbox input "true"
type input "chợ chiều"
type input "5.000"
type input "25.000"
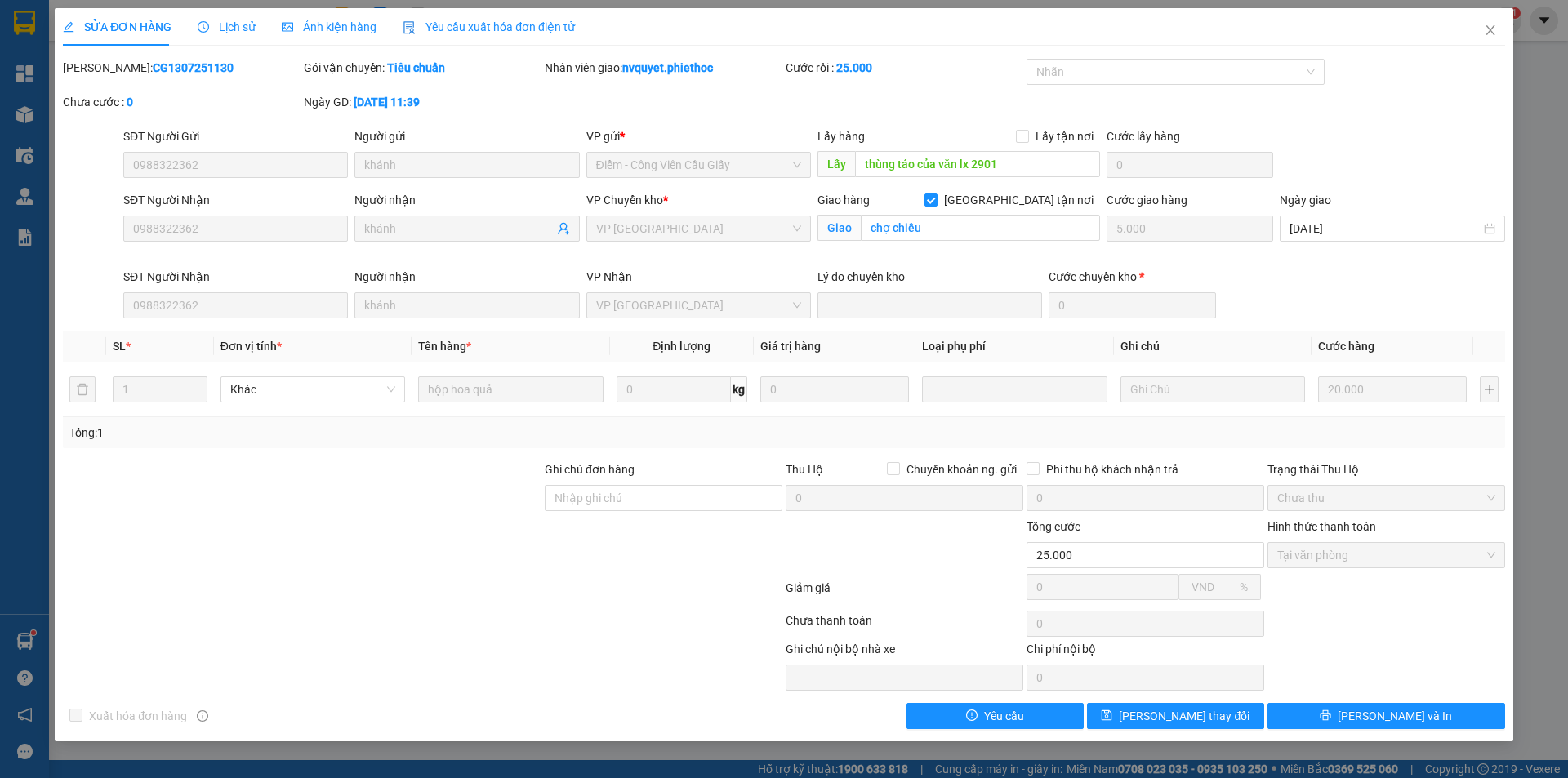
click at [236, 24] on span "Lịch sử" at bounding box center [227, 26] width 58 height 13
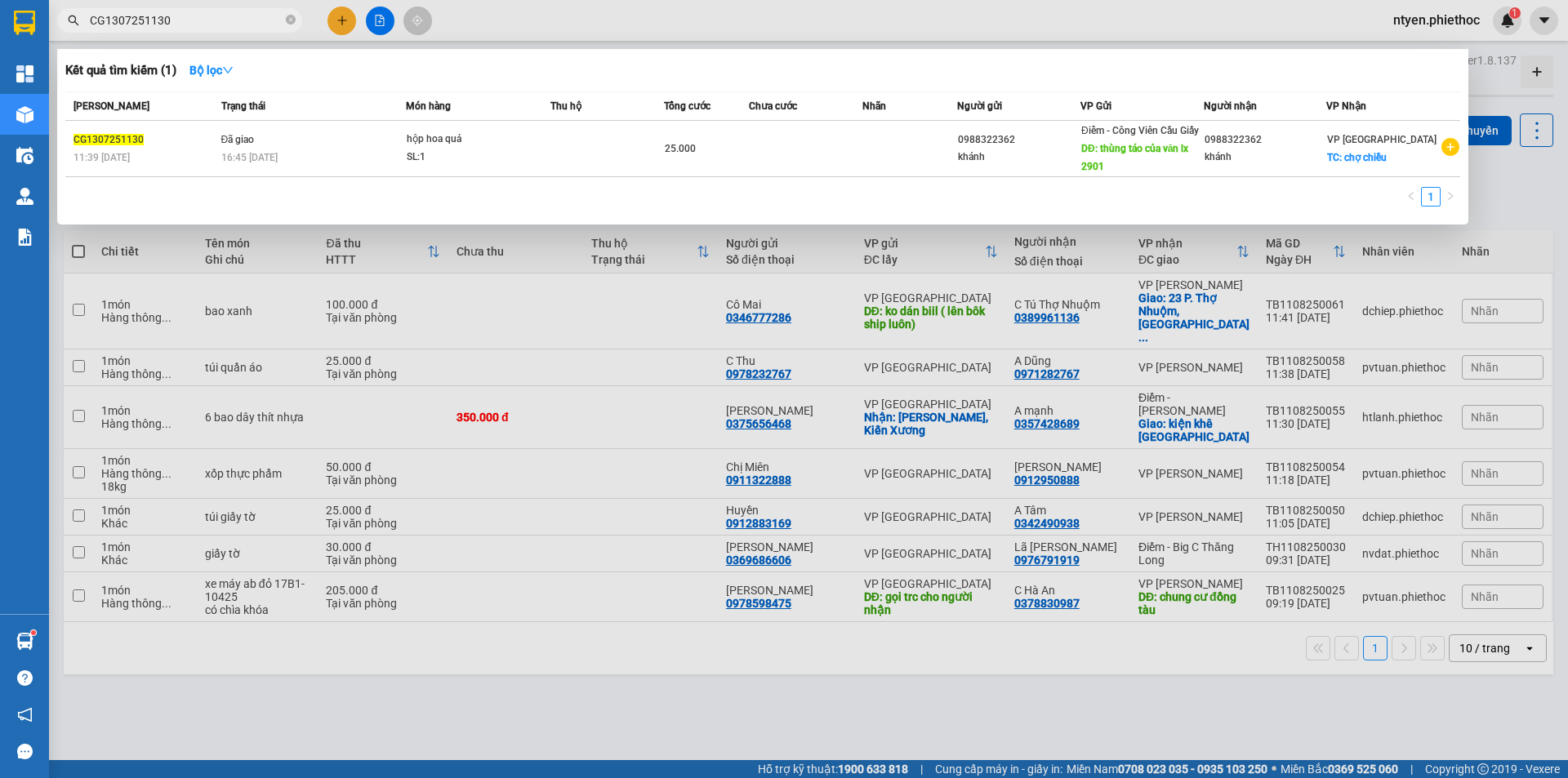
drag, startPoint x: 180, startPoint y: 20, endPoint x: 84, endPoint y: 29, distance: 96.4
click at [84, 29] on span "CG1307251130" at bounding box center [179, 20] width 245 height 25
paste input "PVD11607250533"
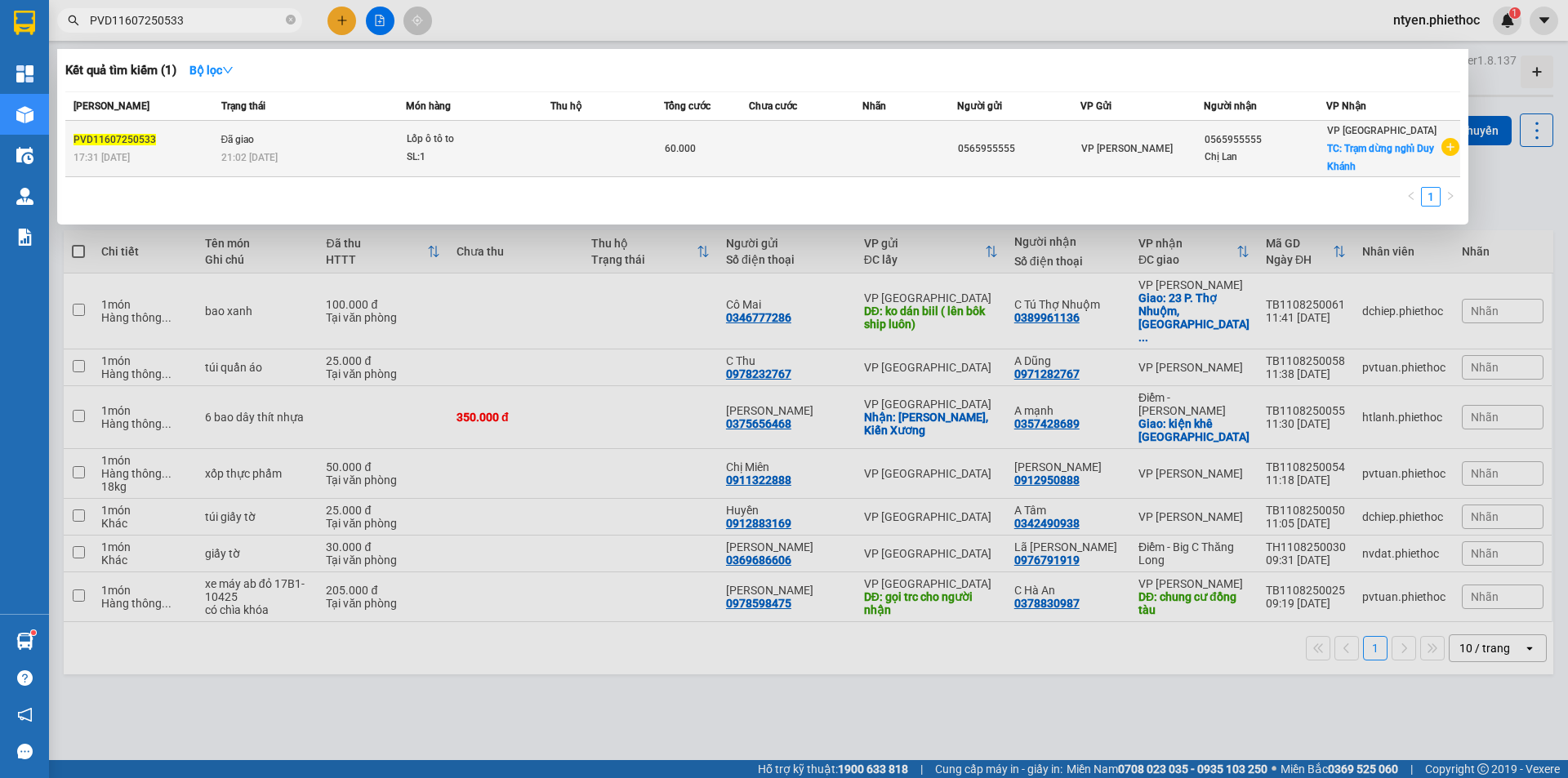
type input "PVD11607250533"
click at [322, 146] on td "Đã giao 21:02 [DATE]" at bounding box center [312, 149] width 189 height 56
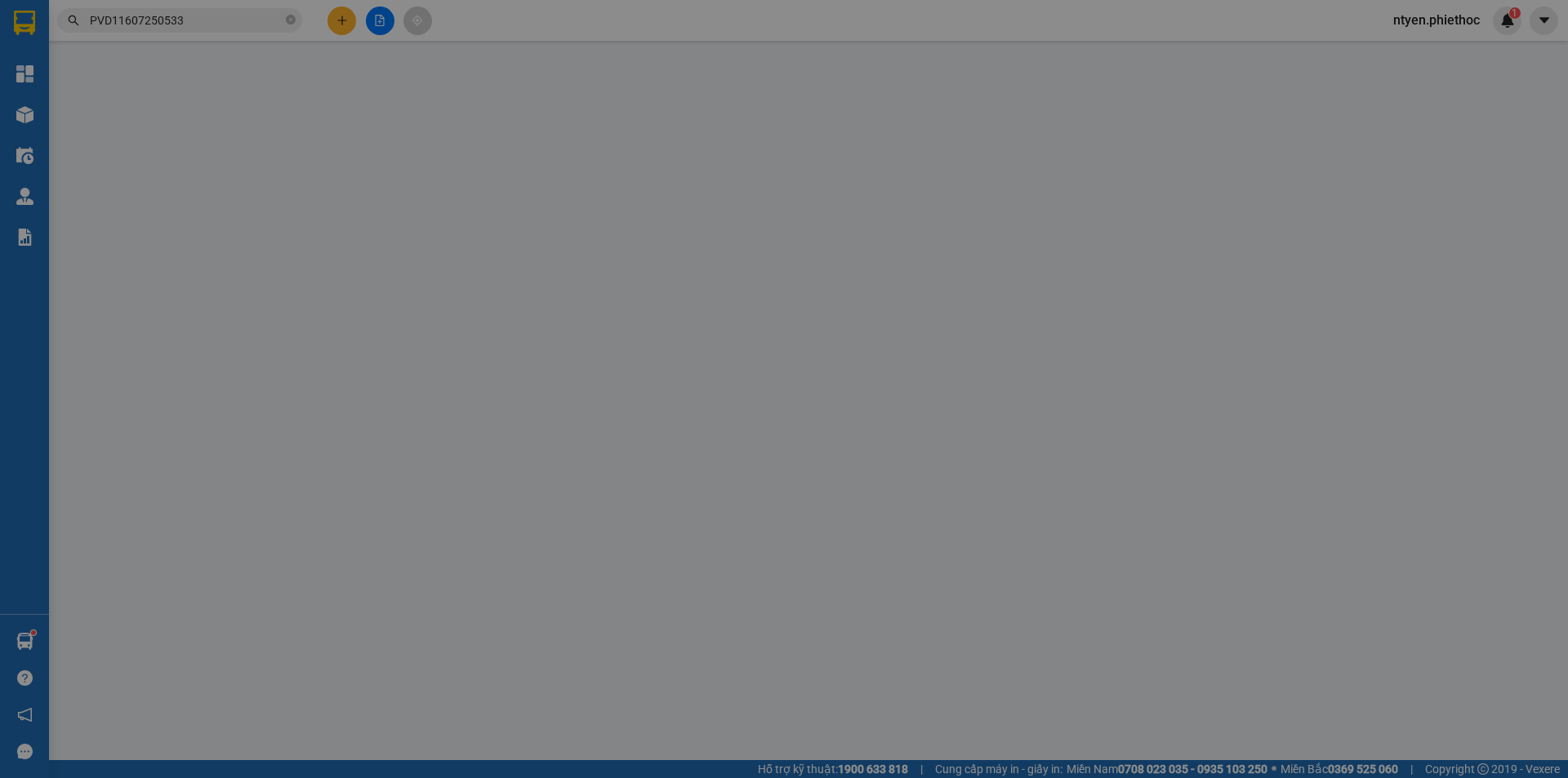
type input "0565955555"
type input "Chị Lan"
checkbox input "true"
type input "Trạm dừng nghỉ Duy Khánh"
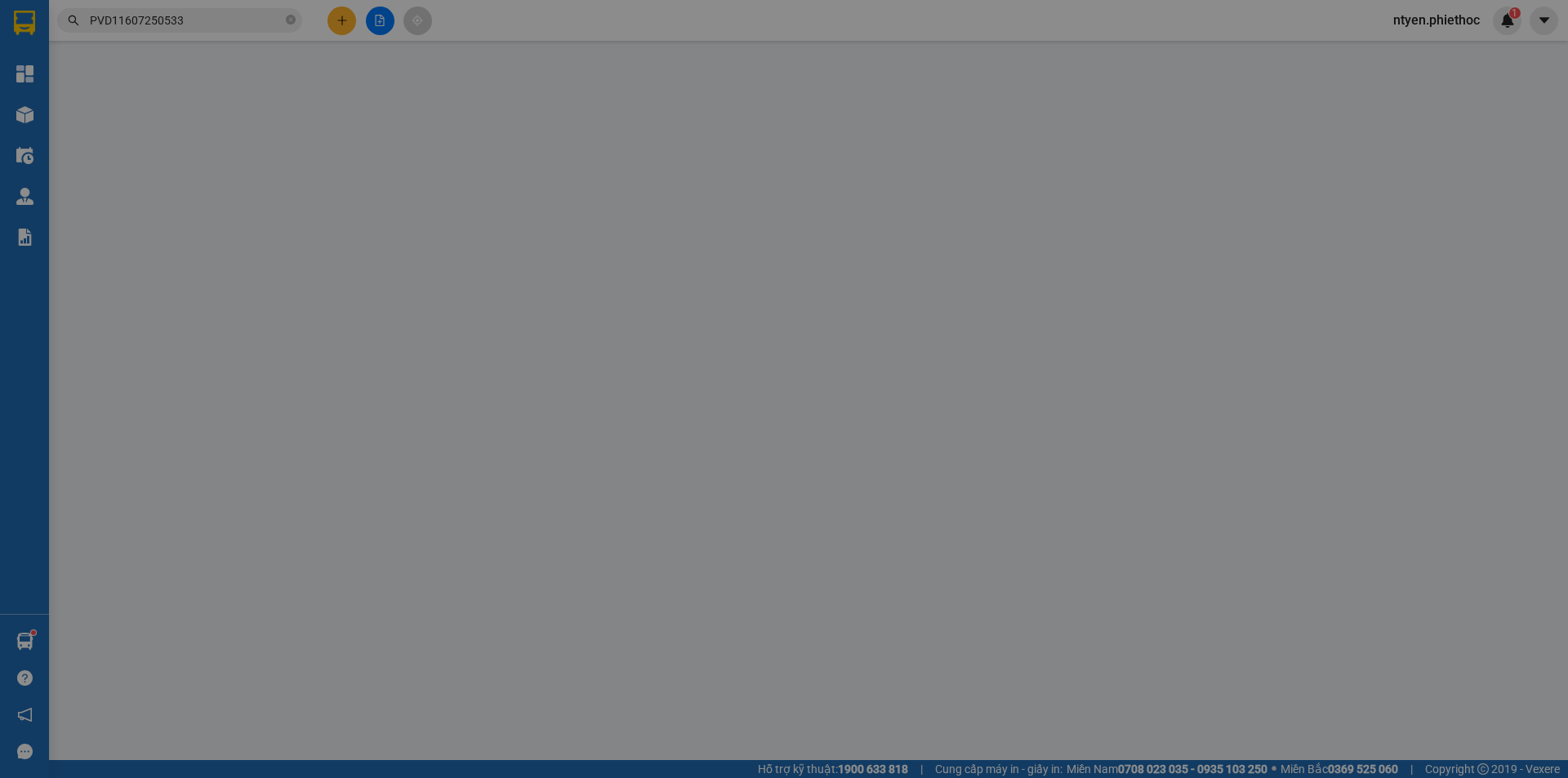
type input "5.000"
type input "60.000"
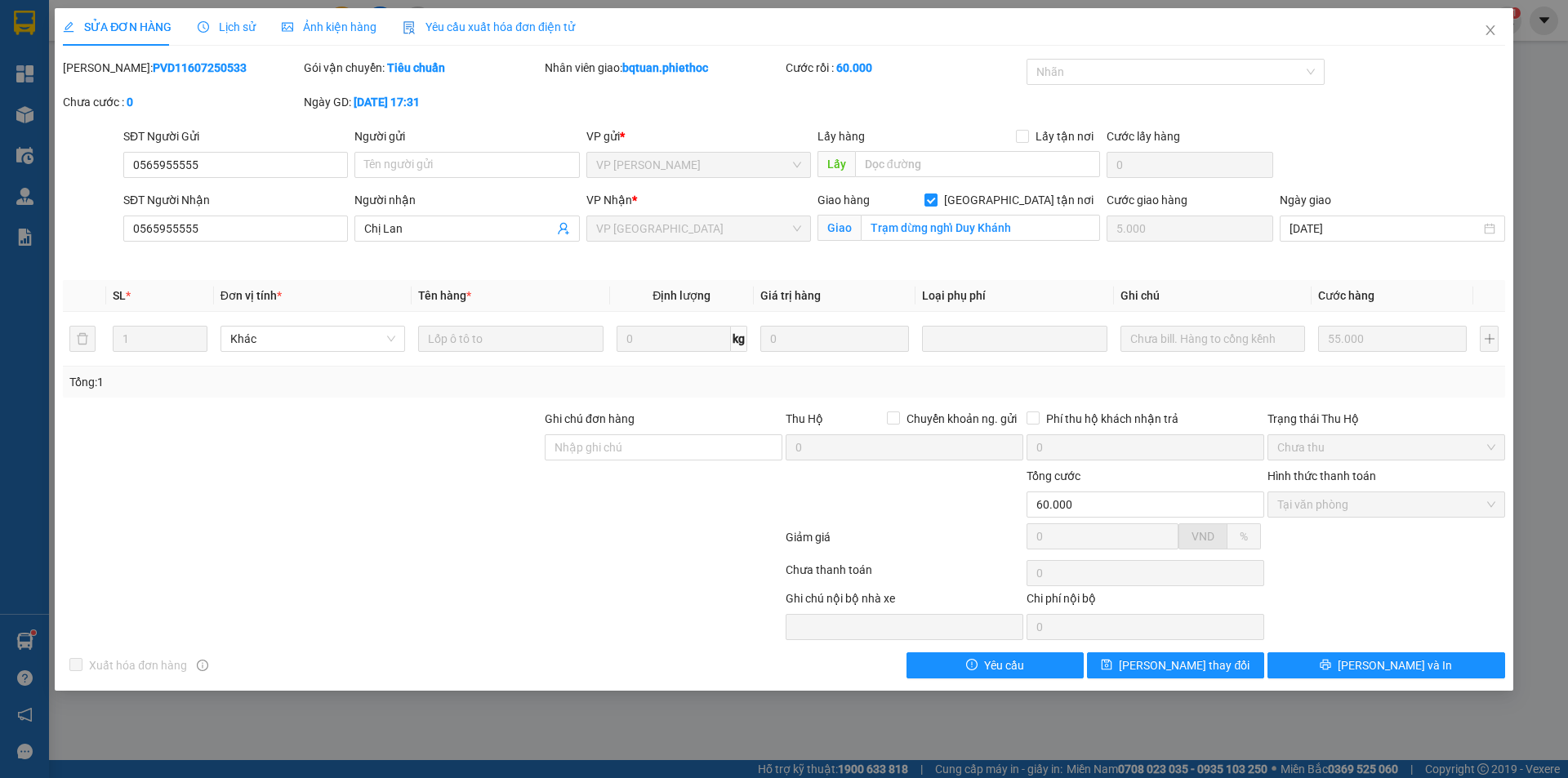
click at [238, 26] on span "Lịch sử" at bounding box center [227, 26] width 58 height 13
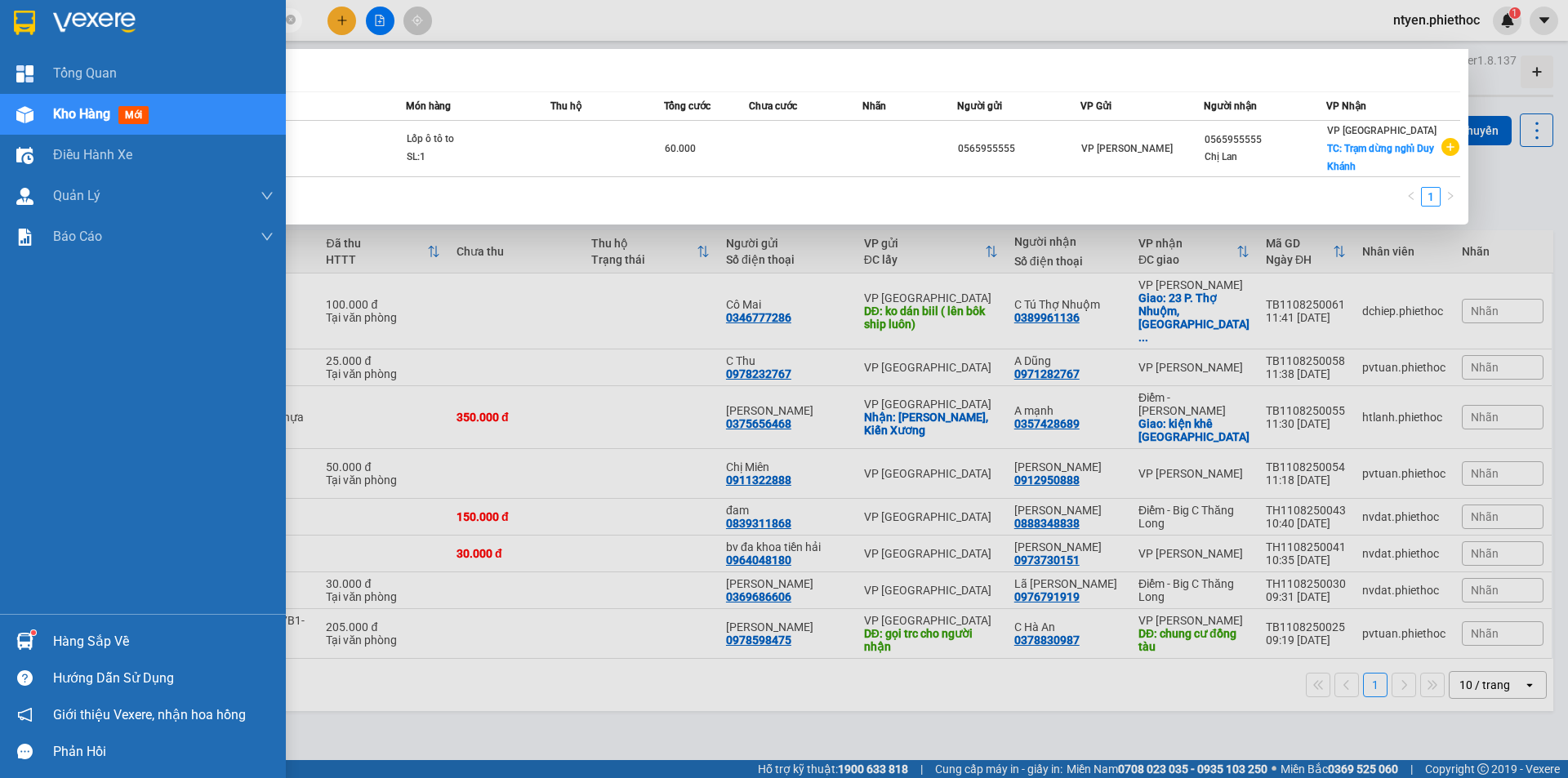
drag, startPoint x: 207, startPoint y: 17, endPoint x: 44, endPoint y: 22, distance: 163.1
click at [44, 22] on section "Kết quả tìm kiếm ( 1 ) Bộ lọc Mã ĐH Trạng thái Món hàng Thu hộ Tổng cước Chưa c…" at bounding box center [784, 389] width 1568 height 778
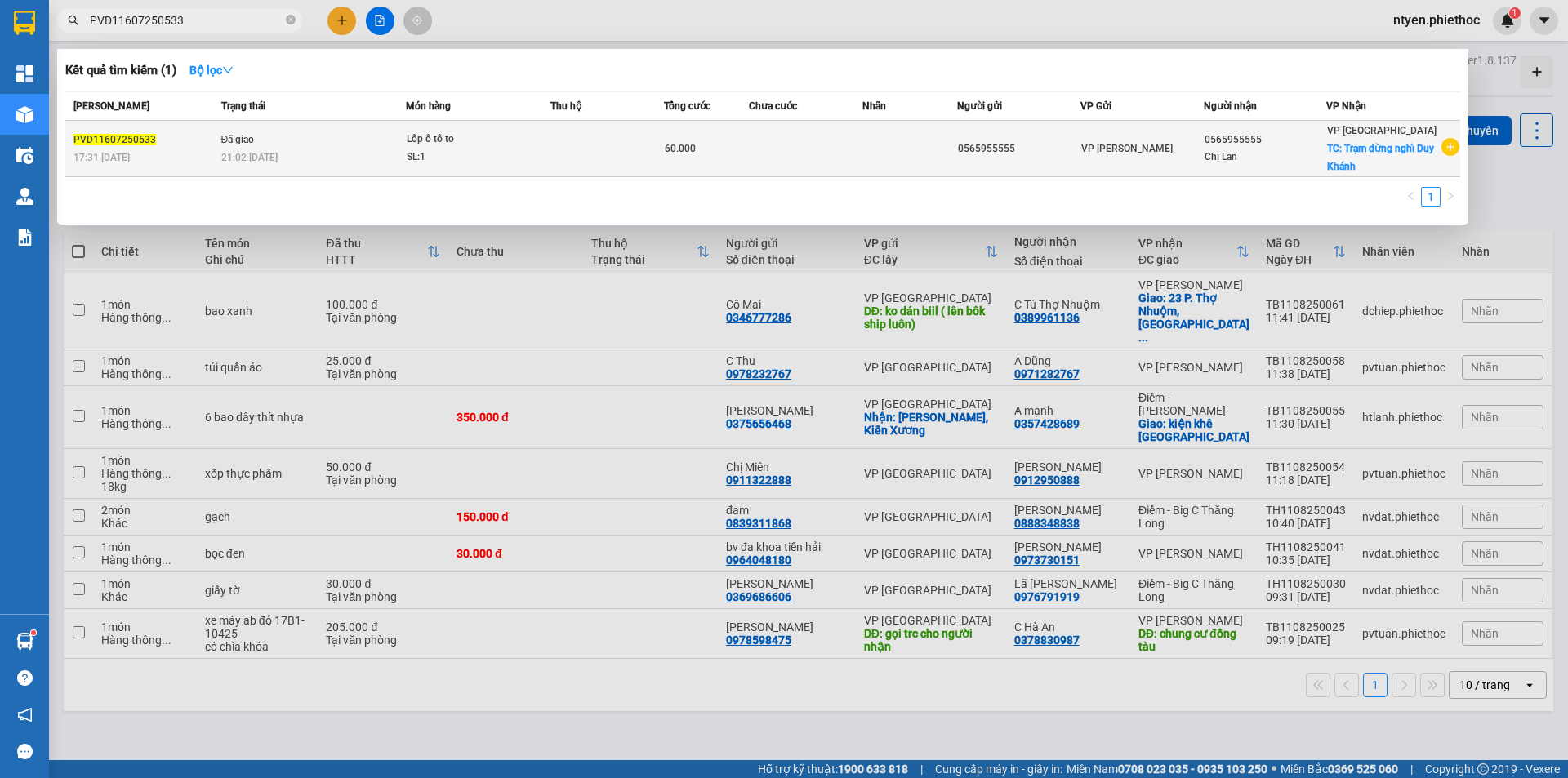
paste input "TH0407250868"
type input "TH0407250868"
click at [523, 157] on div "SL: 1" at bounding box center [472, 157] width 123 height 18
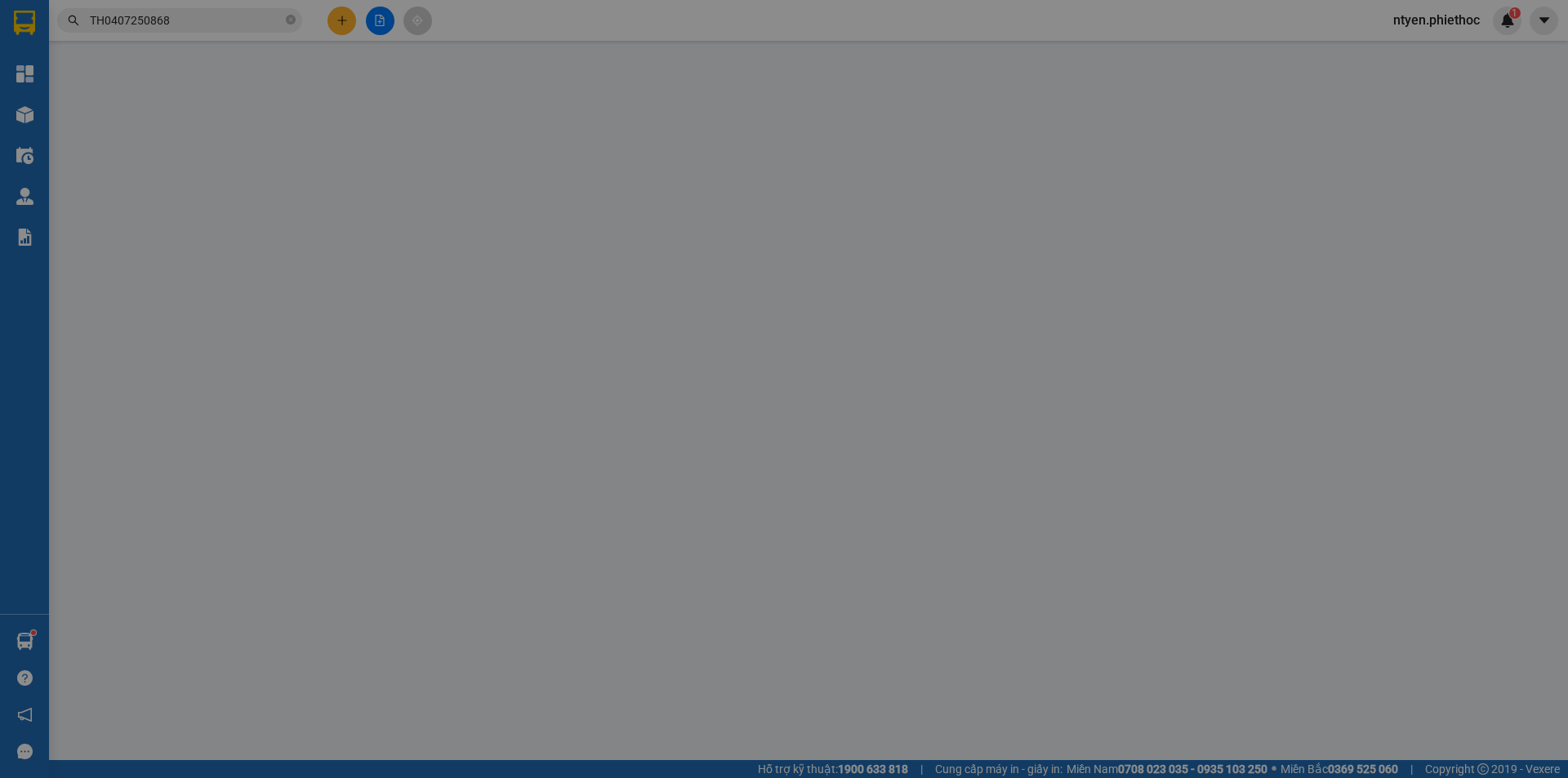
type input "0981691263"
type input "Annh Chiến"
type input "0962866318"
type input "C mai"
checkbox input "true"
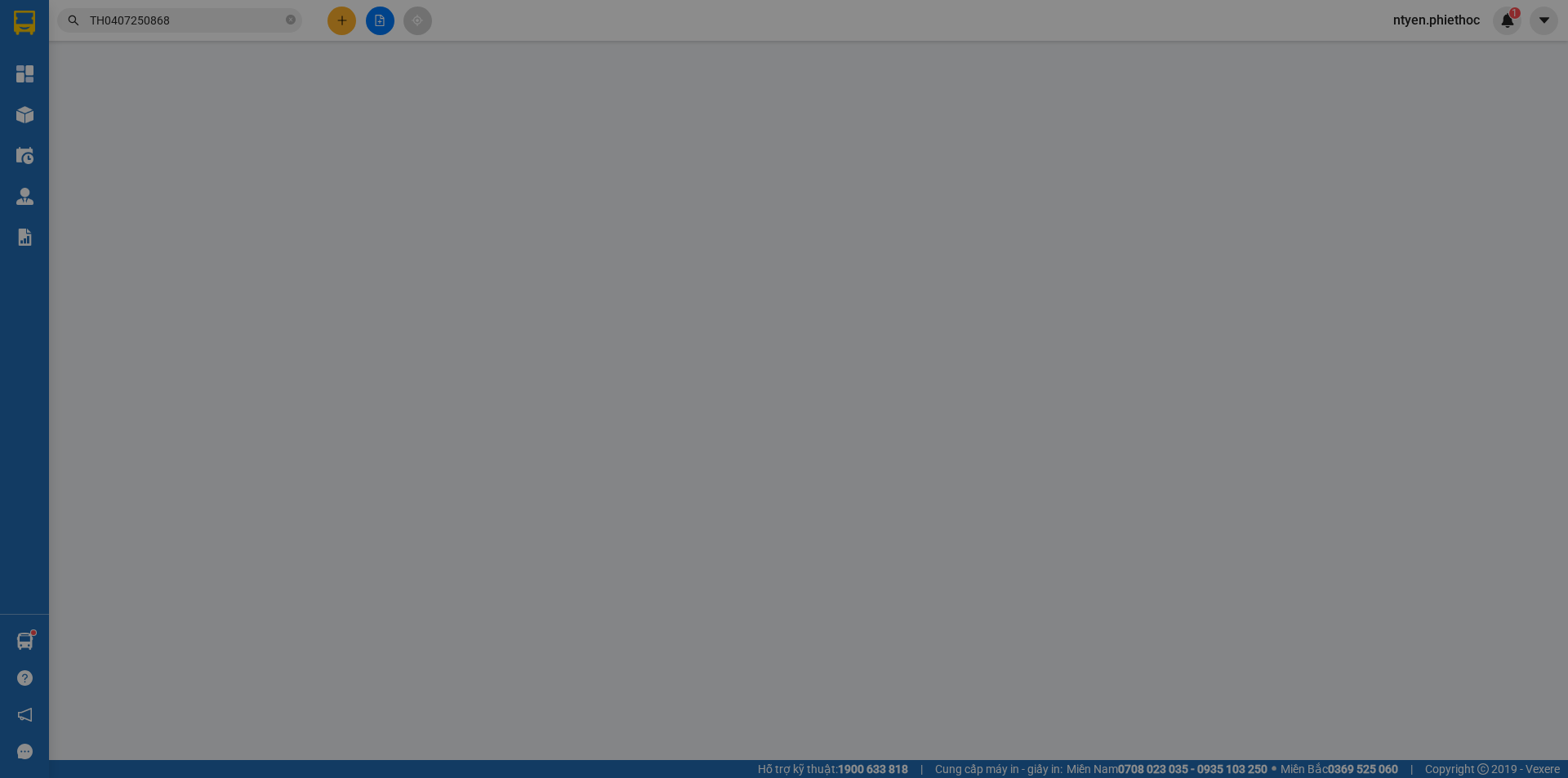
type input "cần gấp hàng đi sân bay"
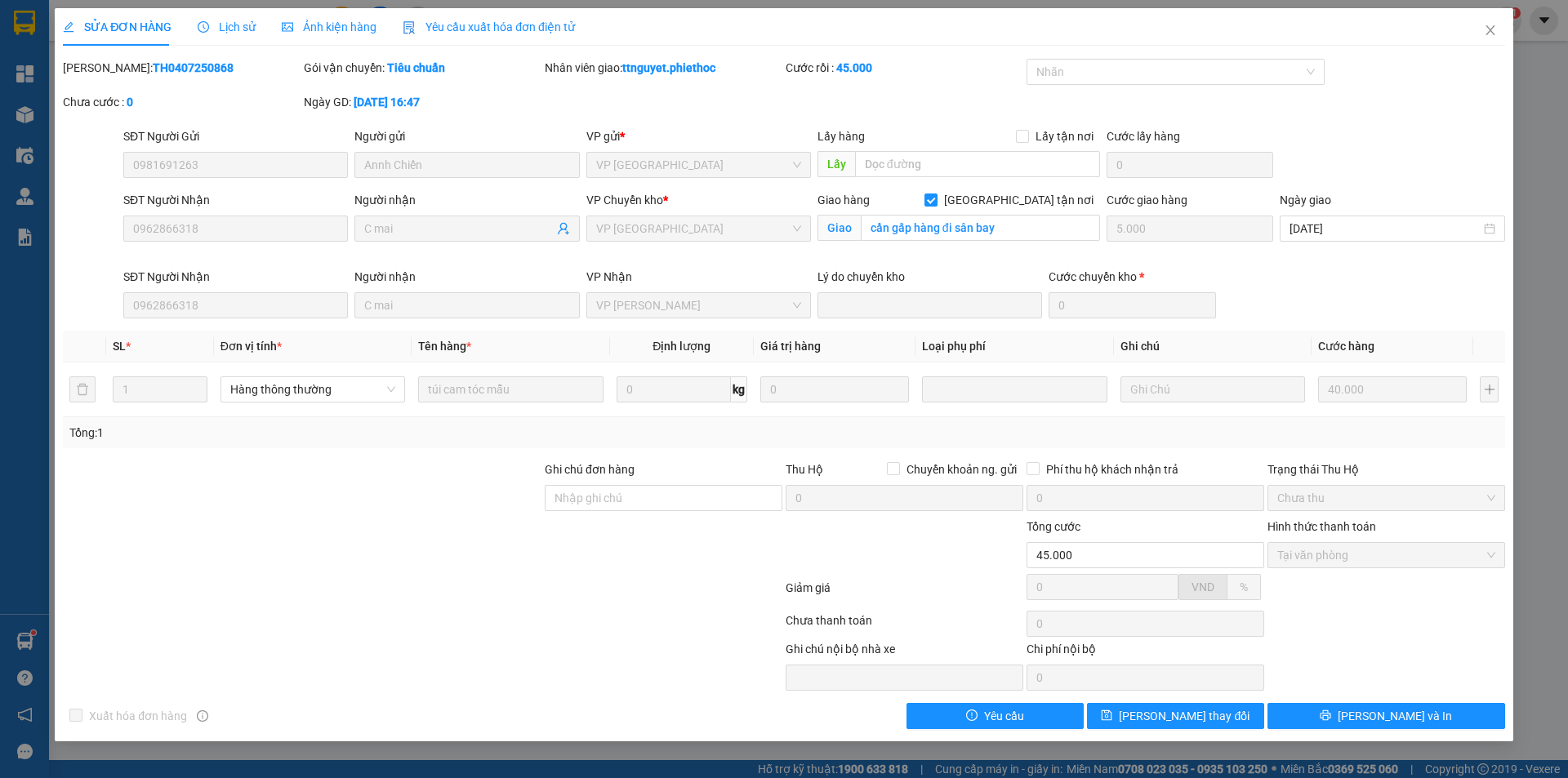
click at [238, 26] on span "Lịch sử" at bounding box center [227, 26] width 58 height 13
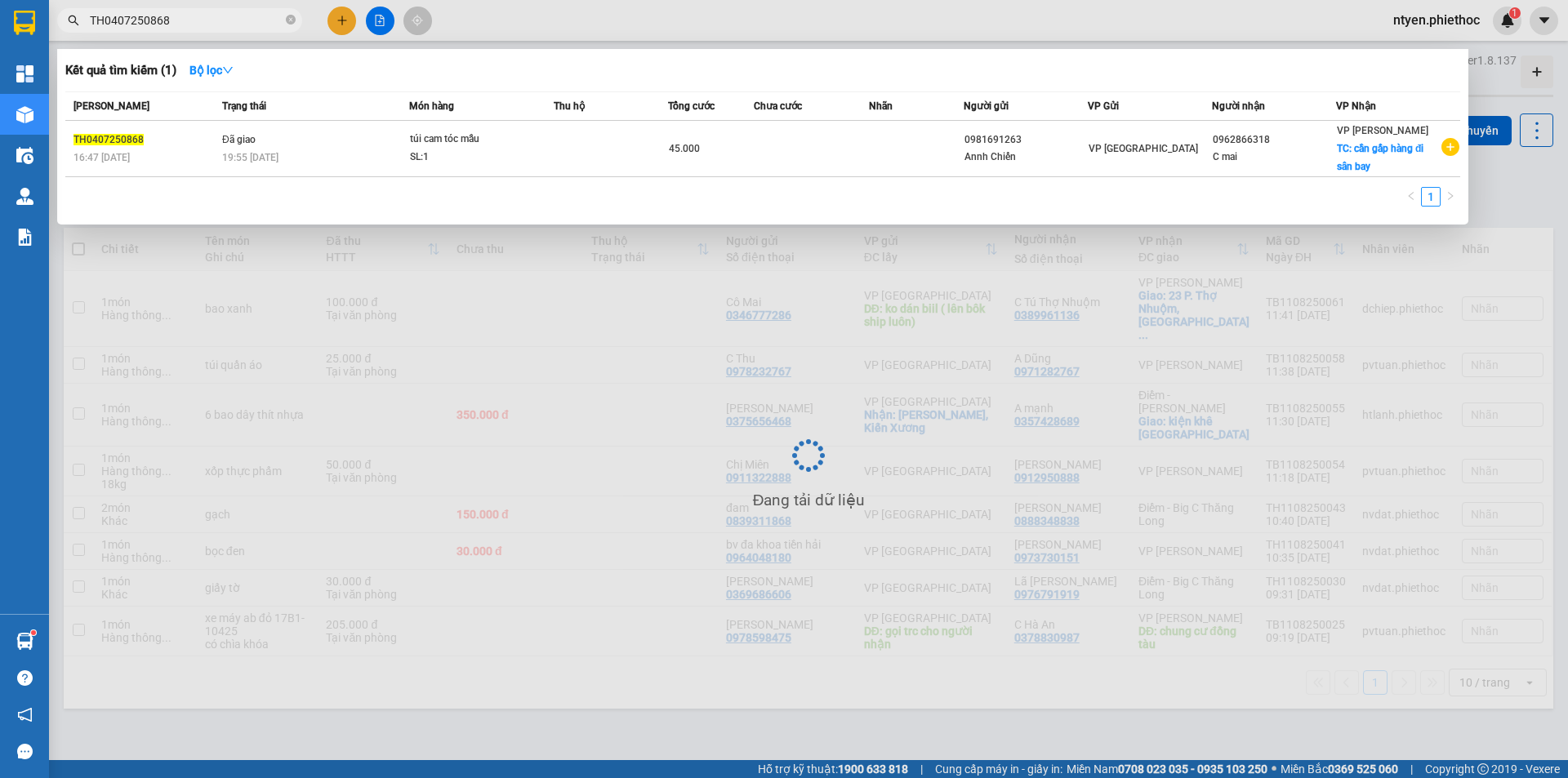
drag, startPoint x: 195, startPoint y: 19, endPoint x: 74, endPoint y: 19, distance: 121.0
click at [74, 19] on div "TH0407250868" at bounding box center [159, 20] width 319 height 25
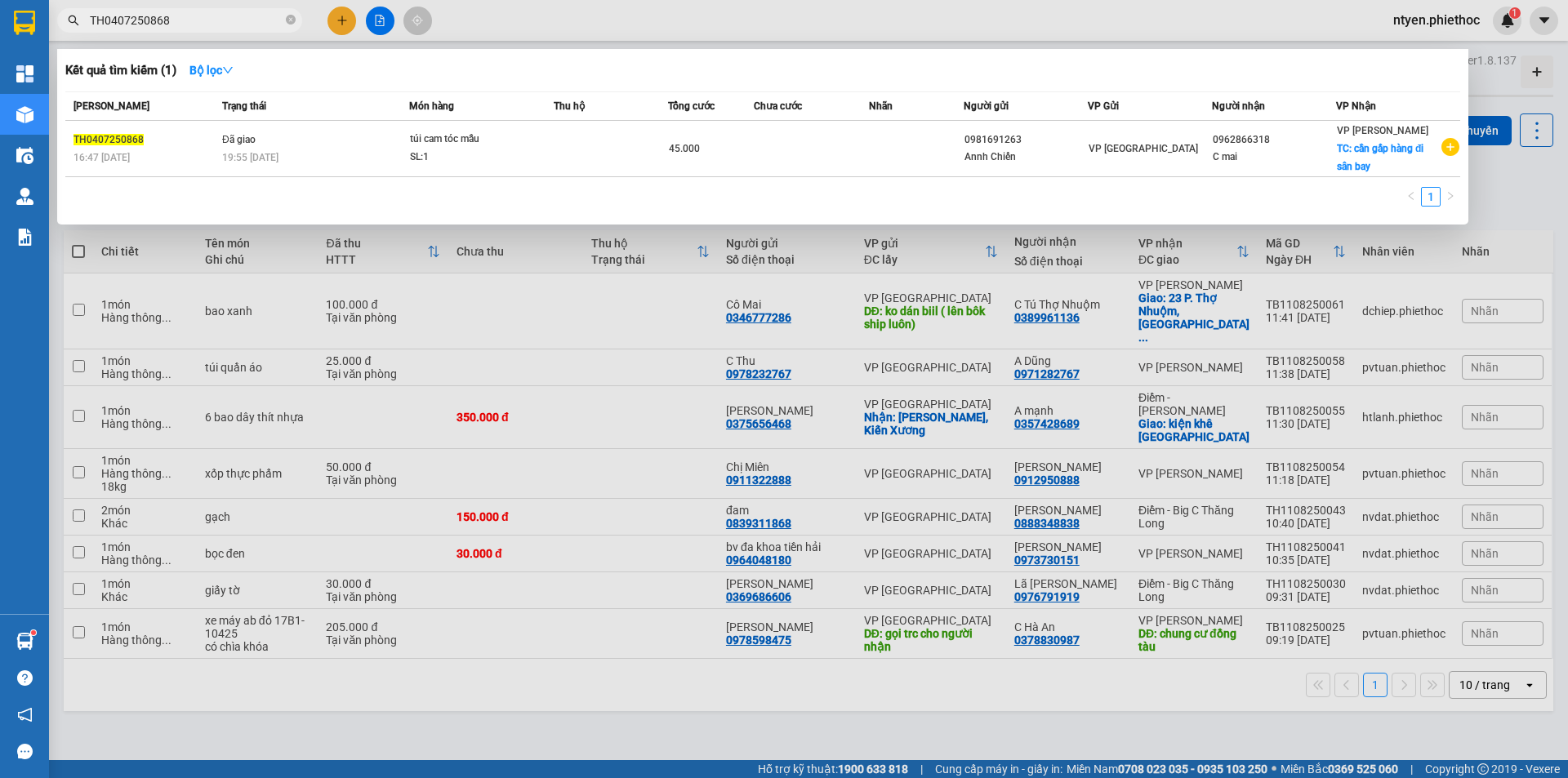
paste input "607251190"
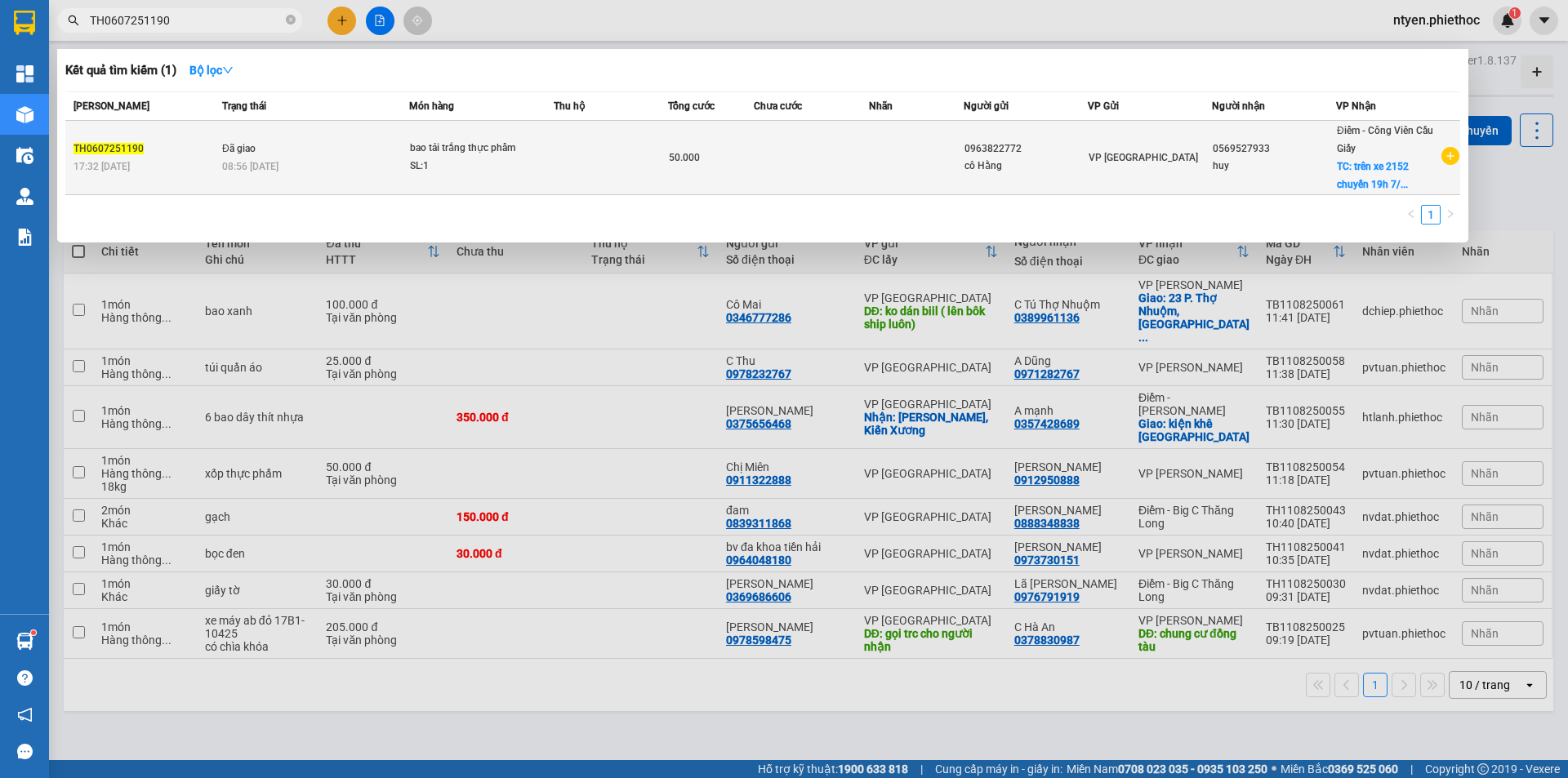
click at [367, 153] on td "Đã giao 08:56 [DATE]" at bounding box center [314, 158] width 191 height 74
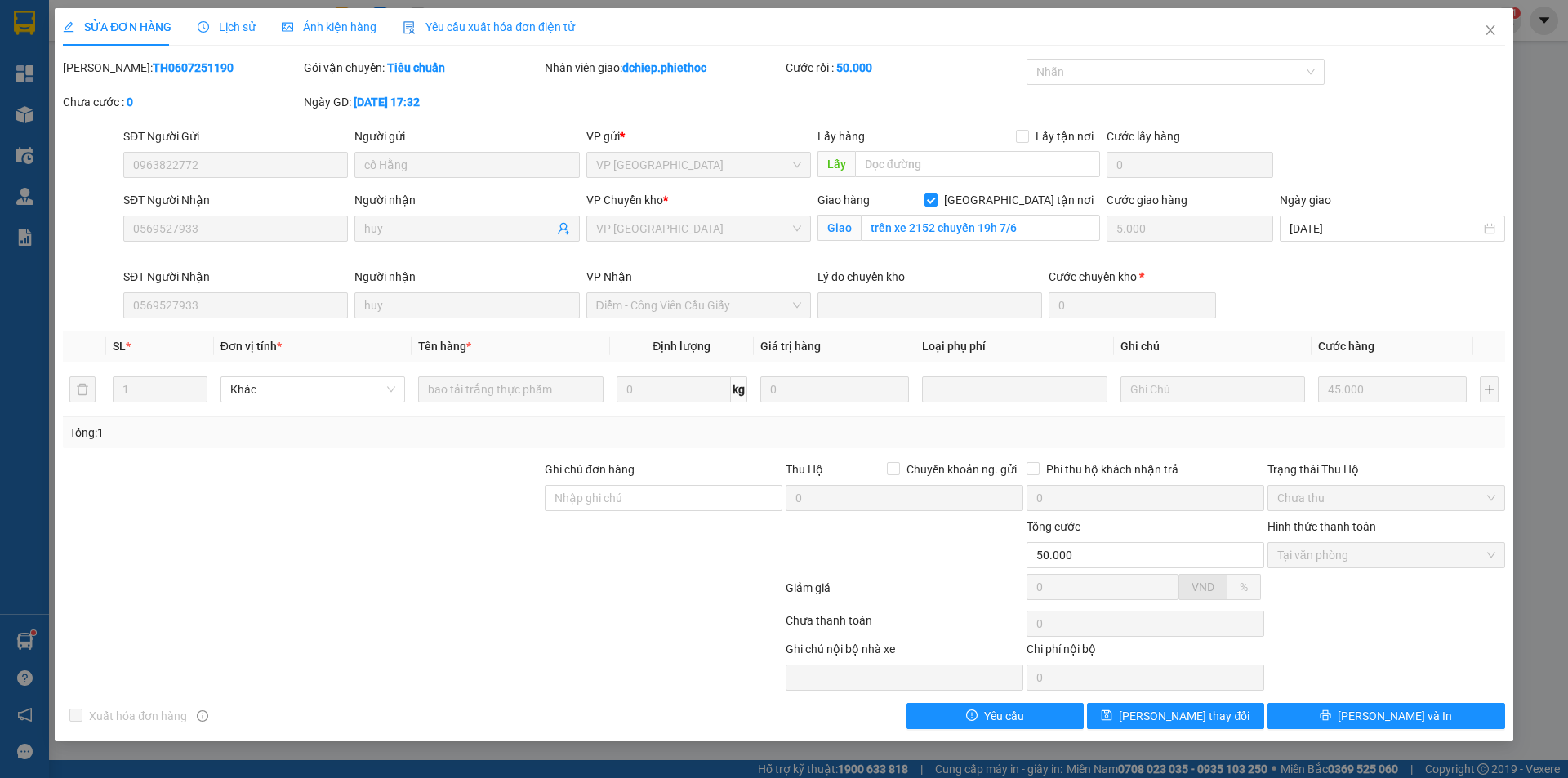
click at [238, 28] on span "Lịch sử" at bounding box center [227, 26] width 58 height 13
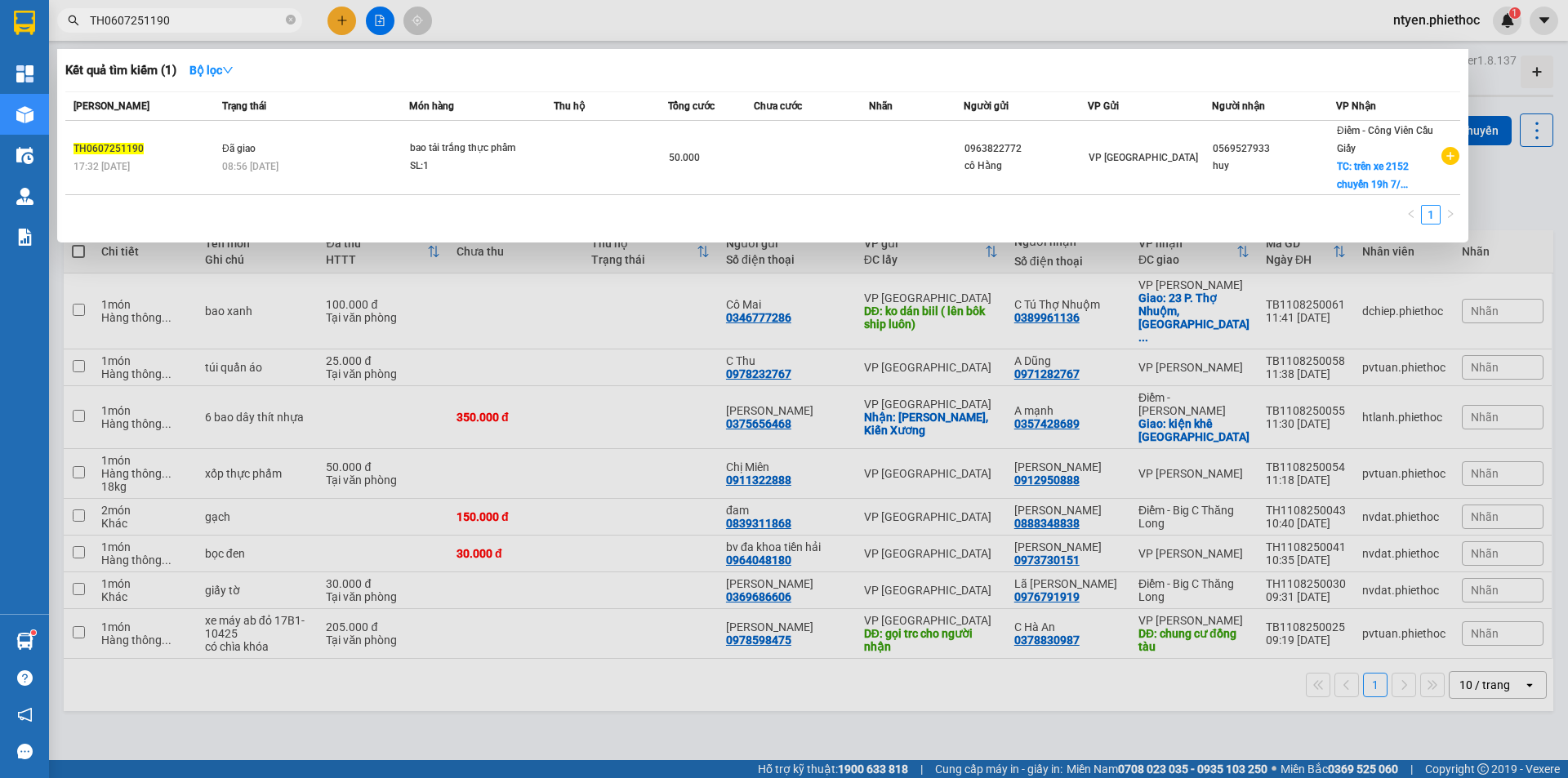
drag, startPoint x: 194, startPoint y: 20, endPoint x: 67, endPoint y: 25, distance: 127.1
click at [67, 25] on span "TH0607251190" at bounding box center [179, 20] width 245 height 25
paste input "807250252"
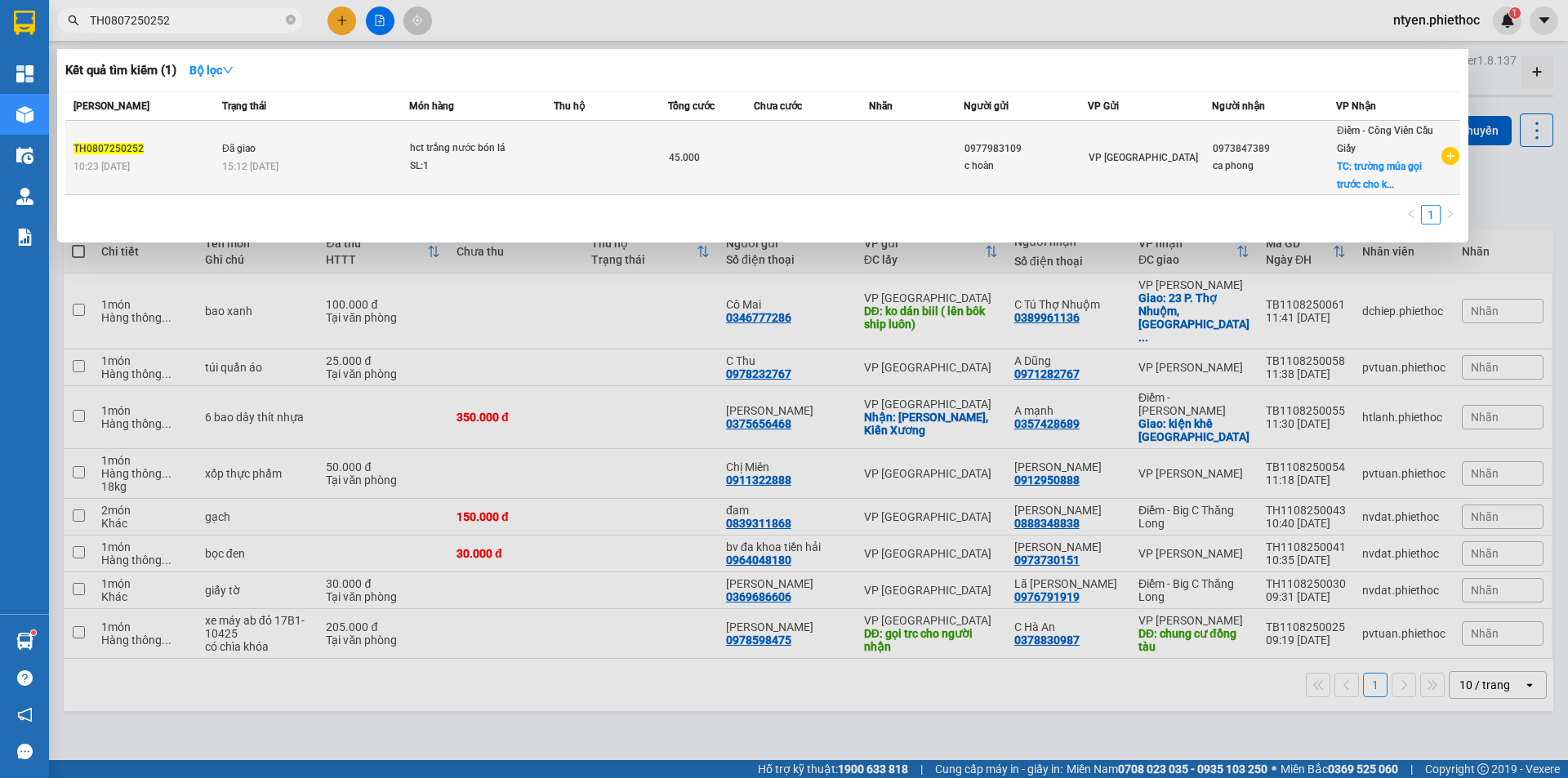
click at [373, 159] on div "15:12 [DATE]" at bounding box center [315, 166] width 186 height 18
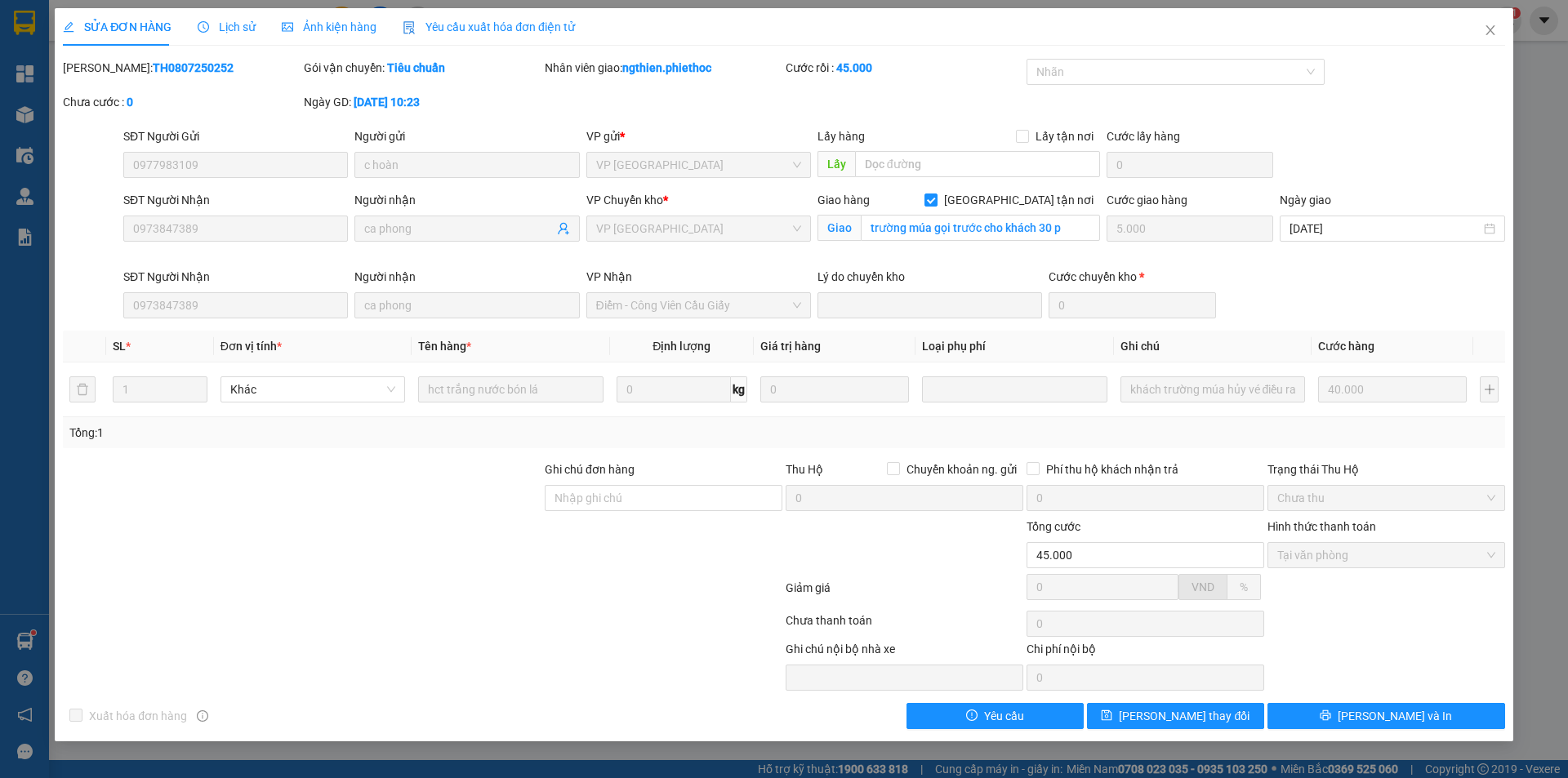
click at [242, 28] on span "Lịch sử" at bounding box center [227, 26] width 58 height 13
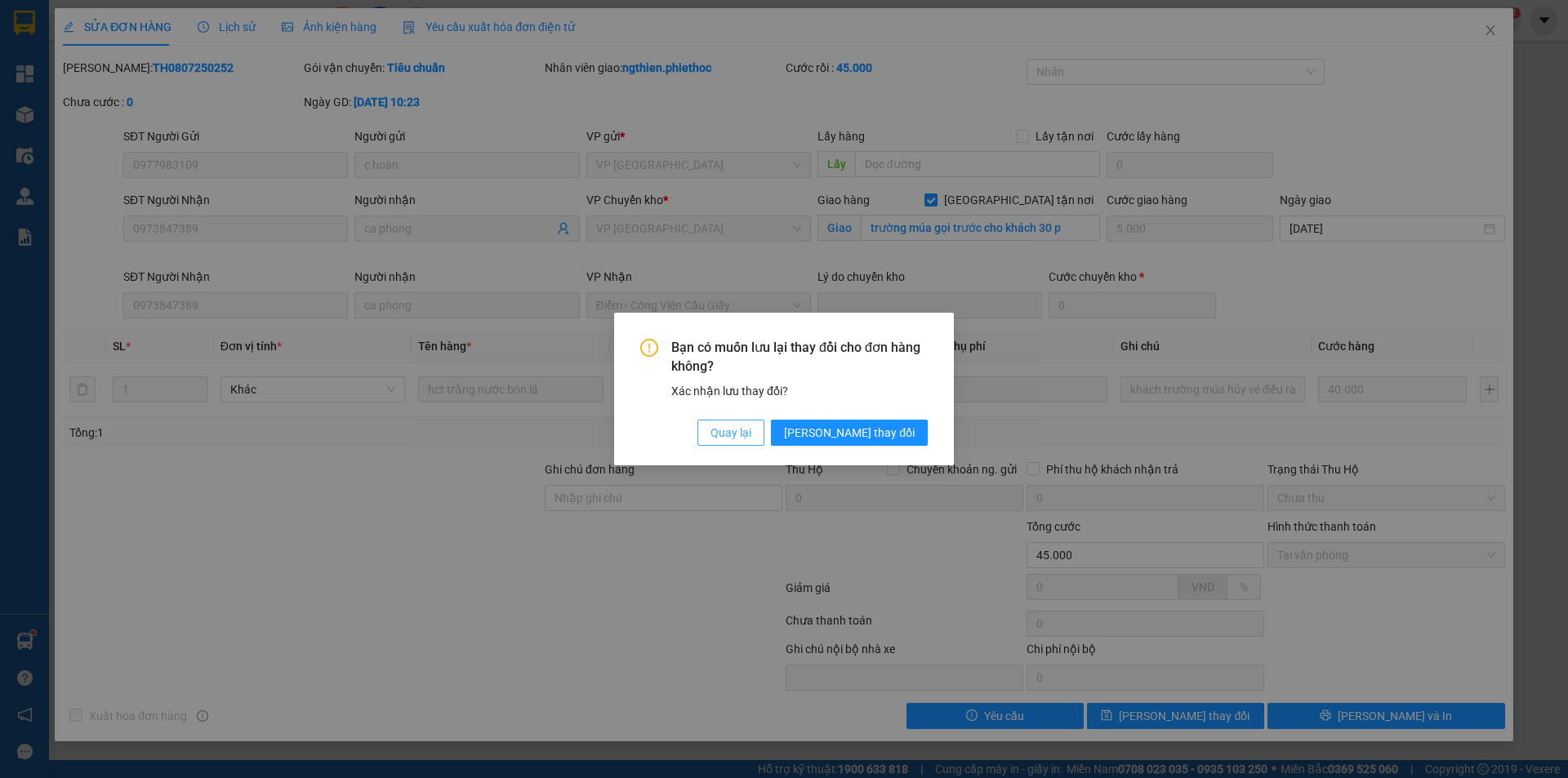
drag, startPoint x: 798, startPoint y: 431, endPoint x: 527, endPoint y: 307, distance: 298.0
click at [751, 431] on span "Quay lại" at bounding box center [731, 432] width 41 height 18
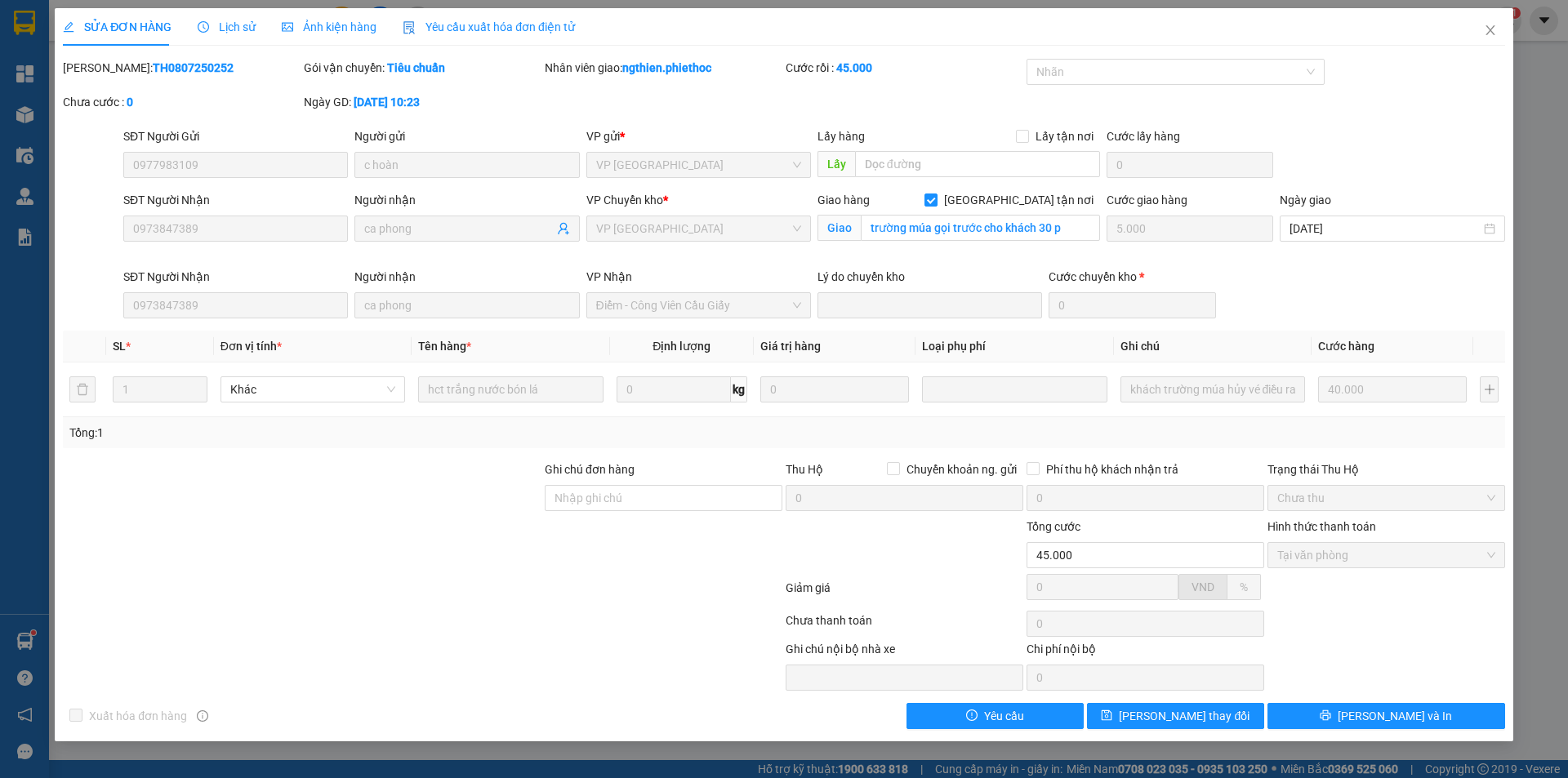
click at [244, 97] on div "Chưa cước : 0" at bounding box center [182, 101] width 238 height 18
click at [240, 26] on span "Lịch sử" at bounding box center [227, 26] width 58 height 13
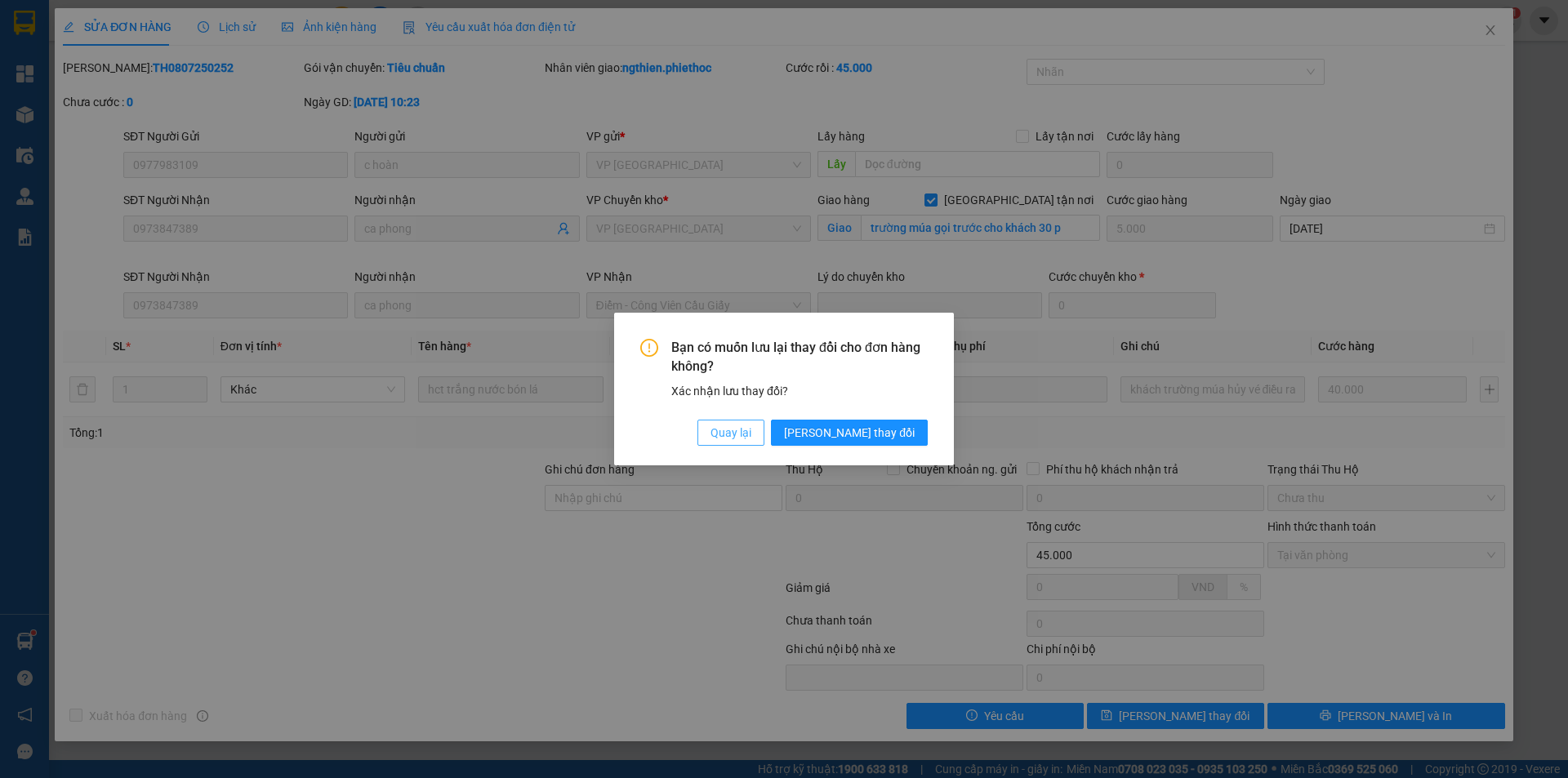
drag, startPoint x: 809, startPoint y: 435, endPoint x: 432, endPoint y: 208, distance: 440.1
click at [751, 435] on span "Quay lại" at bounding box center [731, 432] width 41 height 18
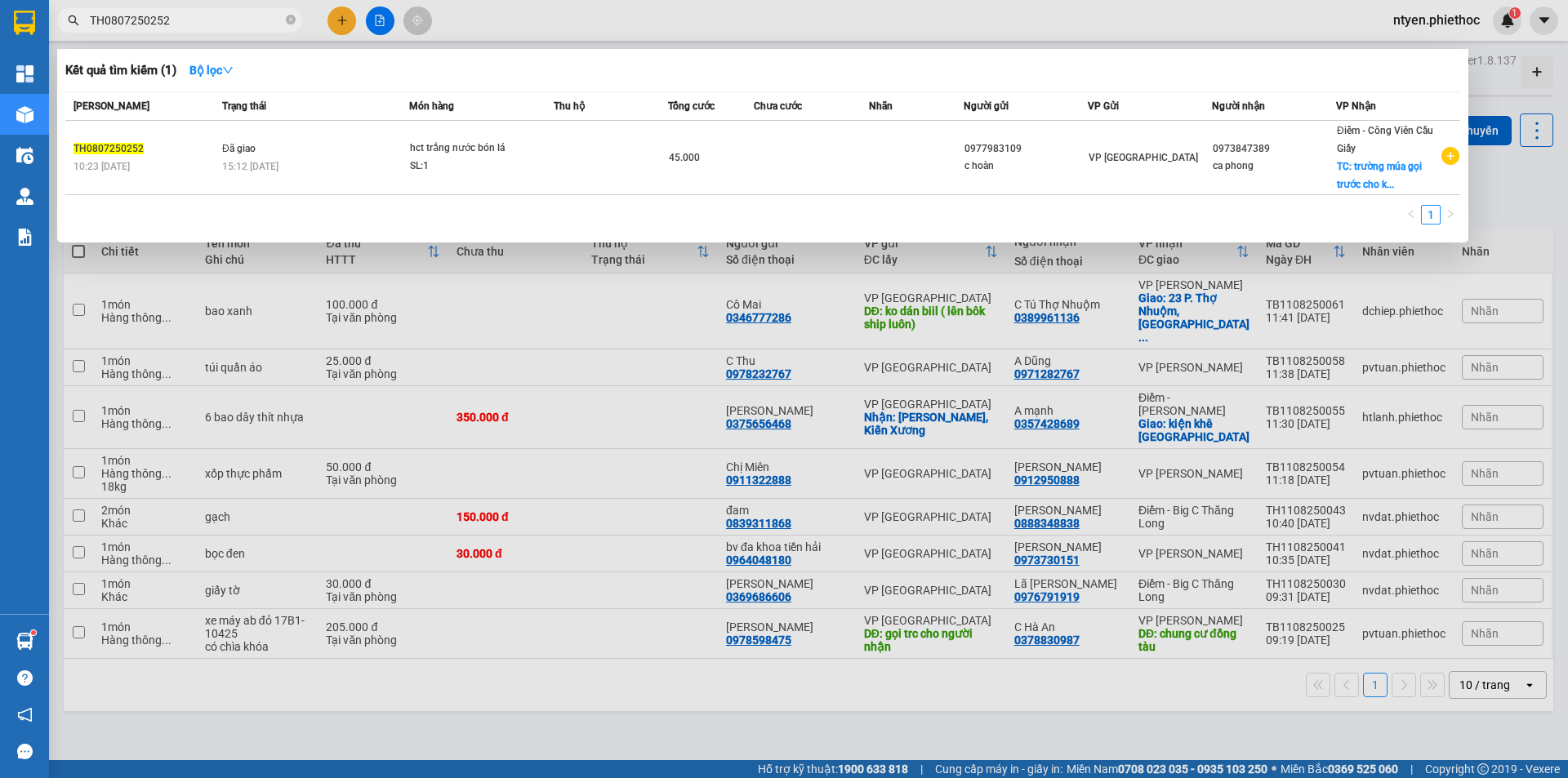
click at [216, 15] on input "TH0807250252" at bounding box center [186, 20] width 193 height 18
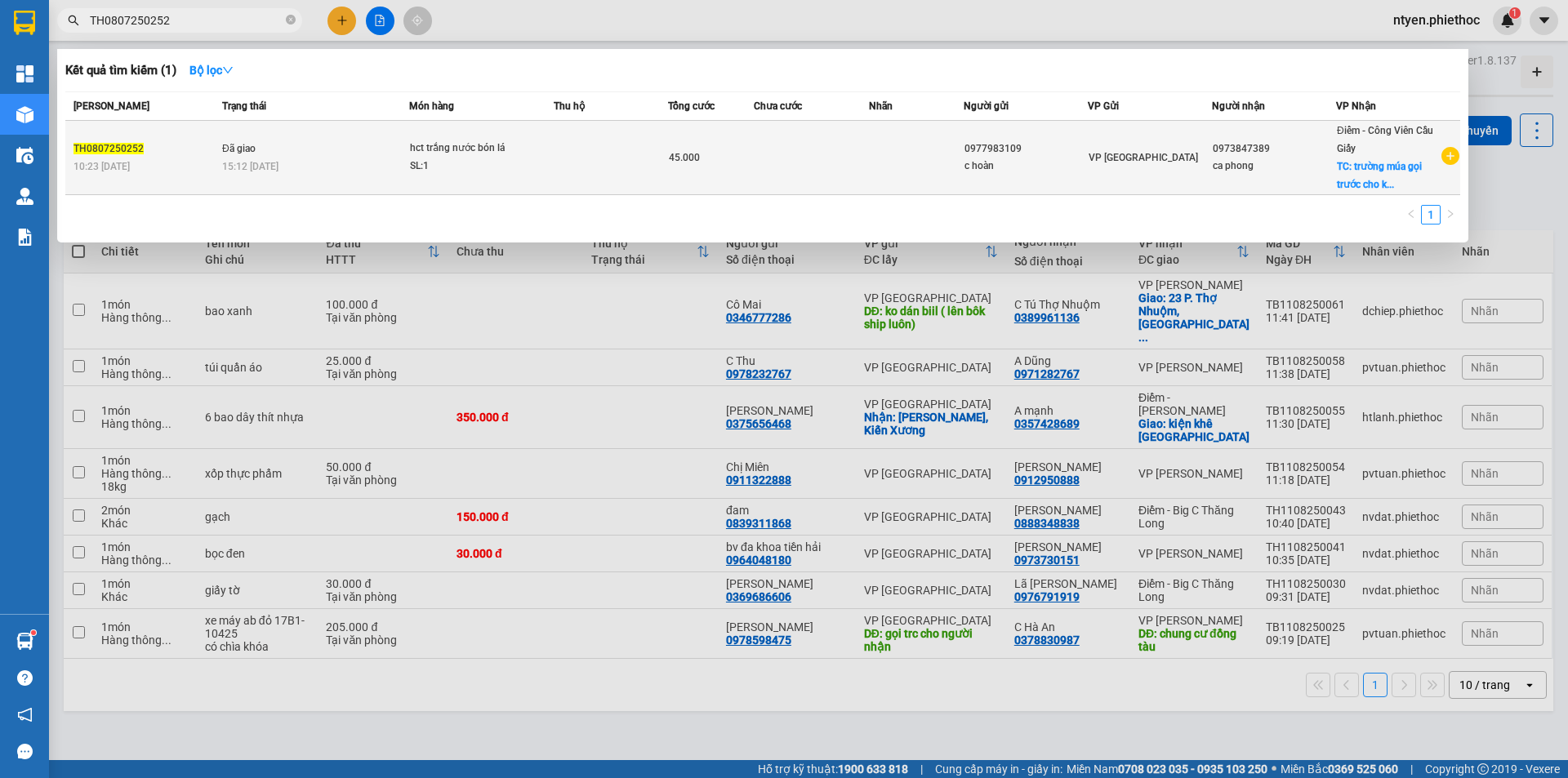
click at [311, 152] on td "Đã giao 15:12 [DATE]" at bounding box center [314, 158] width 191 height 74
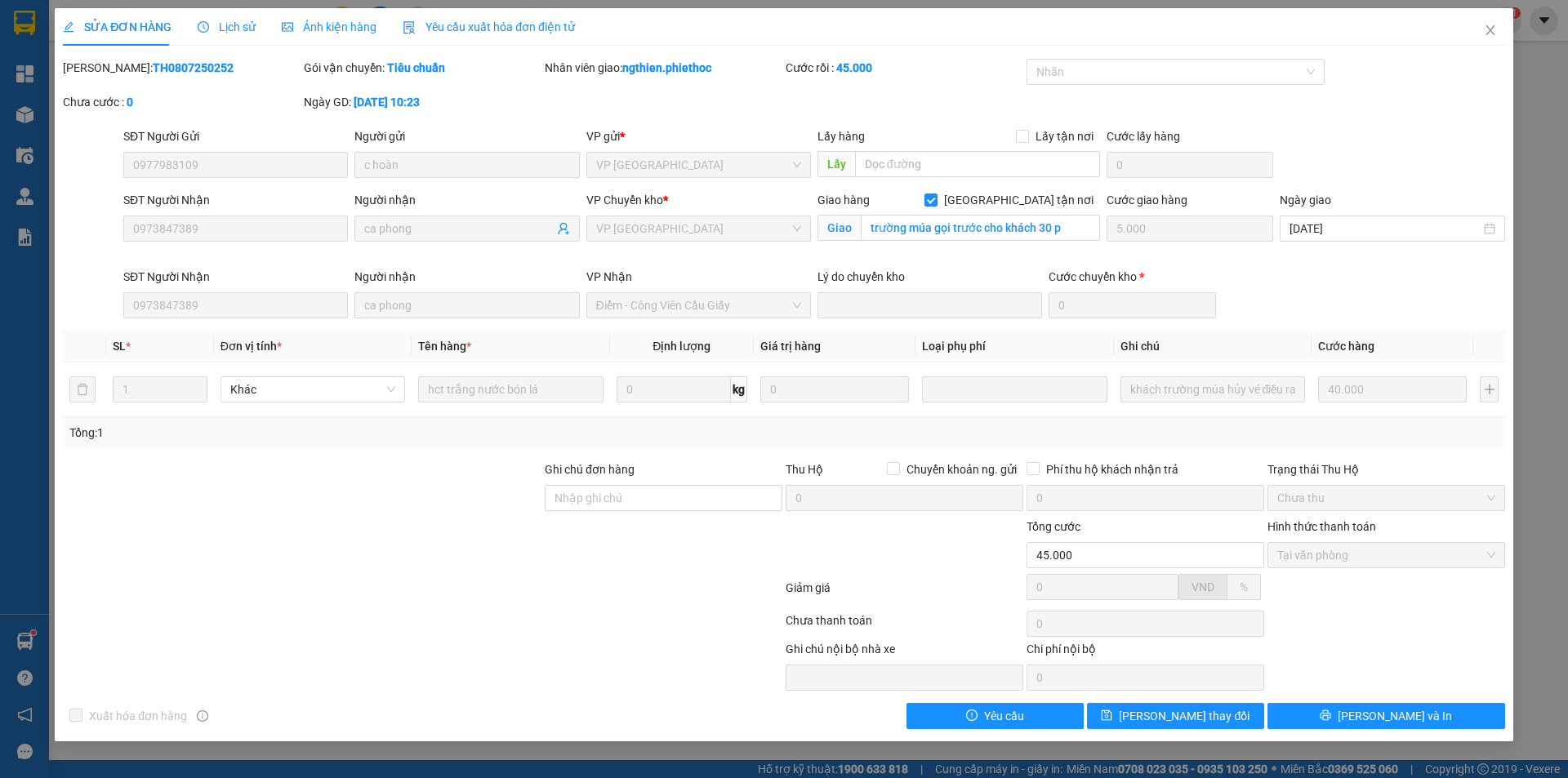
click at [228, 27] on span "Lịch sử" at bounding box center [227, 26] width 58 height 13
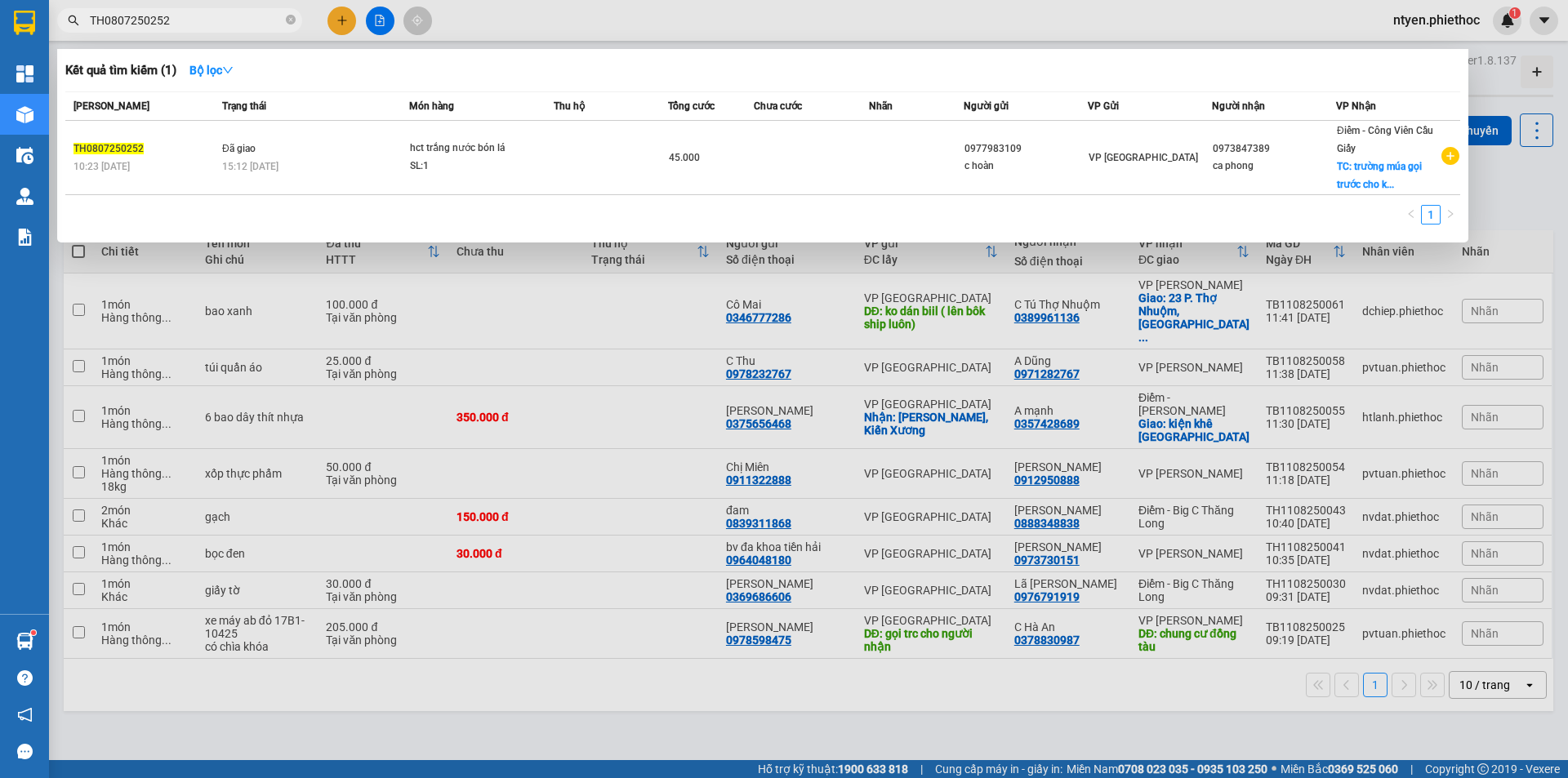
drag, startPoint x: 145, startPoint y: 24, endPoint x: 82, endPoint y: 26, distance: 63.0
click at [82, 26] on span "TH0807250252" at bounding box center [179, 20] width 245 height 25
paste input "907250433"
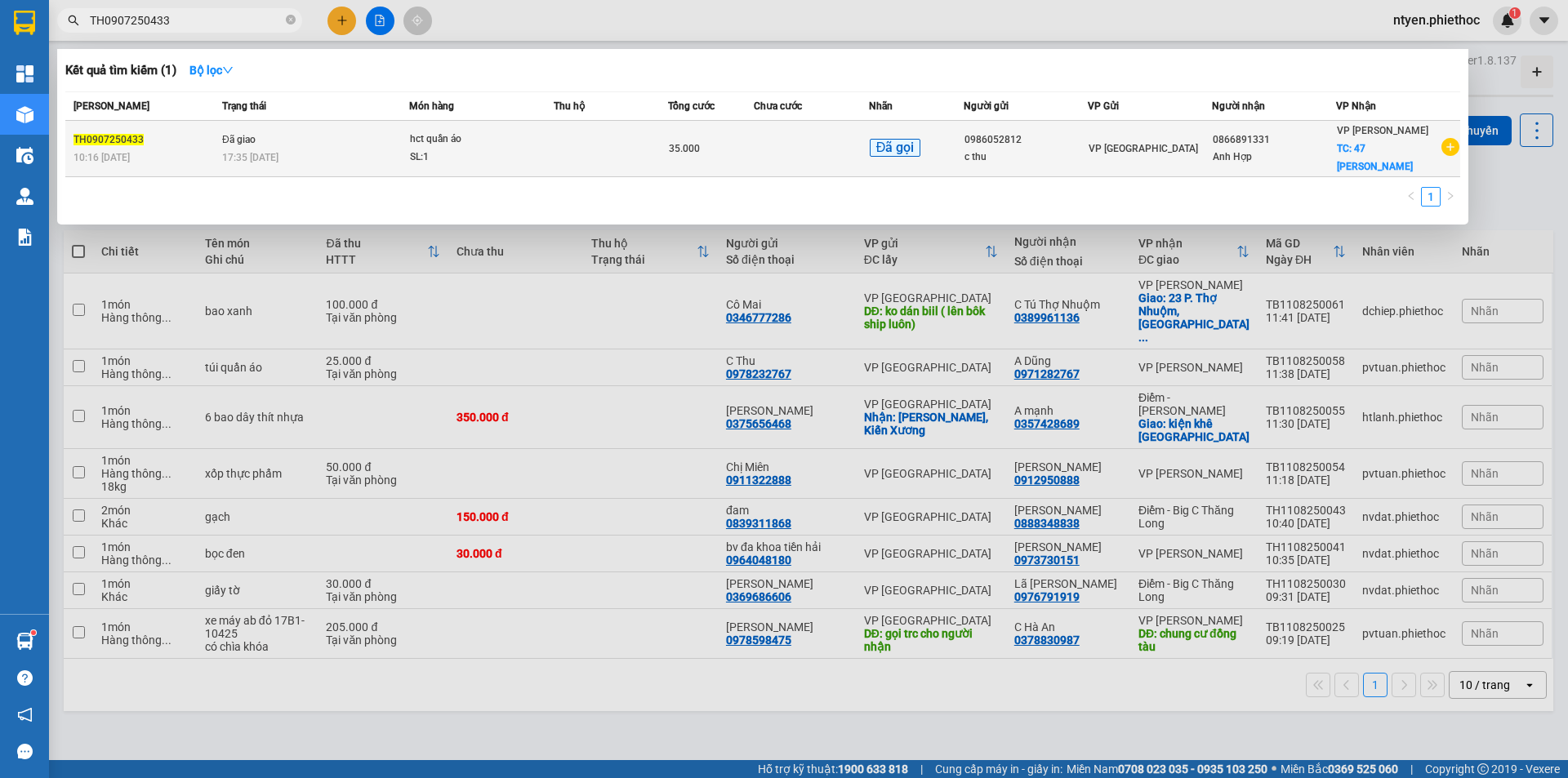
click at [368, 148] on div "17:35 [DATE]" at bounding box center [315, 157] width 186 height 18
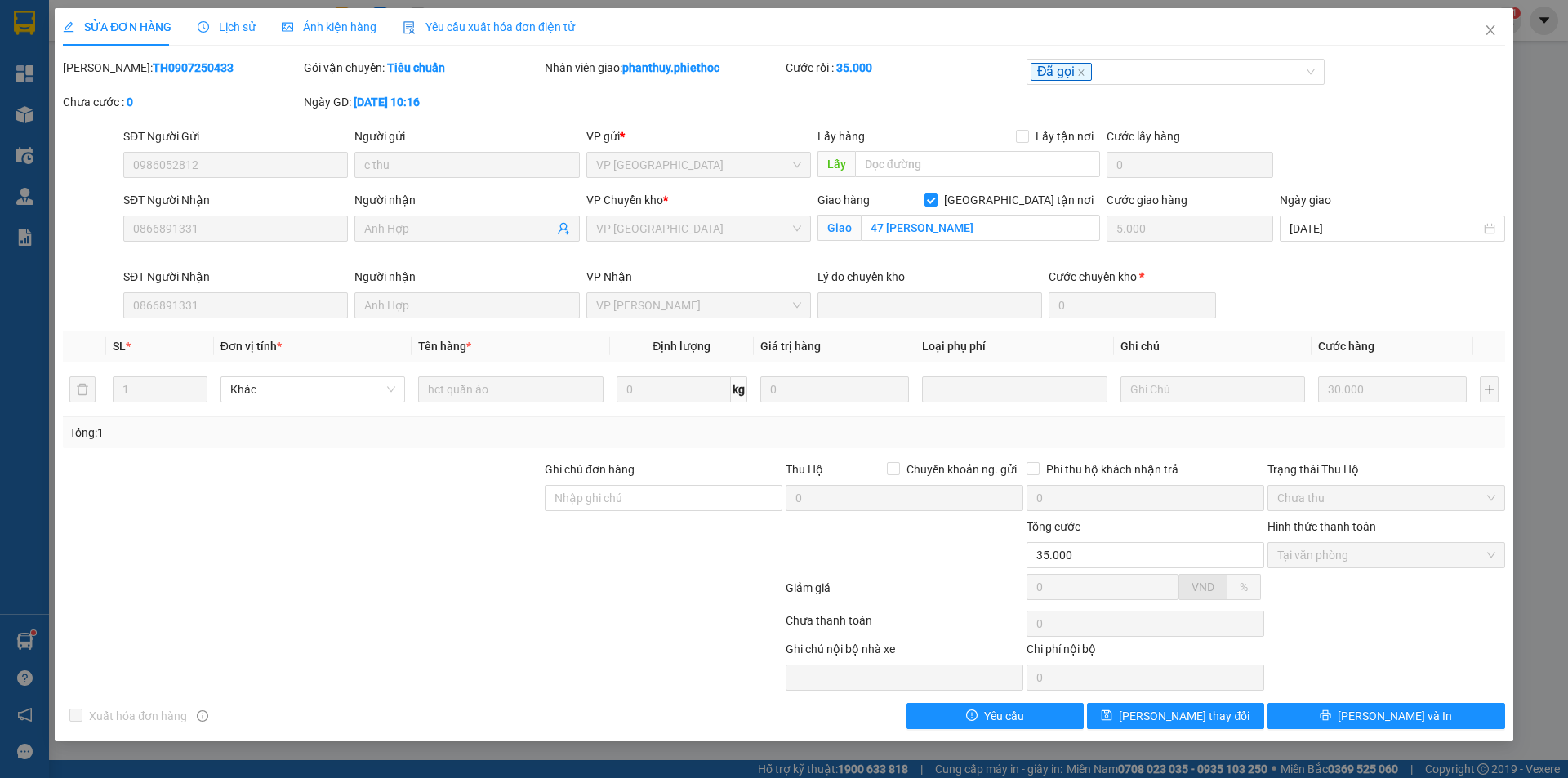
click at [234, 27] on span "Lịch sử" at bounding box center [227, 26] width 58 height 13
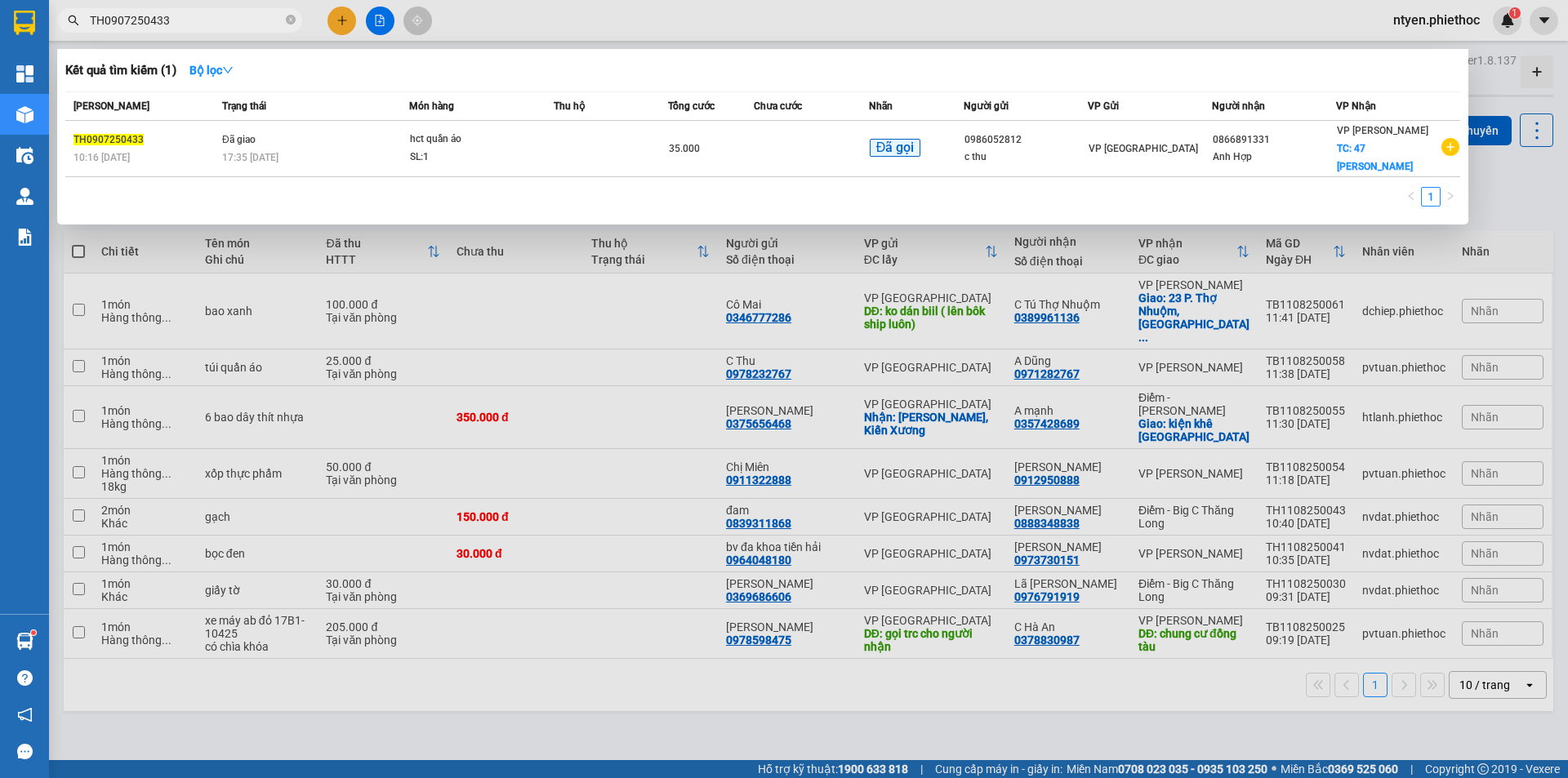
drag, startPoint x: 182, startPoint y: 20, endPoint x: 68, endPoint y: 20, distance: 114.0
click at [68, 20] on div "TH0907250433" at bounding box center [159, 20] width 319 height 25
paste input "1007250696"
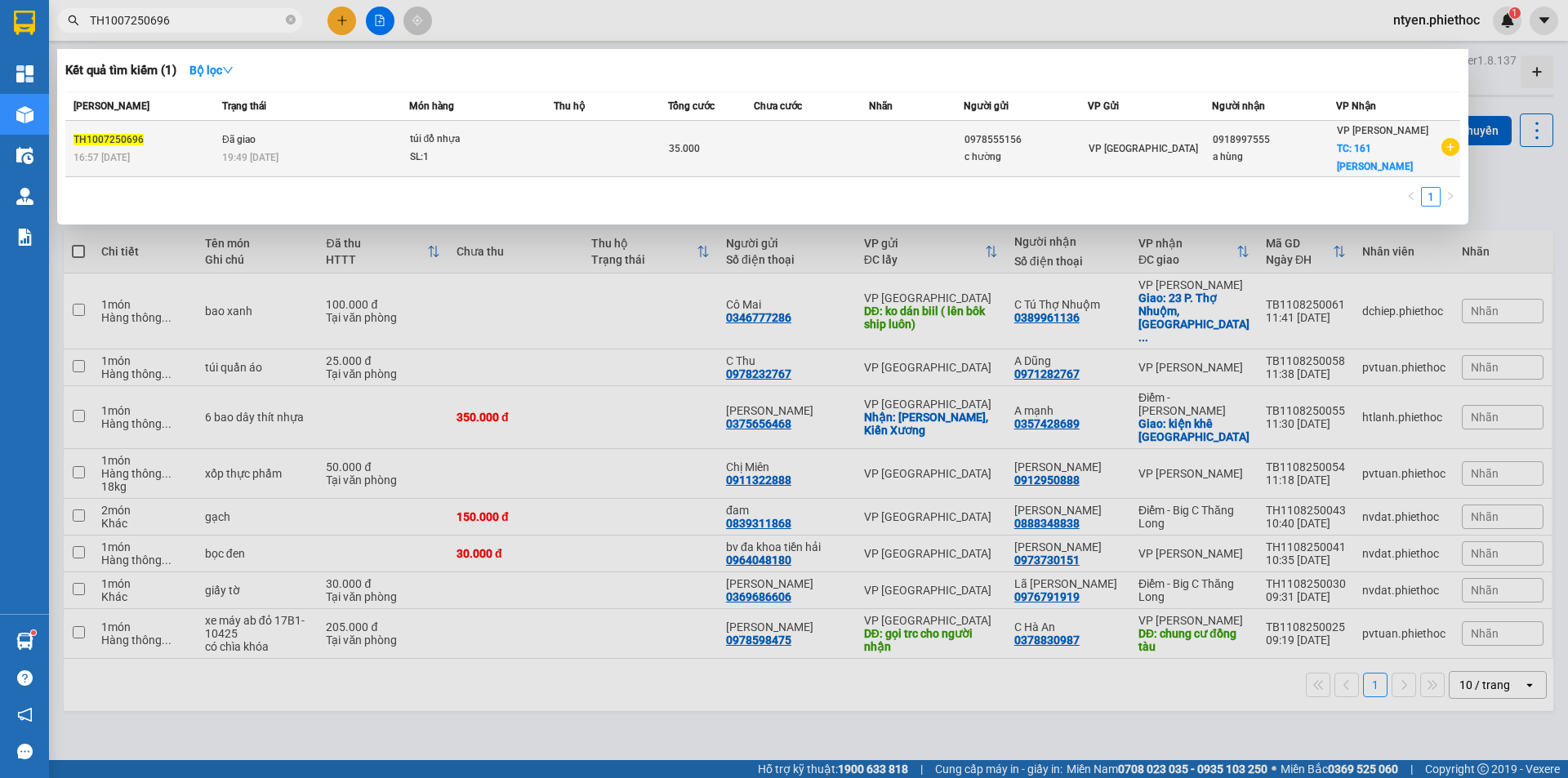
click at [374, 148] on div "19:49 [DATE]" at bounding box center [315, 157] width 186 height 18
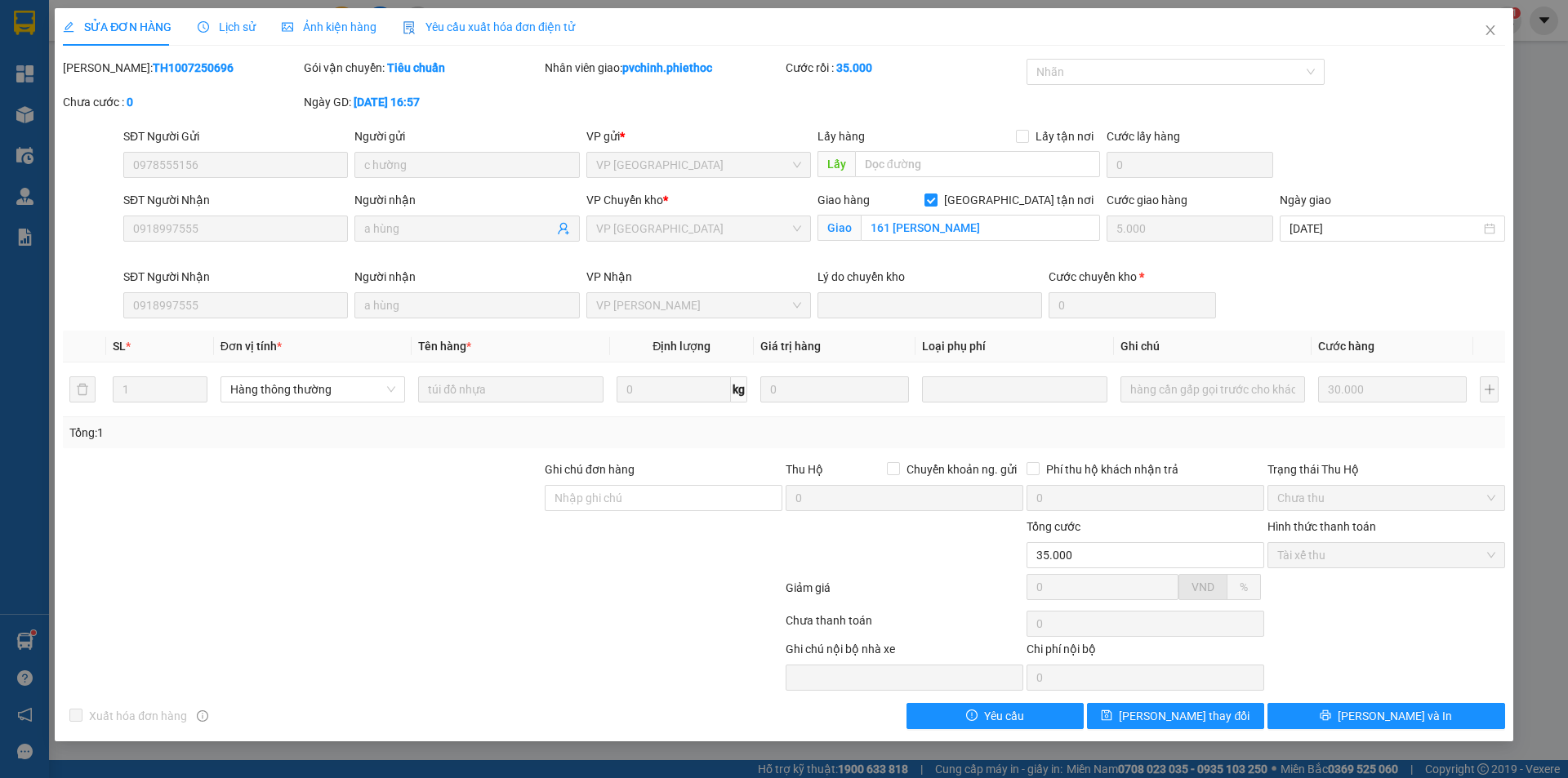
click at [236, 26] on span "Lịch sử" at bounding box center [227, 26] width 58 height 13
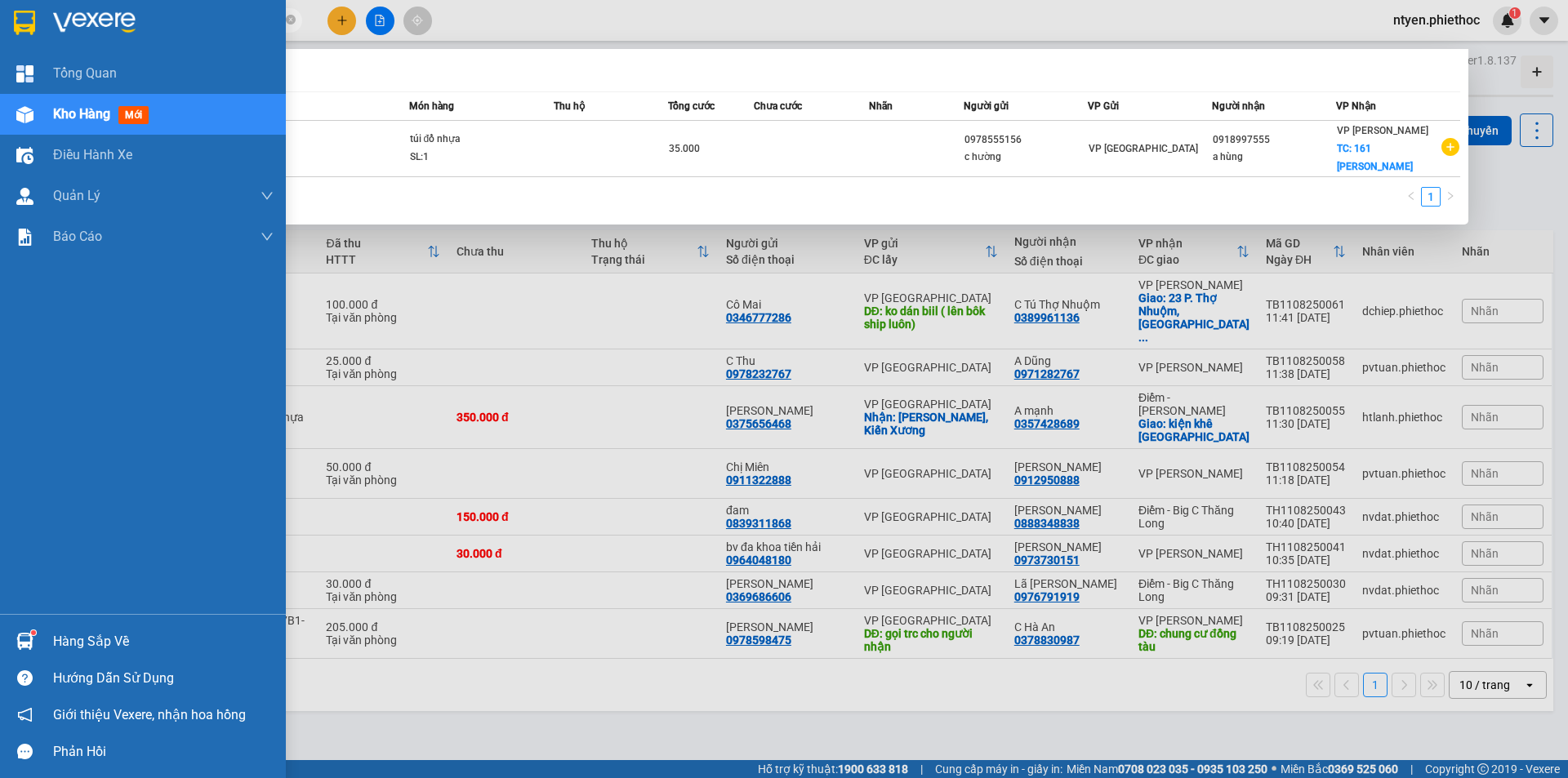
drag, startPoint x: 138, startPoint y: 23, endPoint x: 49, endPoint y: 26, distance: 89.1
click at [49, 26] on section "Kết quả tìm kiếm ( 1 ) Bộ lọc Mã ĐH Trạng thái Món hàng Thu hộ Tổng cước Chưa c…" at bounding box center [784, 389] width 1568 height 778
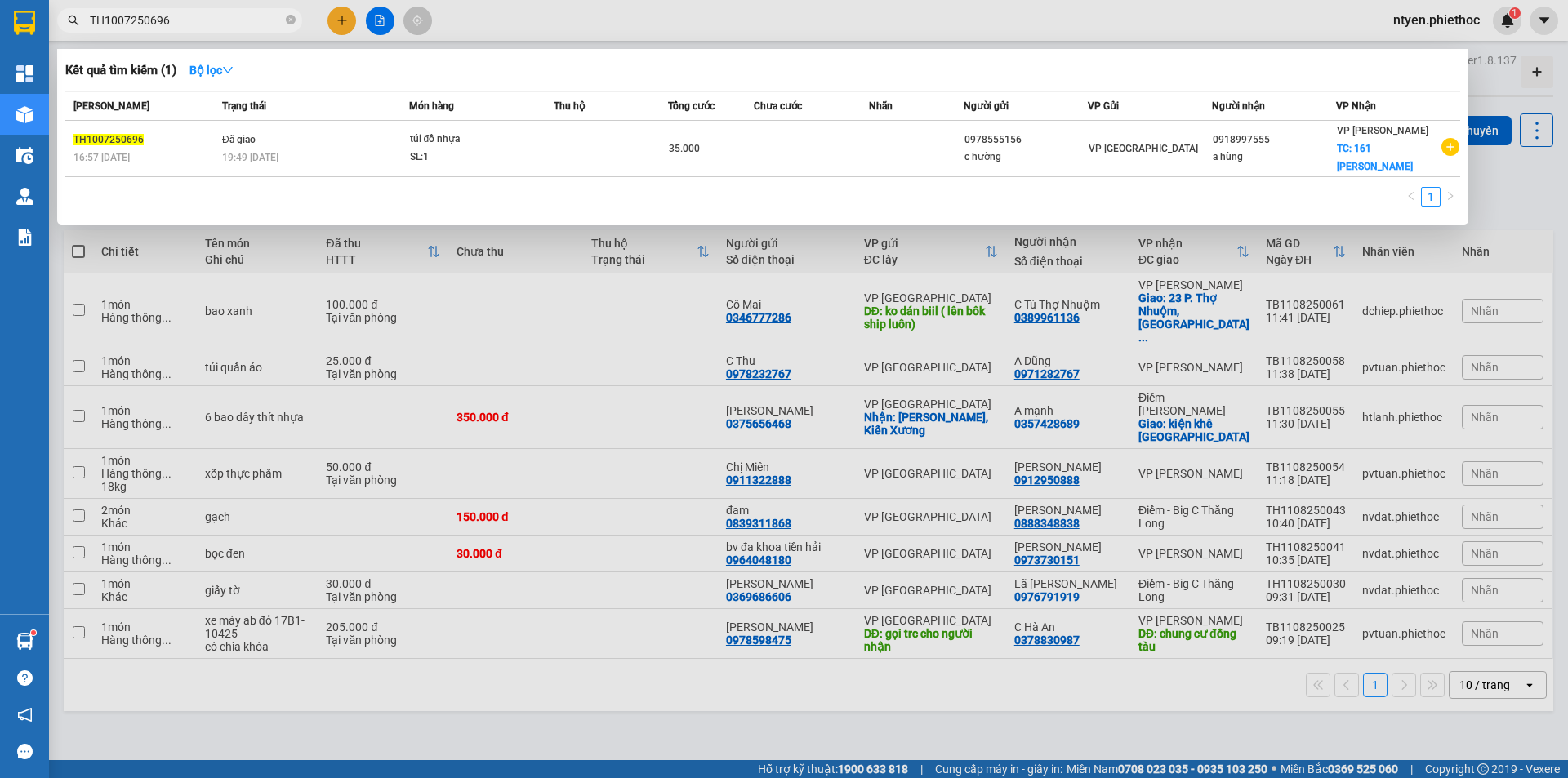
paste input "1"
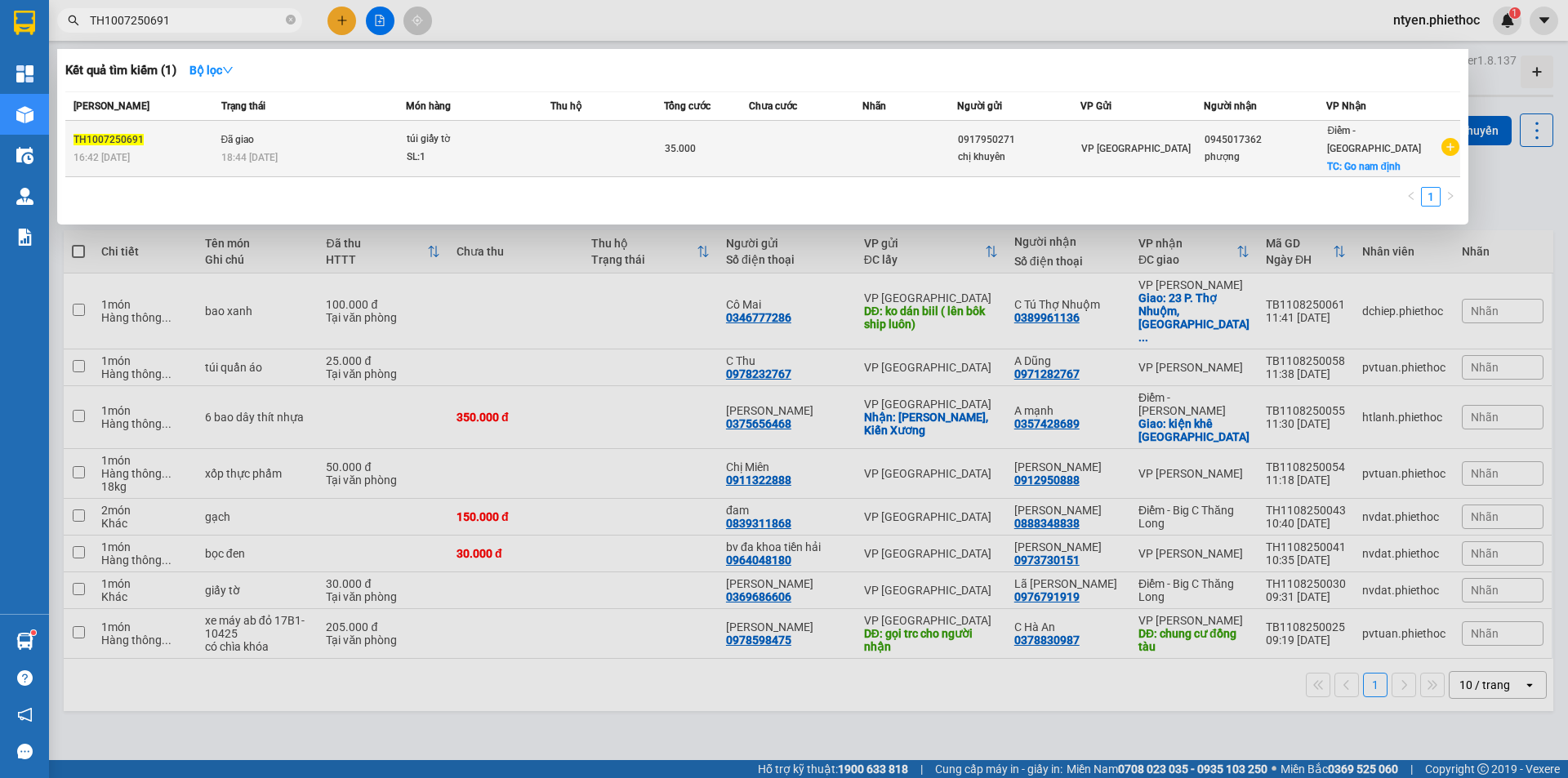
click at [373, 139] on td "Đã giao 18:44 [DATE]" at bounding box center [312, 149] width 189 height 56
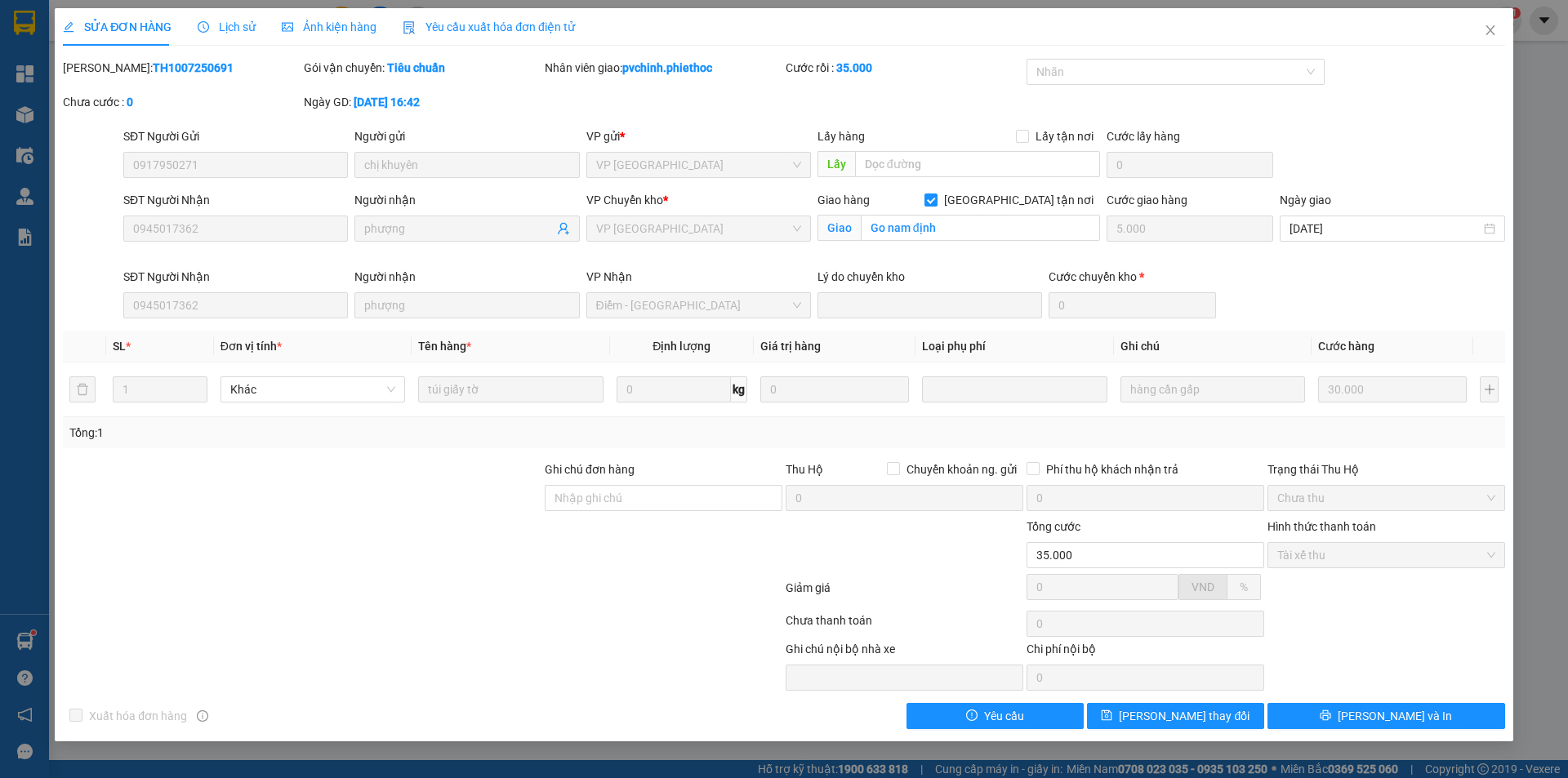
click at [234, 27] on span "Lịch sử" at bounding box center [227, 26] width 58 height 13
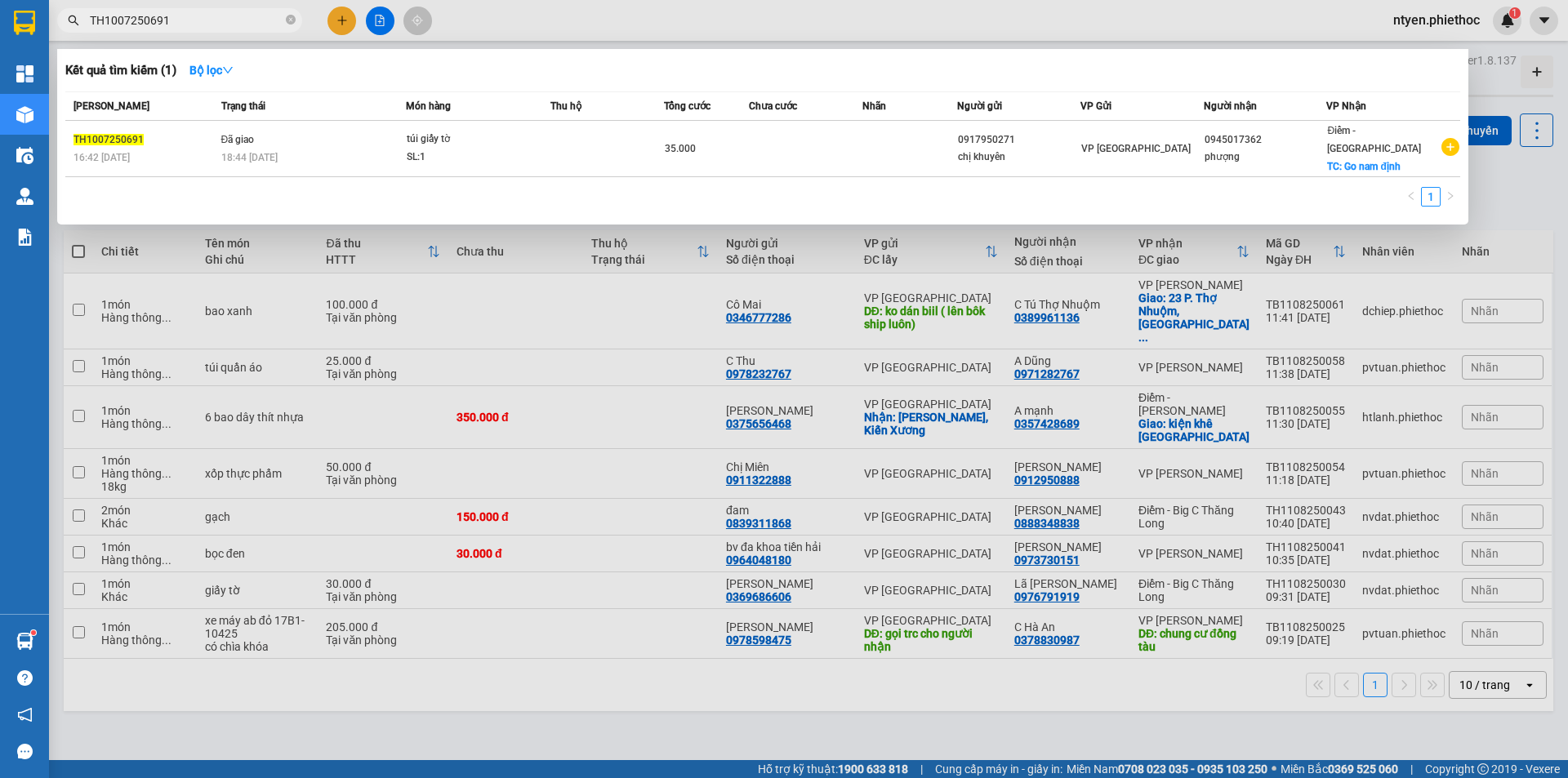
drag, startPoint x: 198, startPoint y: 20, endPoint x: 66, endPoint y: 21, distance: 132.0
click at [66, 21] on span "TH1007250691" at bounding box center [179, 20] width 245 height 25
paste input "407250143"
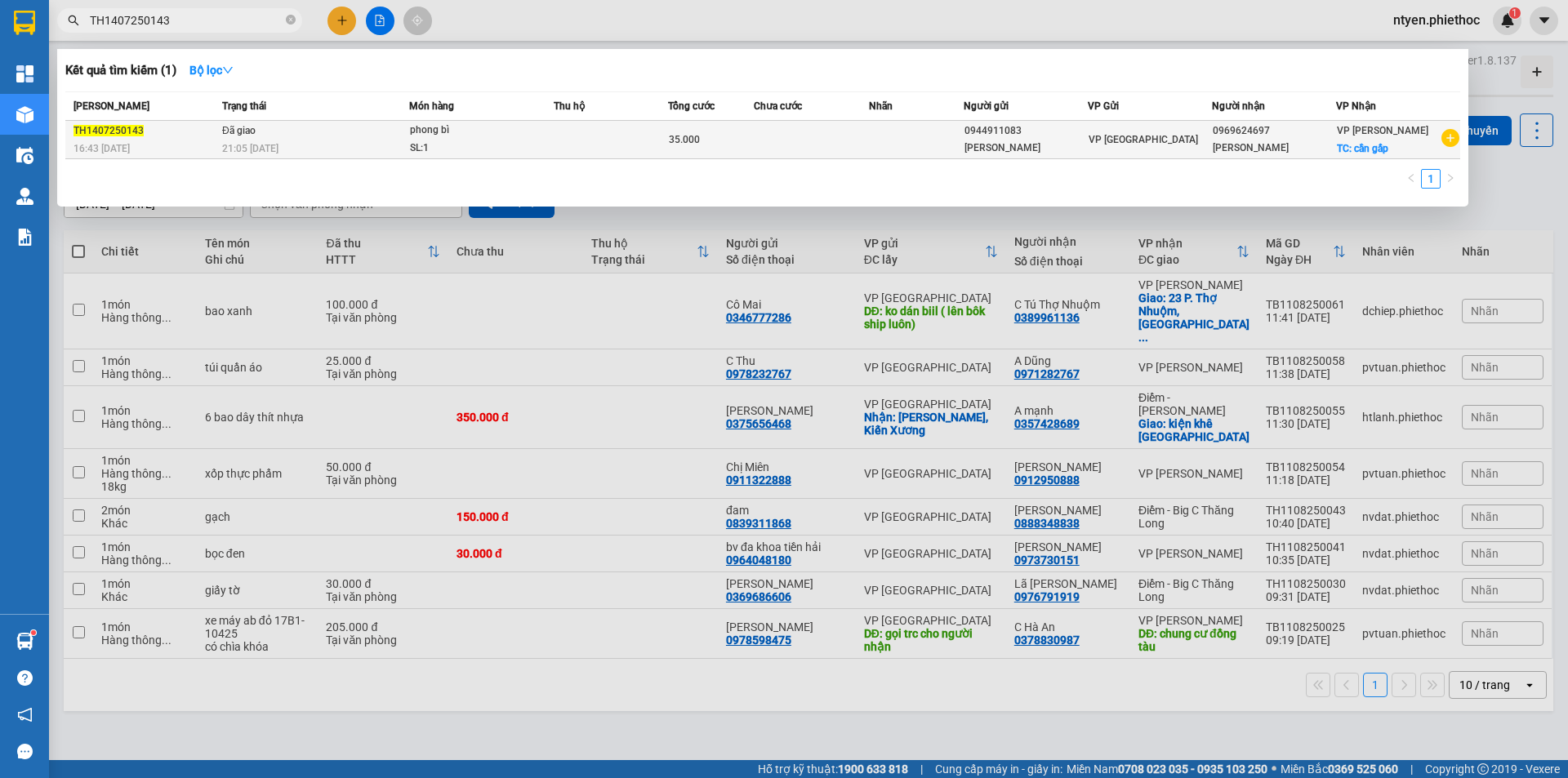
click at [348, 140] on div "21:05 [DATE]" at bounding box center [315, 148] width 186 height 18
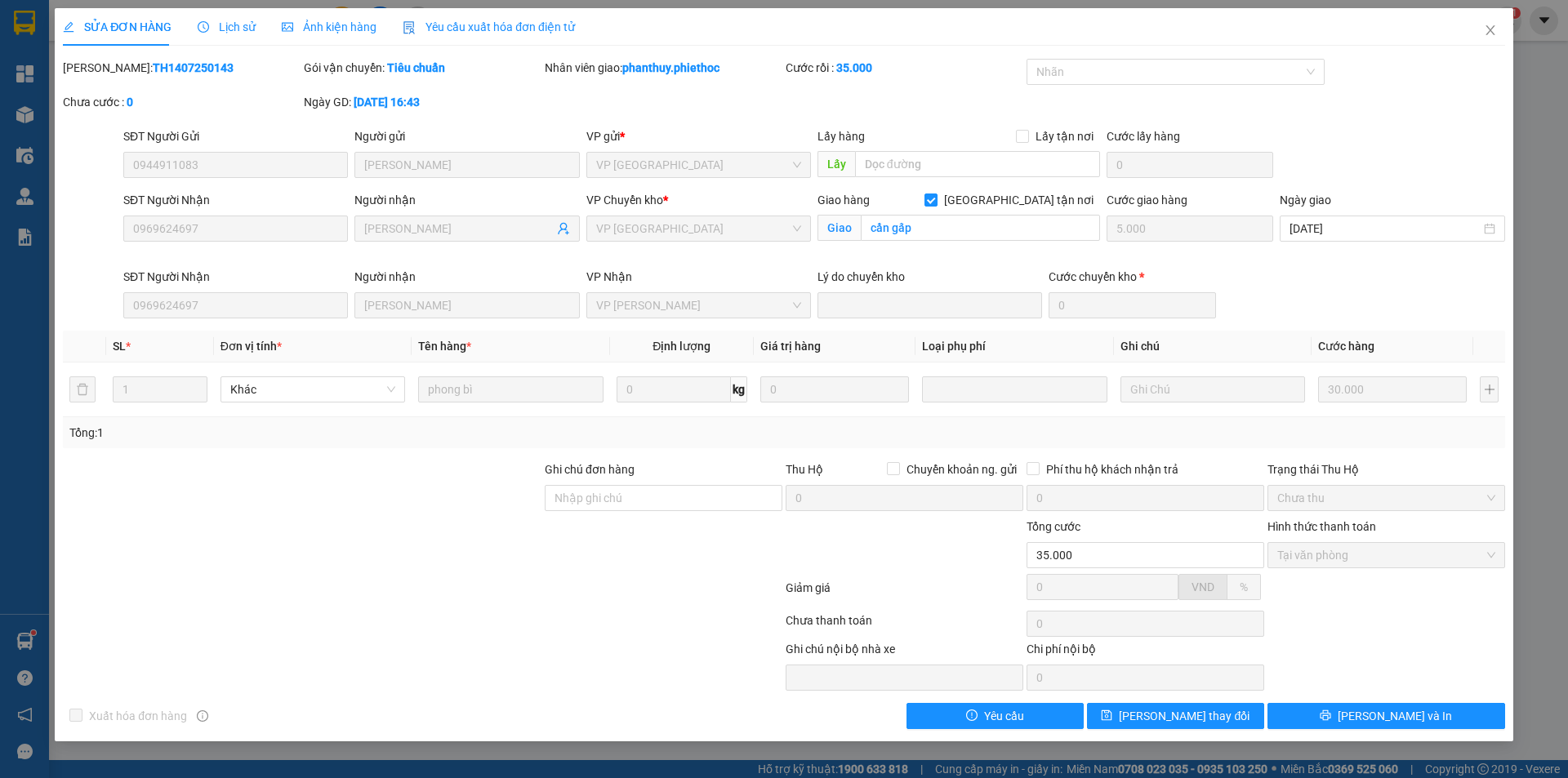
click at [241, 26] on span "Lịch sử" at bounding box center [227, 26] width 58 height 13
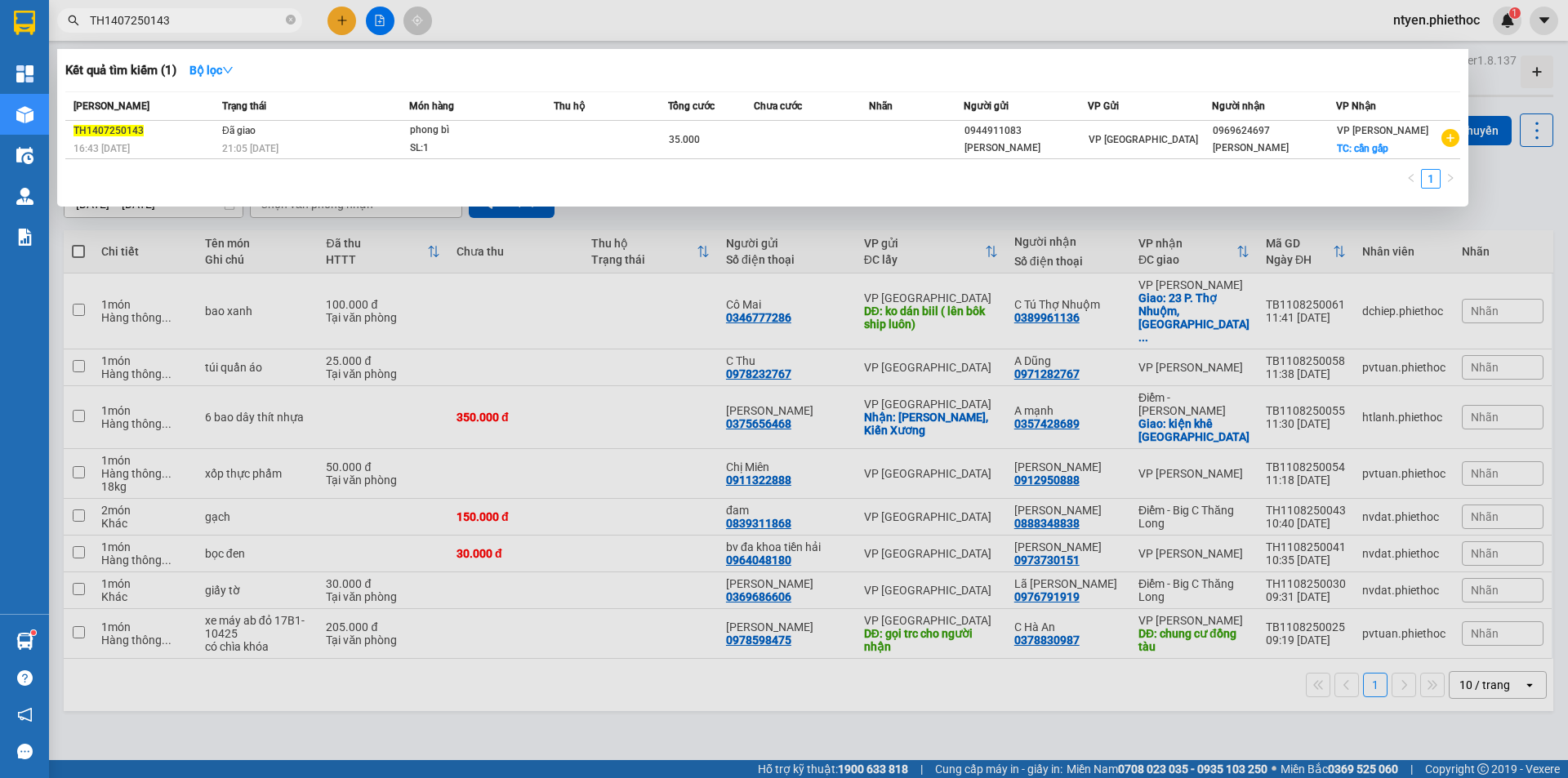
drag, startPoint x: 189, startPoint y: 23, endPoint x: 78, endPoint y: 24, distance: 111.0
click at [78, 24] on div "TH1407250143" at bounding box center [159, 20] width 319 height 25
paste input "807250747"
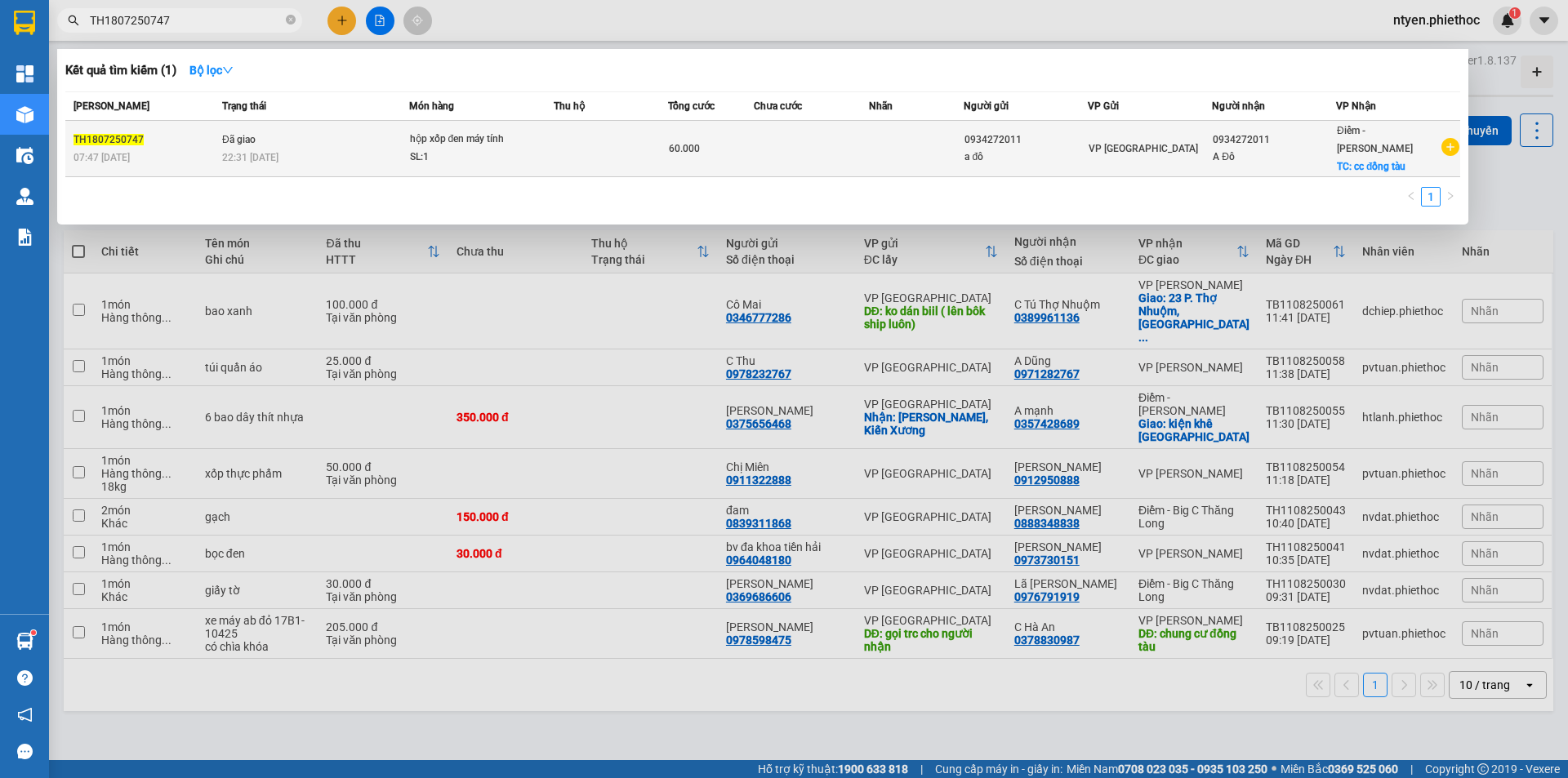
click at [374, 148] on div "22:31 [DATE]" at bounding box center [315, 157] width 186 height 18
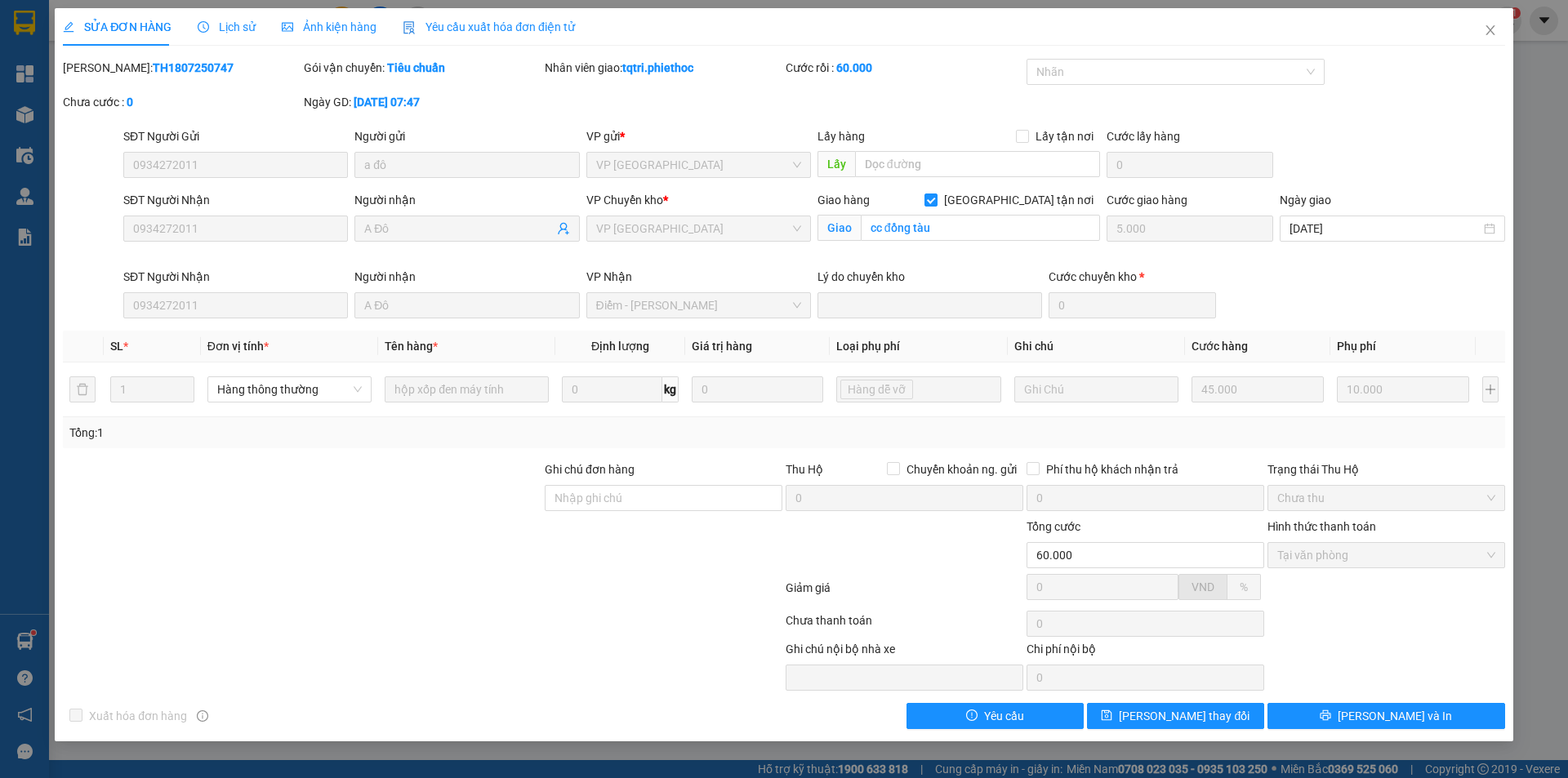
click at [230, 27] on span "Lịch sử" at bounding box center [227, 26] width 58 height 13
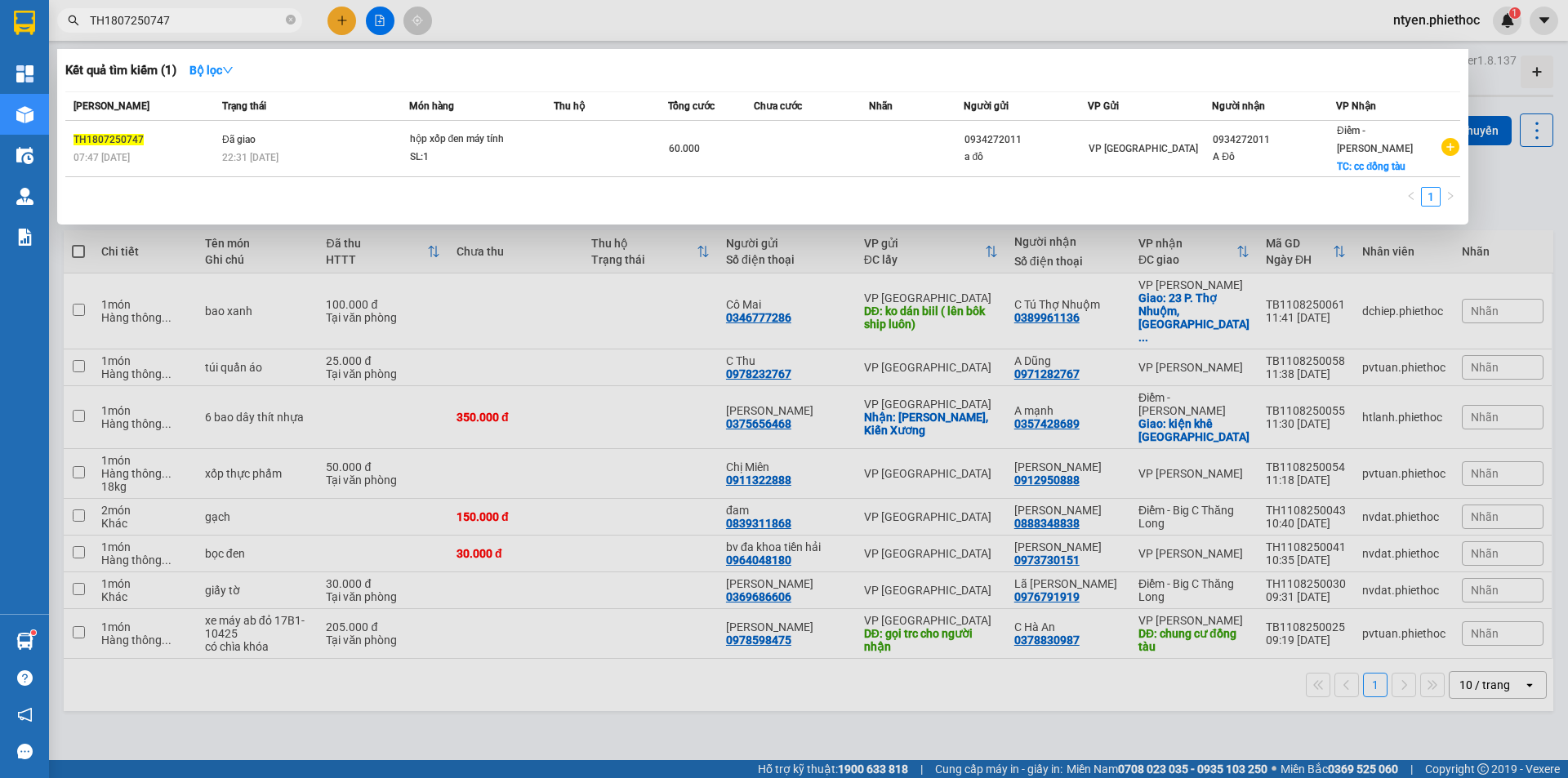
drag, startPoint x: 176, startPoint y: 18, endPoint x: 52, endPoint y: 16, distance: 124.0
click at [52, 16] on div "TH1807250747" at bounding box center [159, 20] width 319 height 25
paste input "2707250865"
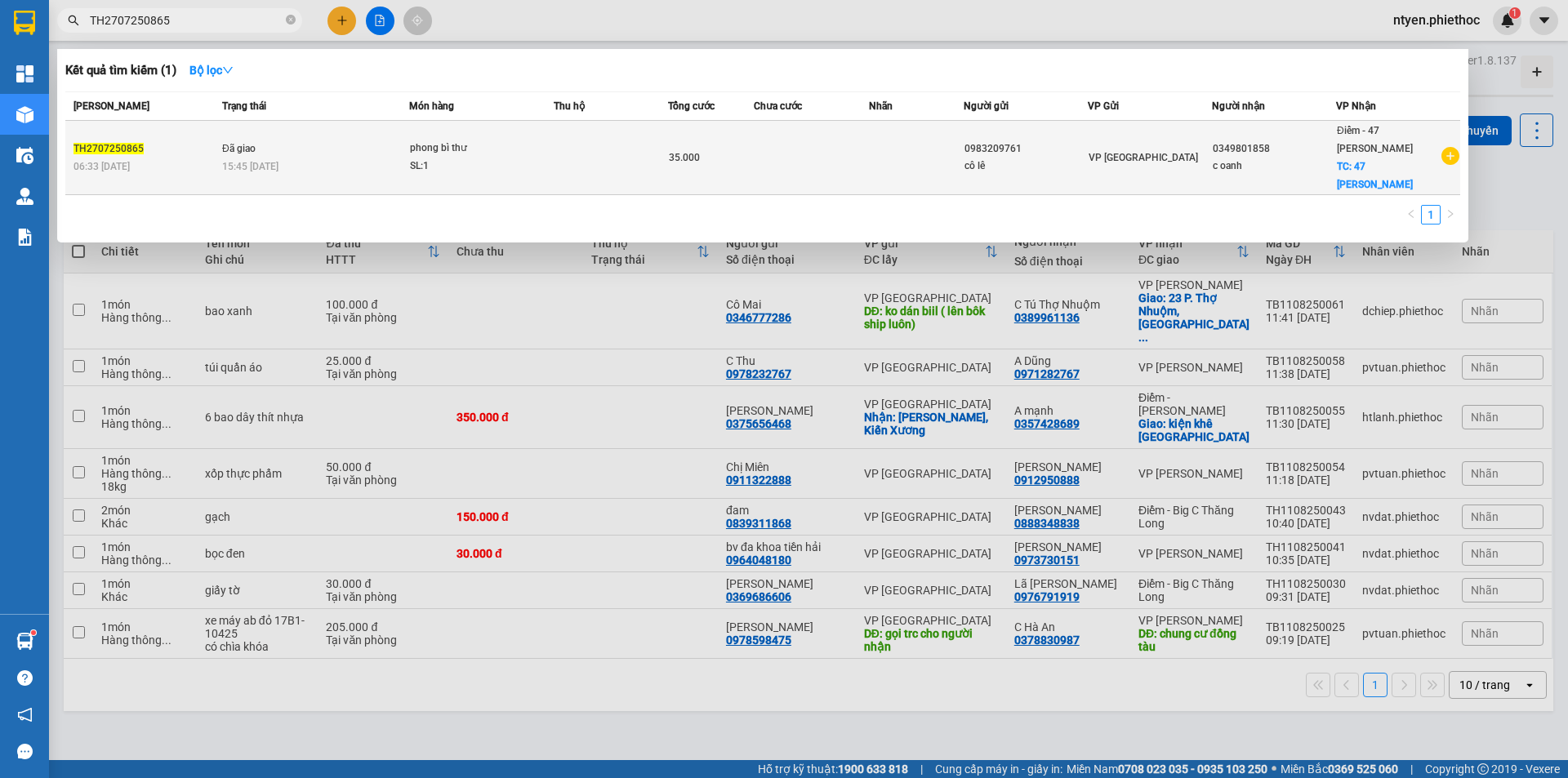
click at [379, 136] on td "Đã giao 15:45 [DATE]" at bounding box center [314, 158] width 191 height 74
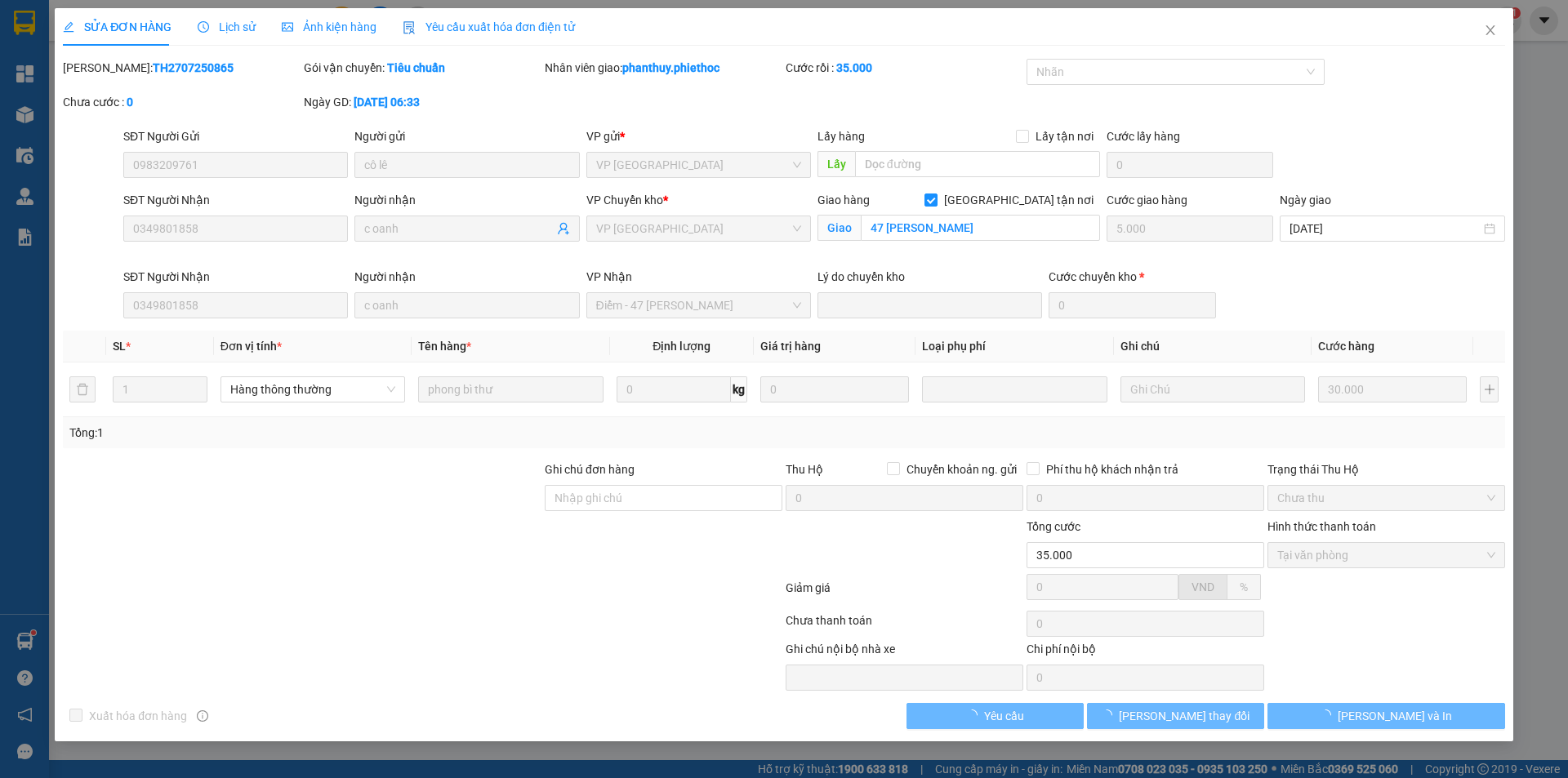
click at [236, 26] on span "Lịch sử" at bounding box center [227, 26] width 58 height 13
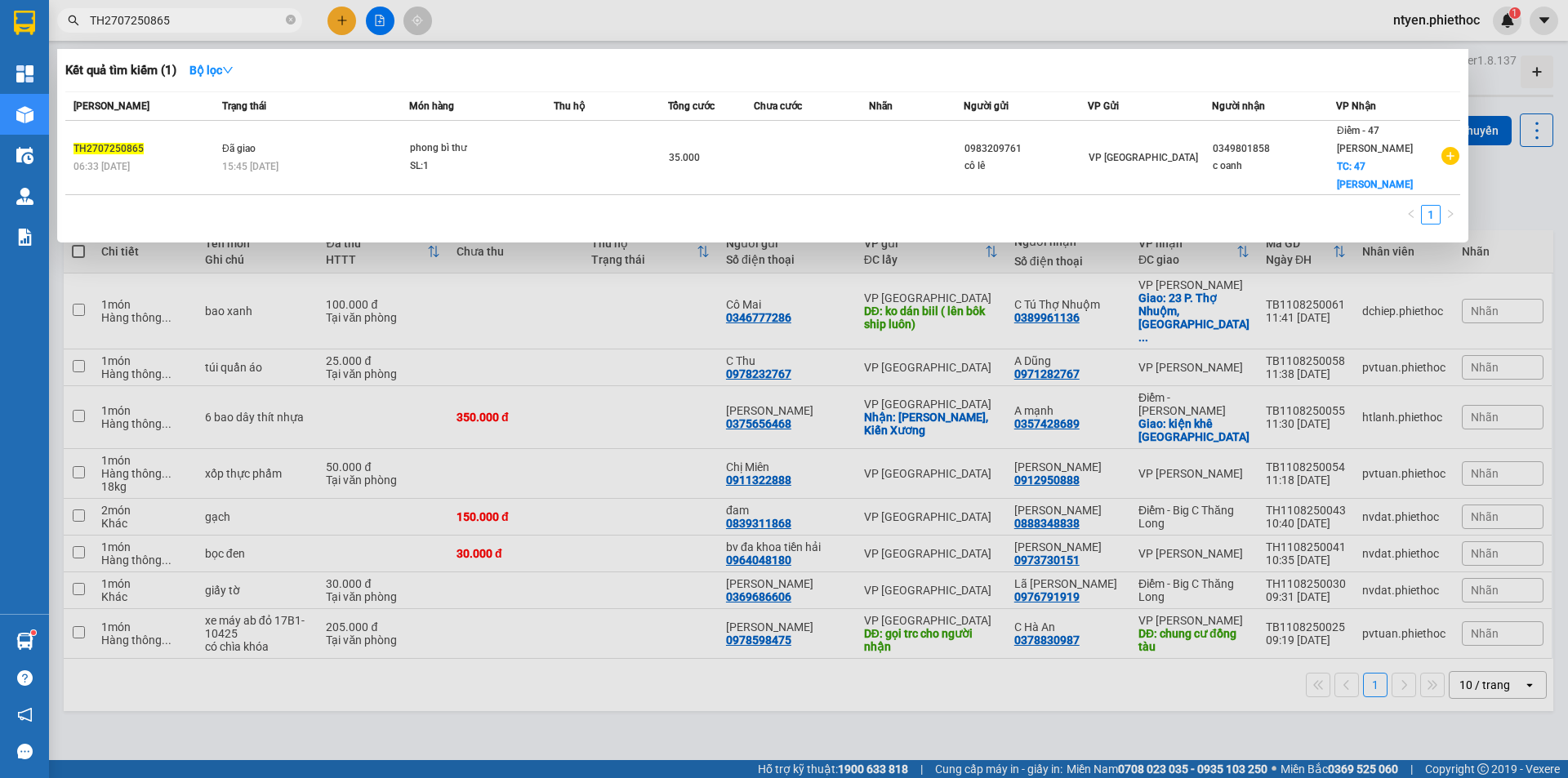
drag, startPoint x: 188, startPoint y: 22, endPoint x: 81, endPoint y: 21, distance: 107.0
click at [81, 21] on span "TH2707250865" at bounding box center [179, 20] width 245 height 25
paste input "3107250748"
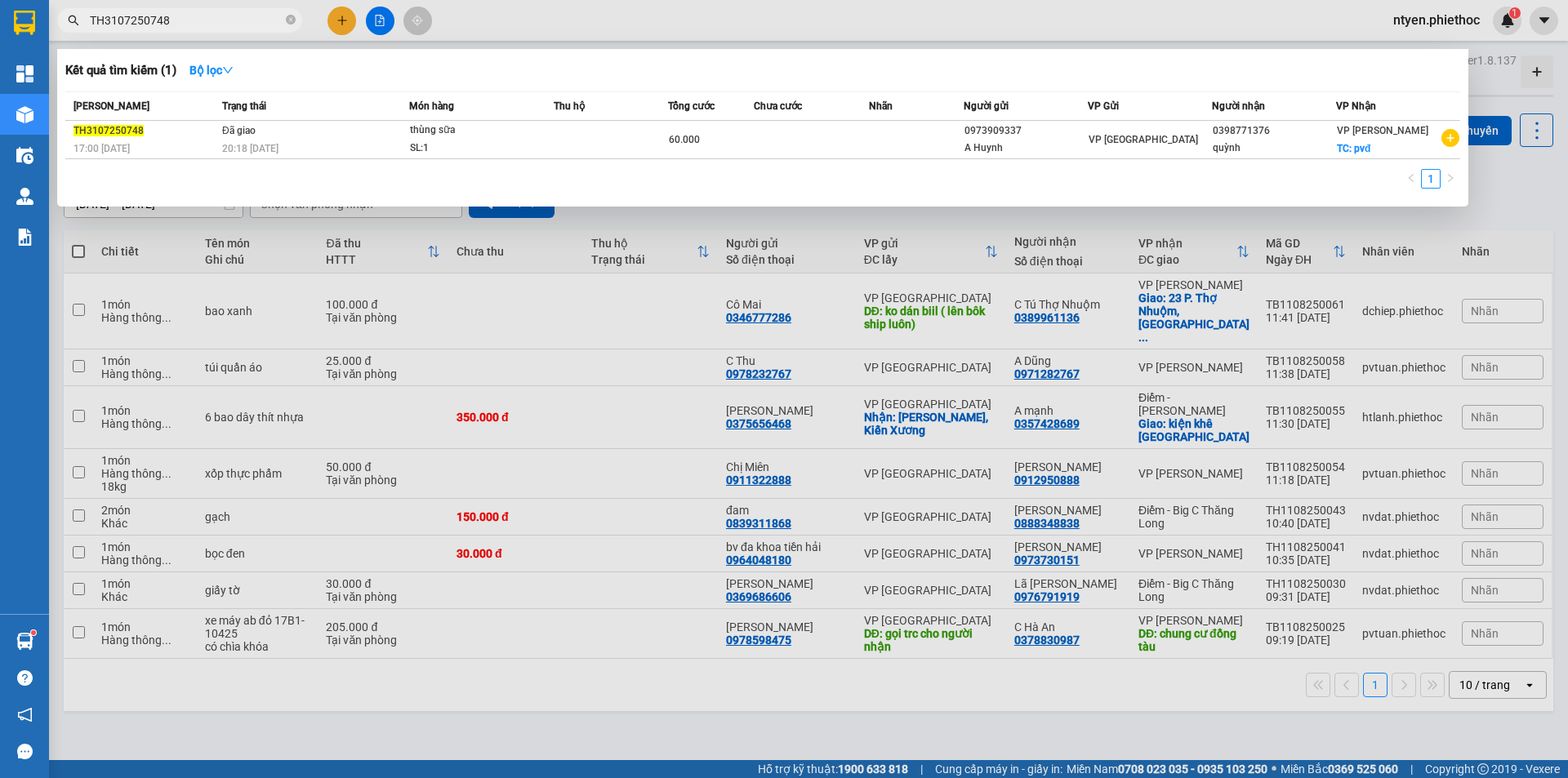
click at [315, 149] on div "20:18 [DATE]" at bounding box center [315, 148] width 186 height 18
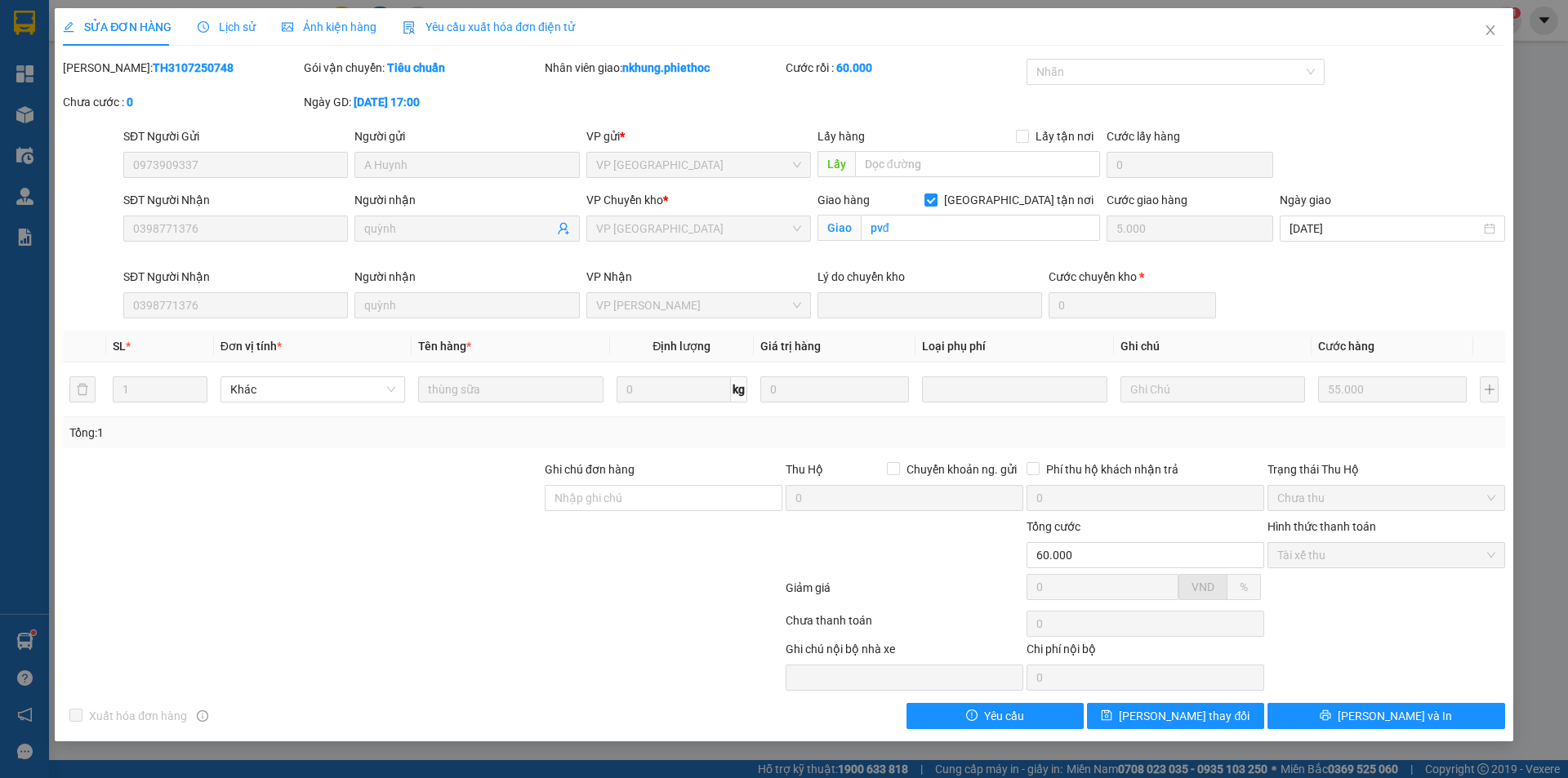
click at [235, 26] on span "Lịch sử" at bounding box center [227, 26] width 58 height 13
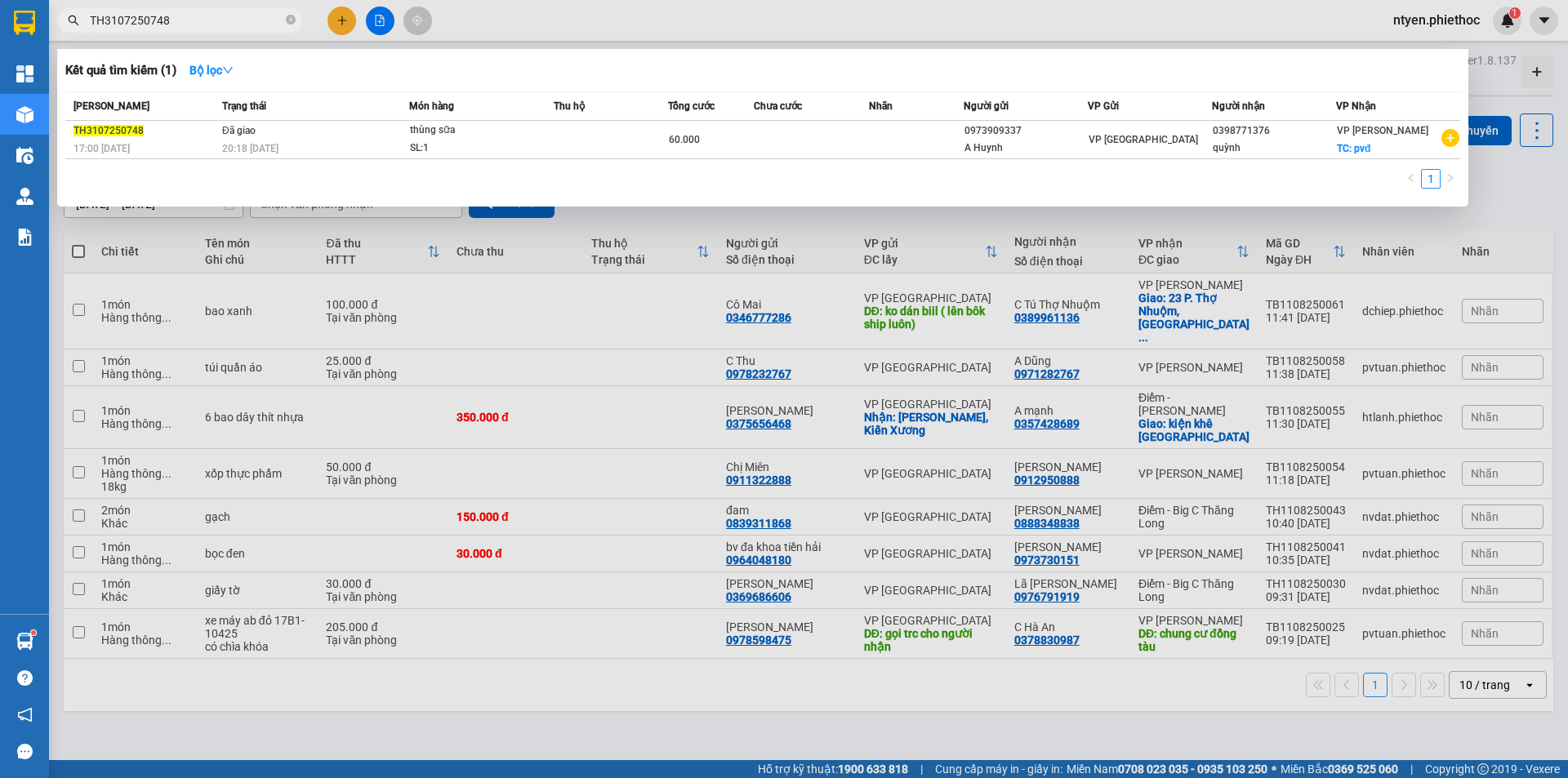
click at [60, 23] on span "TH3107250748" at bounding box center [179, 20] width 245 height 25
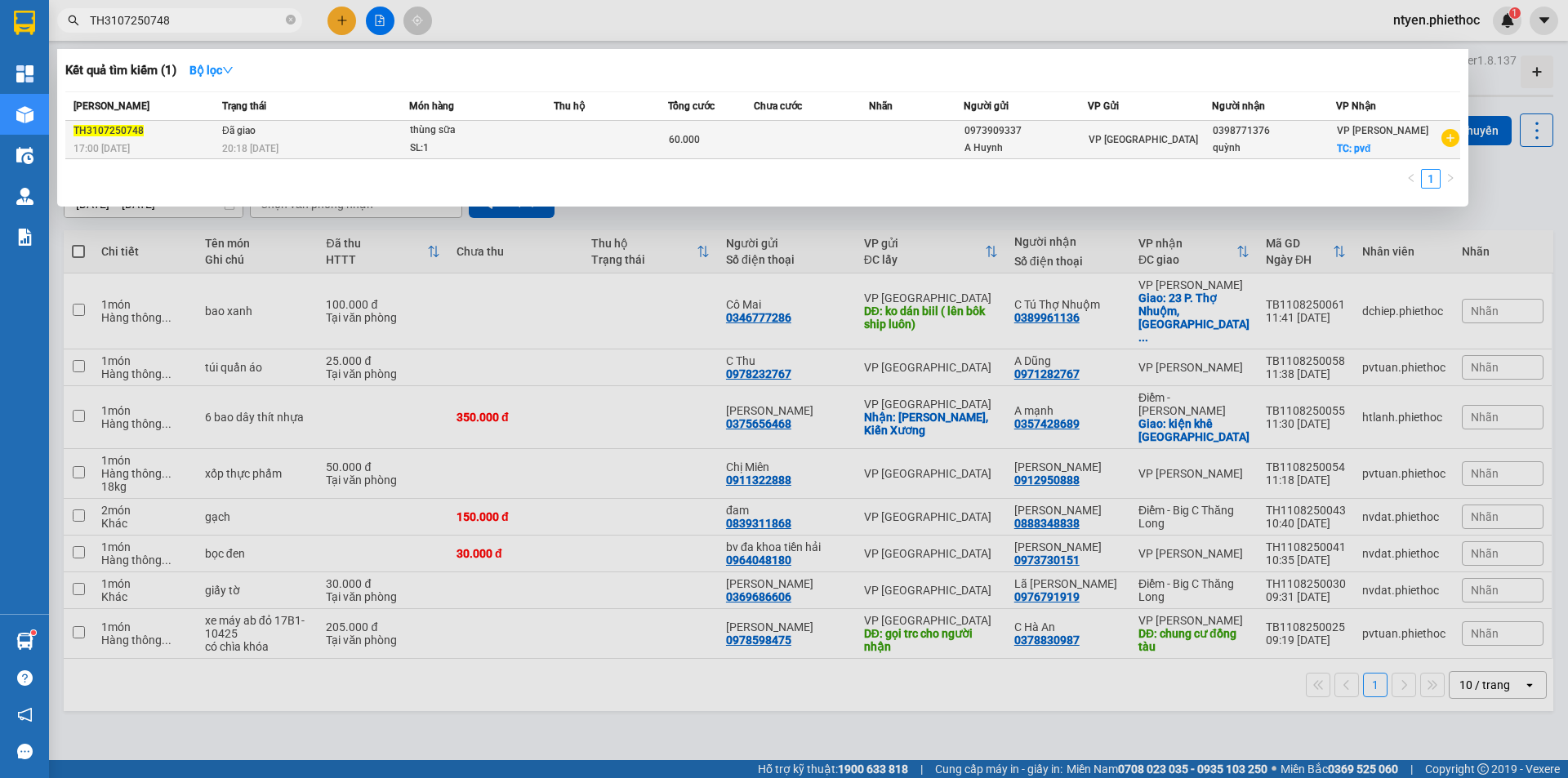
paste input "KC0407250834"
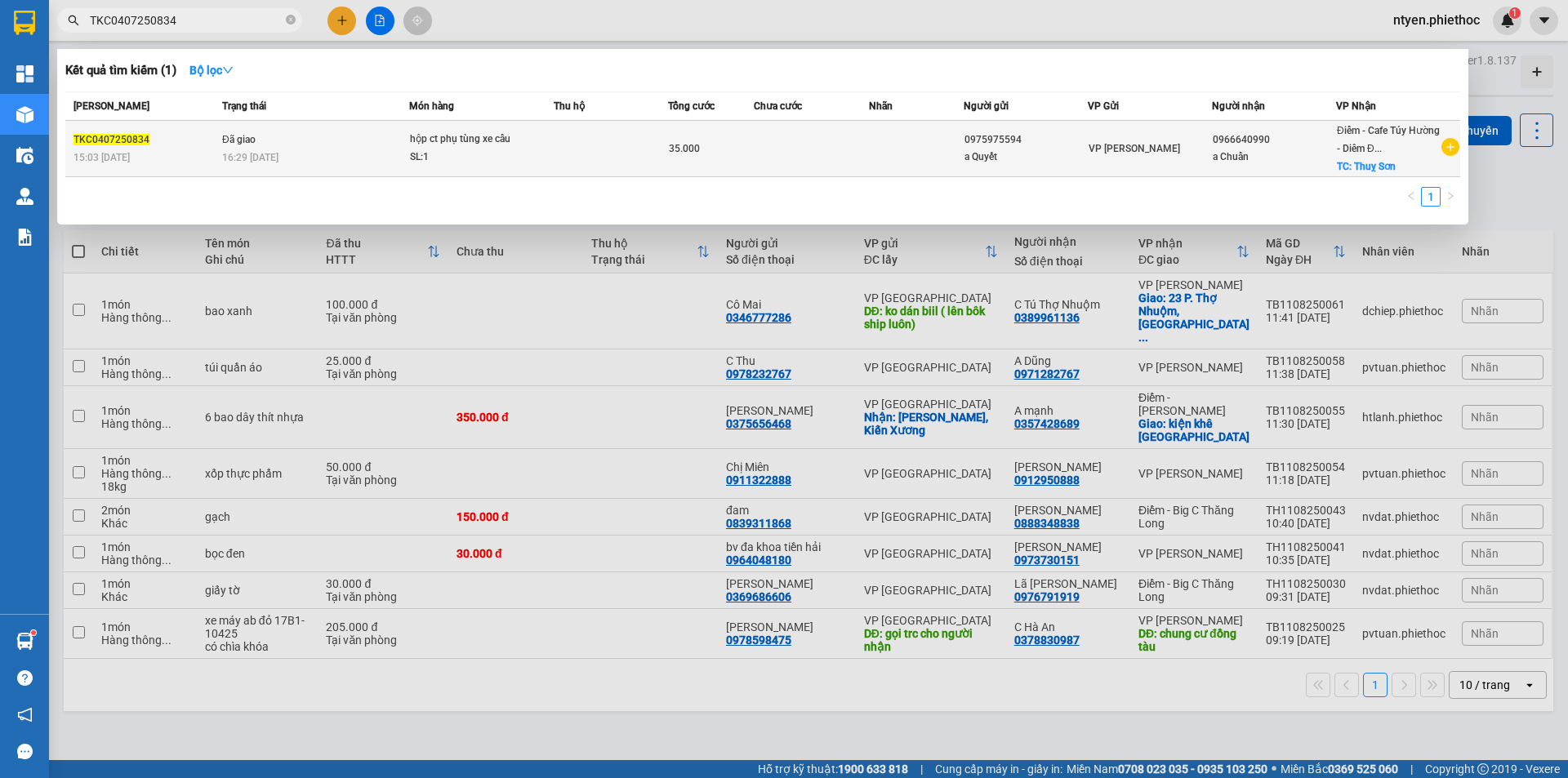
click at [358, 153] on div "16:29 [DATE]" at bounding box center [315, 157] width 186 height 18
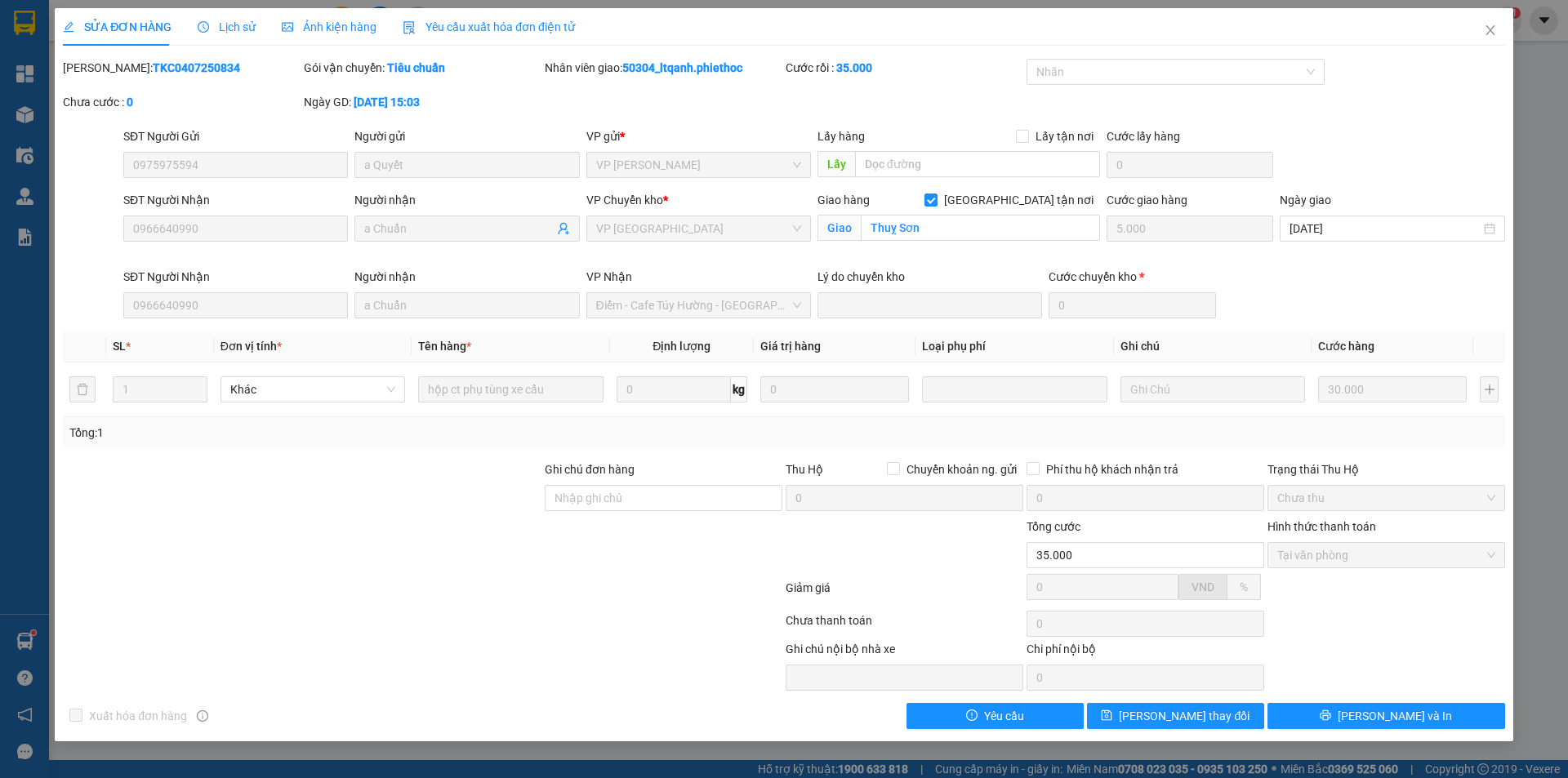
click at [229, 29] on span "Lịch sử" at bounding box center [227, 26] width 58 height 13
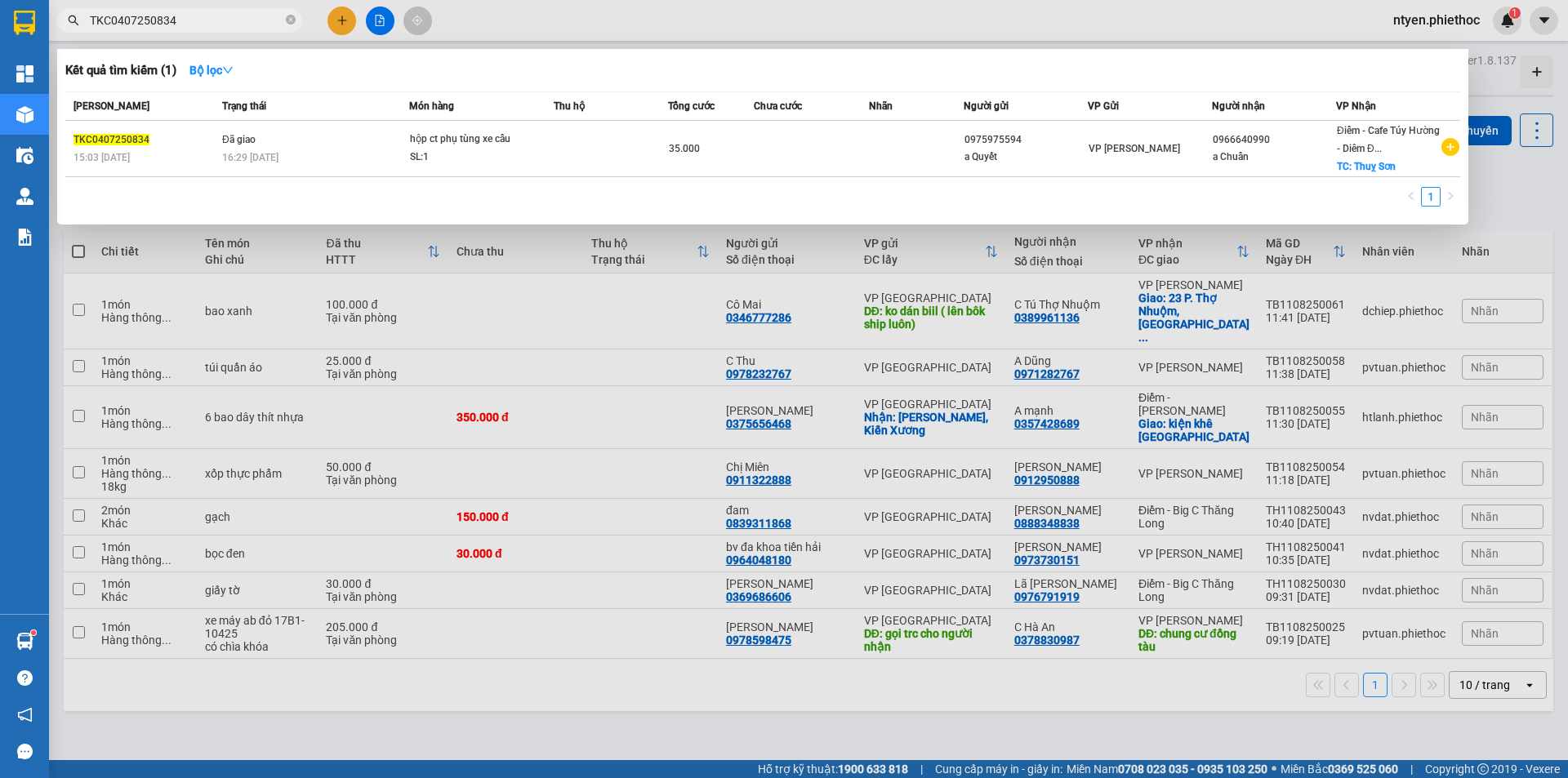
drag, startPoint x: 203, startPoint y: 20, endPoint x: 87, endPoint y: 38, distance: 117.4
click at [87, 35] on div "Kết quả tìm kiếm ( 1 ) Bộ lọc Mã ĐH Trạng thái Món hàng Thu hộ Tổng cước Chưa c…" at bounding box center [159, 21] width 319 height 29
paste input "58"
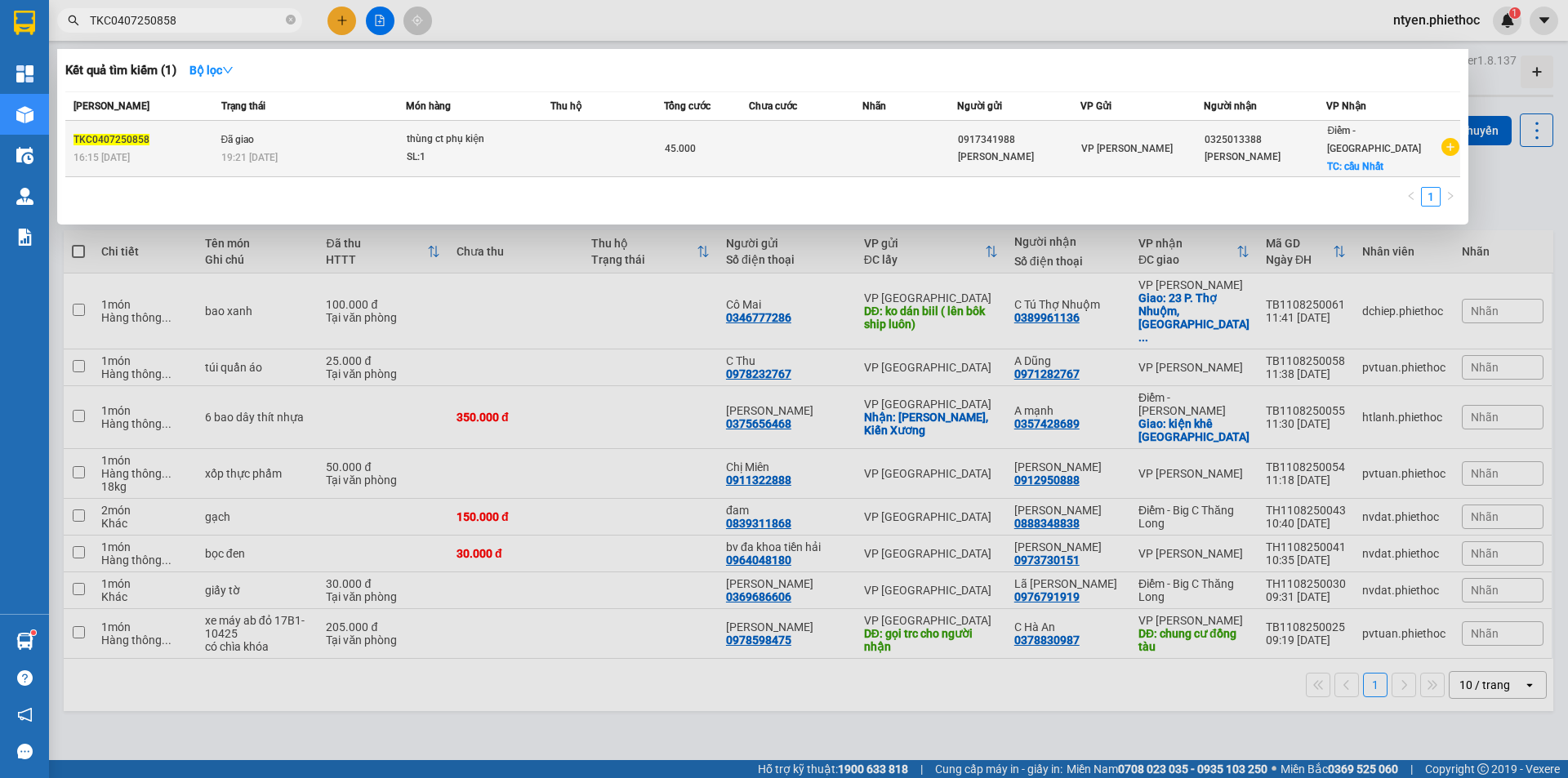
click at [376, 148] on div "19:21 [DATE]" at bounding box center [314, 157] width 184 height 18
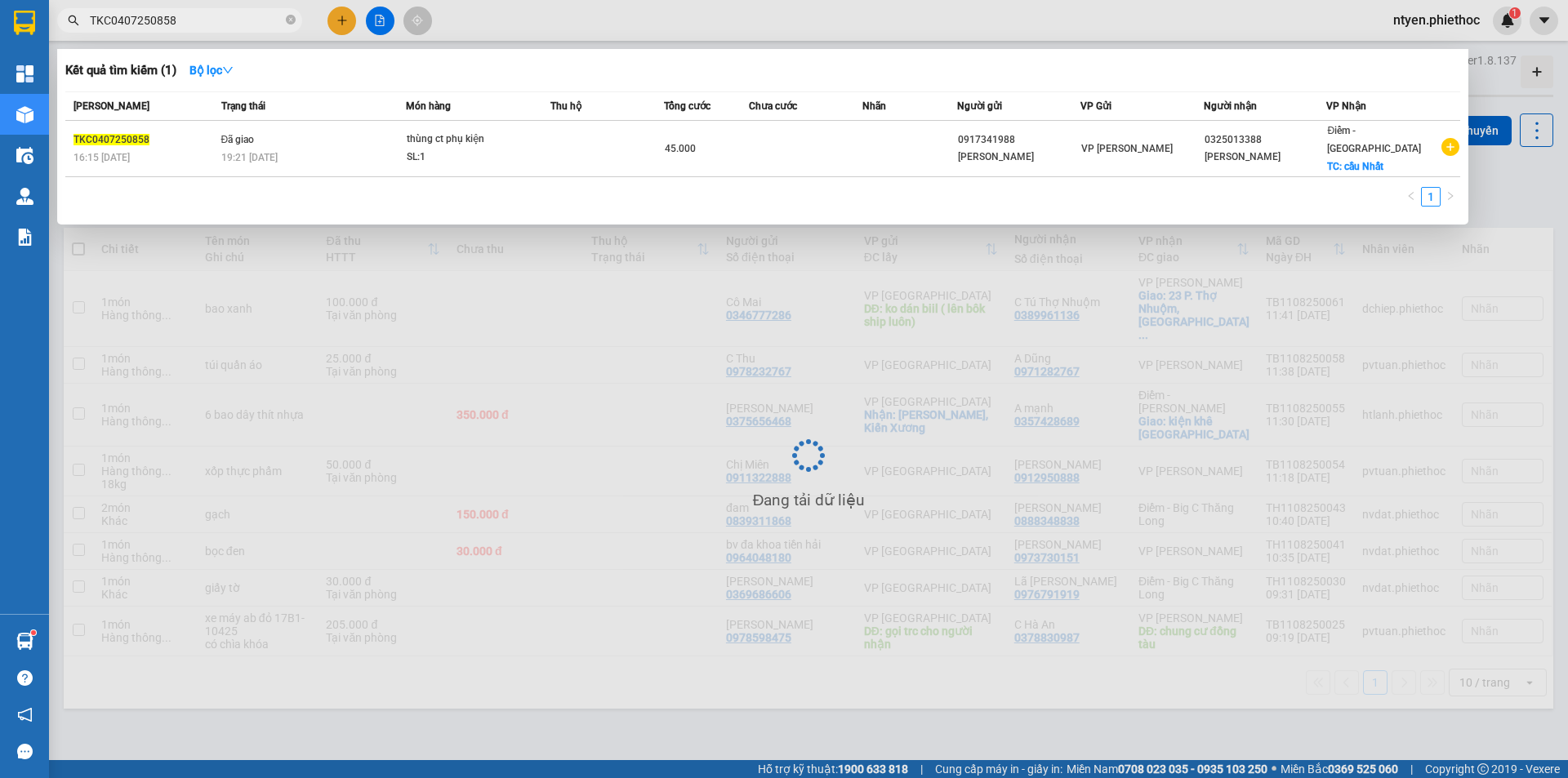
drag, startPoint x: 182, startPoint y: 19, endPoint x: 67, endPoint y: 21, distance: 115.0
click at [67, 21] on span "TKC0407250858" at bounding box center [179, 20] width 245 height 25
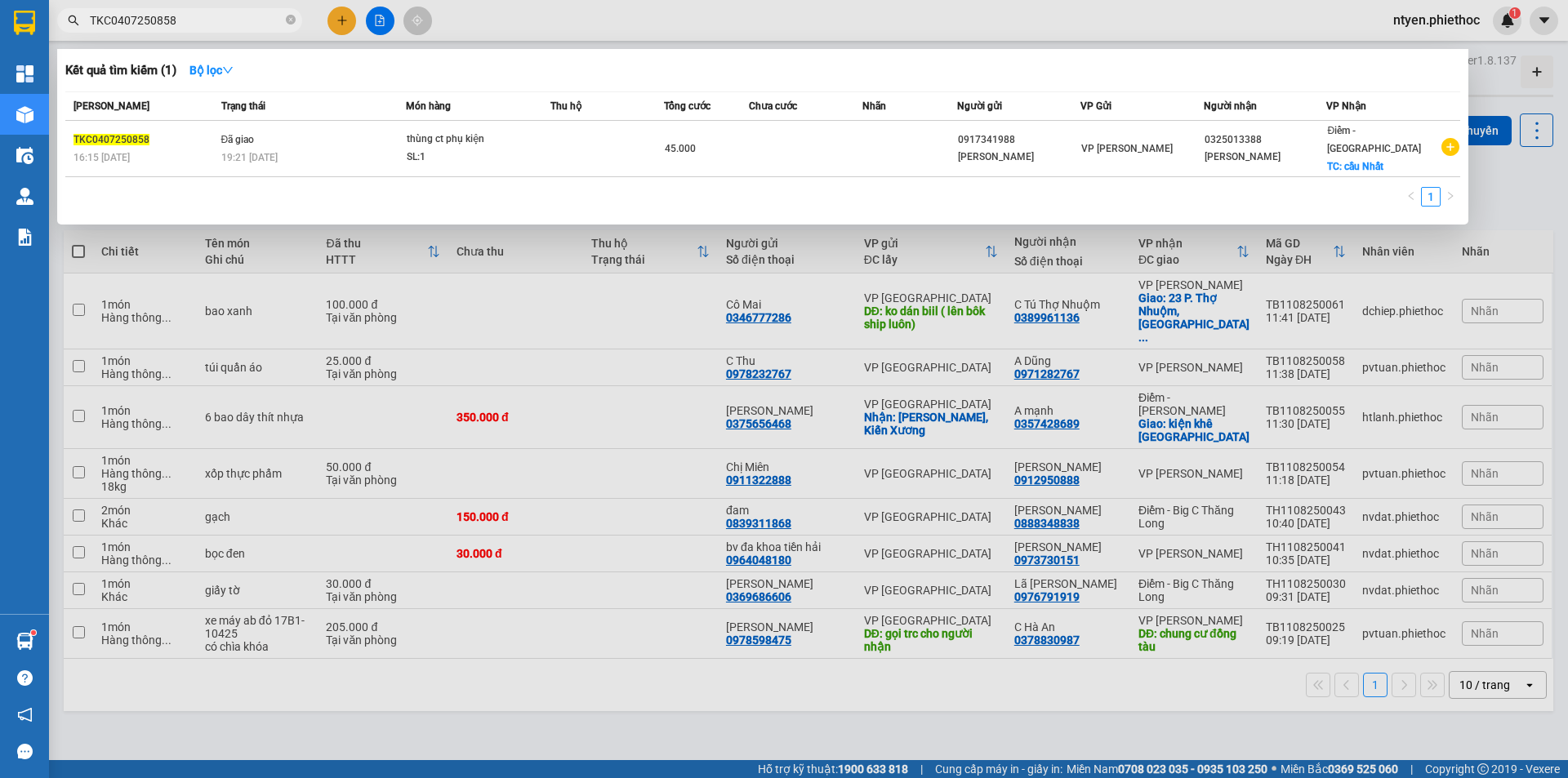
paste input "1507250303"
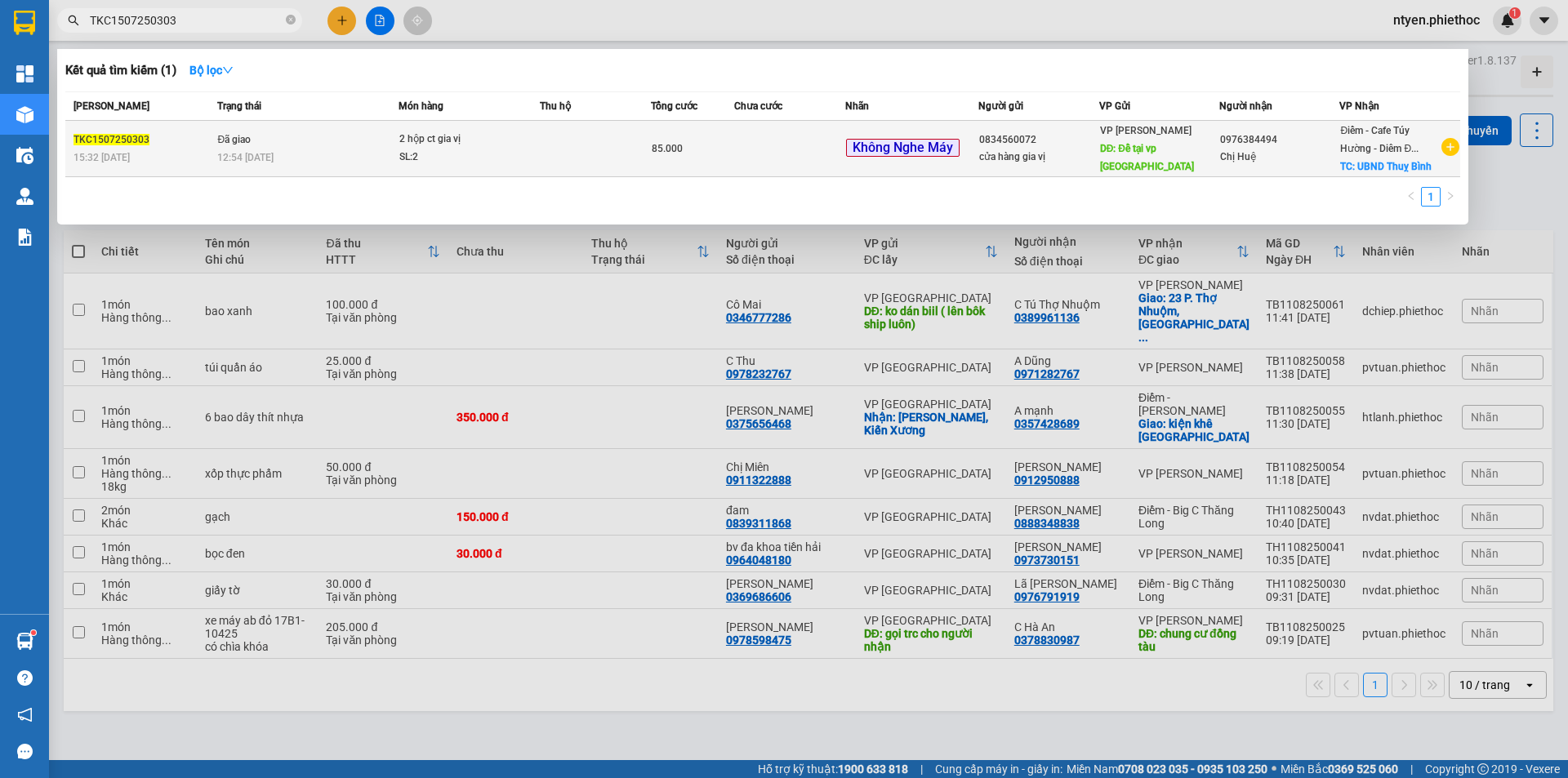
type input "TKC1507250303"
click at [381, 148] on div "12:54 [DATE]" at bounding box center [308, 157] width 181 height 18
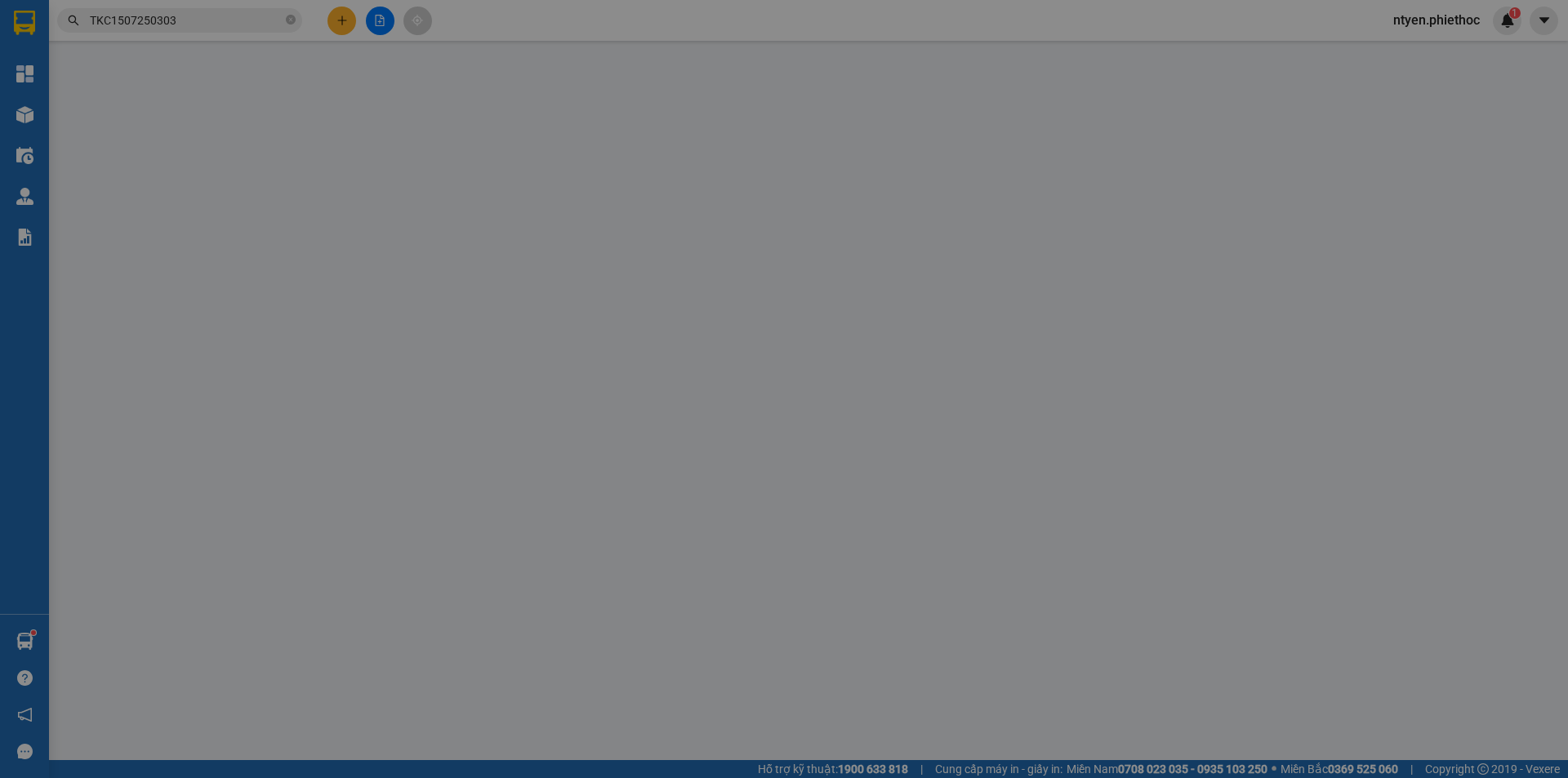
type input "0834560072"
type input "cửa hàng gia vị"
type input "Để tại vp [GEOGRAPHIC_DATA]"
type input "0976384494"
type input "Chị Huệ"
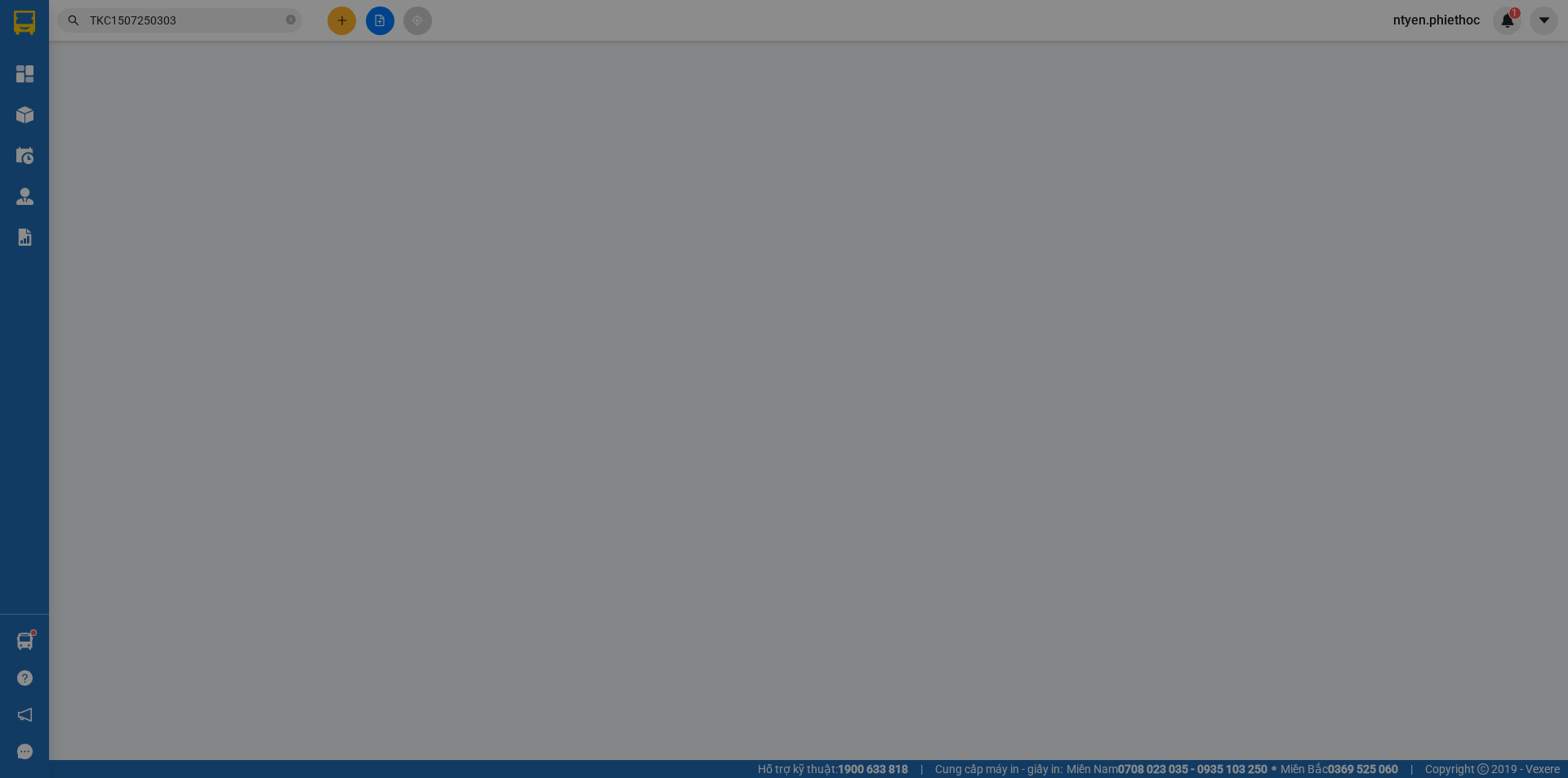
checkbox input "true"
type input "UBND [GEOGRAPHIC_DATA]"
type input "5.000"
type input "85.000"
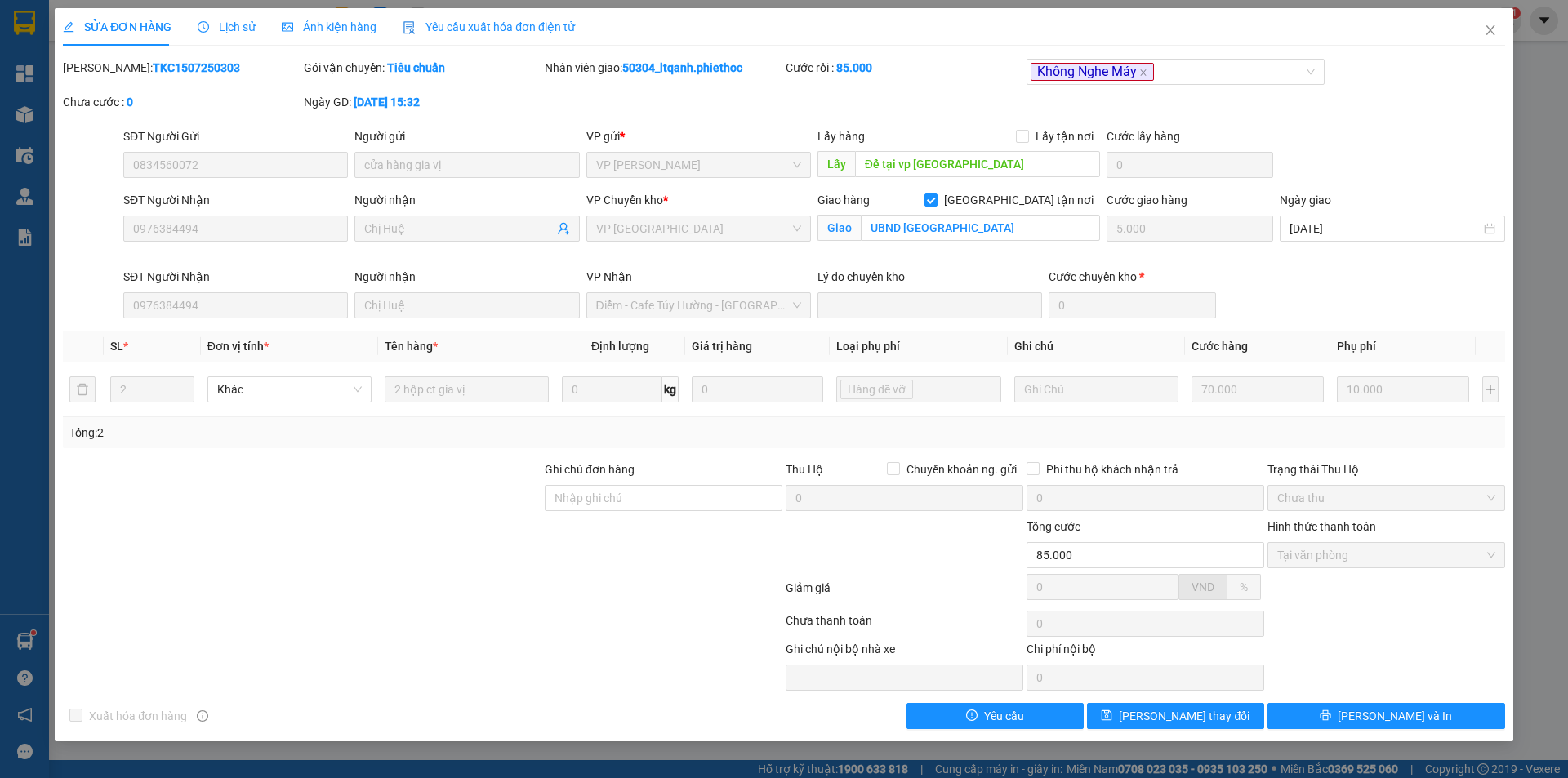
click at [235, 27] on span "Lịch sử" at bounding box center [227, 26] width 58 height 13
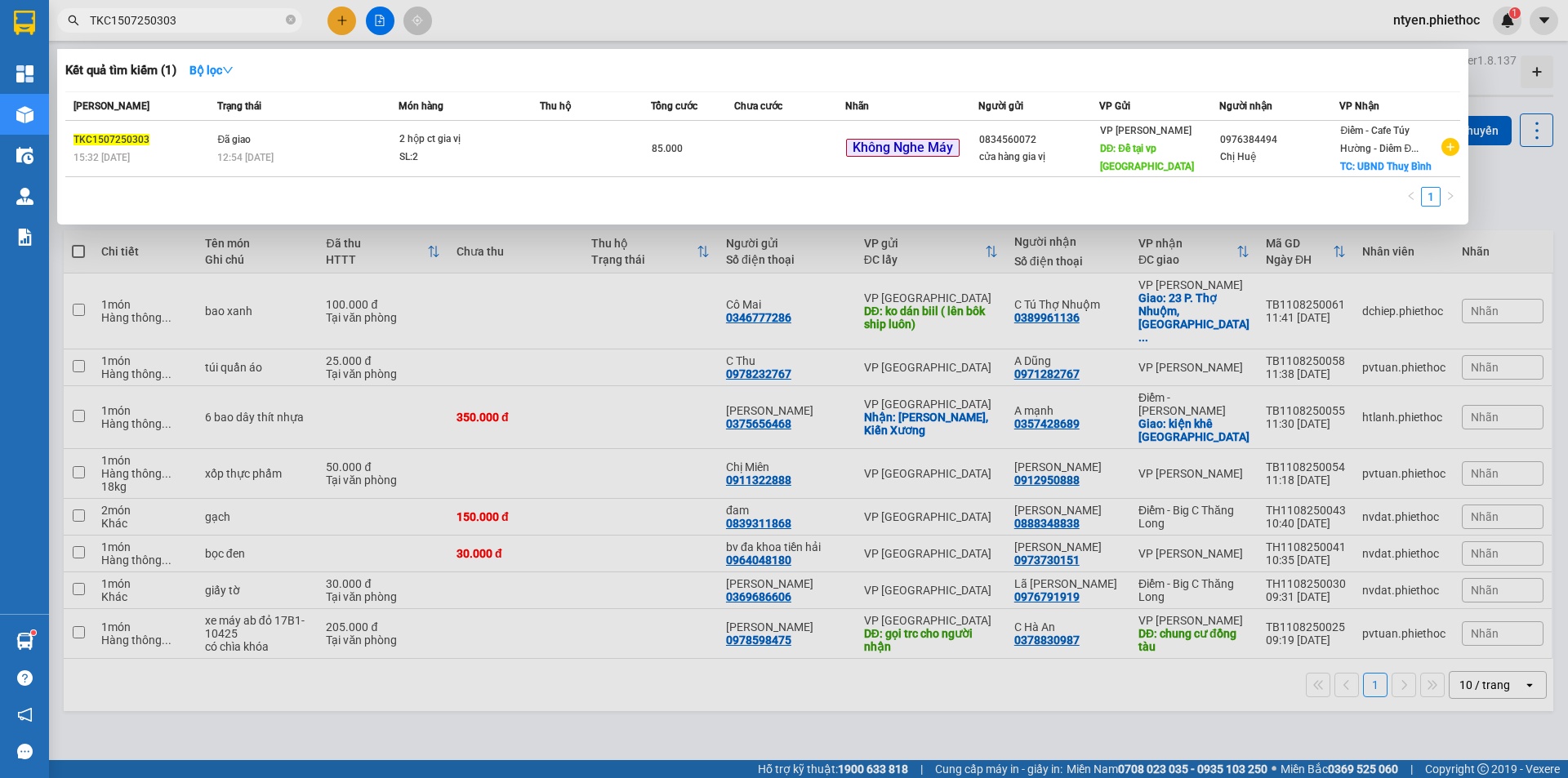
drag, startPoint x: 203, startPoint y: 24, endPoint x: 82, endPoint y: 25, distance: 121.0
click at [82, 25] on span "TKC1507250303" at bounding box center [179, 20] width 245 height 25
paste input "240725039"
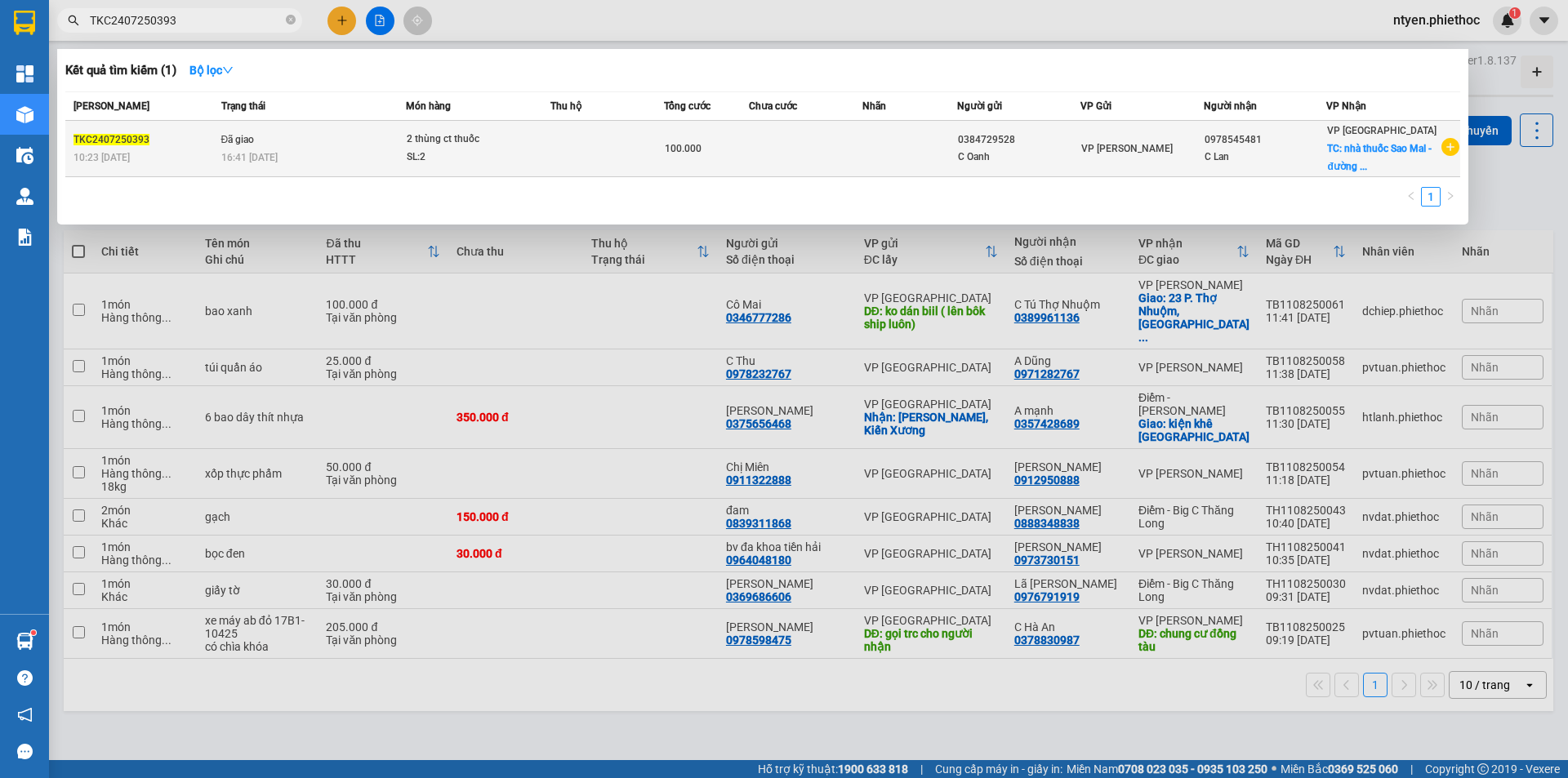
type input "TKC2407250393"
click at [351, 147] on td "Đã giao 16:41 - 24/07" at bounding box center [312, 149] width 189 height 56
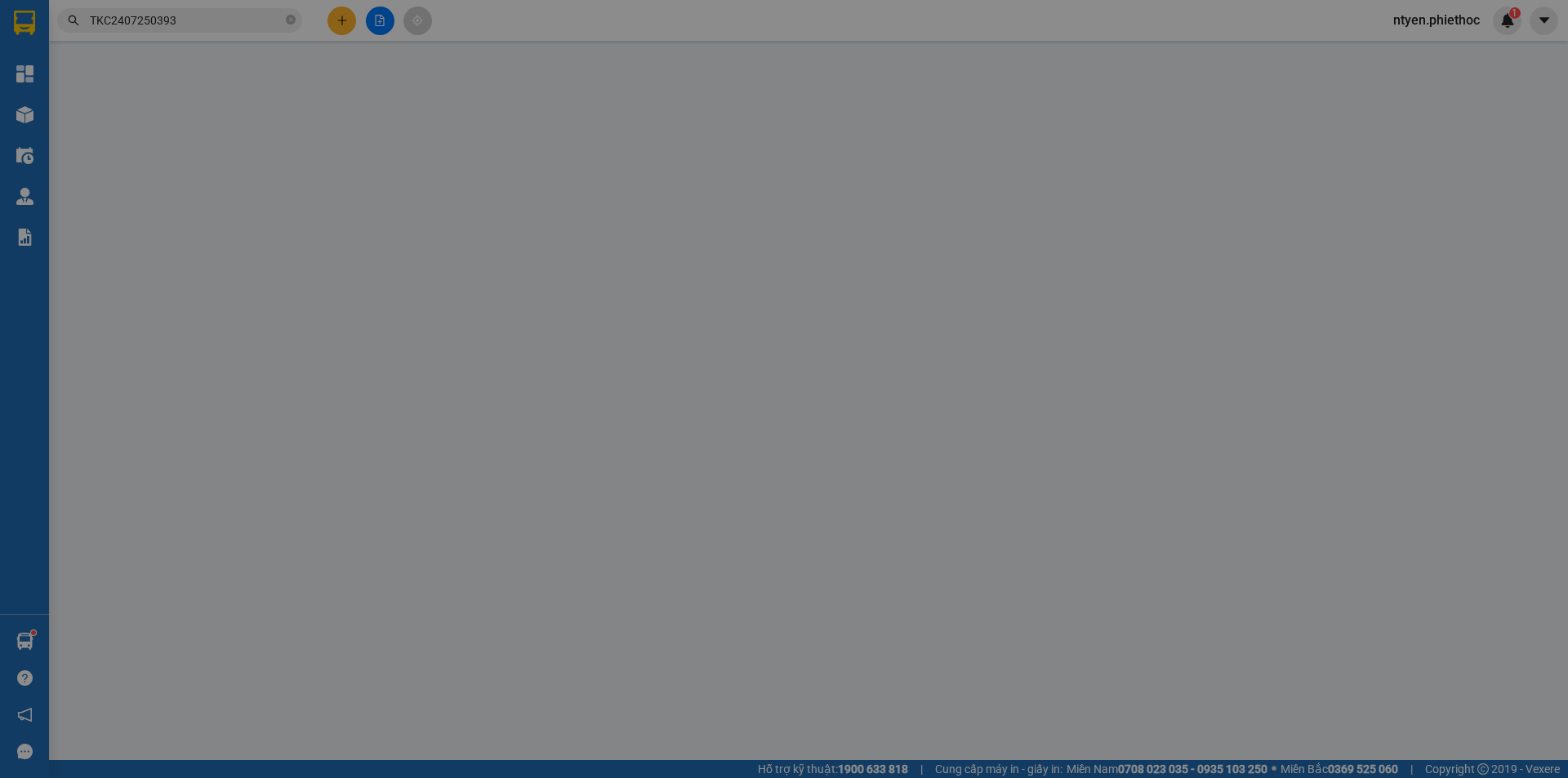
type input "0384729528"
type input "C Oanh"
type input "0978545481"
type input "C Lan"
checkbox input "true"
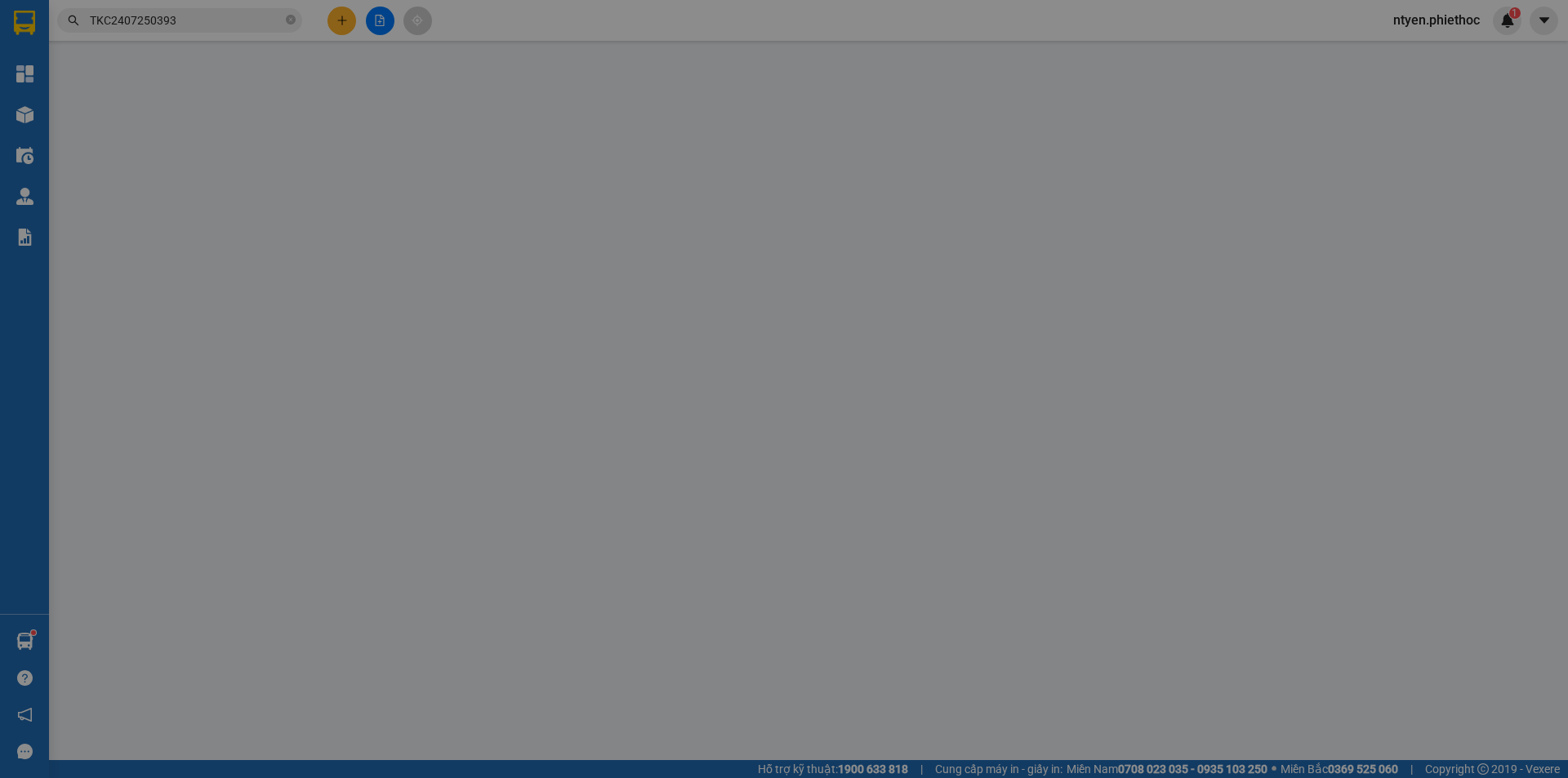
type input "nhà thuốc Sao MaI - đường Hùng Vương"
type input "10.000"
type input "100.000"
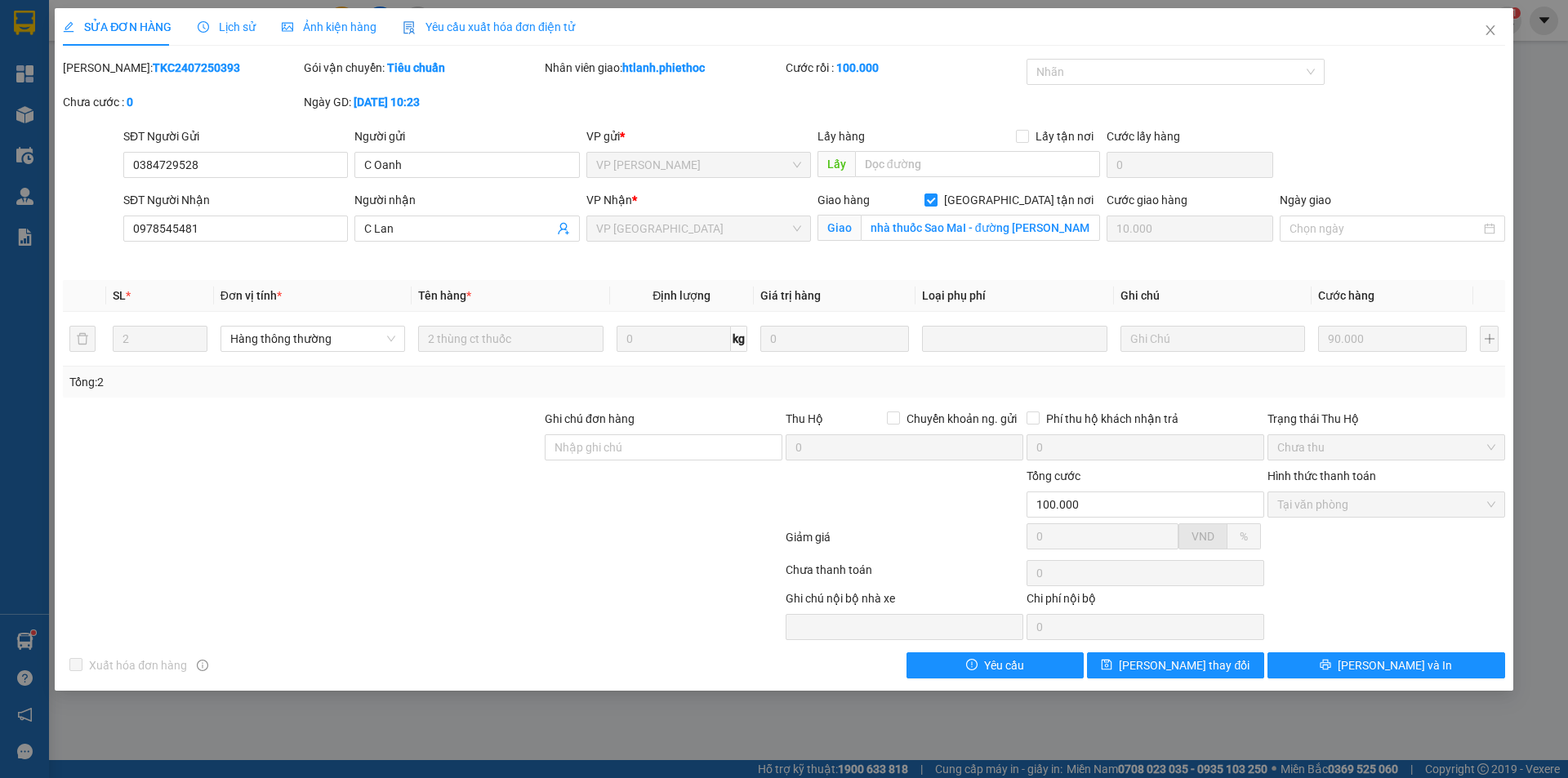
click at [234, 29] on span "Lịch sử" at bounding box center [227, 26] width 58 height 13
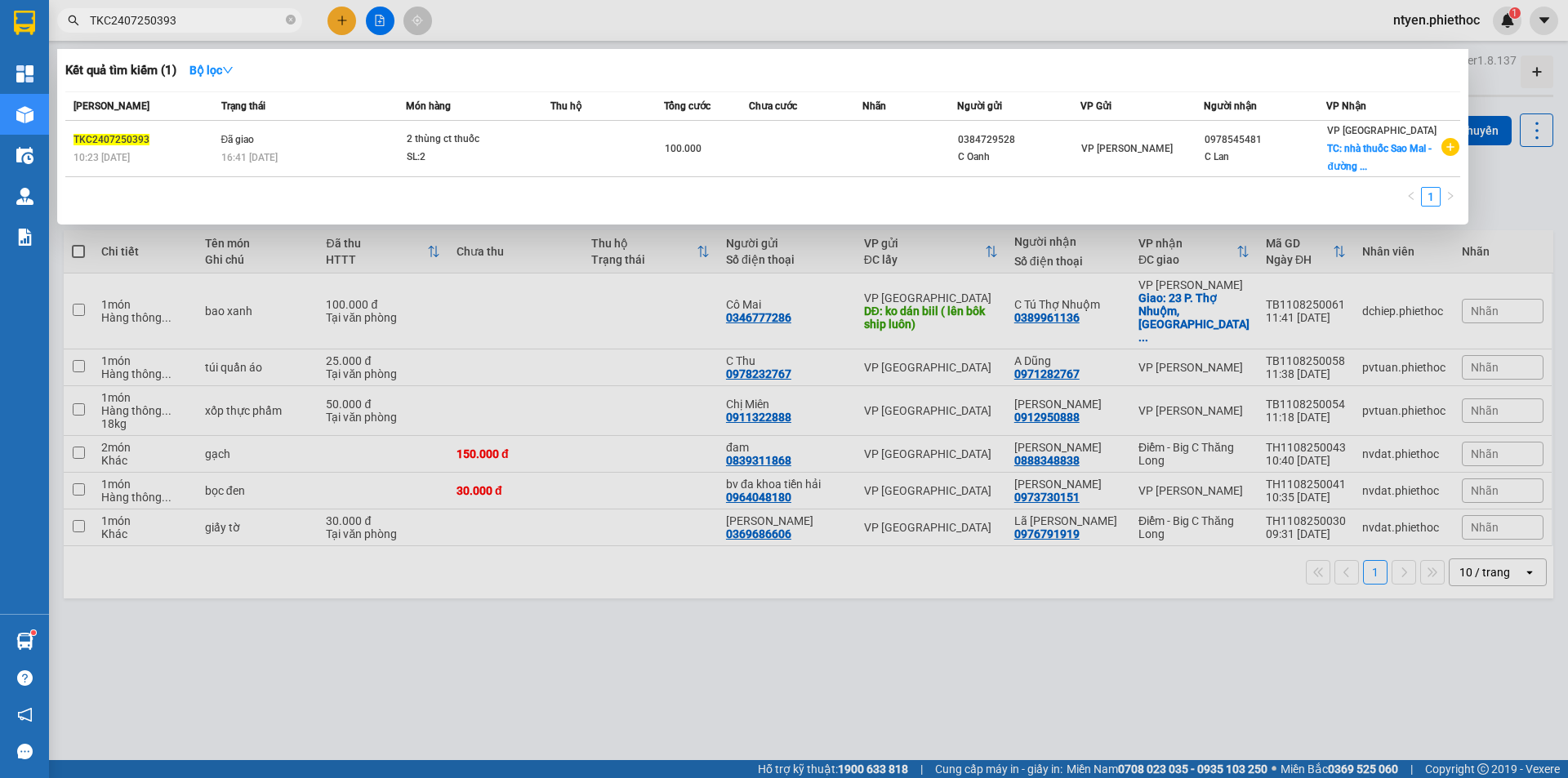
drag, startPoint x: 211, startPoint y: 21, endPoint x: 90, endPoint y: 26, distance: 121.1
click at [90, 26] on input "TKC2407250393" at bounding box center [186, 20] width 193 height 18
paste input "H2707250861"
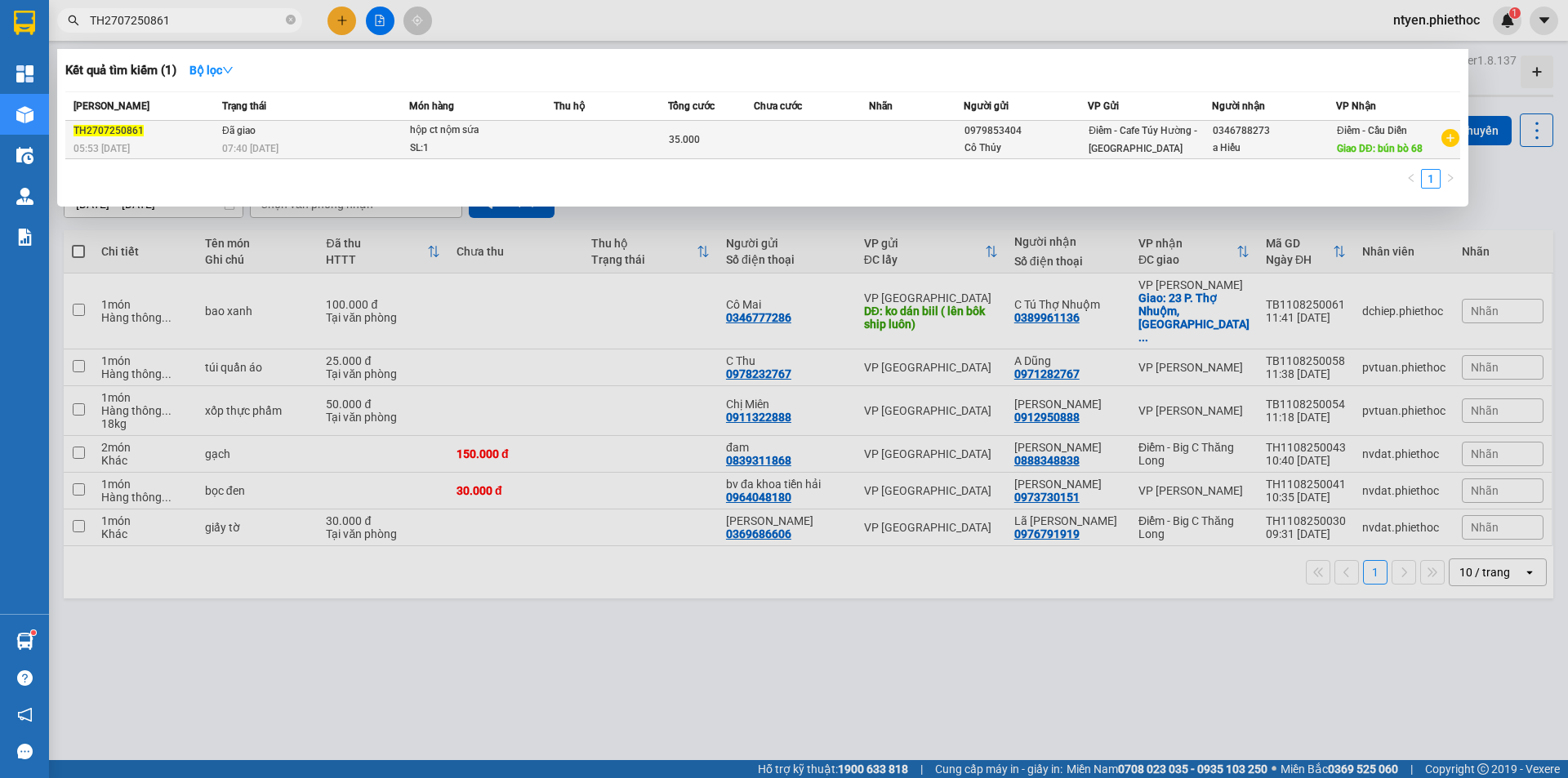
type input "TH2707250861"
click at [360, 142] on div "07:40 - 28/07" at bounding box center [315, 148] width 186 height 18
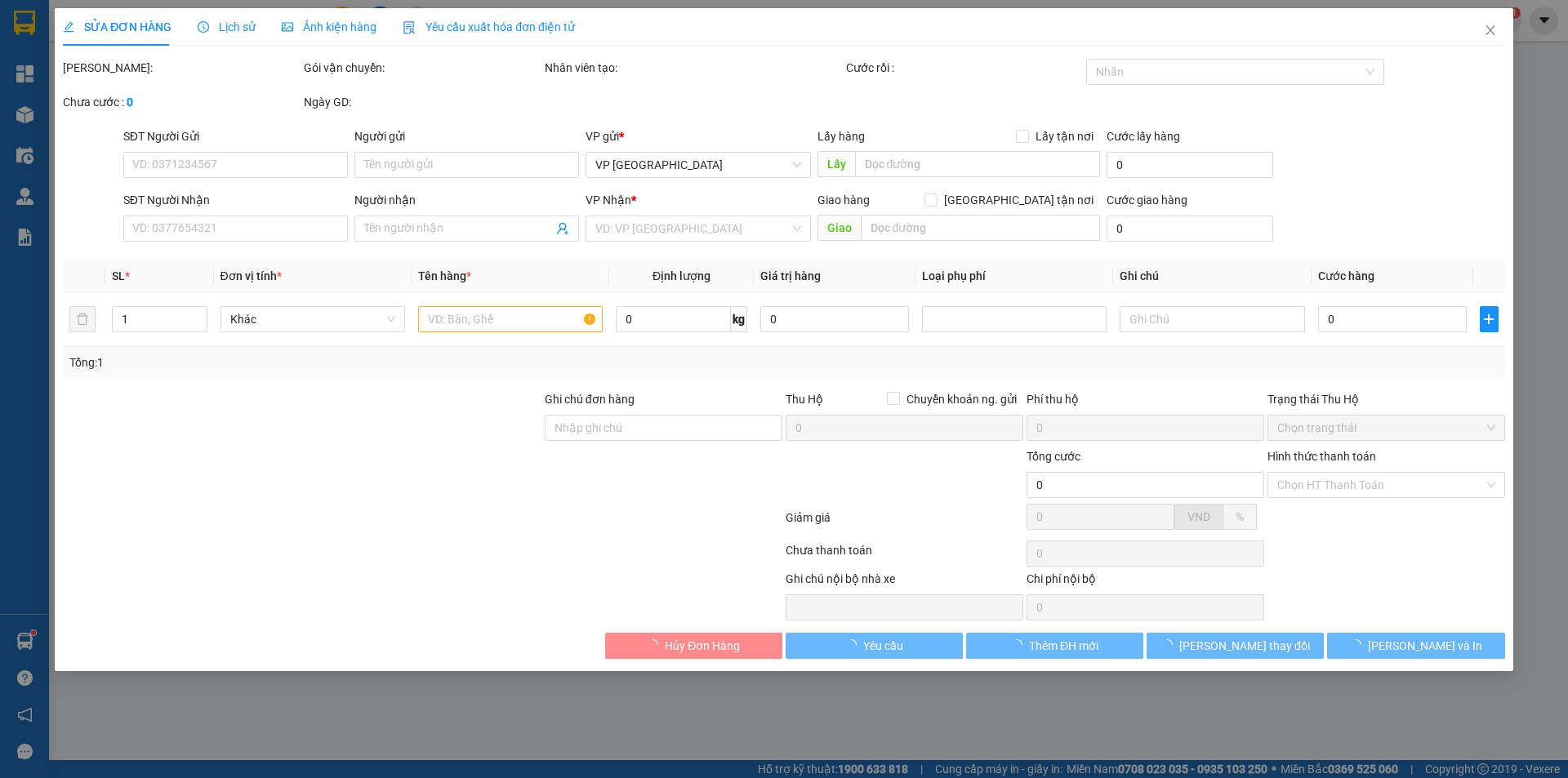
type input "0979853404"
type input "Cô Thủy"
type input "0346788273"
type input "a Hiếu"
type input "bún bò 68"
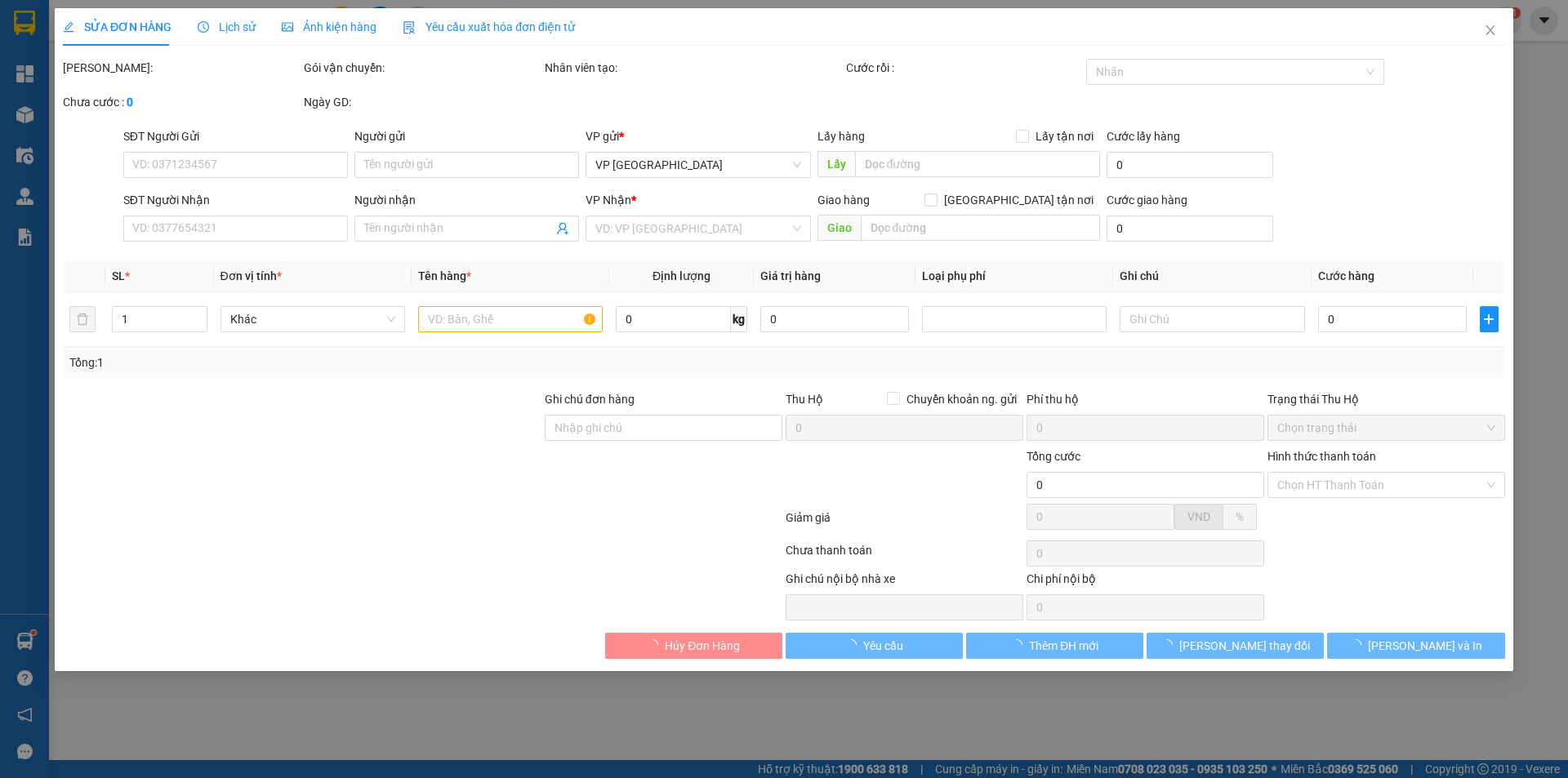
type input "5.000"
type input "35.000"
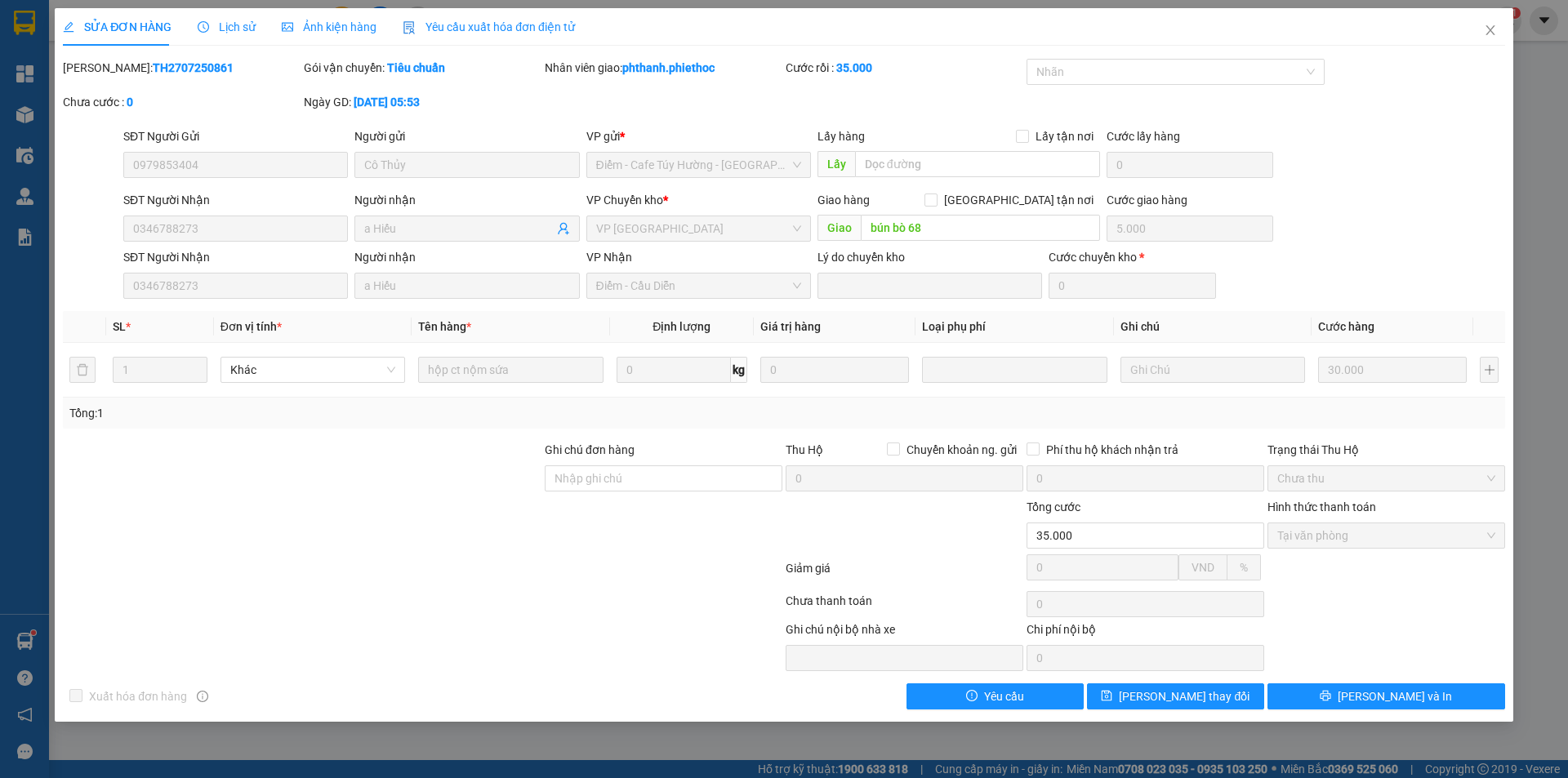
click at [226, 22] on span "Lịch sử" at bounding box center [227, 26] width 58 height 13
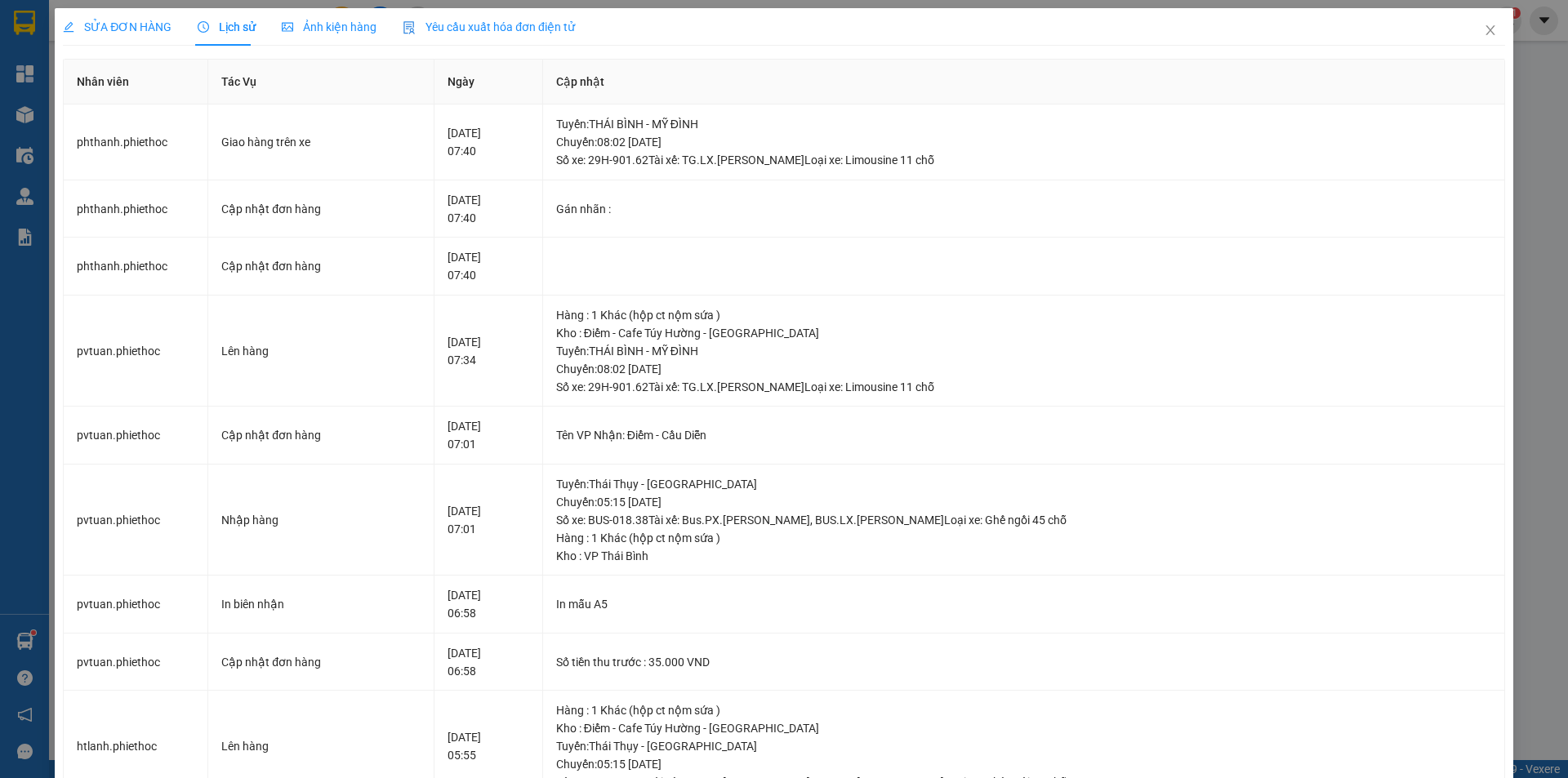
click at [127, 20] on span "SỬA ĐƠN HÀNG" at bounding box center [117, 26] width 108 height 13
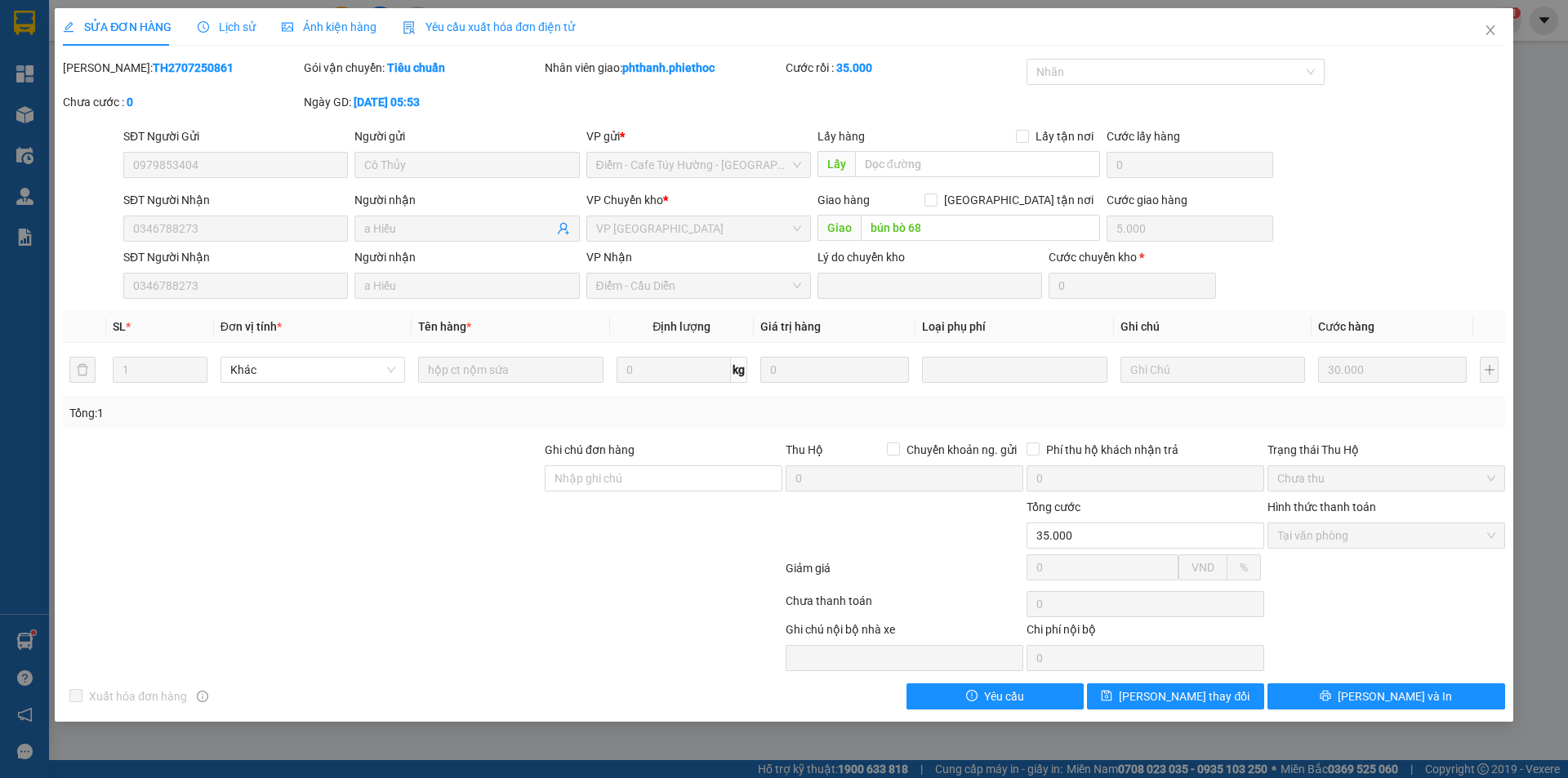
drag, startPoint x: 436, startPoint y: 509, endPoint x: 1176, endPoint y: 200, distance: 801.9
click at [437, 505] on div at bounding box center [302, 526] width 482 height 57
